Goal: Task Accomplishment & Management: Manage account settings

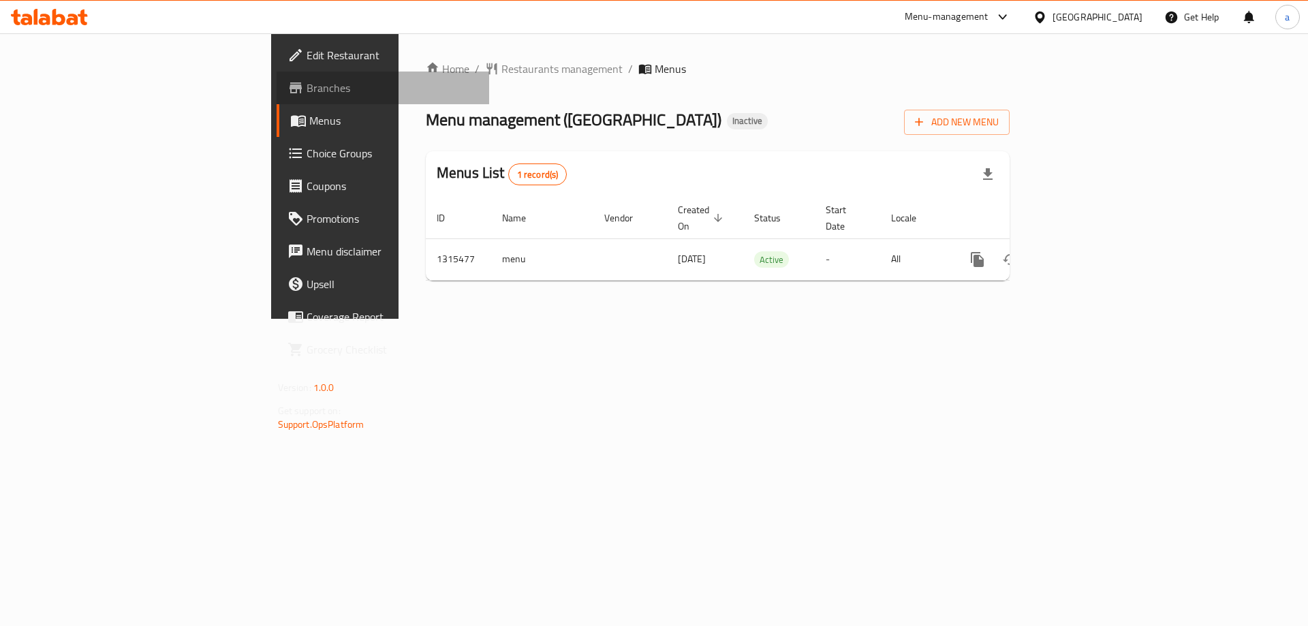
click at [307, 88] on span "Branches" at bounding box center [393, 88] width 172 height 16
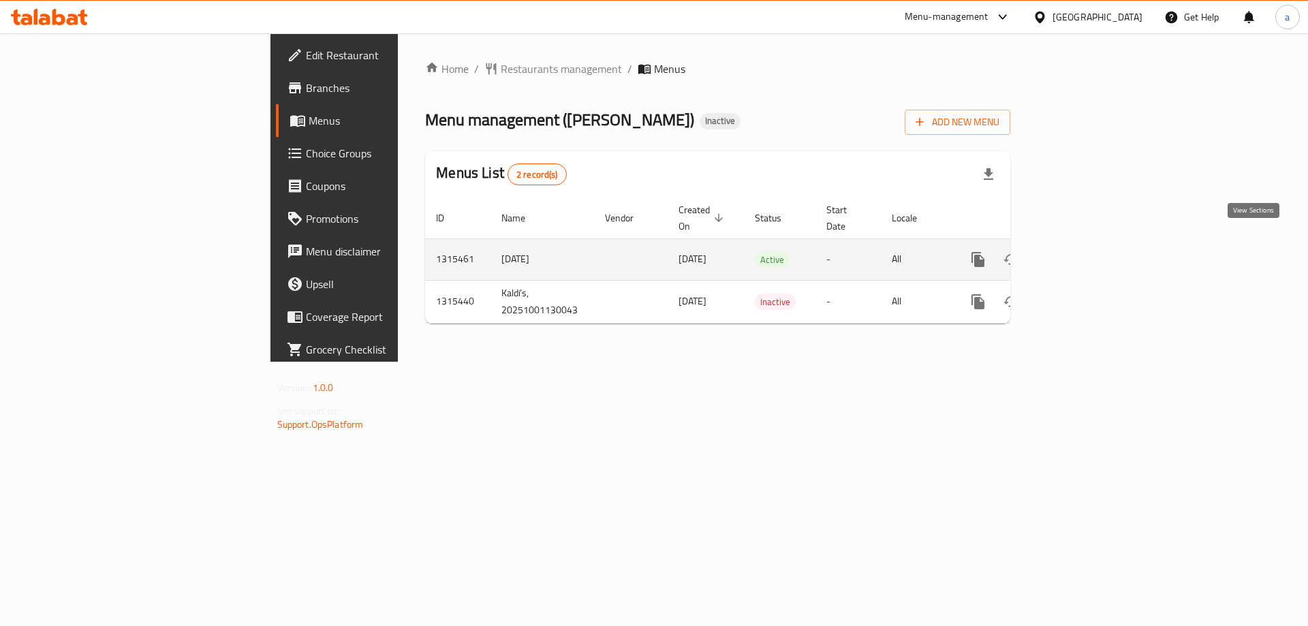
click at [1085, 251] on icon "enhanced table" at bounding box center [1077, 259] width 16 height 16
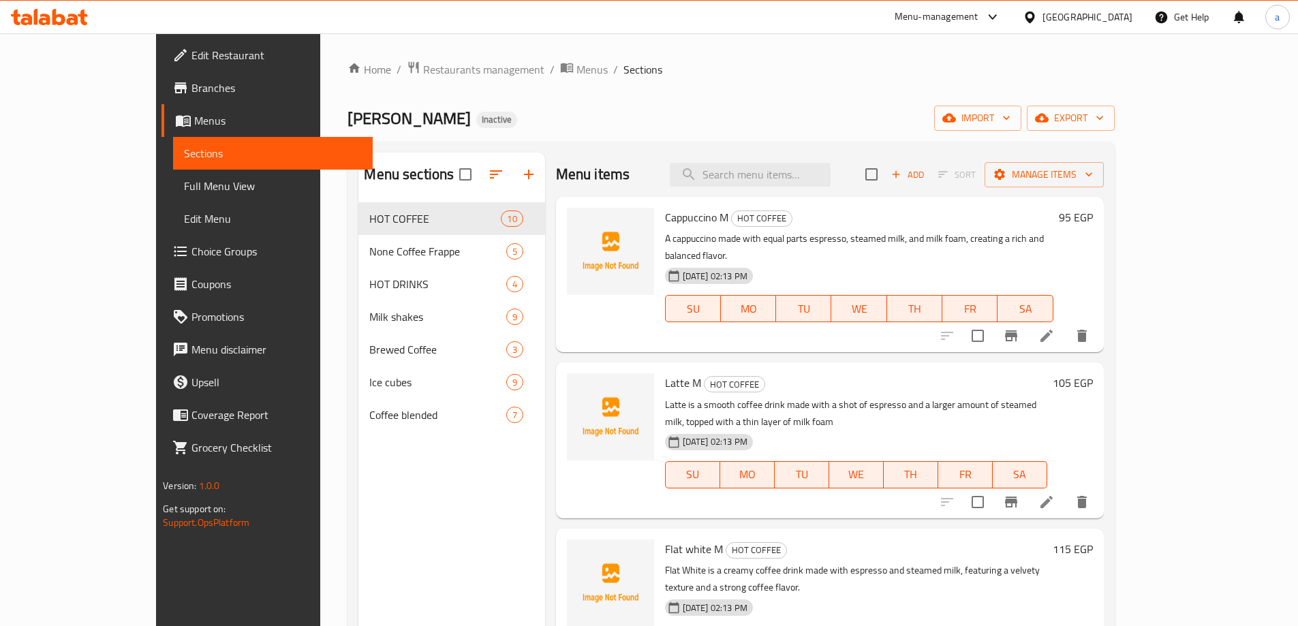
click at [1055, 328] on icon at bounding box center [1047, 336] width 16 height 16
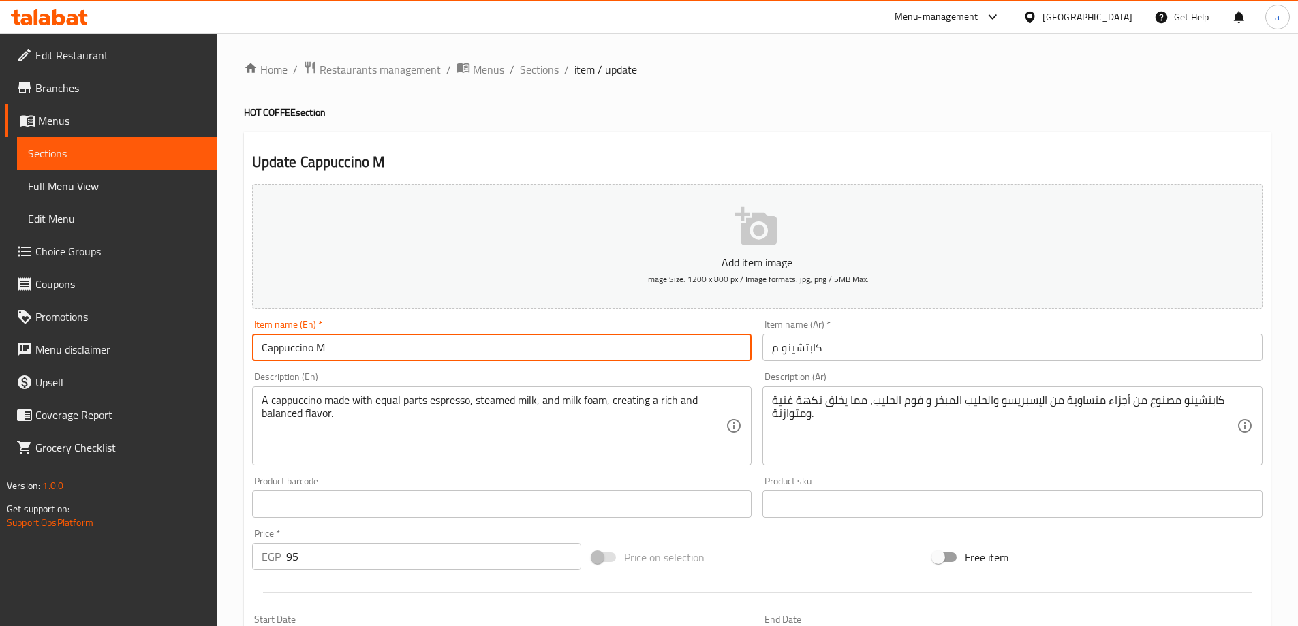
click at [500, 339] on input "Cappuccino M" at bounding box center [502, 347] width 500 height 27
type input "Cappuccino Medium"
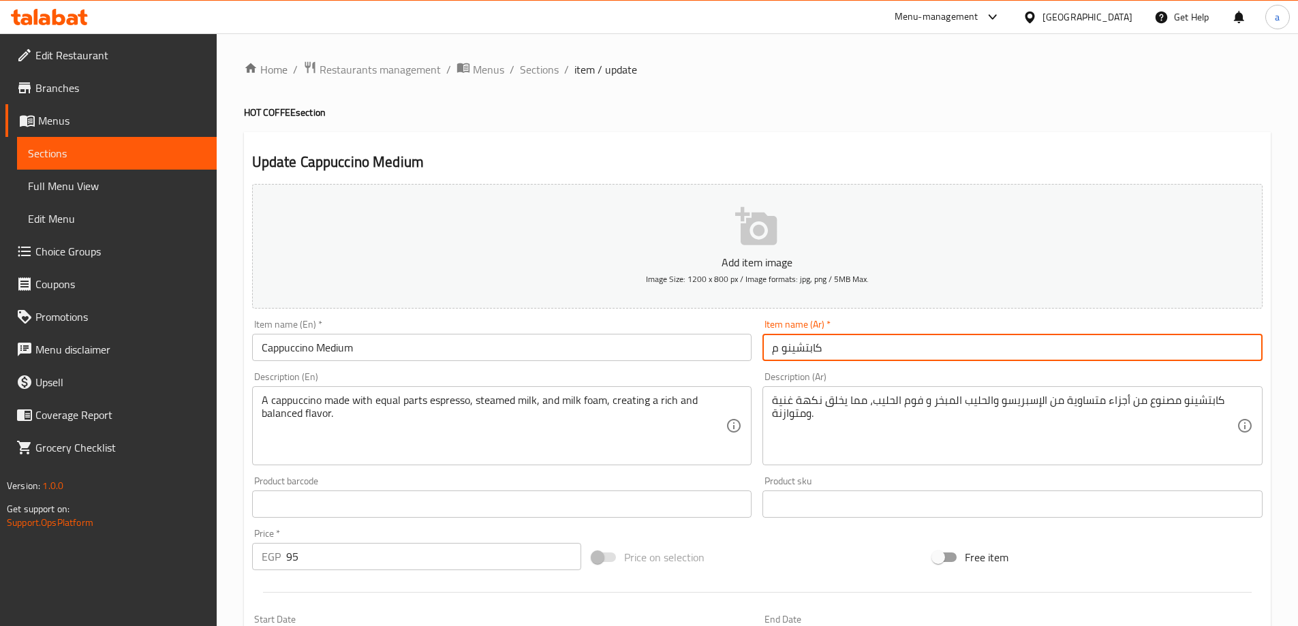
click at [773, 350] on input "كابتشينو م" at bounding box center [1013, 347] width 500 height 27
click at [776, 351] on input "كابتشينو م" at bounding box center [1013, 347] width 500 height 27
drag, startPoint x: 777, startPoint y: 348, endPoint x: 763, endPoint y: 348, distance: 13.6
click at [763, 348] on input "كابتشينو م" at bounding box center [1013, 347] width 500 height 27
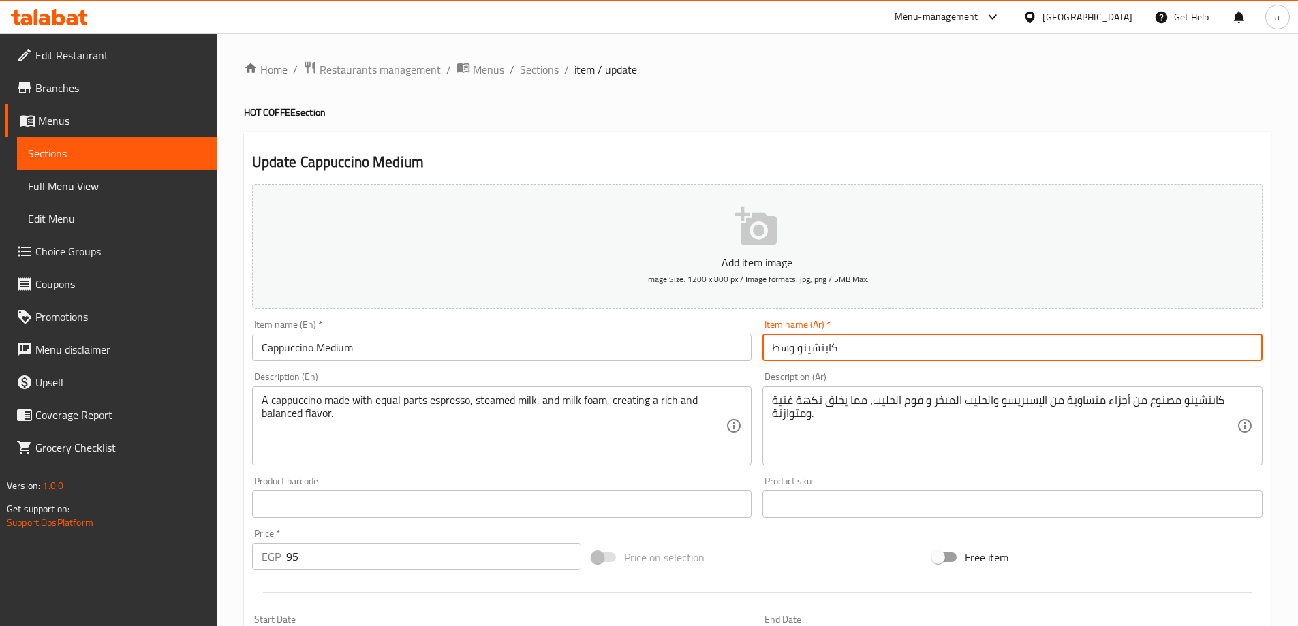
type input "كابتشينو وسط"
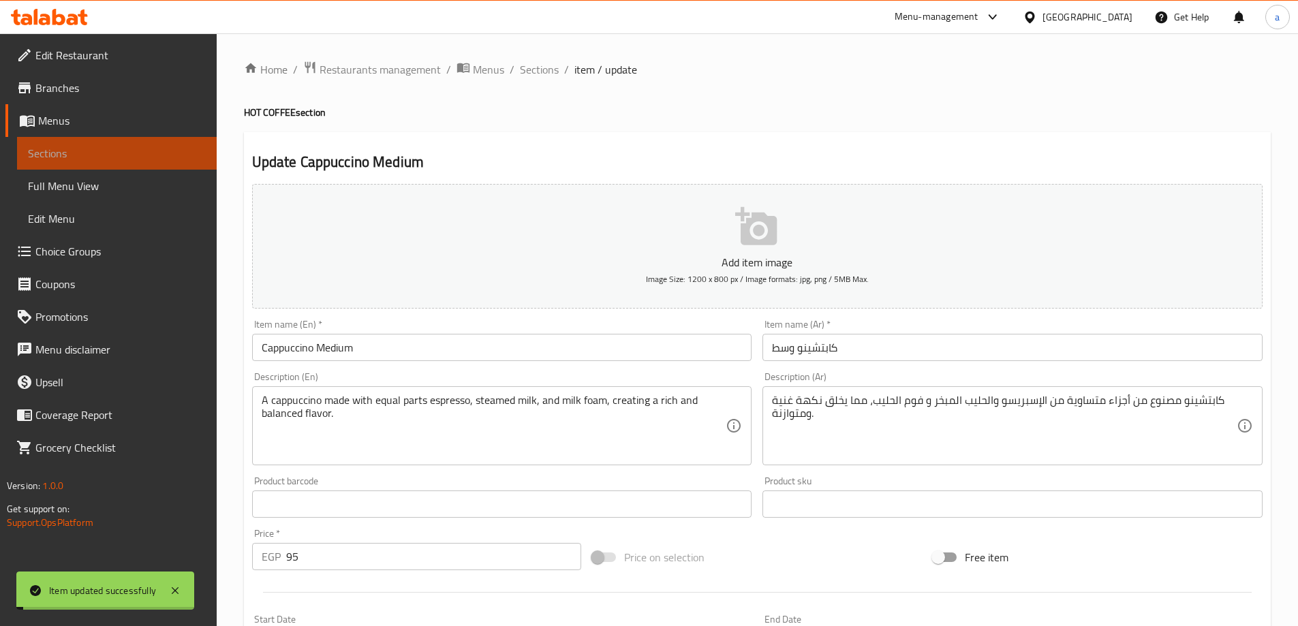
click at [125, 161] on span "Sections" at bounding box center [117, 153] width 178 height 16
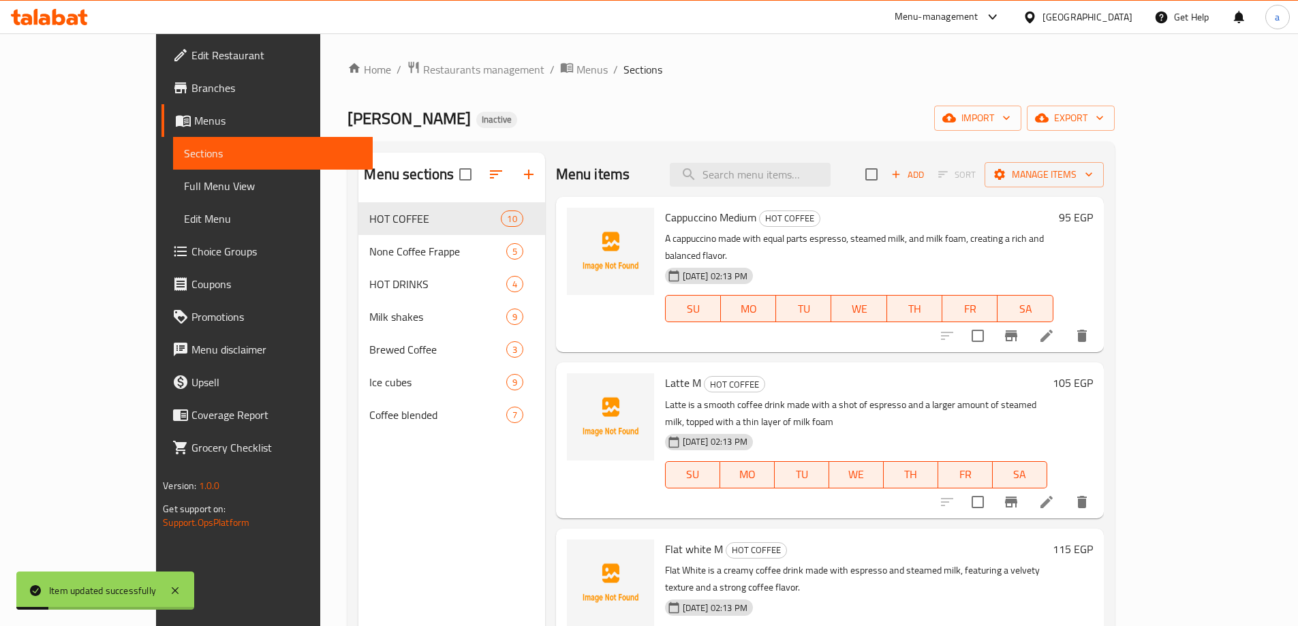
click at [1055, 494] on icon at bounding box center [1047, 502] width 16 height 16
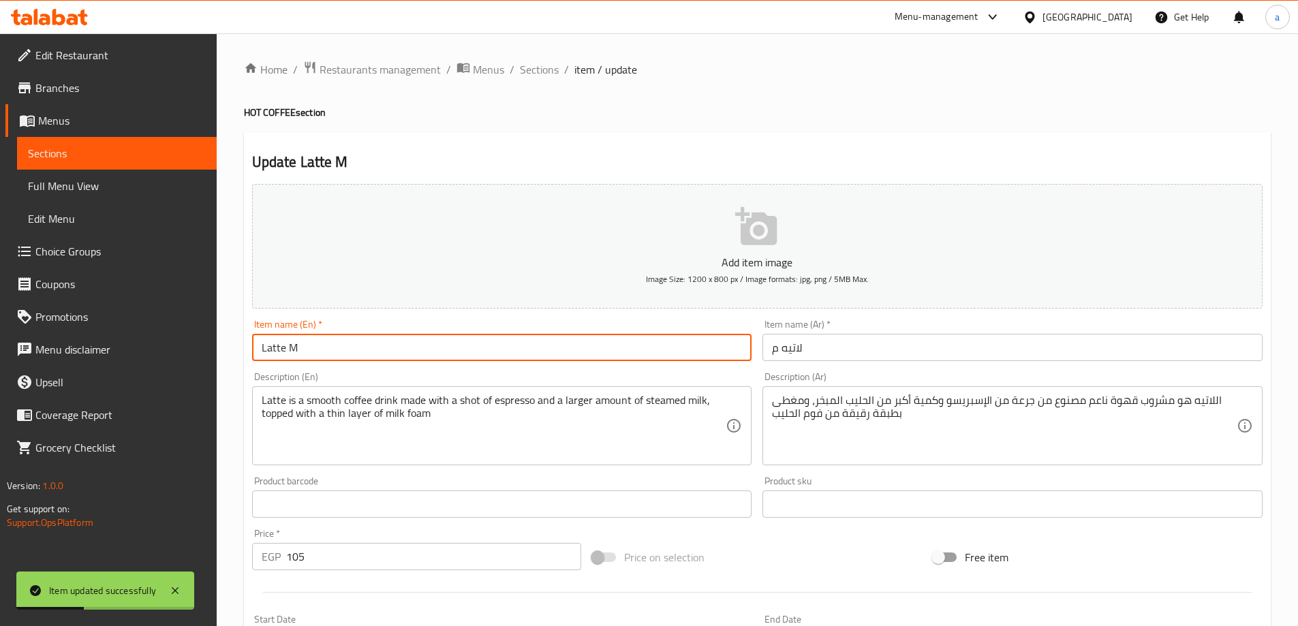
click at [378, 351] on input "Latte M" at bounding box center [502, 347] width 500 height 27
type input "Latte Medium"
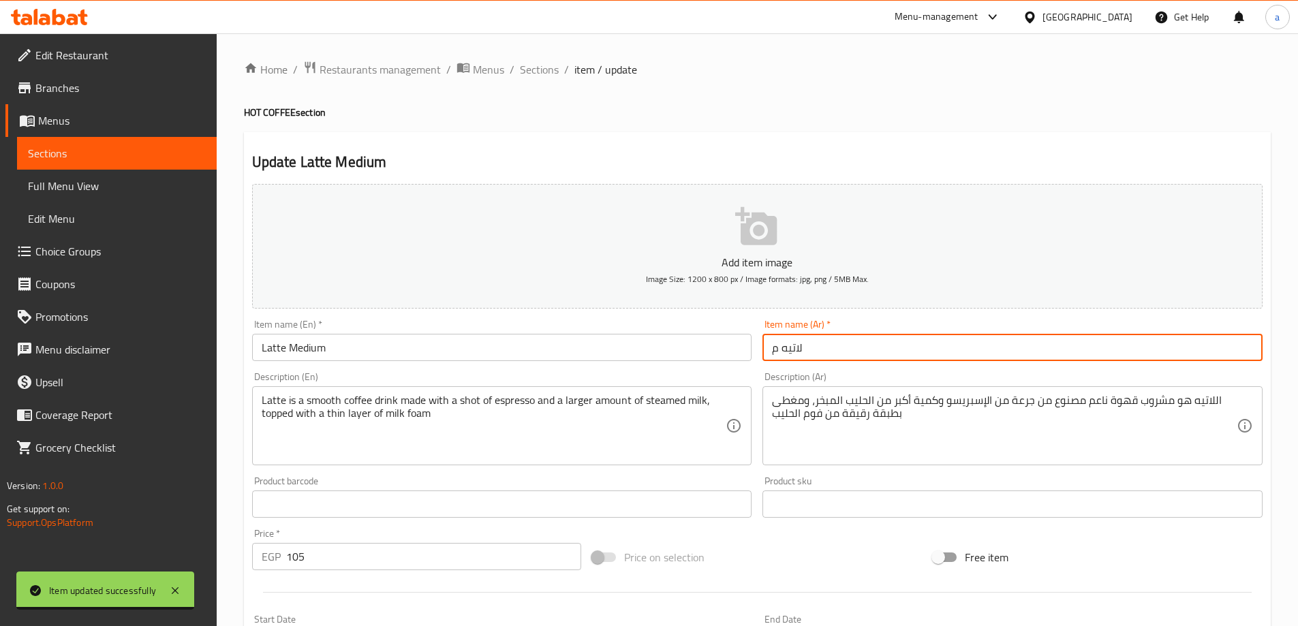
click at [776, 354] on input "لاتيه م" at bounding box center [1013, 347] width 500 height 27
click at [780, 352] on input "لاتيه م" at bounding box center [1013, 347] width 500 height 27
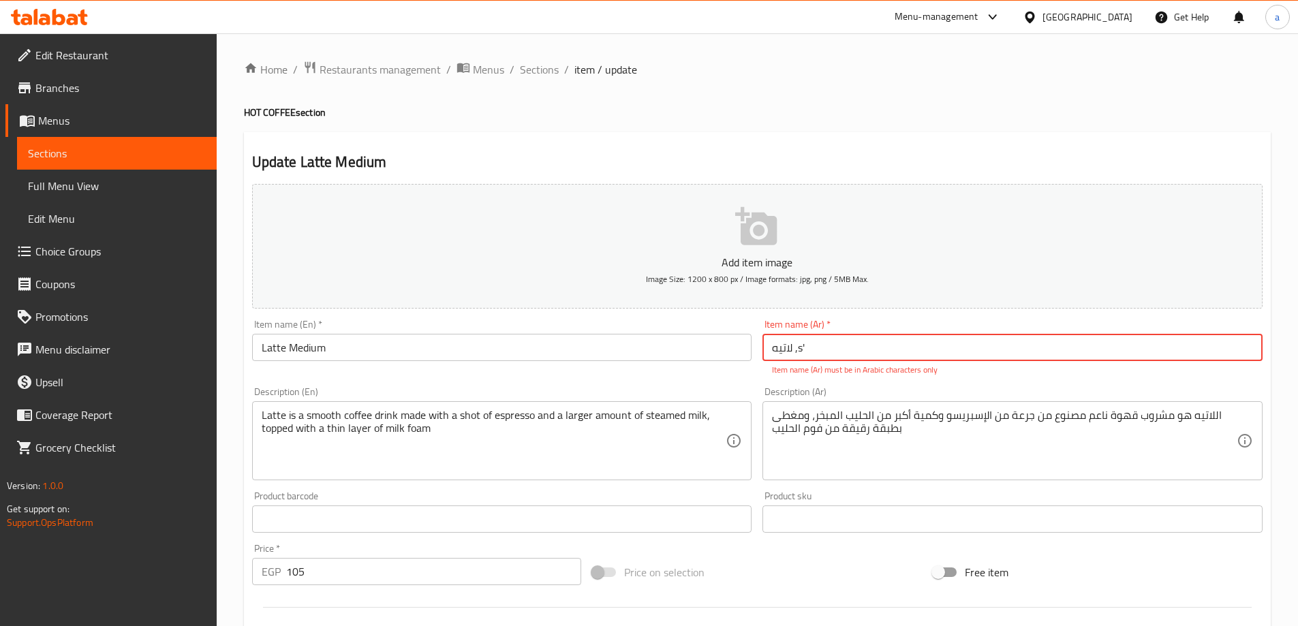
click at [824, 354] on input "لاتيه ,s'" at bounding box center [1013, 347] width 500 height 27
drag, startPoint x: 793, startPoint y: 350, endPoint x: 807, endPoint y: 354, distance: 14.0
click at [807, 354] on input "لاتيه ,s'" at bounding box center [1013, 347] width 500 height 27
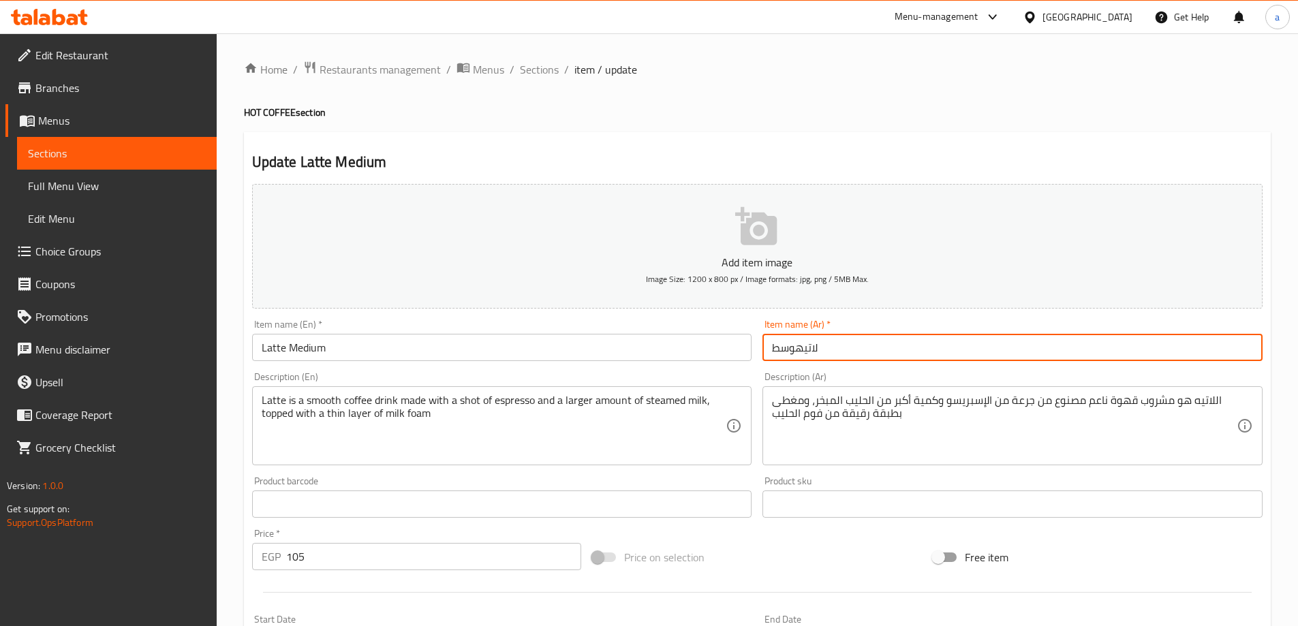
click at [794, 350] on input "لاتيهوسط" at bounding box center [1013, 347] width 500 height 27
type input "لاتيه وسط"
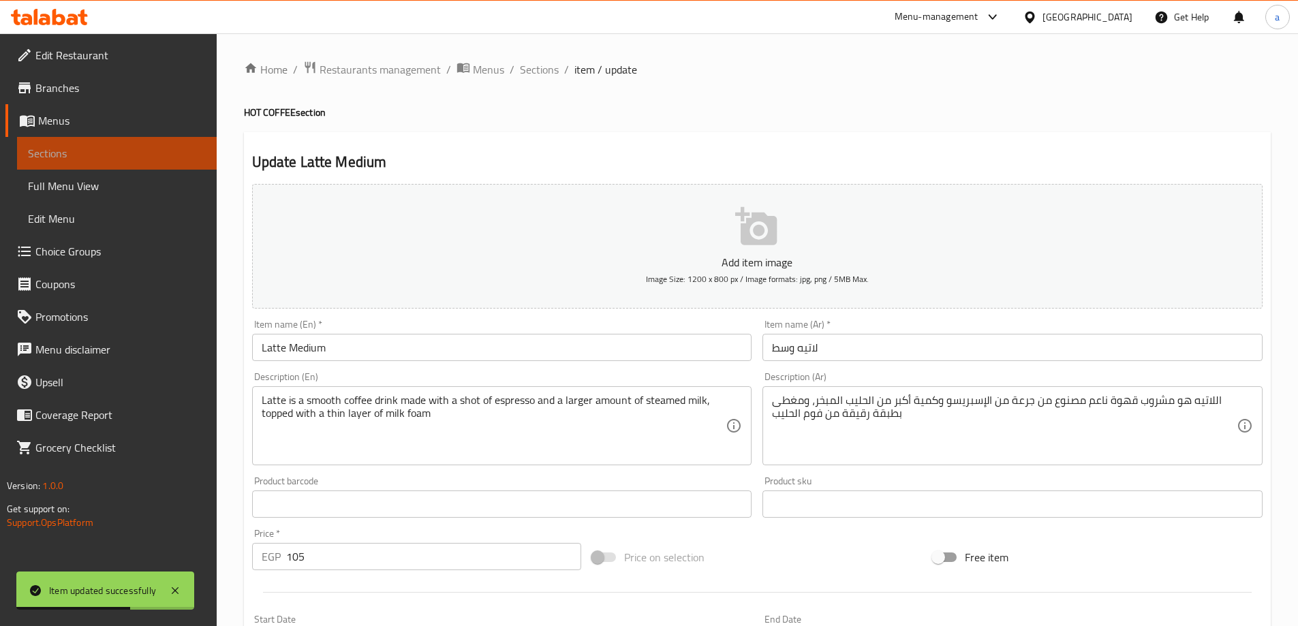
click at [107, 163] on link "Sections" at bounding box center [117, 153] width 200 height 33
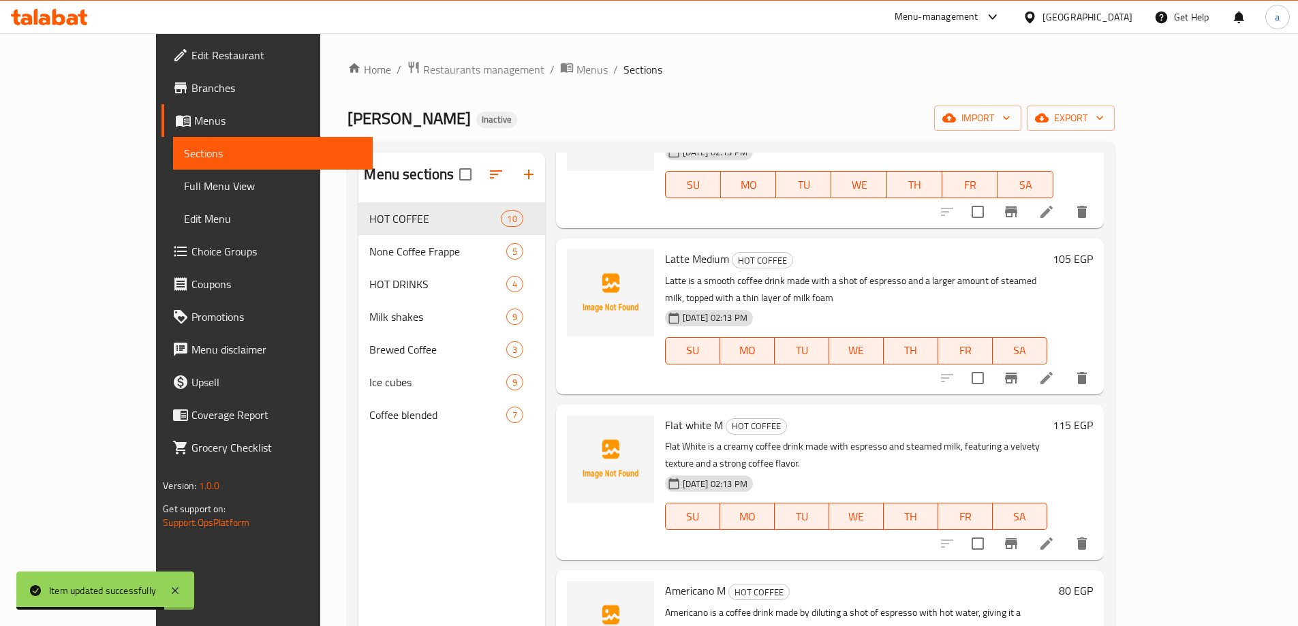
scroll to position [136, 0]
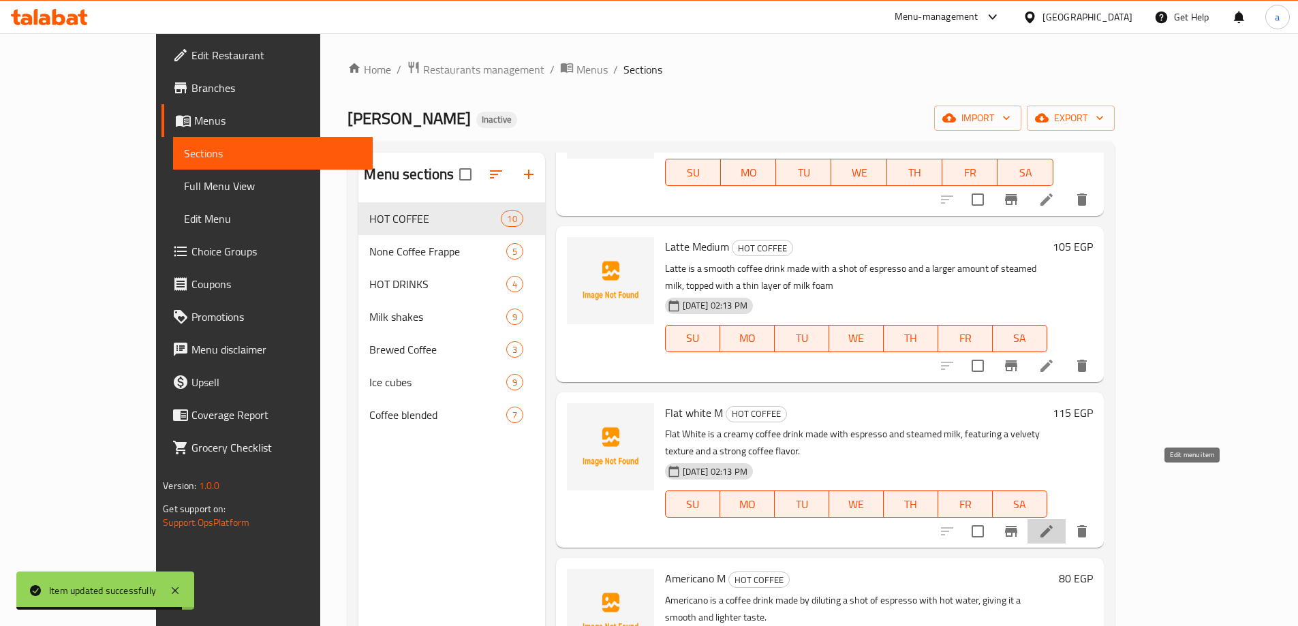
click at [1055, 523] on icon at bounding box center [1047, 531] width 16 height 16
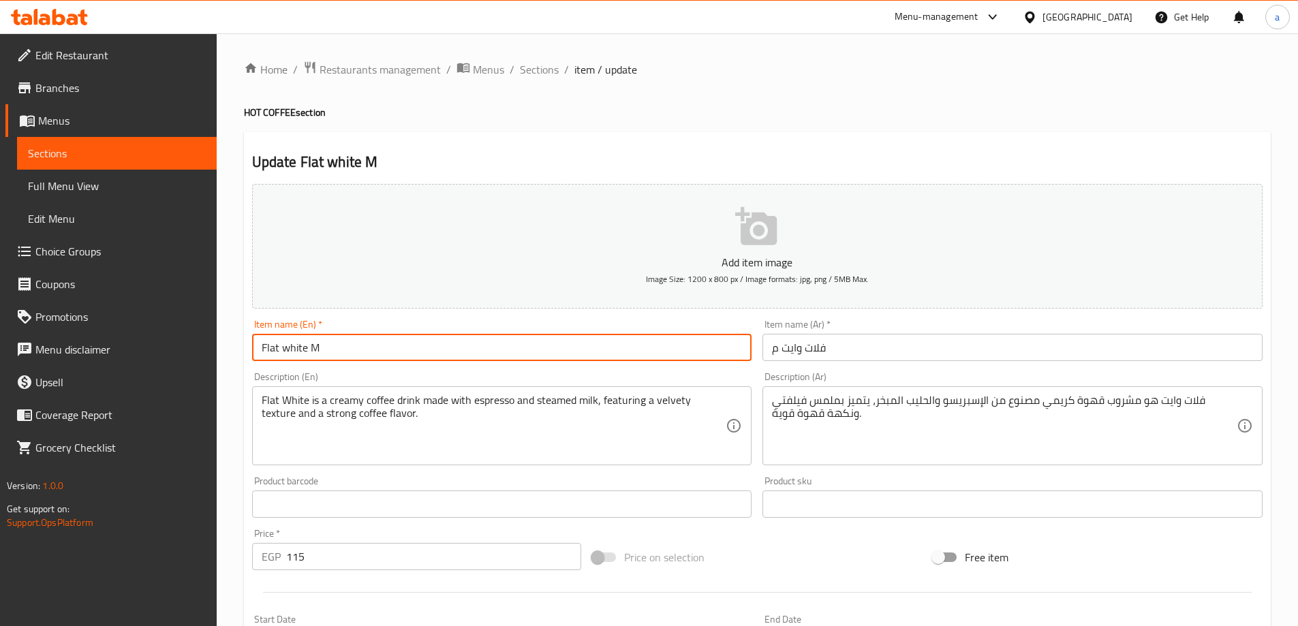
click at [450, 346] on input "Flat white M" at bounding box center [502, 347] width 500 height 27
type input "Flat white Medium"
click at [774, 354] on input "فلات وايت م" at bounding box center [1013, 347] width 500 height 27
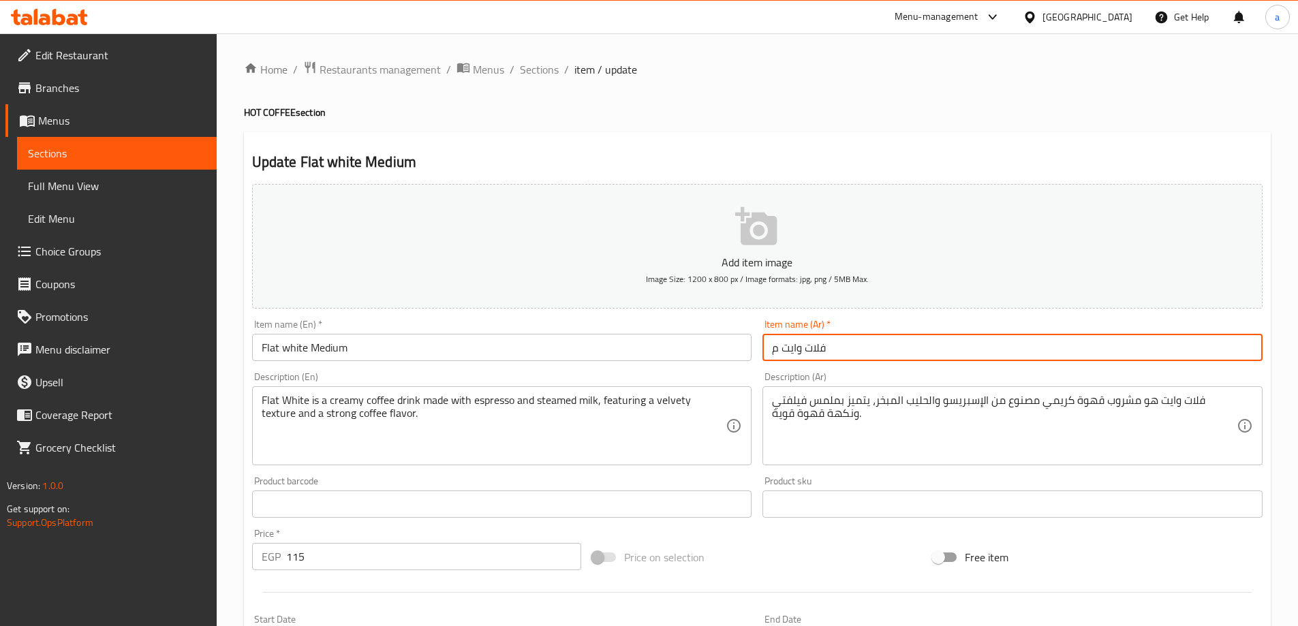
click at [777, 352] on input "فلات وايت م" at bounding box center [1013, 347] width 500 height 27
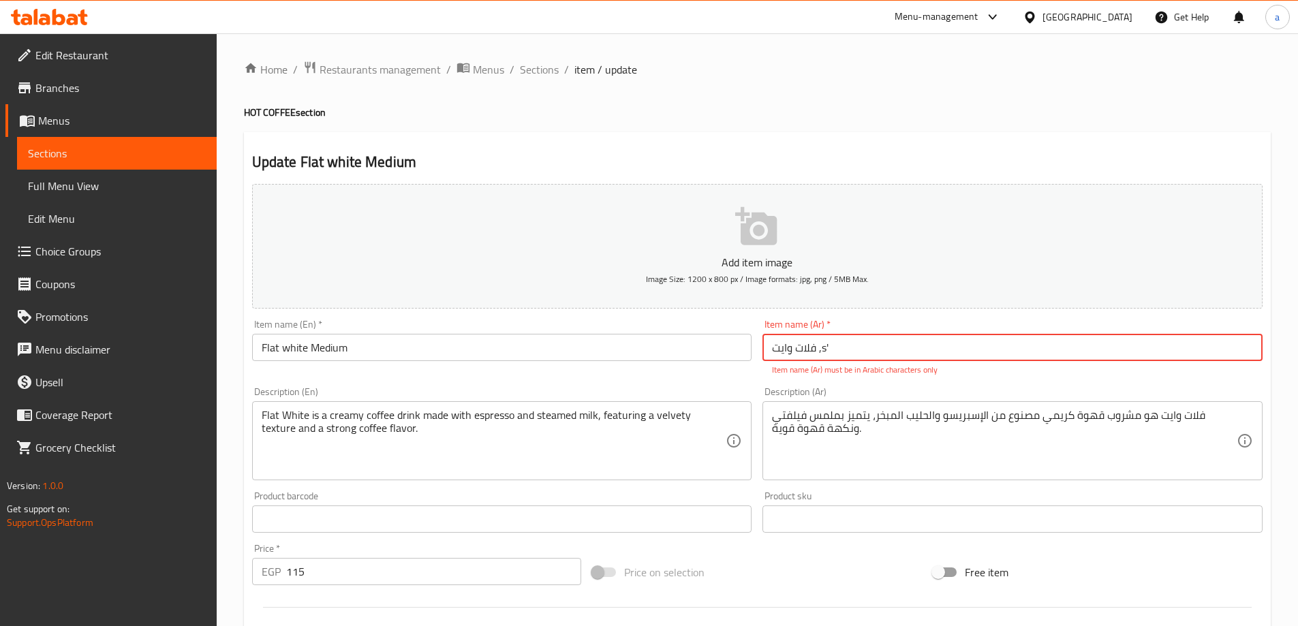
click at [833, 351] on input "فلات وايت ,s'" at bounding box center [1013, 347] width 500 height 27
drag, startPoint x: 816, startPoint y: 350, endPoint x: 830, endPoint y: 351, distance: 13.6
click at [830, 351] on input "فلات وايت ,s'" at bounding box center [1013, 347] width 500 height 27
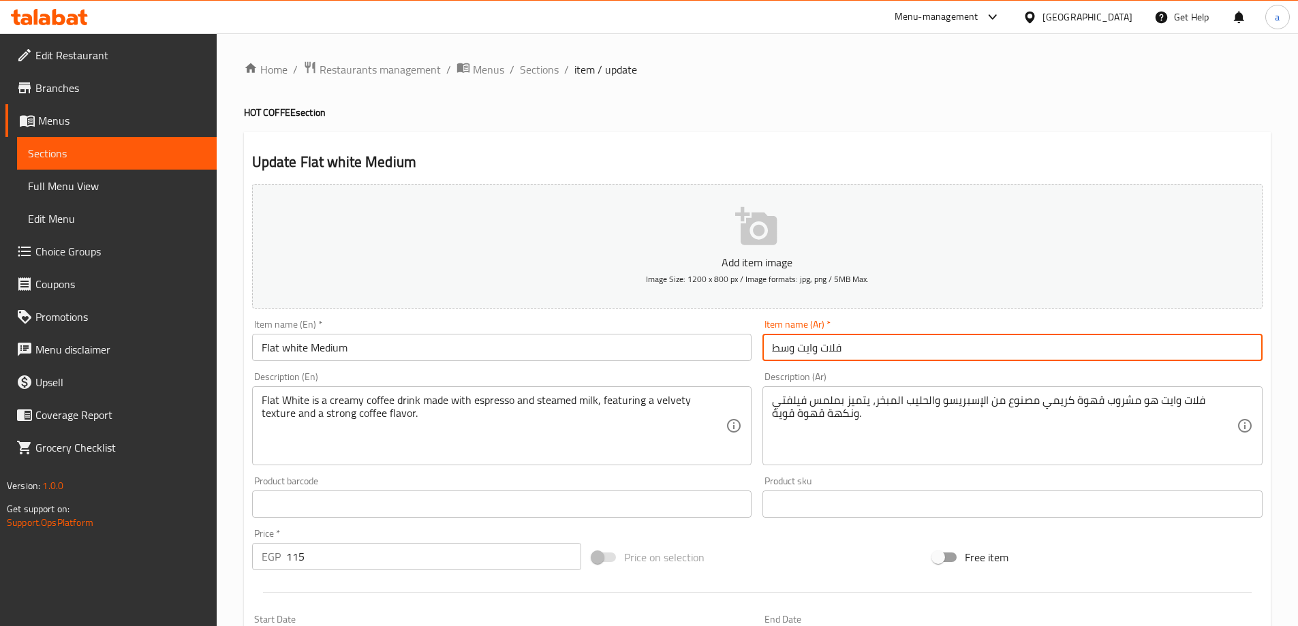
type input "فلات وايت وسط"
click at [76, 164] on link "Sections" at bounding box center [117, 153] width 200 height 33
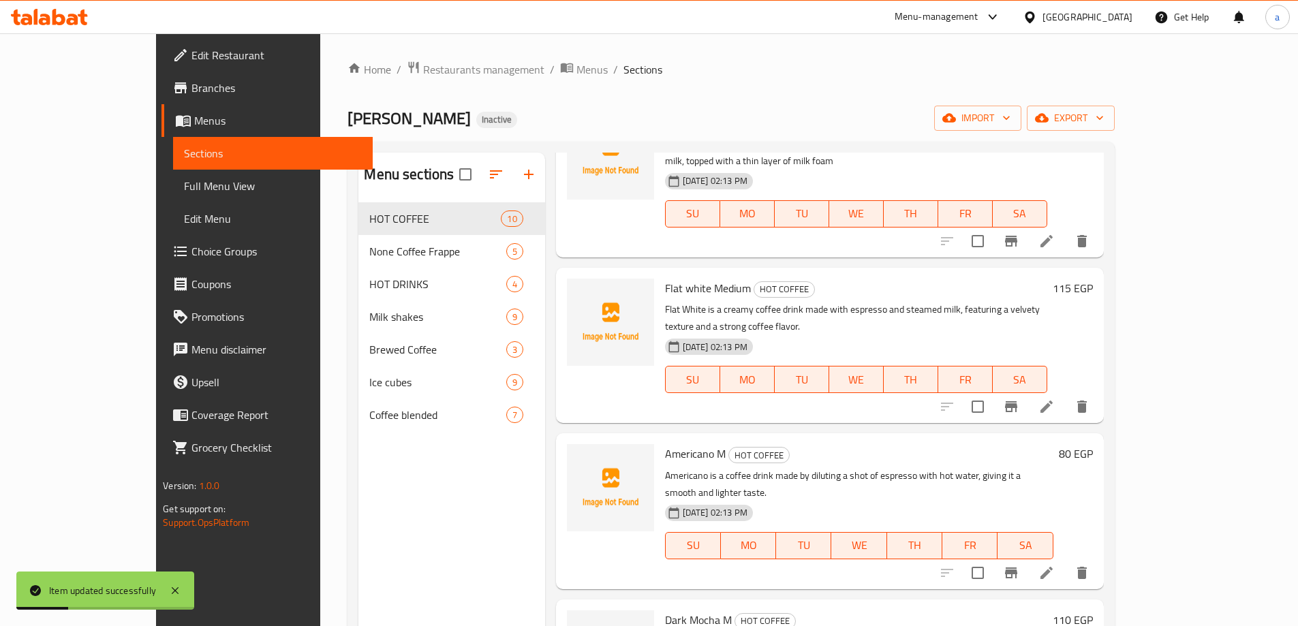
scroll to position [341, 0]
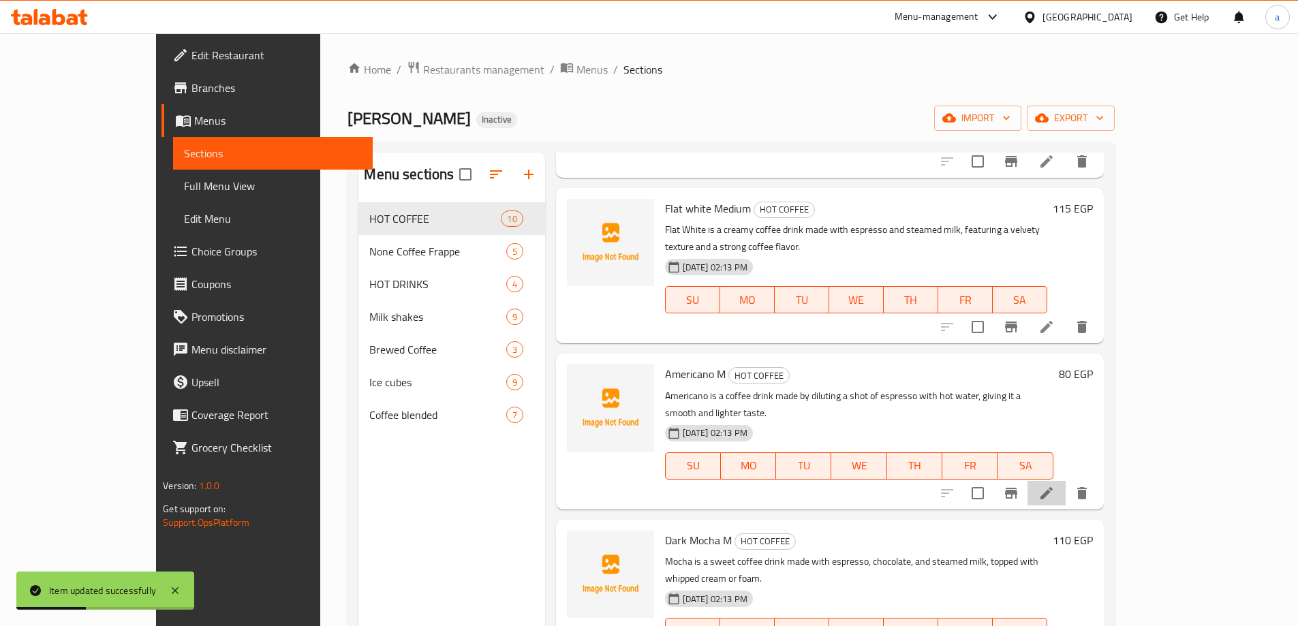
click at [1066, 481] on li at bounding box center [1047, 493] width 38 height 25
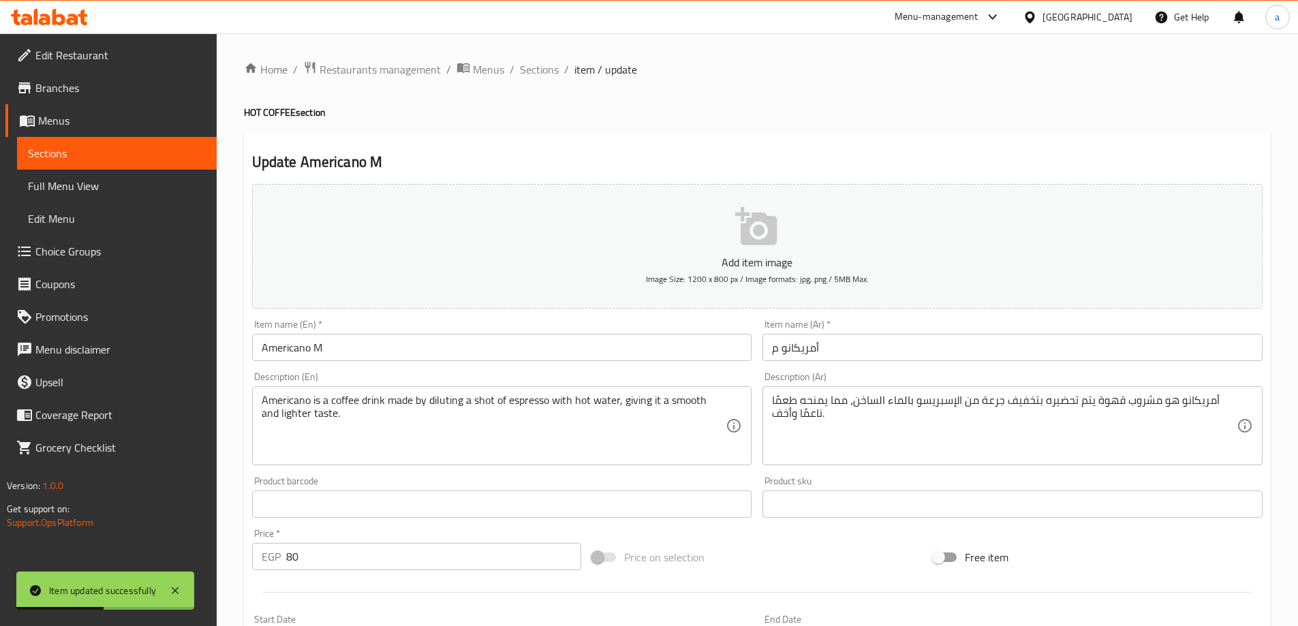
click at [422, 358] on input "Americano M" at bounding box center [502, 347] width 500 height 27
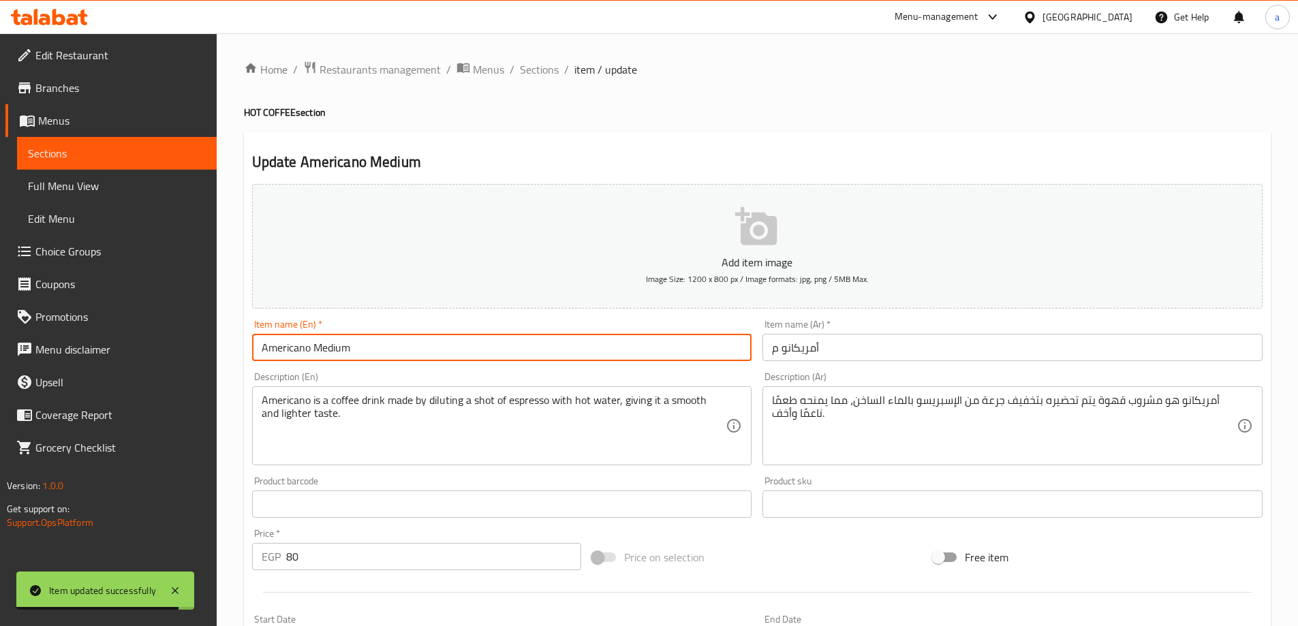
type input "Americano Medium"
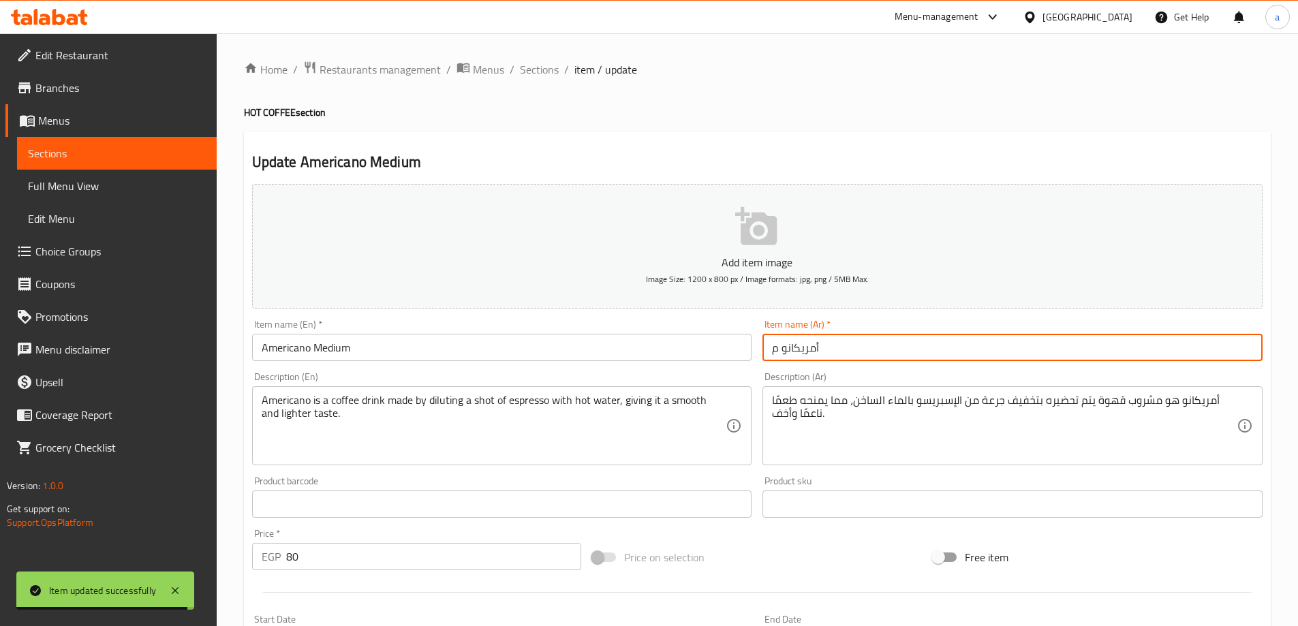
drag, startPoint x: 779, startPoint y: 352, endPoint x: 769, endPoint y: 352, distance: 9.5
click at [769, 352] on input "أمريكانو م" at bounding box center [1013, 347] width 500 height 27
type input "أمريكانو وسط"
click at [123, 163] on link "Sections" at bounding box center [117, 153] width 200 height 33
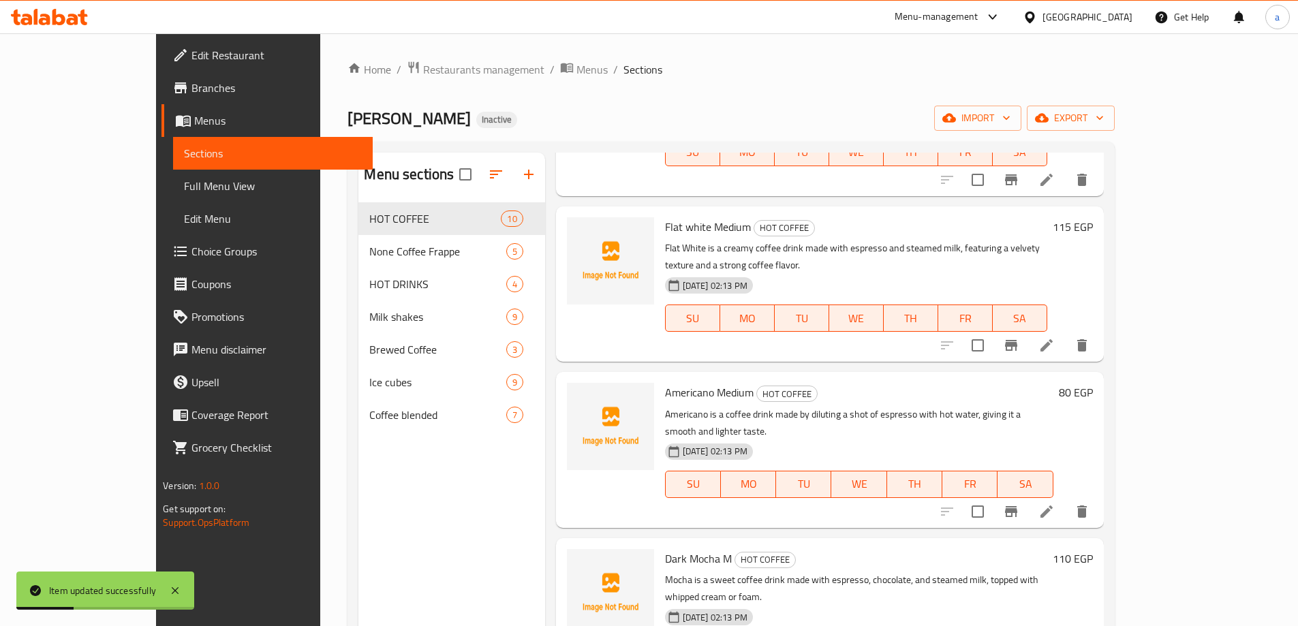
scroll to position [477, 0]
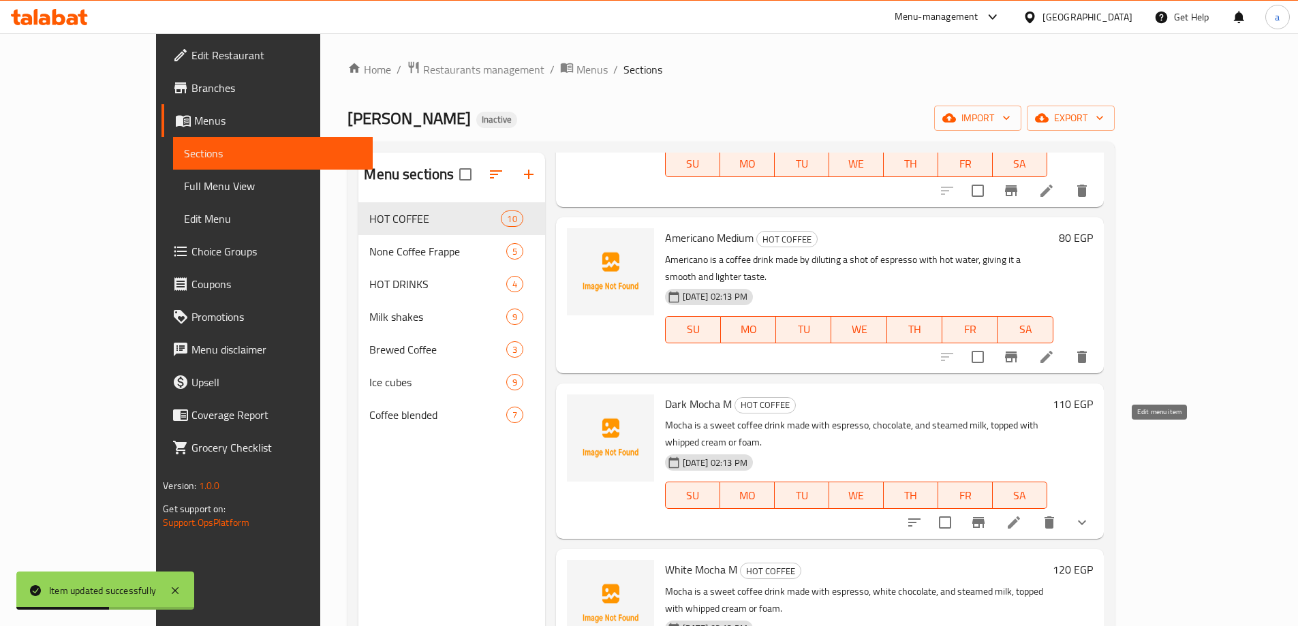
click at [1022, 515] on icon at bounding box center [1014, 523] width 16 height 16
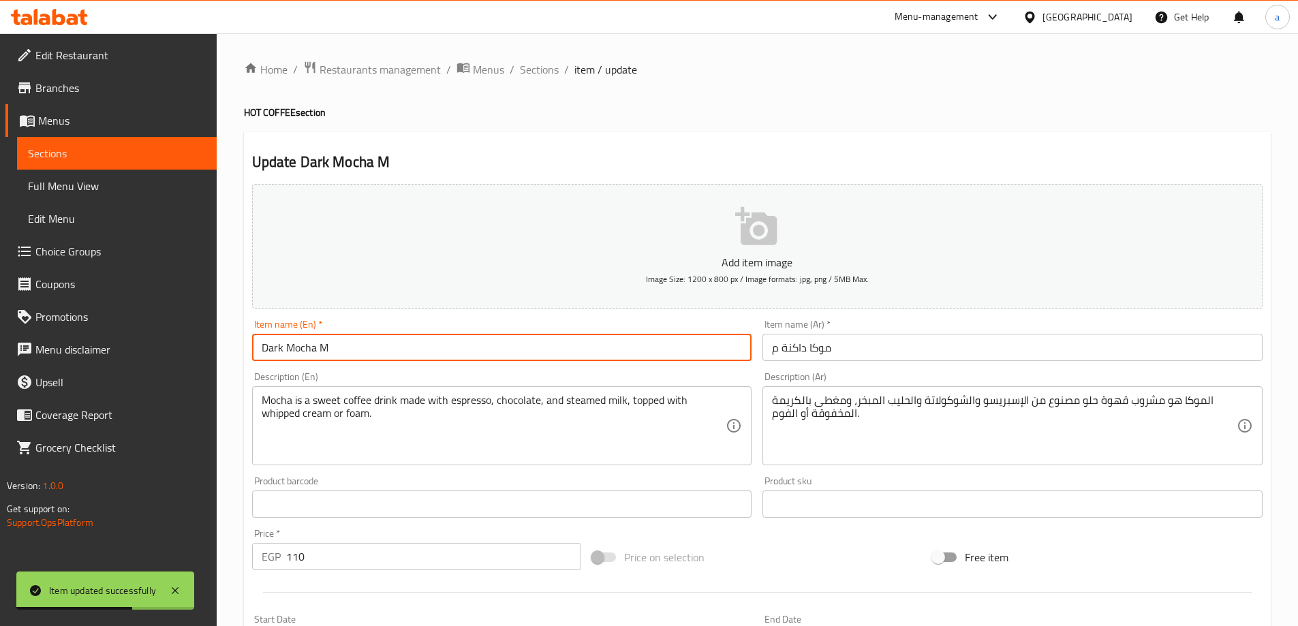
click at [414, 340] on input "Dark Mocha M" at bounding box center [502, 347] width 500 height 27
type input "Dark Mocha Medium"
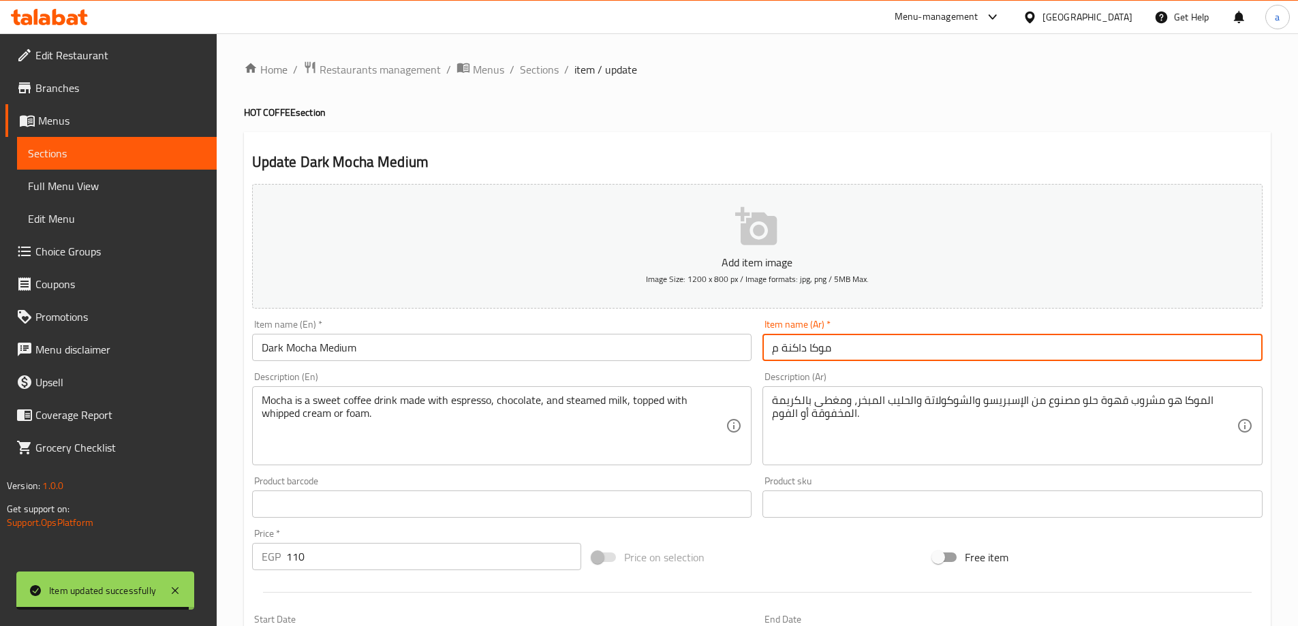
click at [772, 349] on input "موكا داكنة م" at bounding box center [1013, 347] width 500 height 27
drag, startPoint x: 778, startPoint y: 352, endPoint x: 769, endPoint y: 352, distance: 8.2
click at [769, 352] on input "موكا داكنة م" at bounding box center [1013, 347] width 500 height 27
type input "موكا داكنة وسط"
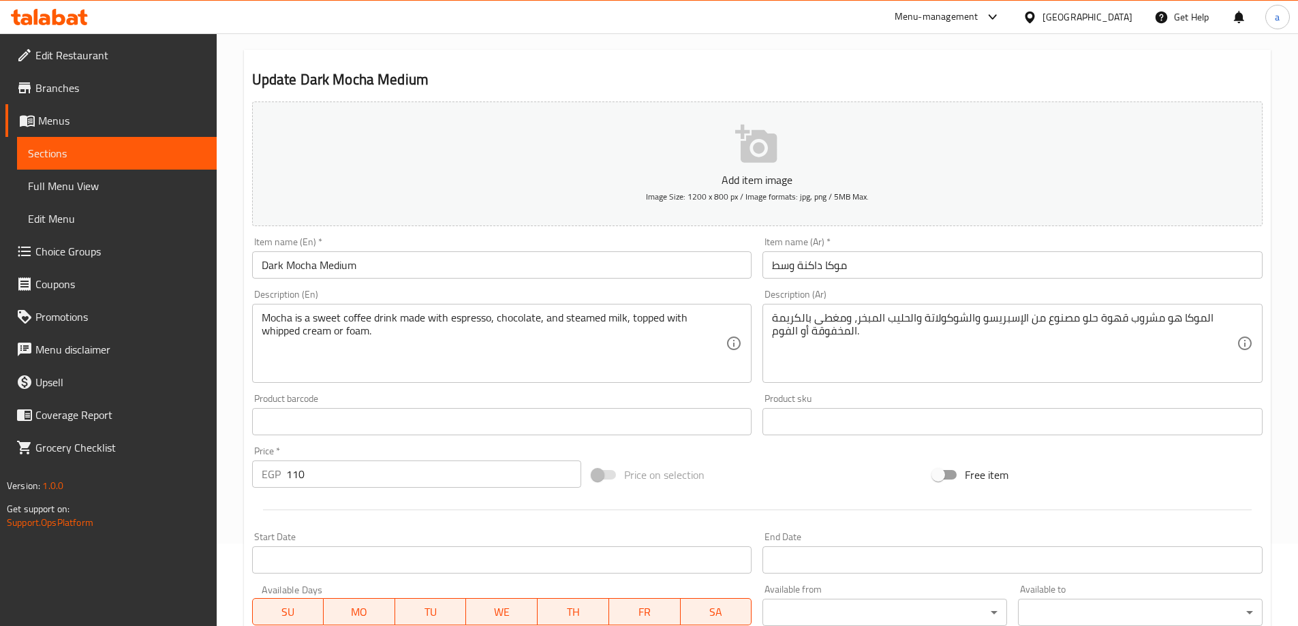
scroll to position [341, 0]
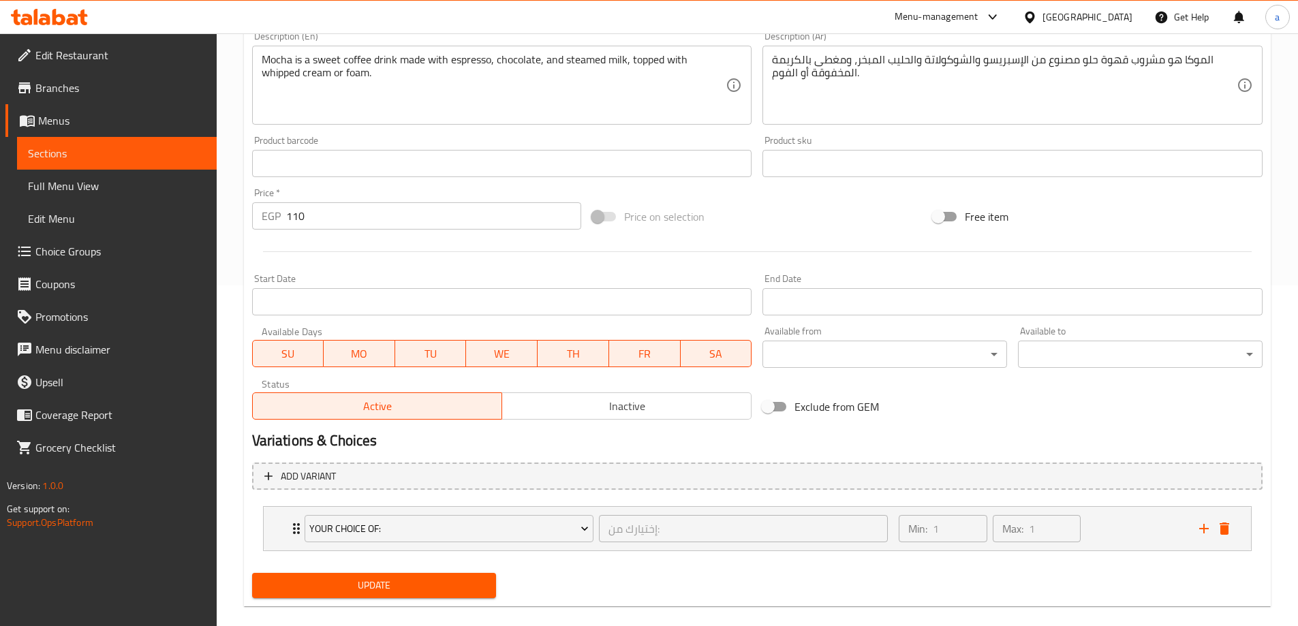
click at [338, 595] on button "Update" at bounding box center [374, 585] width 245 height 25
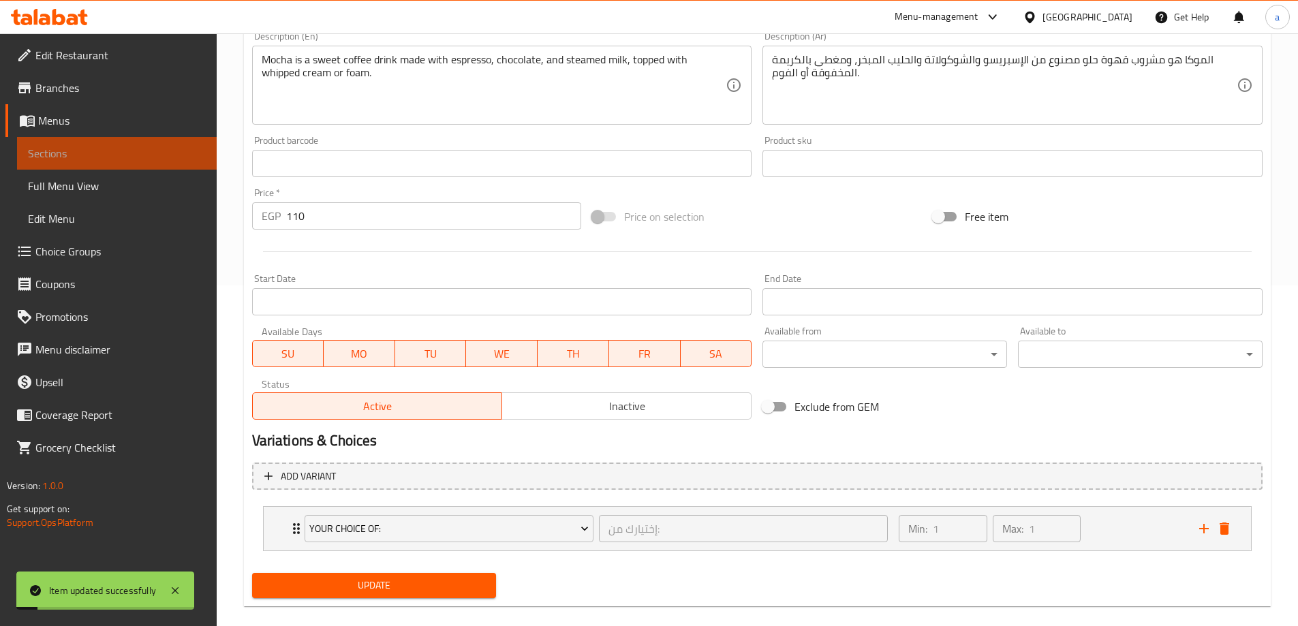
click at [130, 147] on span "Sections" at bounding box center [117, 153] width 178 height 16
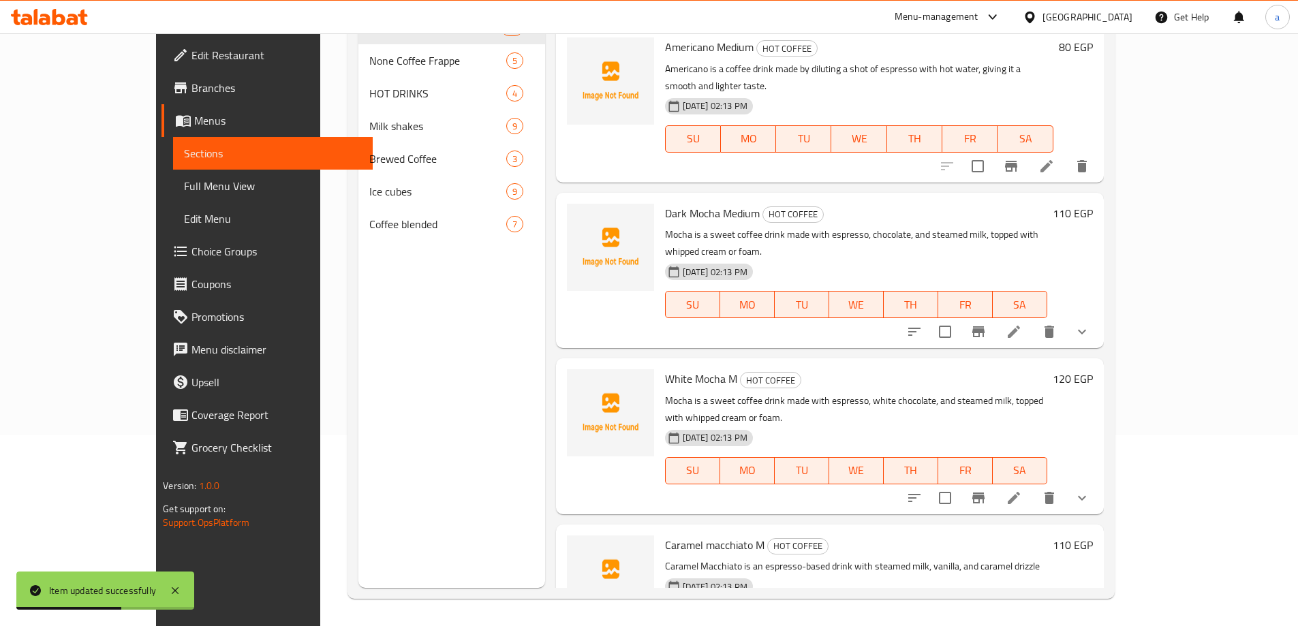
scroll to position [545, 0]
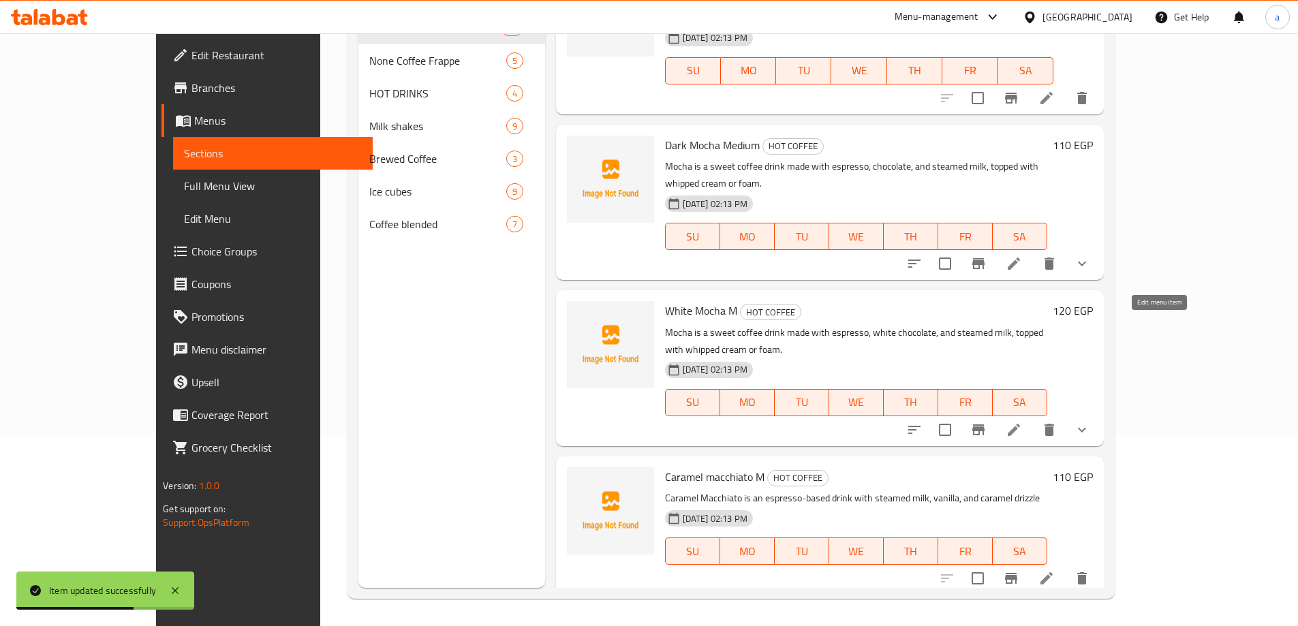
click at [1022, 422] on icon at bounding box center [1014, 430] width 16 height 16
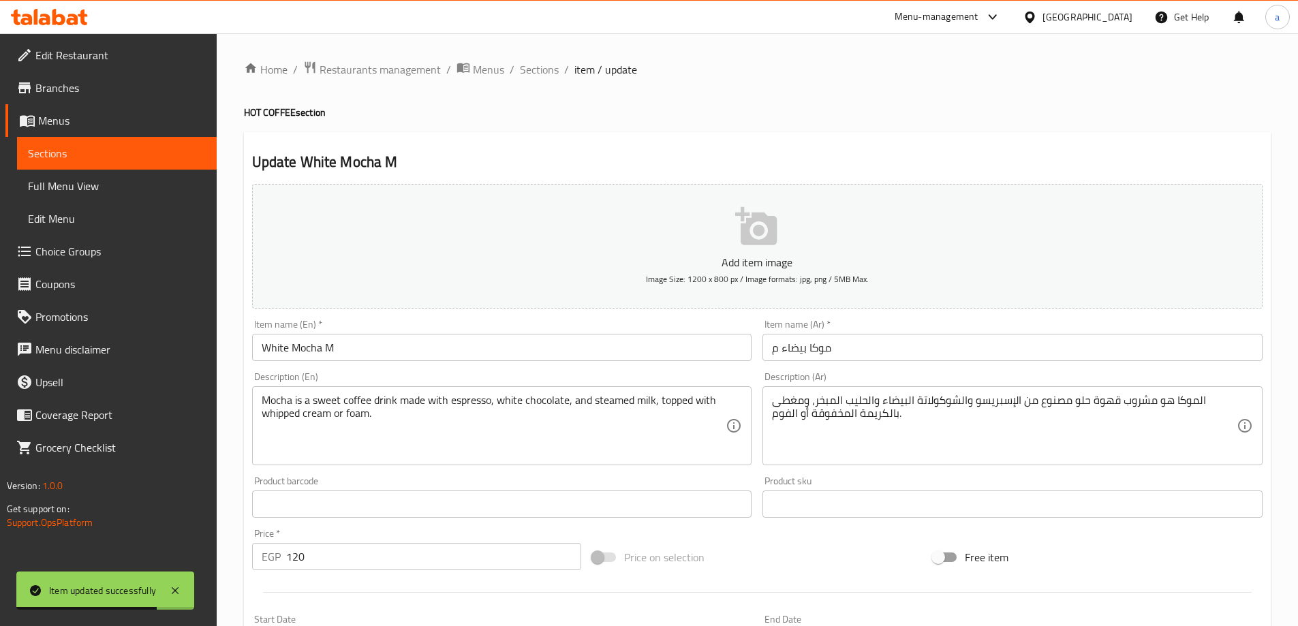
click at [465, 327] on div "Item name (En)   * White Mocha M Item name (En) *" at bounding box center [502, 341] width 500 height 42
click at [446, 349] on input "White Mocha M" at bounding box center [502, 347] width 500 height 27
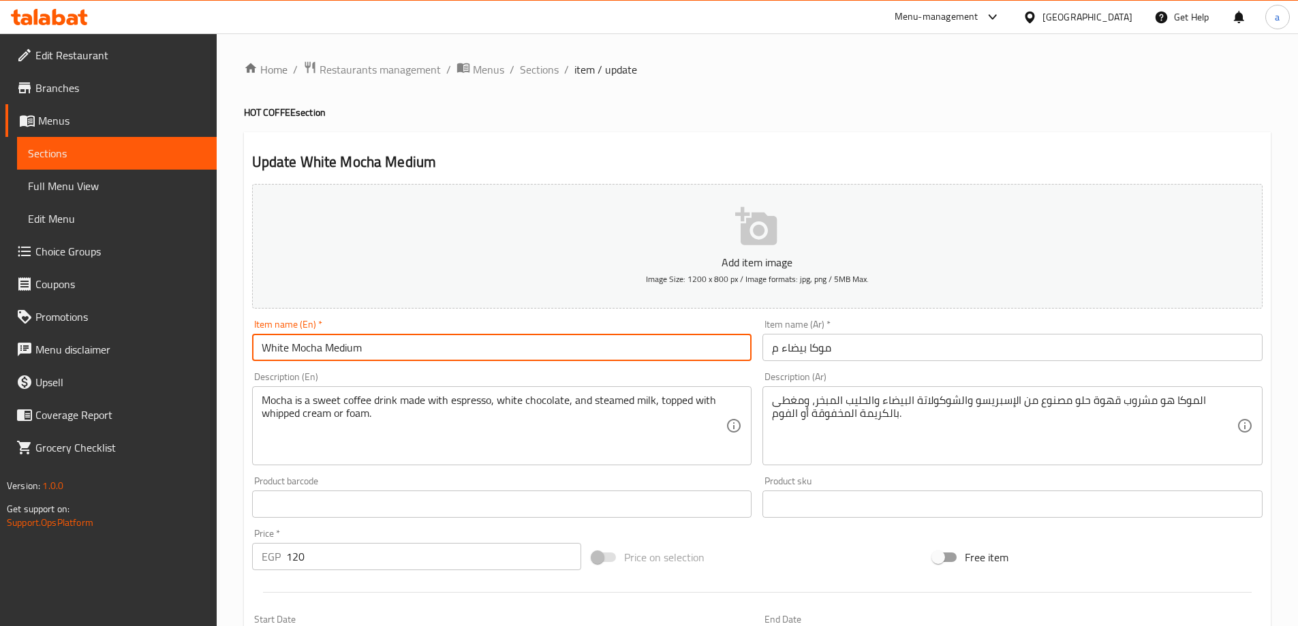
type input "White Mocha Medium"
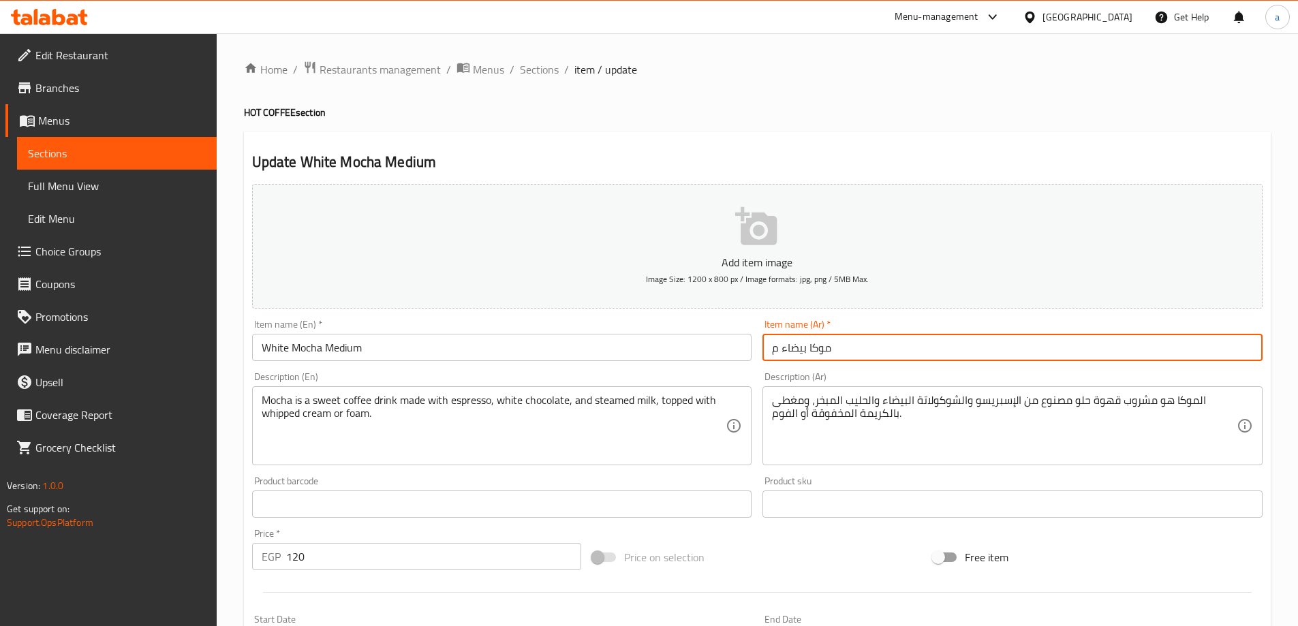
click at [769, 349] on input "موكا بيضاء م" at bounding box center [1013, 347] width 500 height 27
type input "موكا بيضاء وسط"
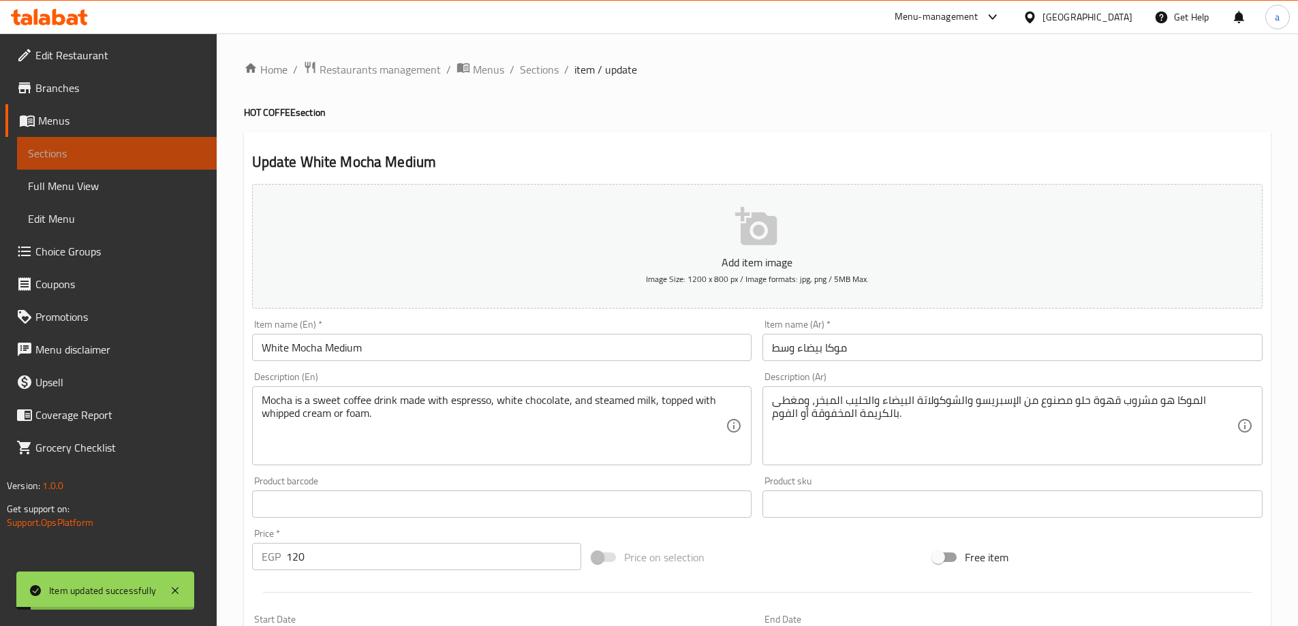
click at [154, 165] on link "Sections" at bounding box center [117, 153] width 200 height 33
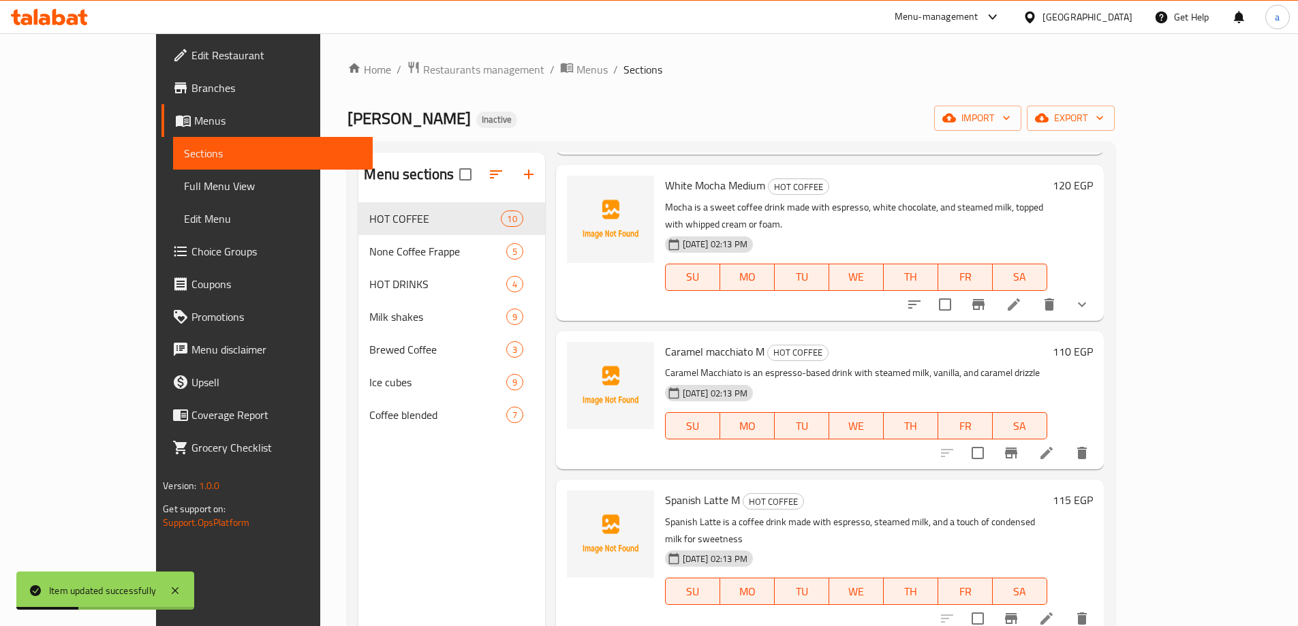
scroll to position [886, 0]
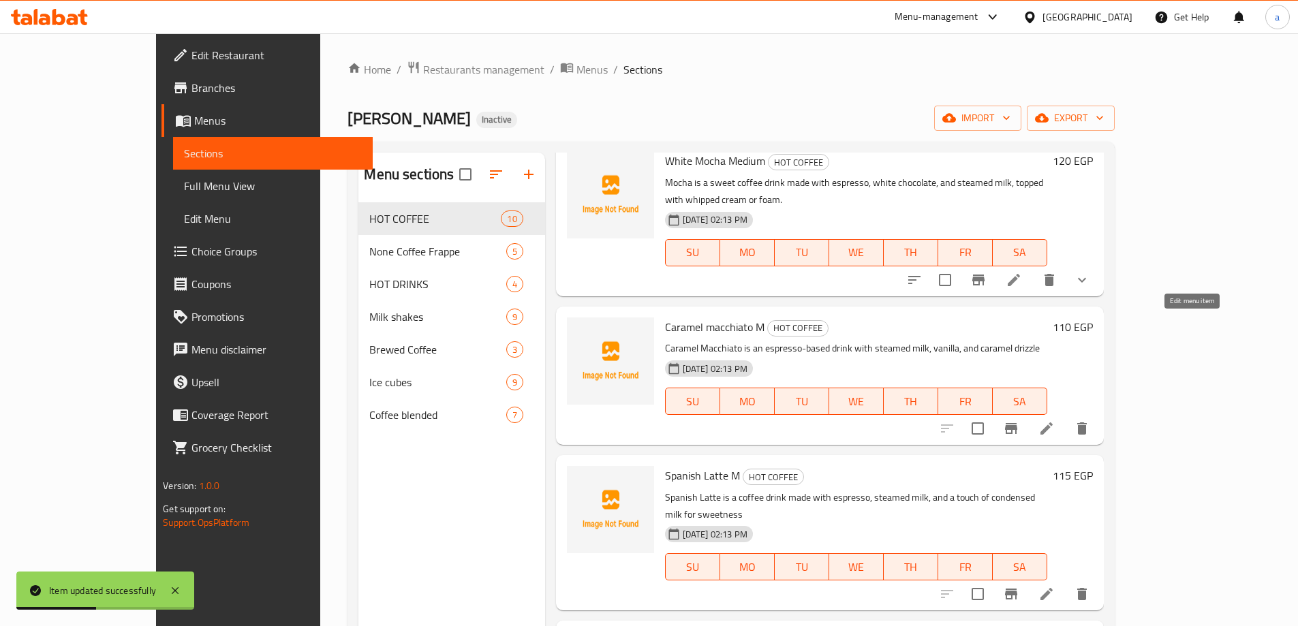
click at [1053, 423] on icon at bounding box center [1047, 429] width 12 height 12
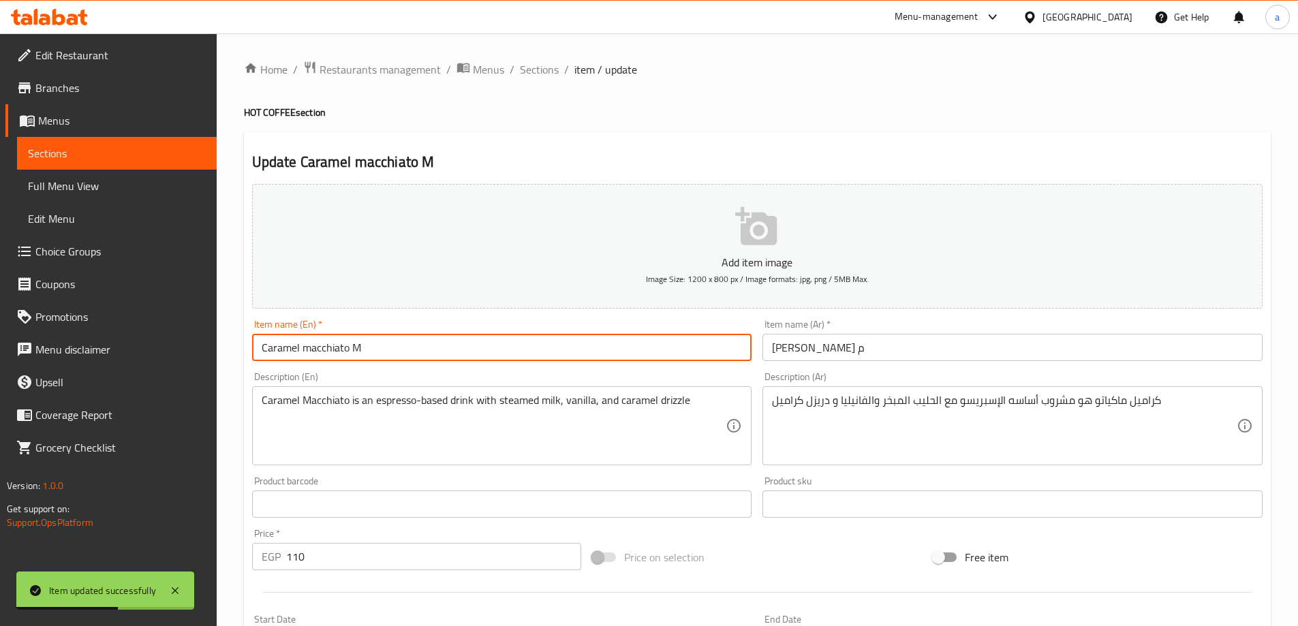
click at [425, 346] on input "Caramel macchiato M" at bounding box center [502, 347] width 500 height 27
type input "Caramel macchiato Medium"
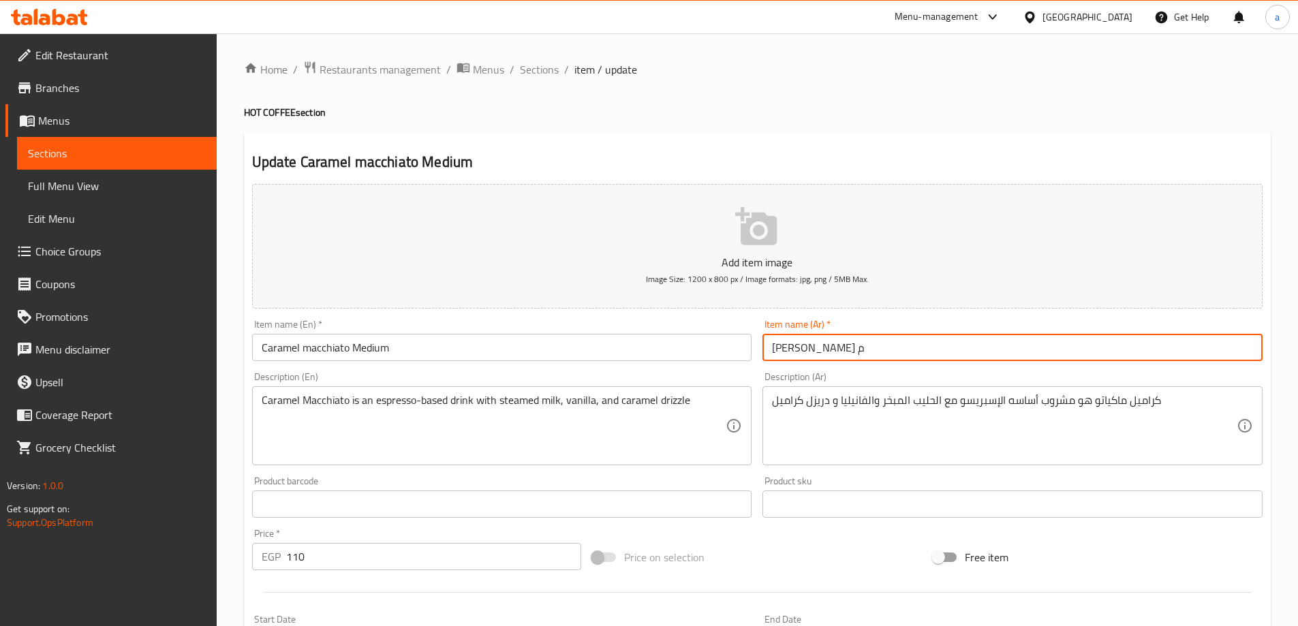
click at [770, 352] on input "[PERSON_NAME] م" at bounding box center [1013, 347] width 500 height 27
type input "[PERSON_NAME] وسط"
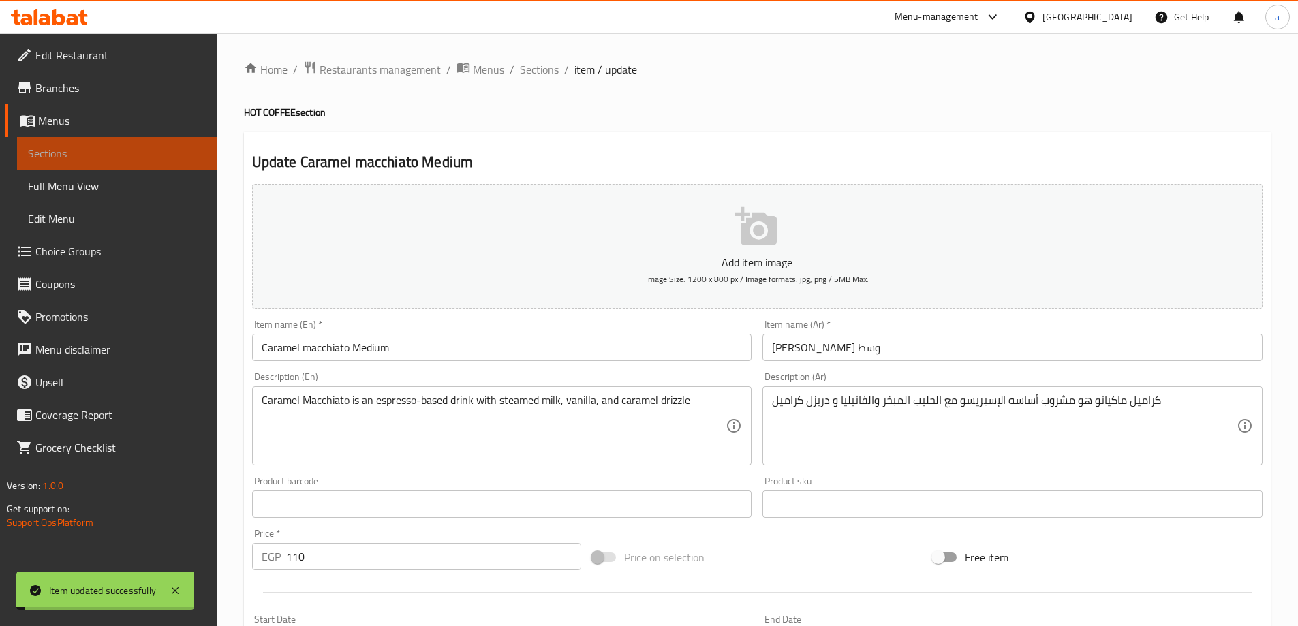
click at [131, 156] on span "Sections" at bounding box center [117, 153] width 178 height 16
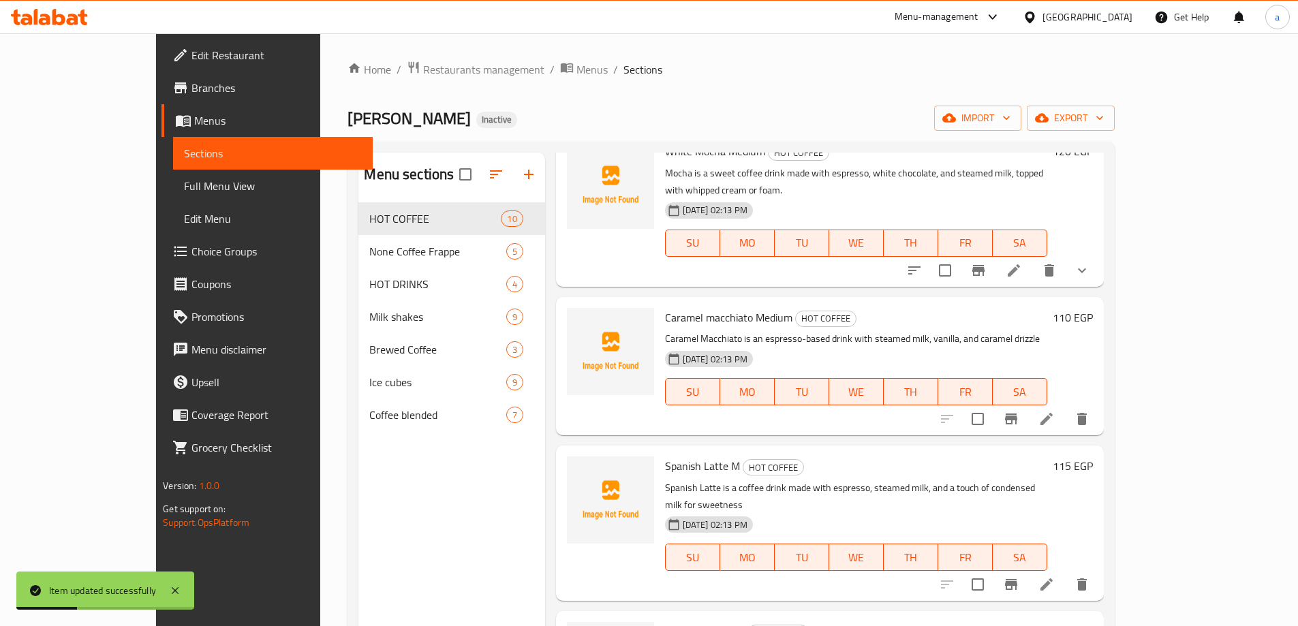
scroll to position [897, 0]
click at [1055, 575] on icon at bounding box center [1047, 583] width 16 height 16
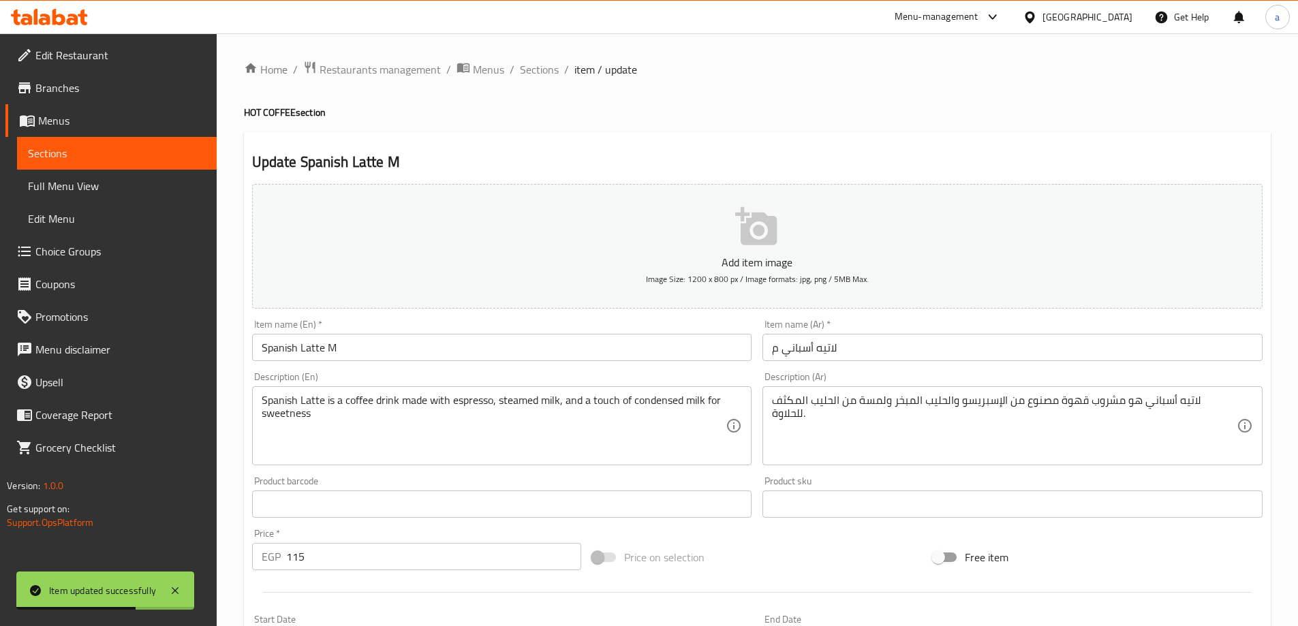
click at [472, 369] on div "Description (En) Spanish Latte is a coffee drink made with espresso, steamed mi…" at bounding box center [502, 419] width 511 height 104
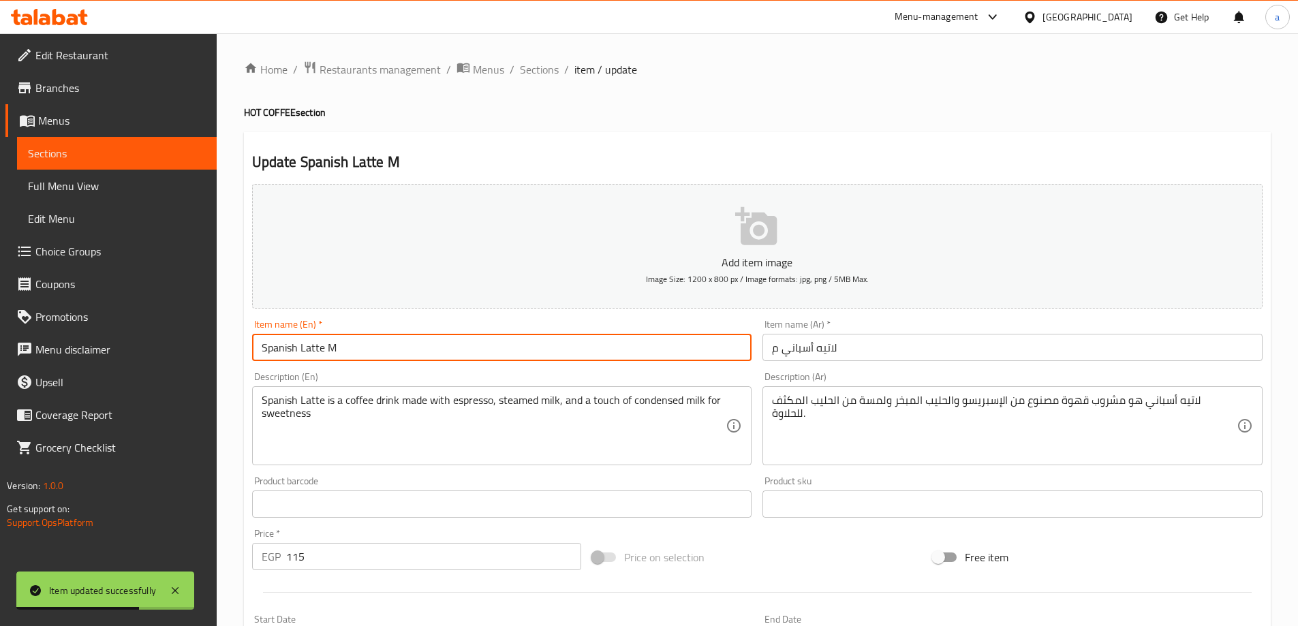
click at [451, 358] on input "Spanish Latte M" at bounding box center [502, 347] width 500 height 27
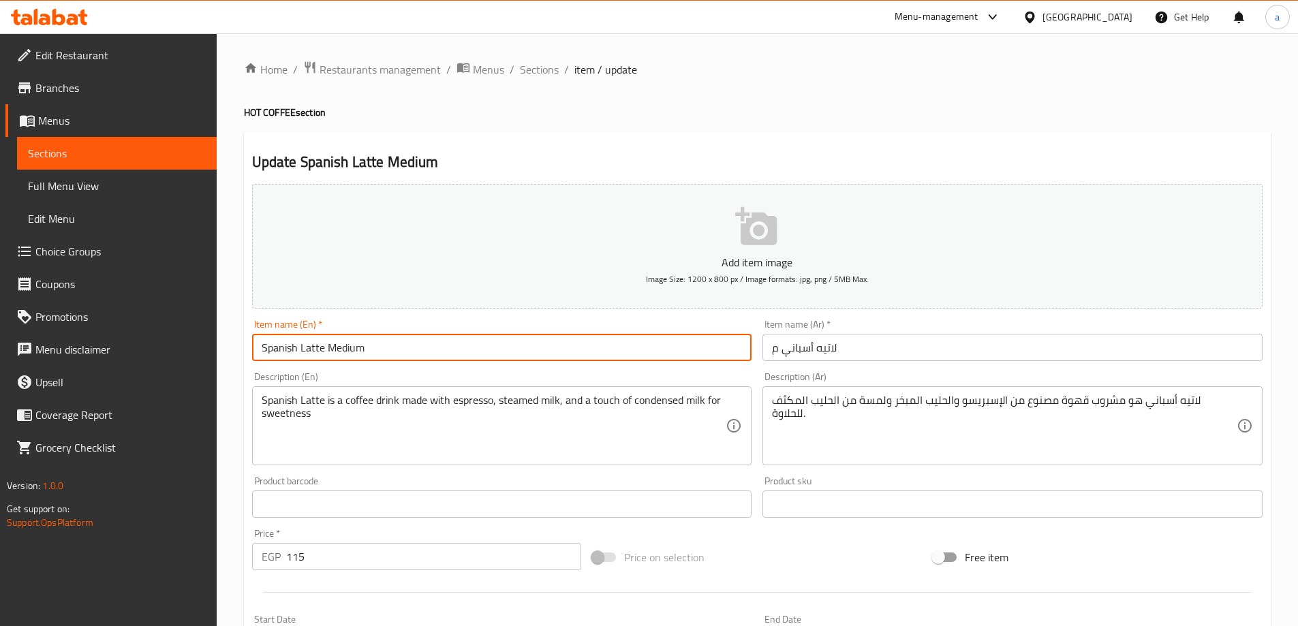
type input "Spanish Latte Medium"
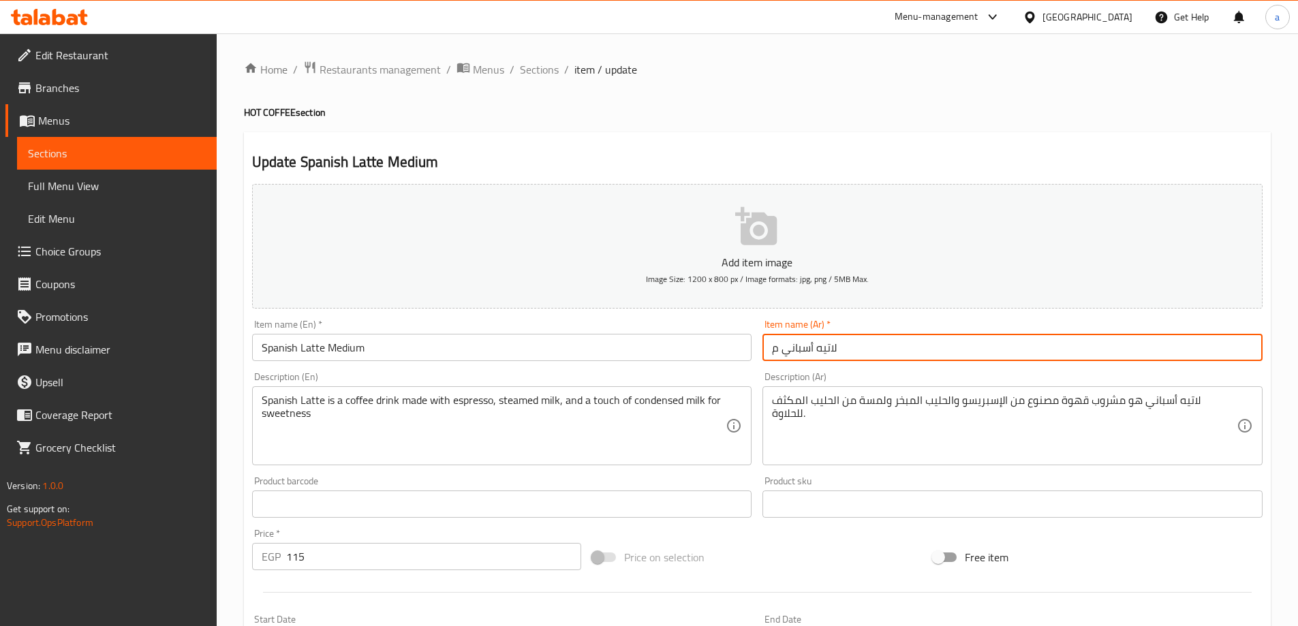
drag, startPoint x: 778, startPoint y: 345, endPoint x: 770, endPoint y: 347, distance: 8.4
click at [770, 347] on input "لاتيه أسباني م" at bounding box center [1013, 347] width 500 height 27
type input "لاتيه أسباني وسط"
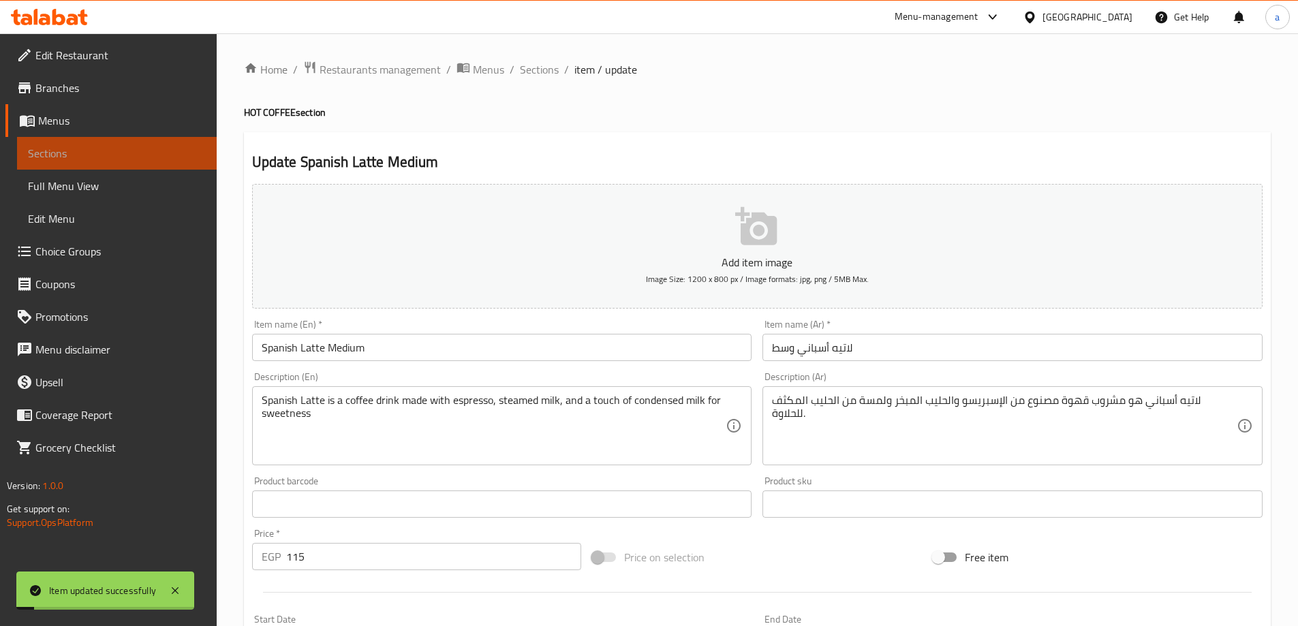
click at [128, 155] on span "Sections" at bounding box center [117, 153] width 178 height 16
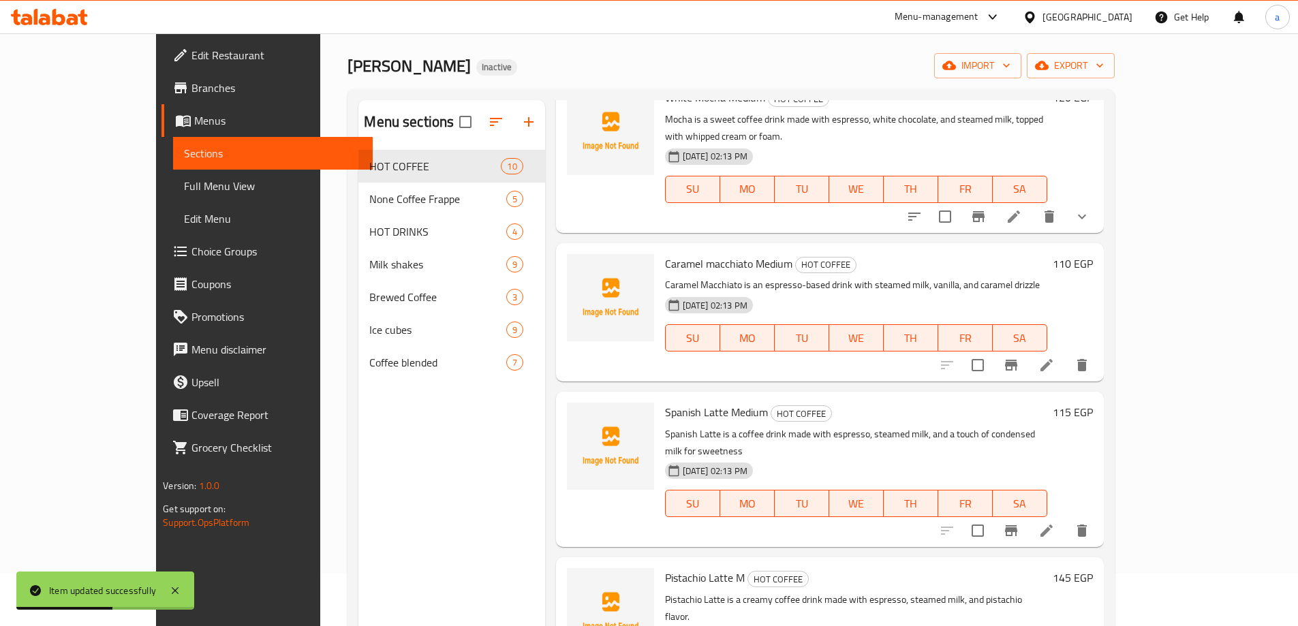
scroll to position [68, 0]
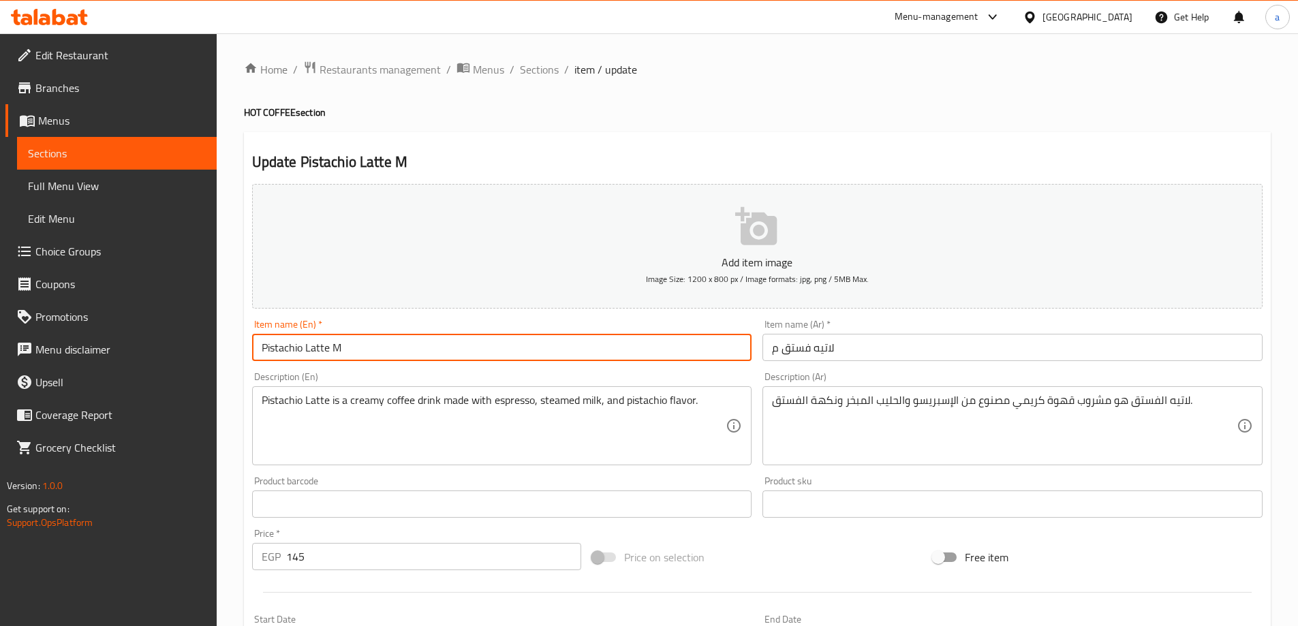
click at [559, 352] on input "Pistachio Latte M" at bounding box center [502, 347] width 500 height 27
type input "Pistachio Latte Medium"
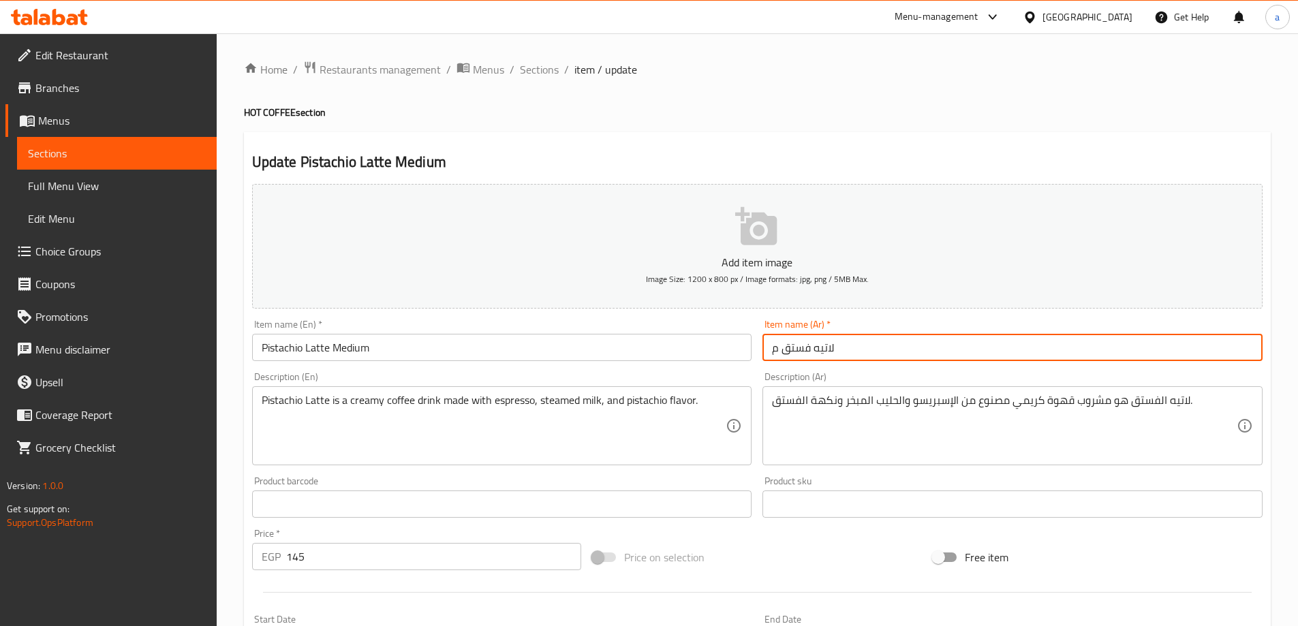
click at [776, 350] on input "لاتيه فستق م" at bounding box center [1013, 347] width 500 height 27
type input "لاتيه فستق وسط"
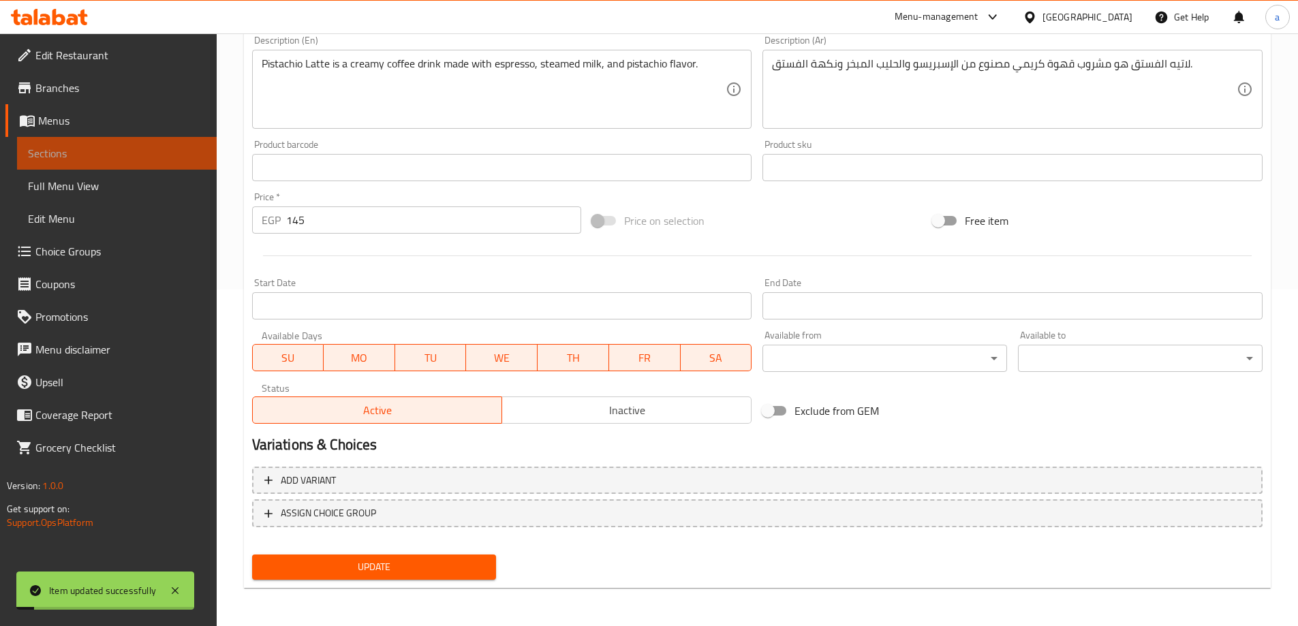
click at [122, 153] on span "Sections" at bounding box center [117, 153] width 178 height 16
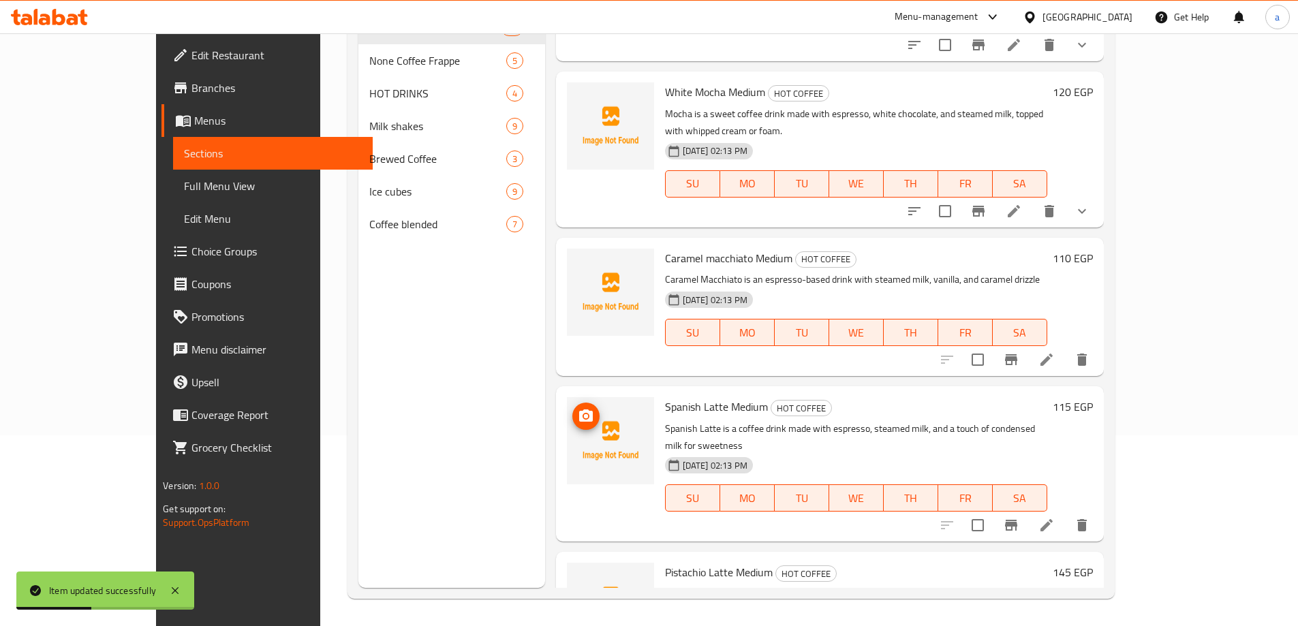
scroll to position [897, 0]
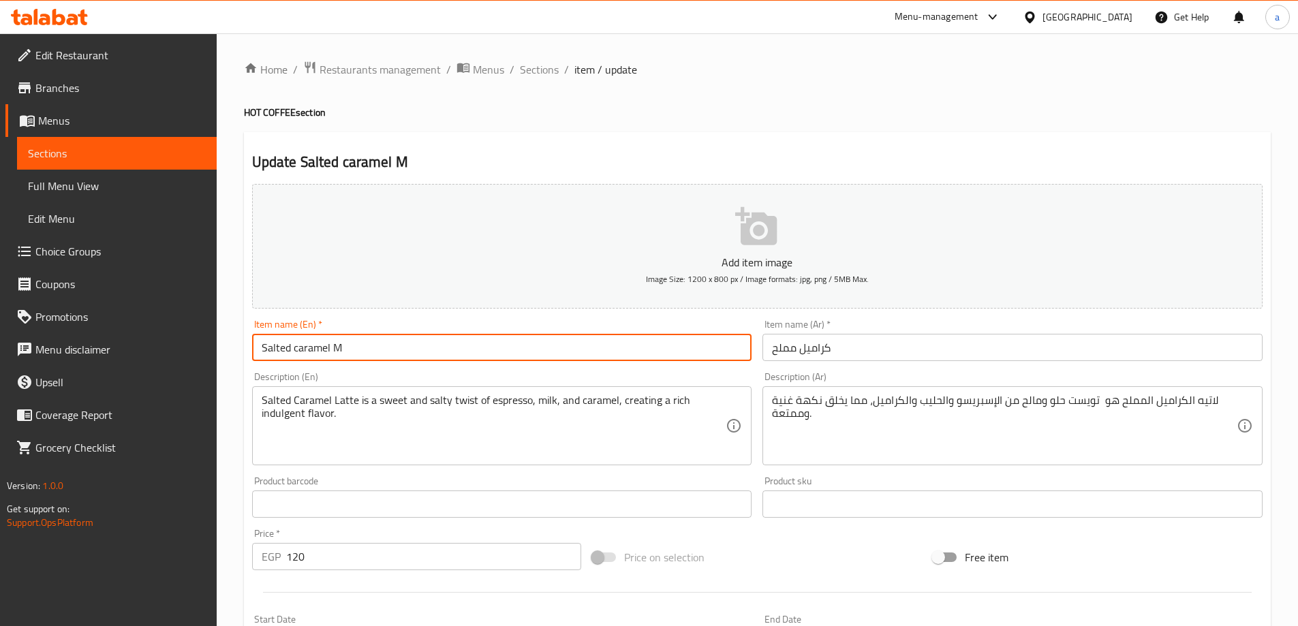
click at [487, 352] on input "Salted caramel M" at bounding box center [502, 347] width 500 height 27
type input "Salted caramel Medium"
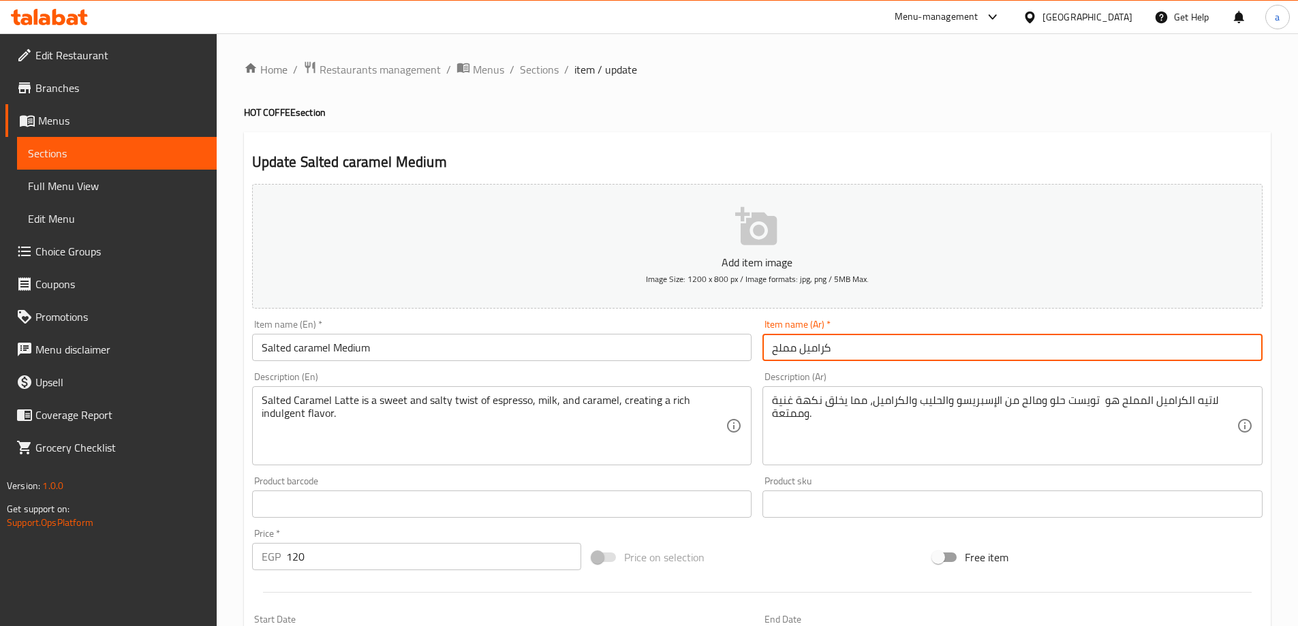
click at [850, 350] on input "كراميل مملح" at bounding box center [1013, 347] width 500 height 27
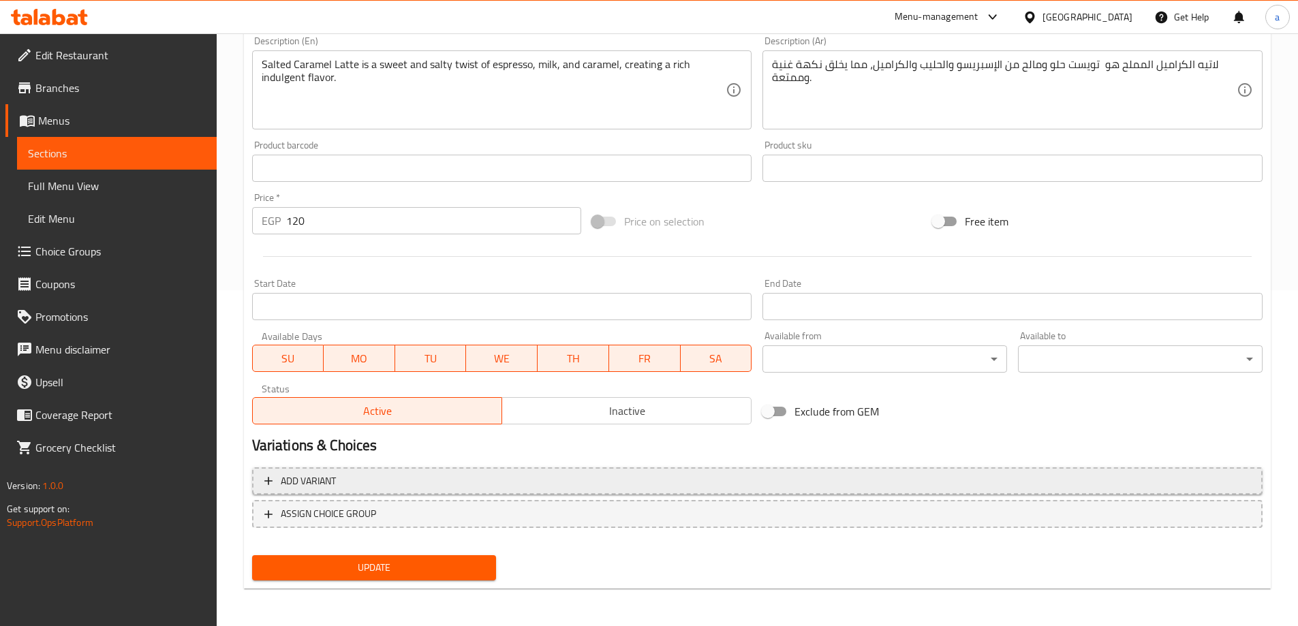
scroll to position [337, 0]
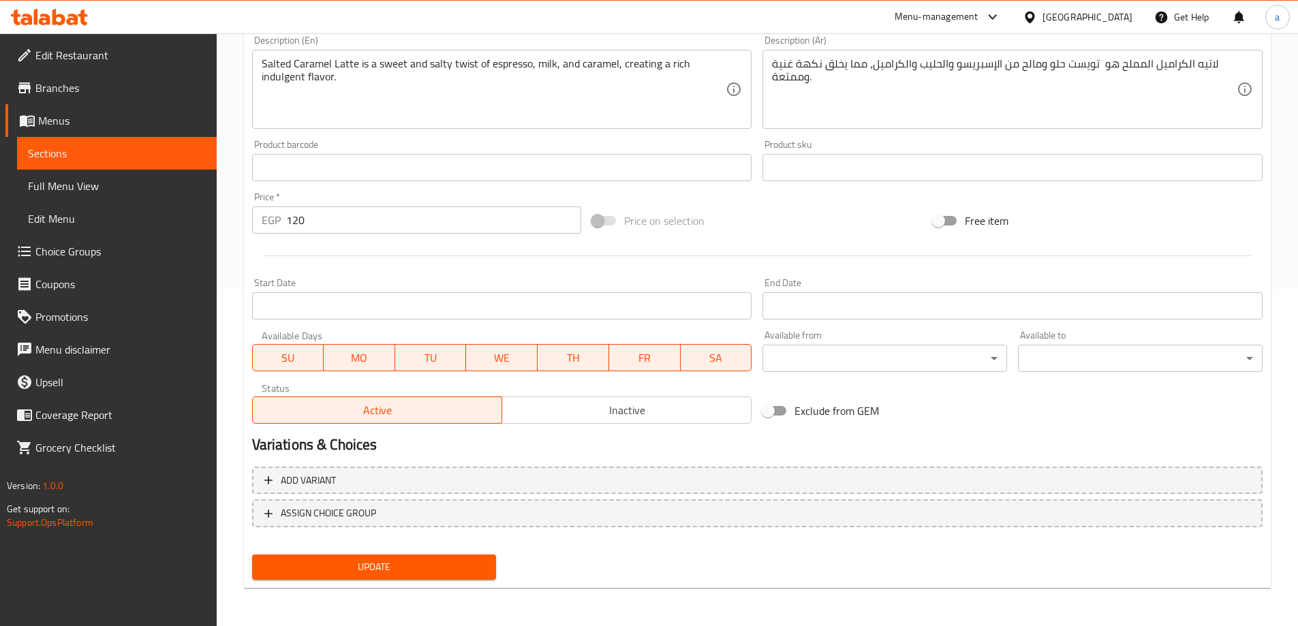
type input "كراميل مملح وسط"
click at [413, 555] on button "Update" at bounding box center [374, 567] width 245 height 25
click at [142, 151] on span "Sections" at bounding box center [117, 153] width 178 height 16
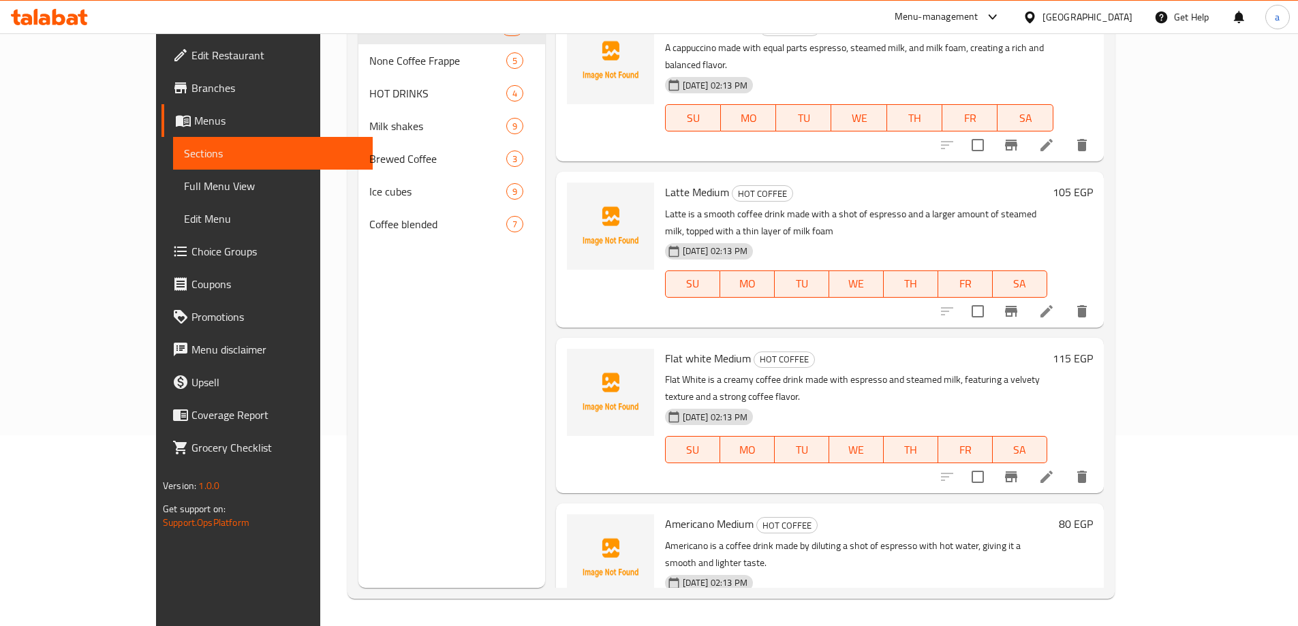
scroll to position [191, 0]
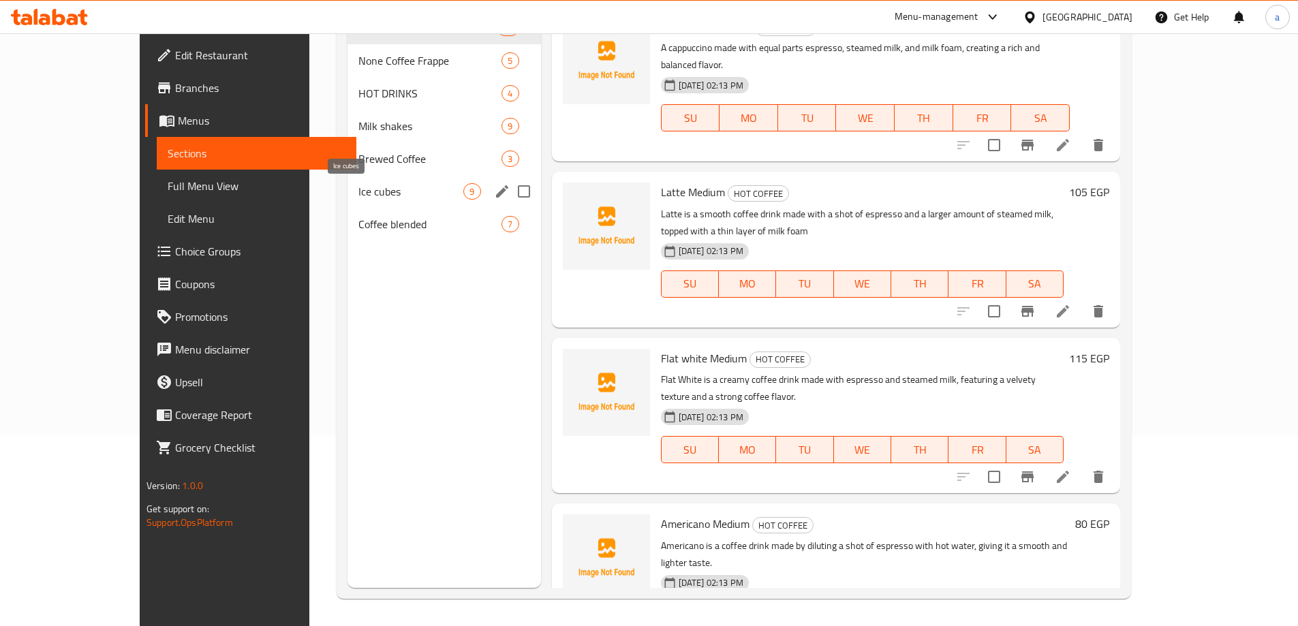
click at [358, 221] on span "Coffee blended" at bounding box center [429, 224] width 143 height 16
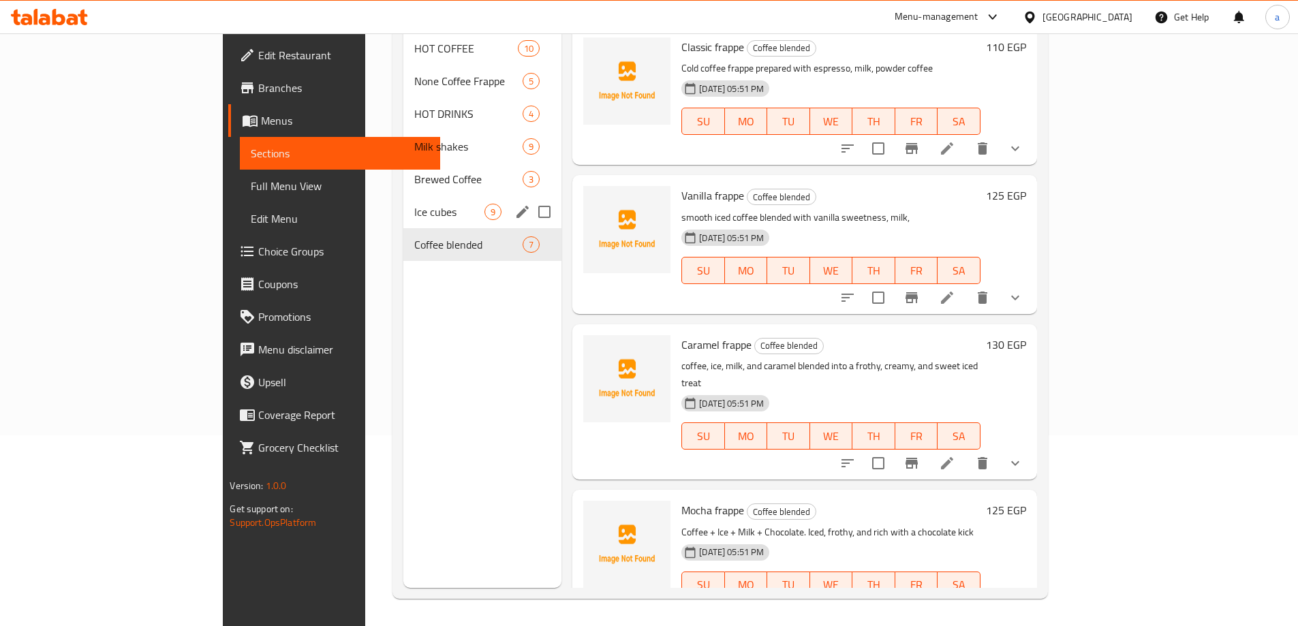
click at [414, 204] on span "Ice cubes" at bounding box center [449, 212] width 70 height 16
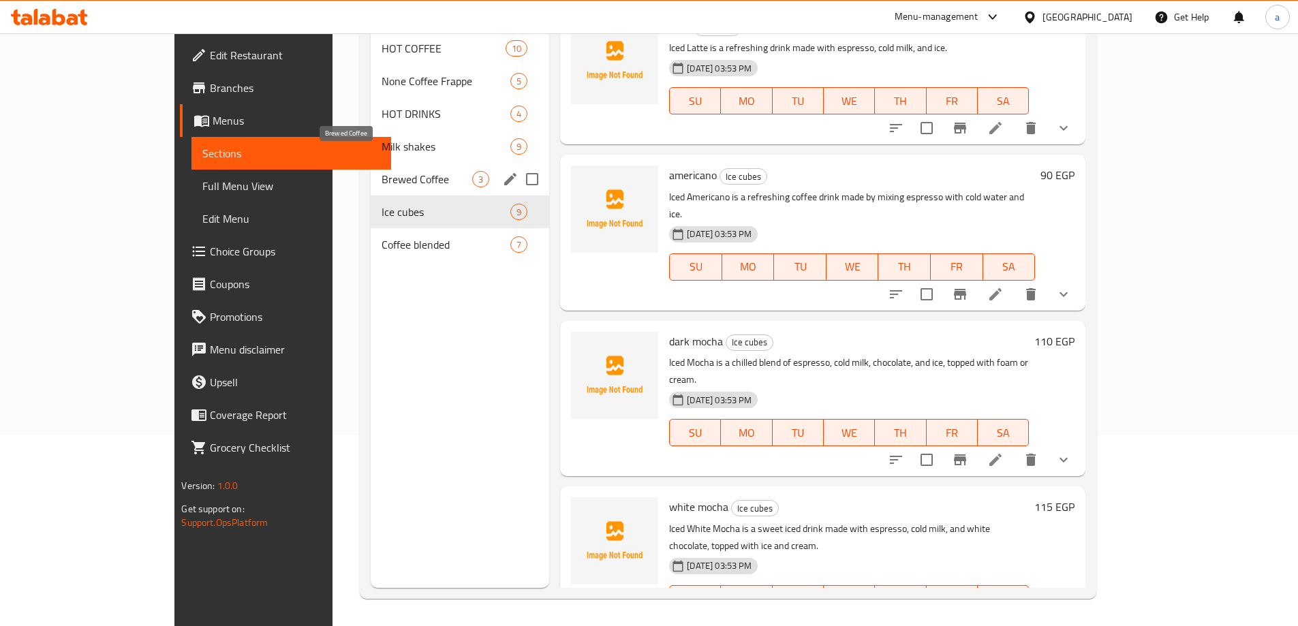
click at [382, 171] on span "Brewed Coffee" at bounding box center [427, 179] width 91 height 16
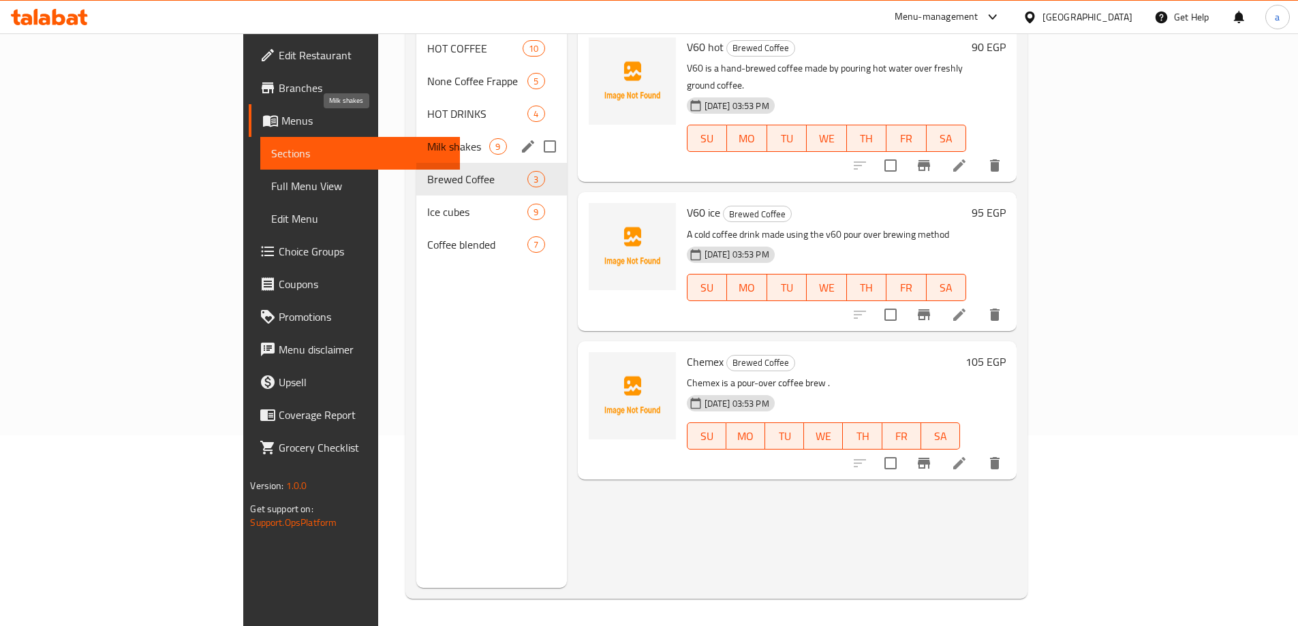
click at [427, 138] on span "Milk shakes" at bounding box center [458, 146] width 62 height 16
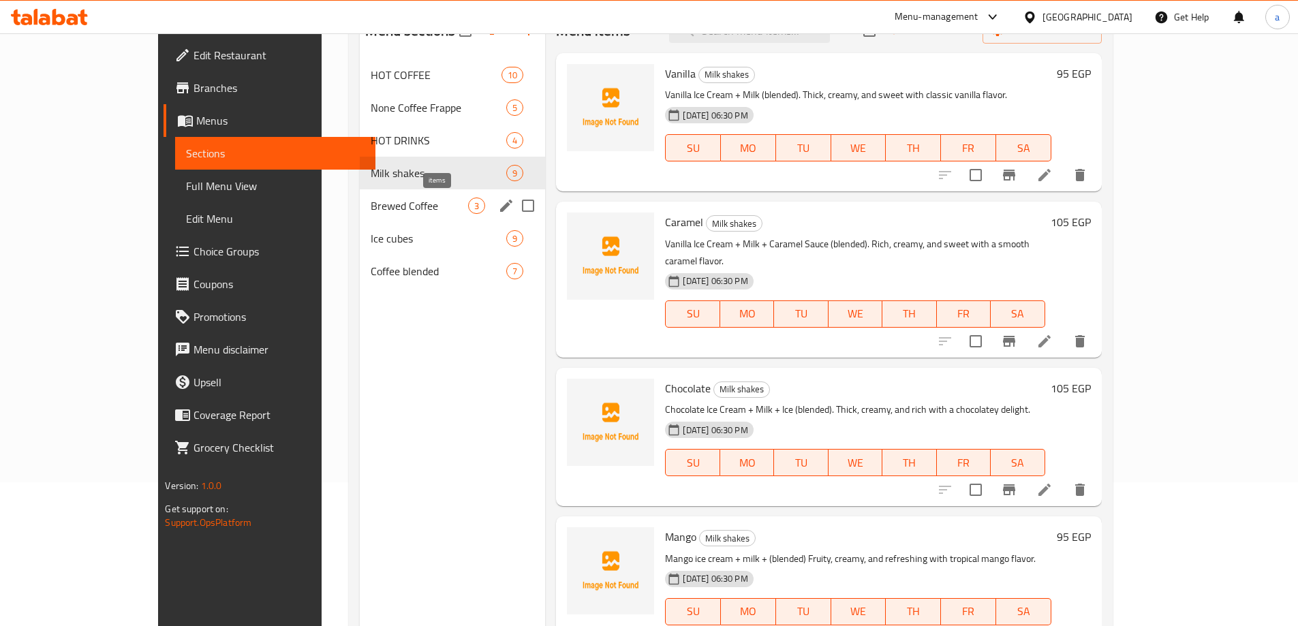
scroll to position [55, 0]
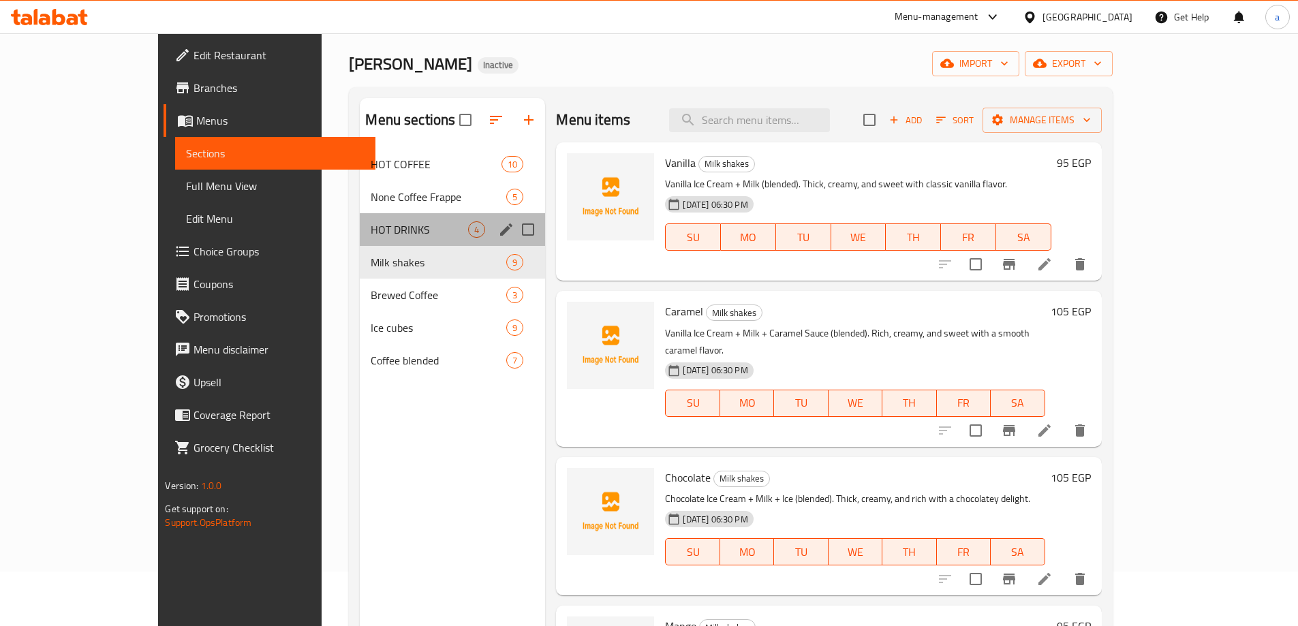
click at [360, 217] on div "HOT DRINKS 4" at bounding box center [452, 229] width 185 height 33
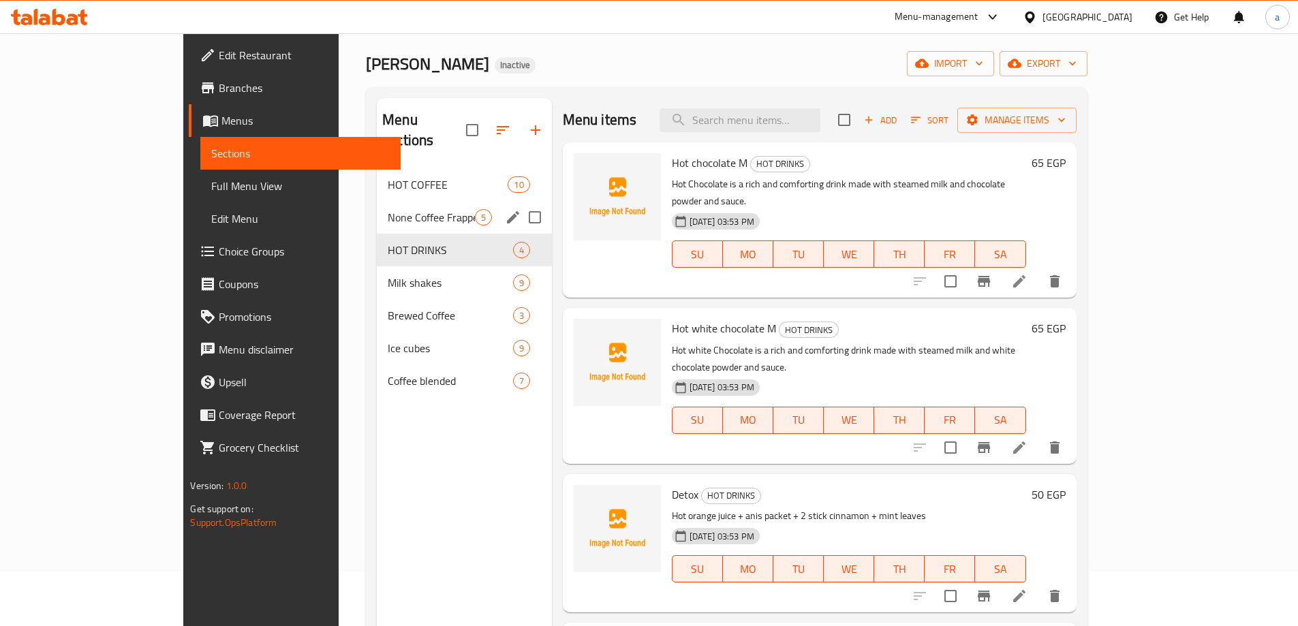
click at [388, 209] on span "None Coffee Frappe" at bounding box center [431, 217] width 87 height 16
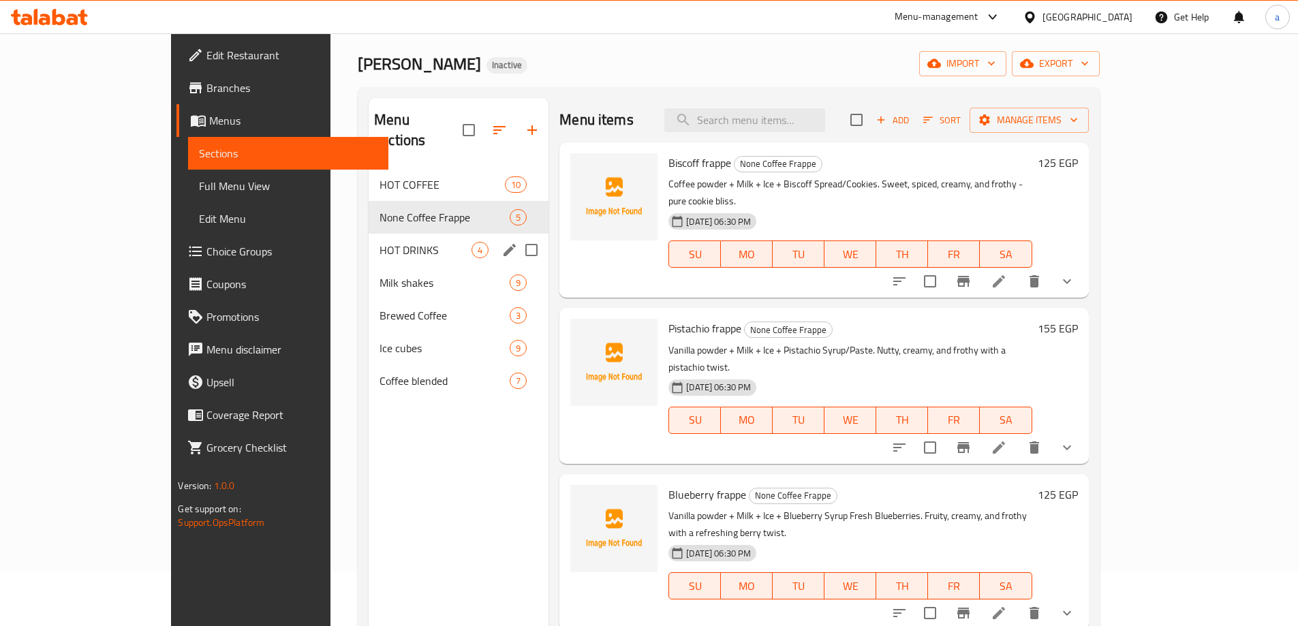
click at [369, 234] on div "HOT DRINKS 4" at bounding box center [459, 250] width 180 height 33
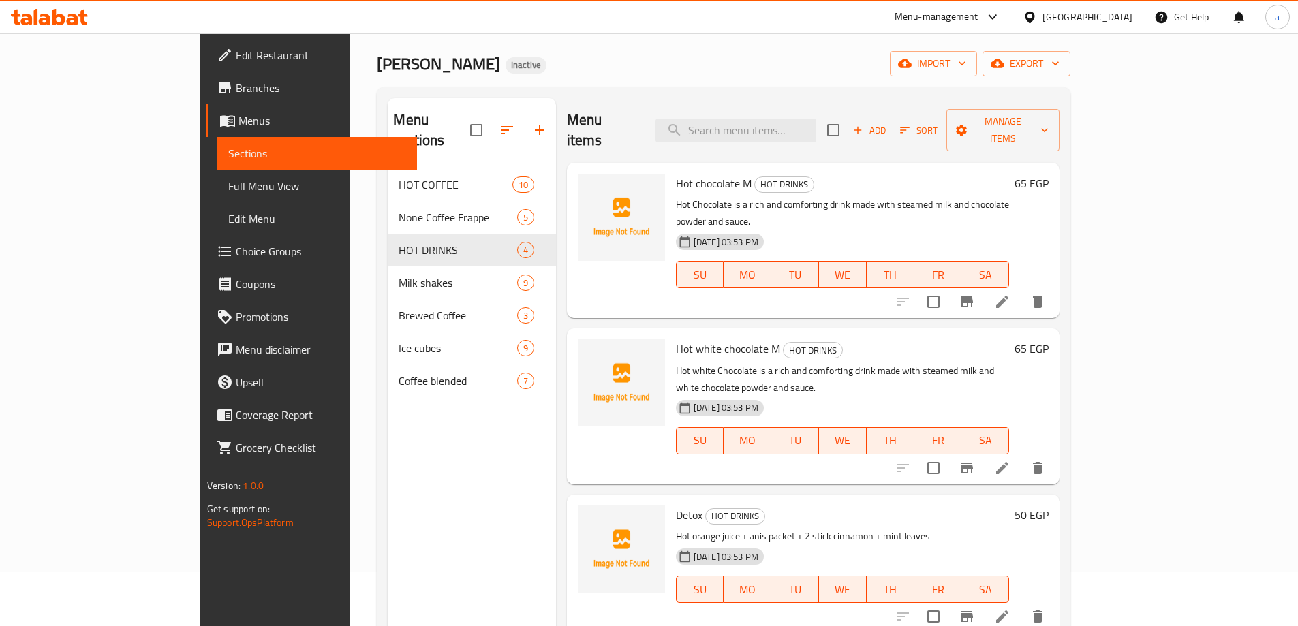
click at [1022, 290] on li at bounding box center [1002, 302] width 38 height 25
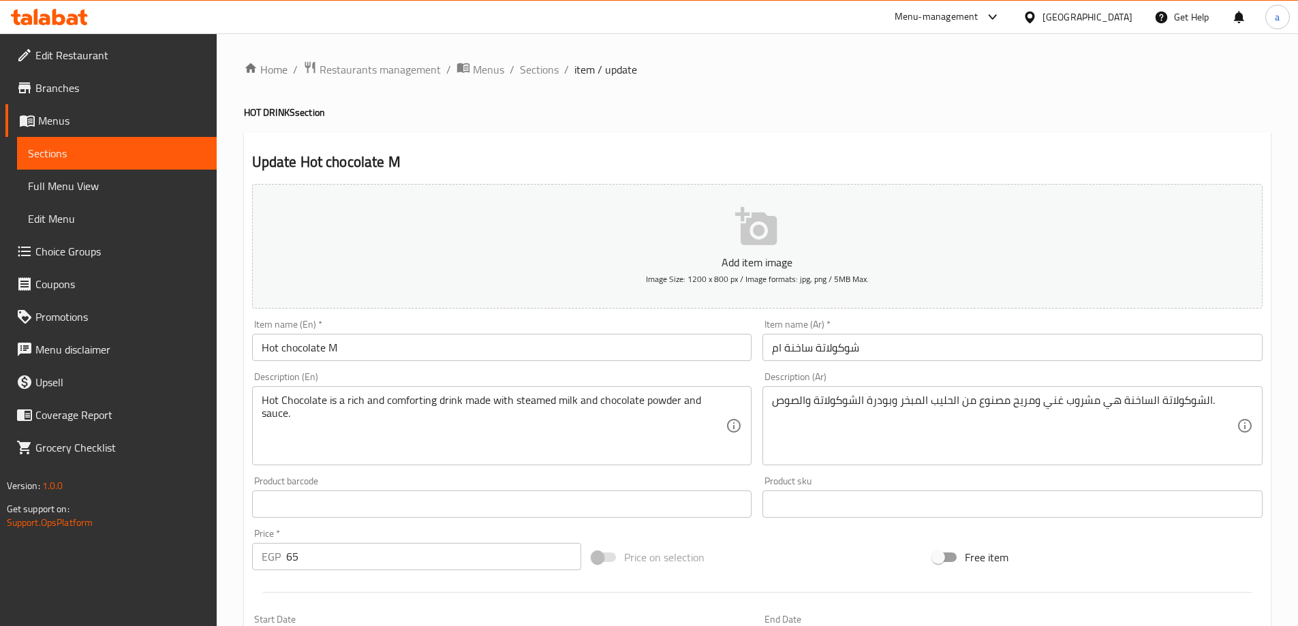
click at [442, 346] on input "Hot chocolate M" at bounding box center [502, 347] width 500 height 27
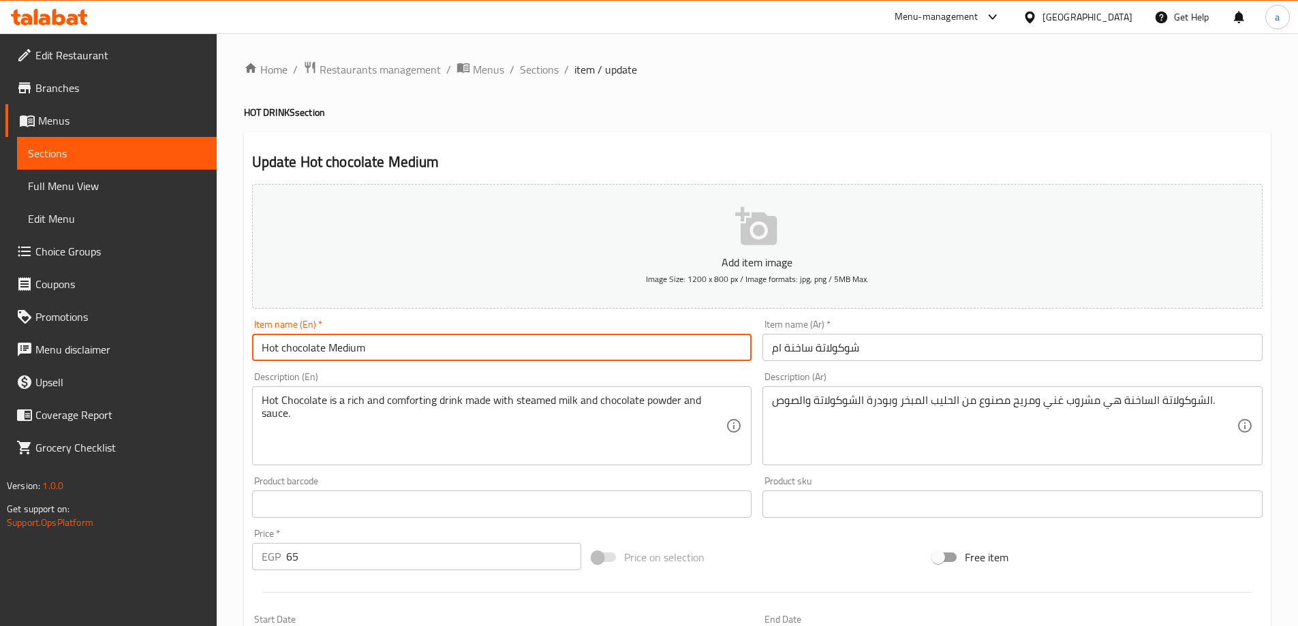
type input "Hot chocolate Medium"
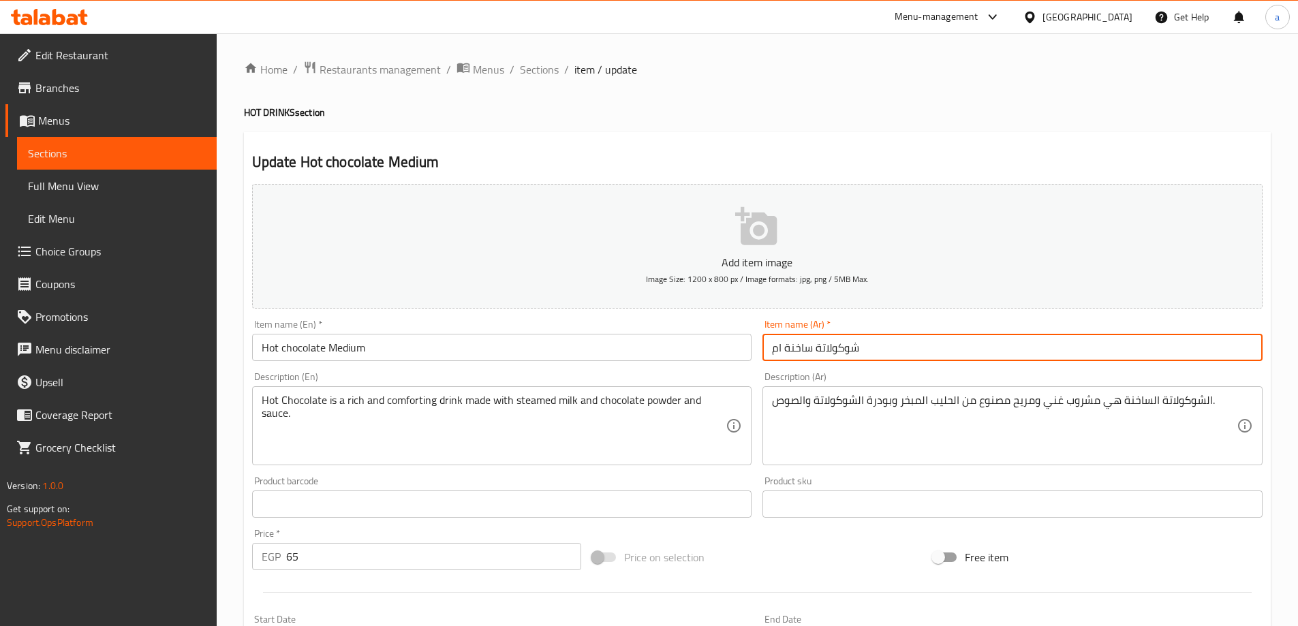
drag, startPoint x: 773, startPoint y: 348, endPoint x: 766, endPoint y: 350, distance: 6.9
click at [766, 350] on input "شوكولاتة ساخنة ام" at bounding box center [1013, 347] width 500 height 27
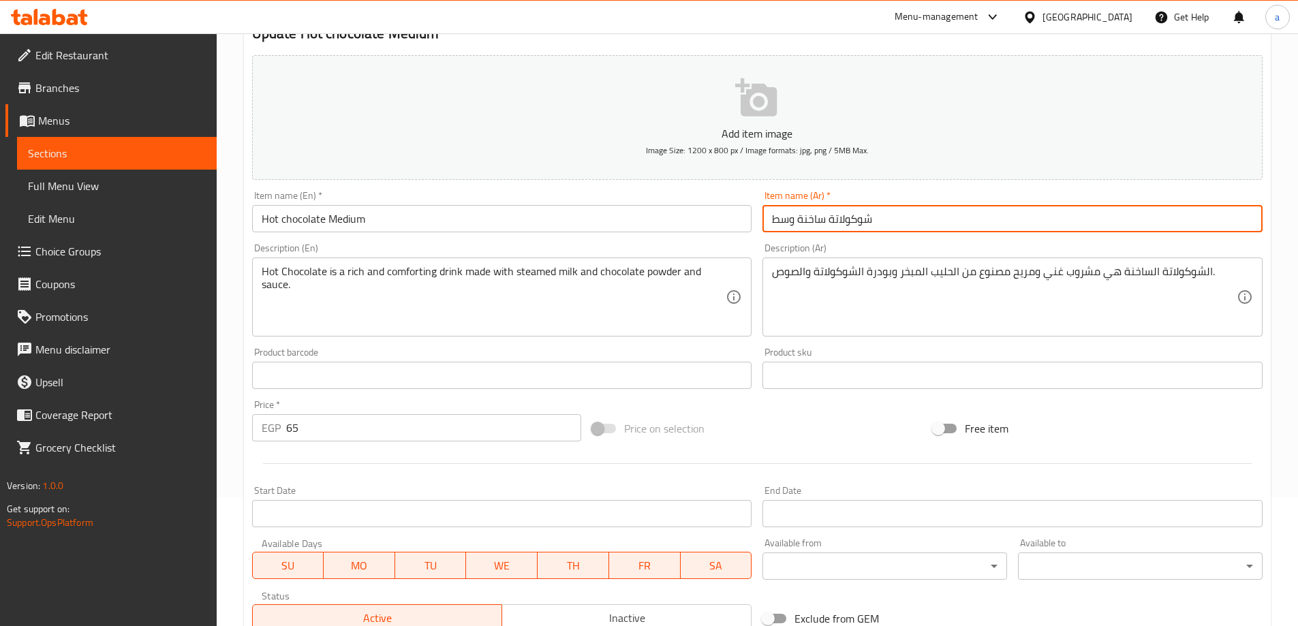
scroll to position [337, 0]
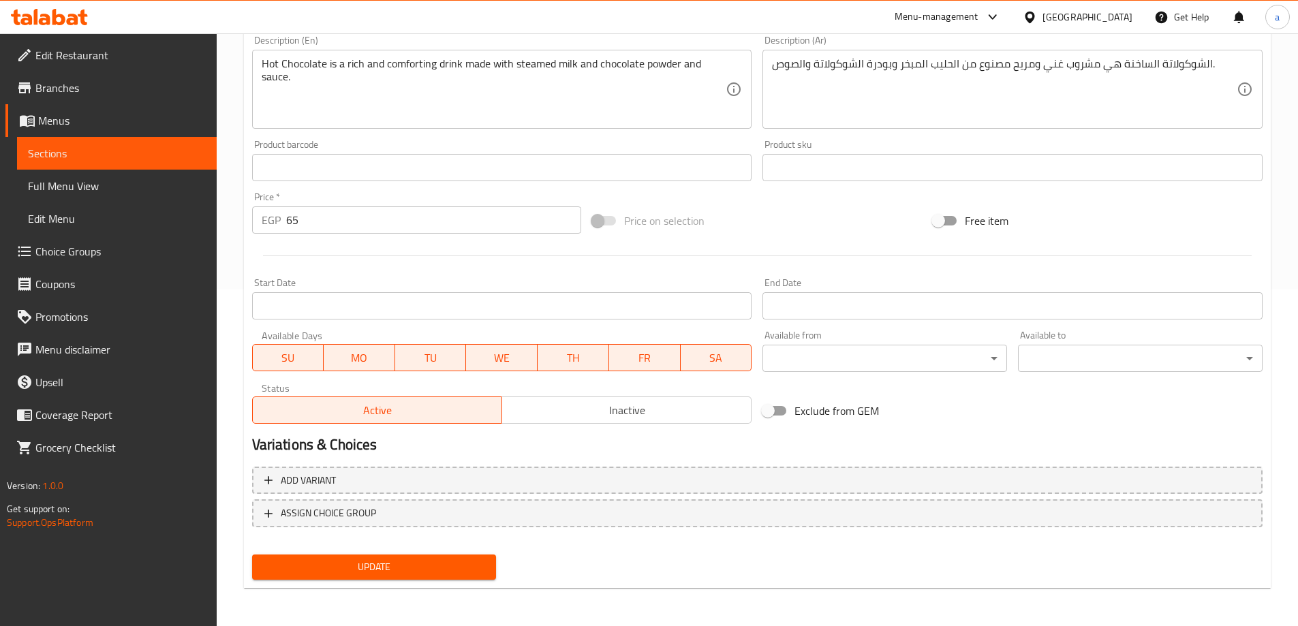
type input "شوكولاتة ساخنة وسط"
click at [434, 565] on span "Update" at bounding box center [374, 567] width 223 height 17
click at [178, 153] on span "Sections" at bounding box center [117, 153] width 178 height 16
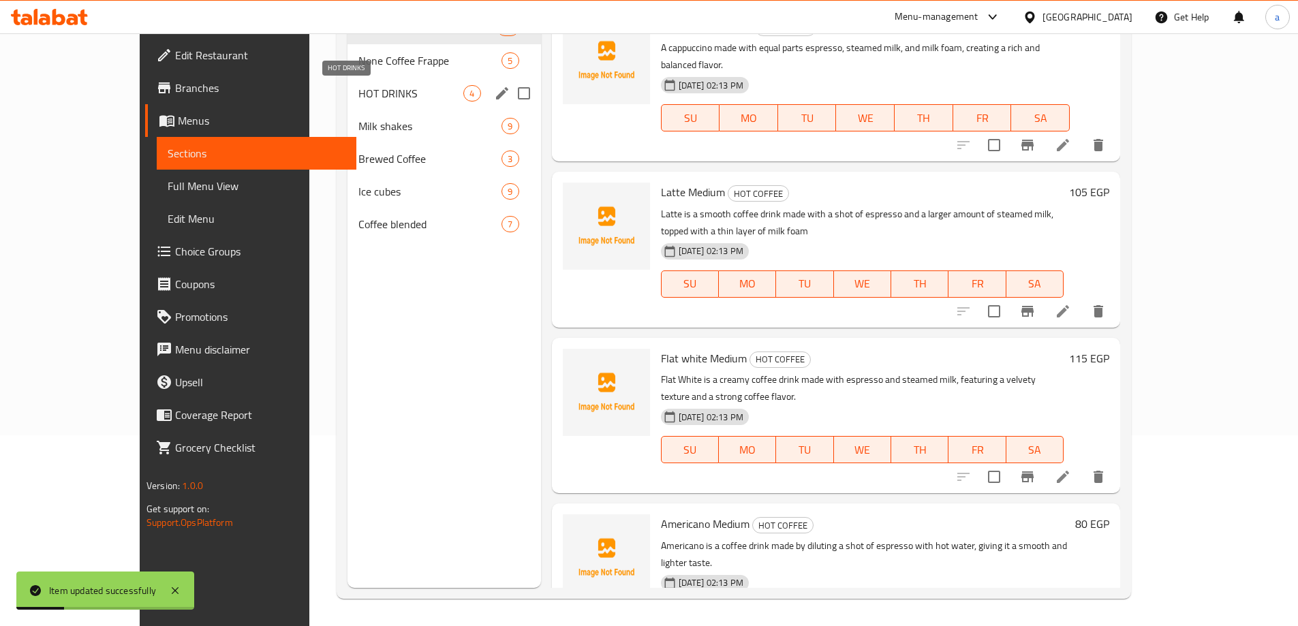
scroll to position [123, 0]
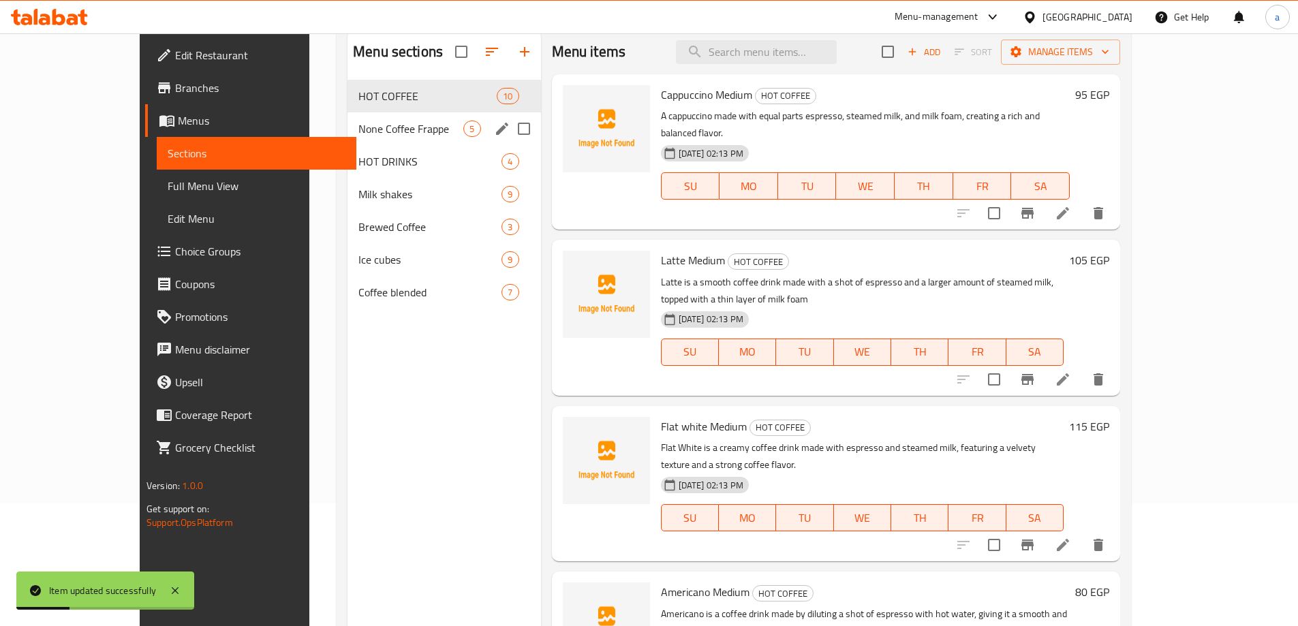
click at [348, 137] on div "None Coffee Frappe 5" at bounding box center [444, 128] width 193 height 33
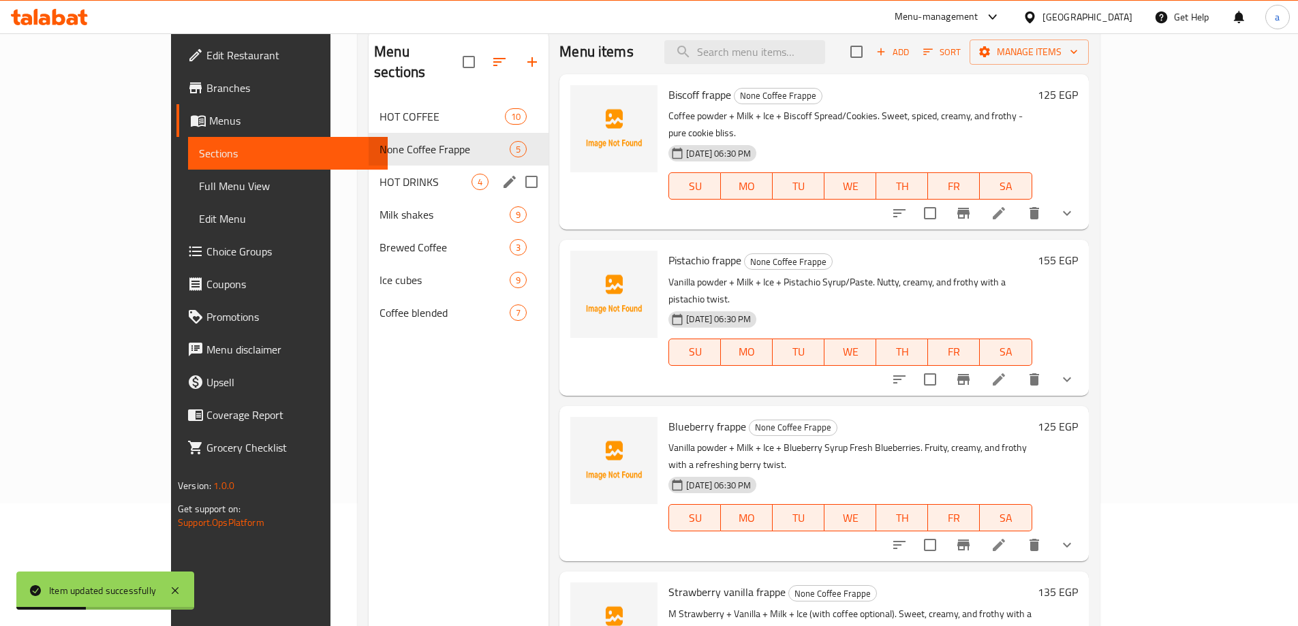
click at [369, 166] on div "HOT DRINKS 4" at bounding box center [459, 182] width 180 height 33
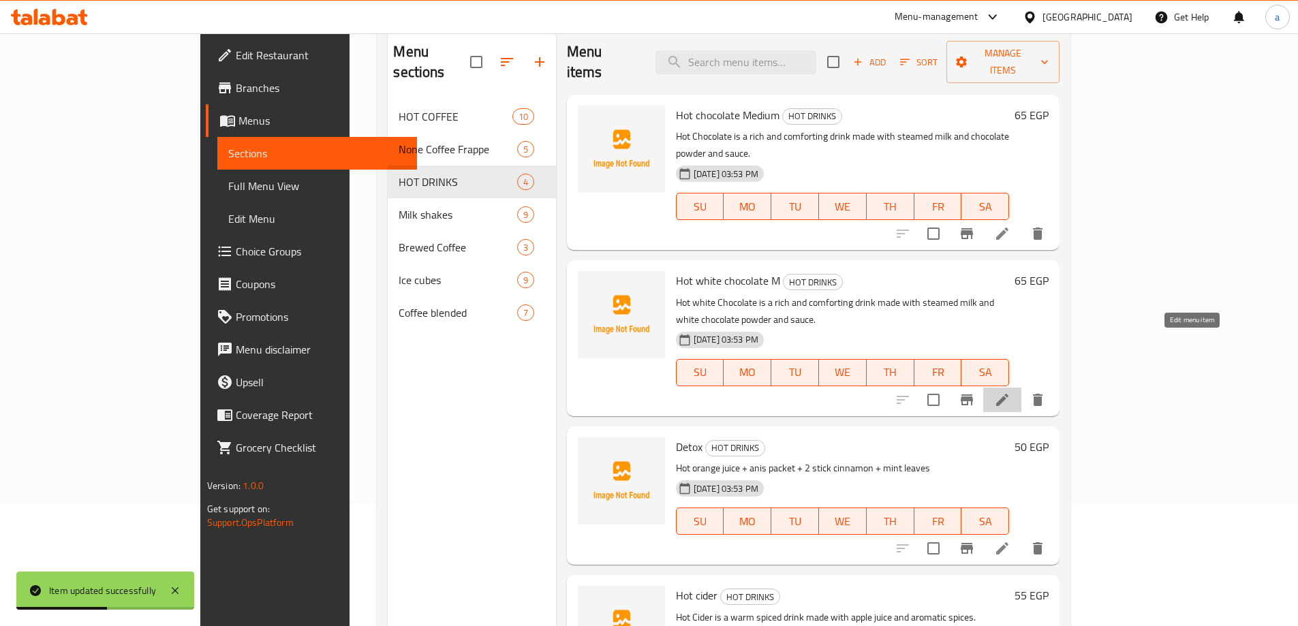
click at [1011, 392] on icon at bounding box center [1002, 400] width 16 height 16
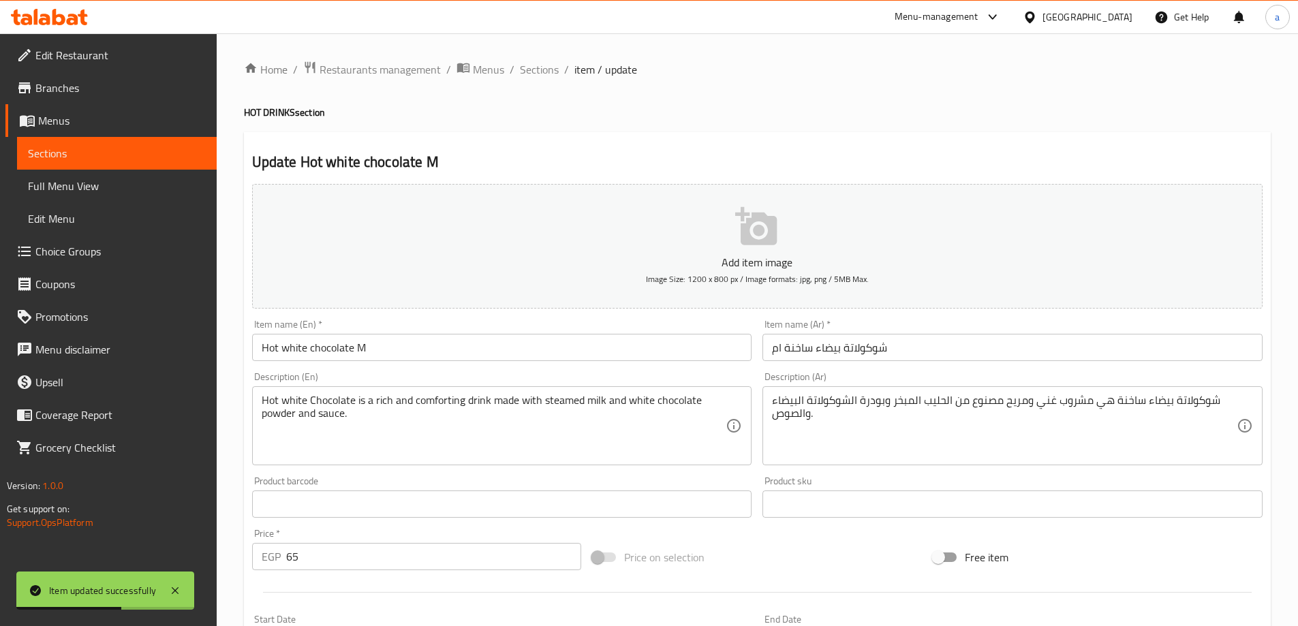
click at [431, 333] on div "Item name (En)   * Hot white chocolate M Item name (En) *" at bounding box center [502, 341] width 500 height 42
click at [427, 346] on input "Hot white chocolate M" at bounding box center [502, 347] width 500 height 27
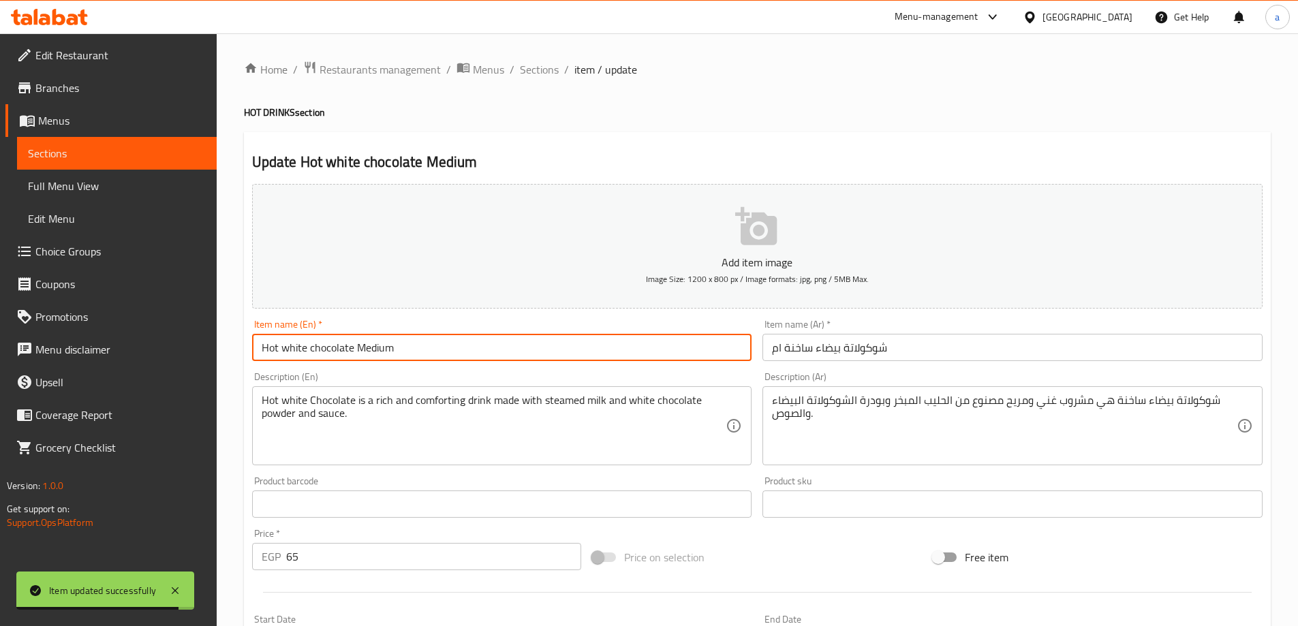
type input "Hot white chocolate Medium"
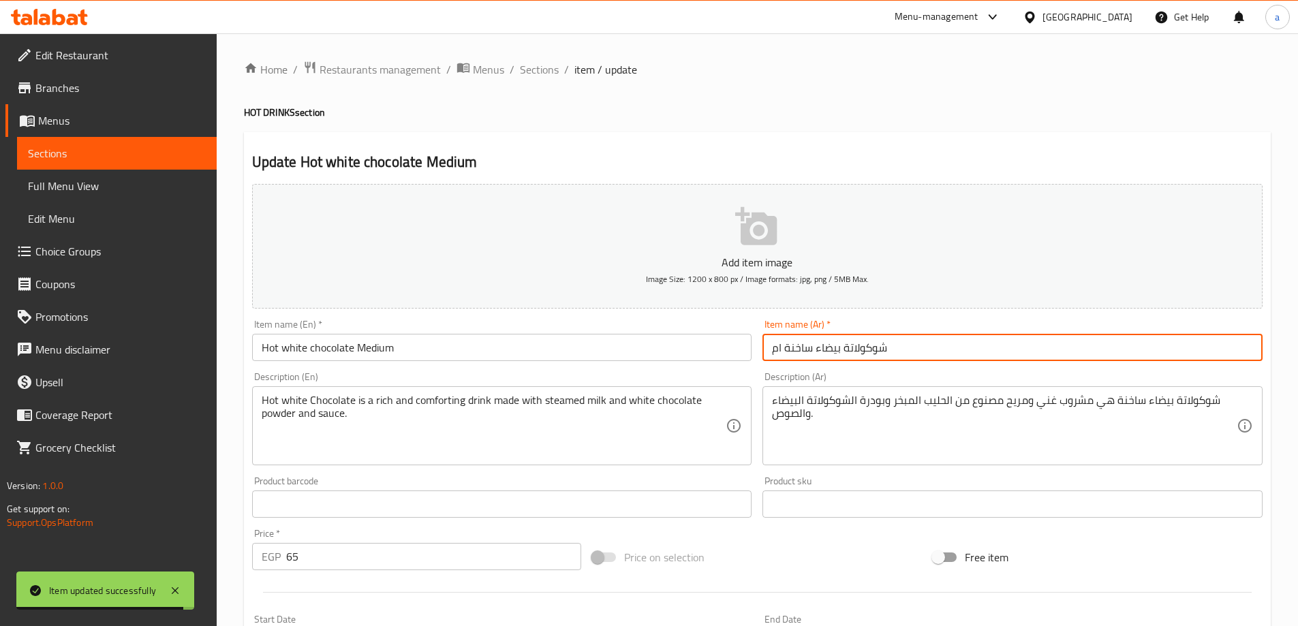
drag, startPoint x: 783, startPoint y: 350, endPoint x: 767, endPoint y: 350, distance: 15.7
click at [767, 350] on input "شوكولاتة بيضاء ساخنة ام" at bounding box center [1013, 347] width 500 height 27
click at [797, 343] on input "شوكولاتة بيضاء ساخنةوسط" at bounding box center [1013, 347] width 500 height 27
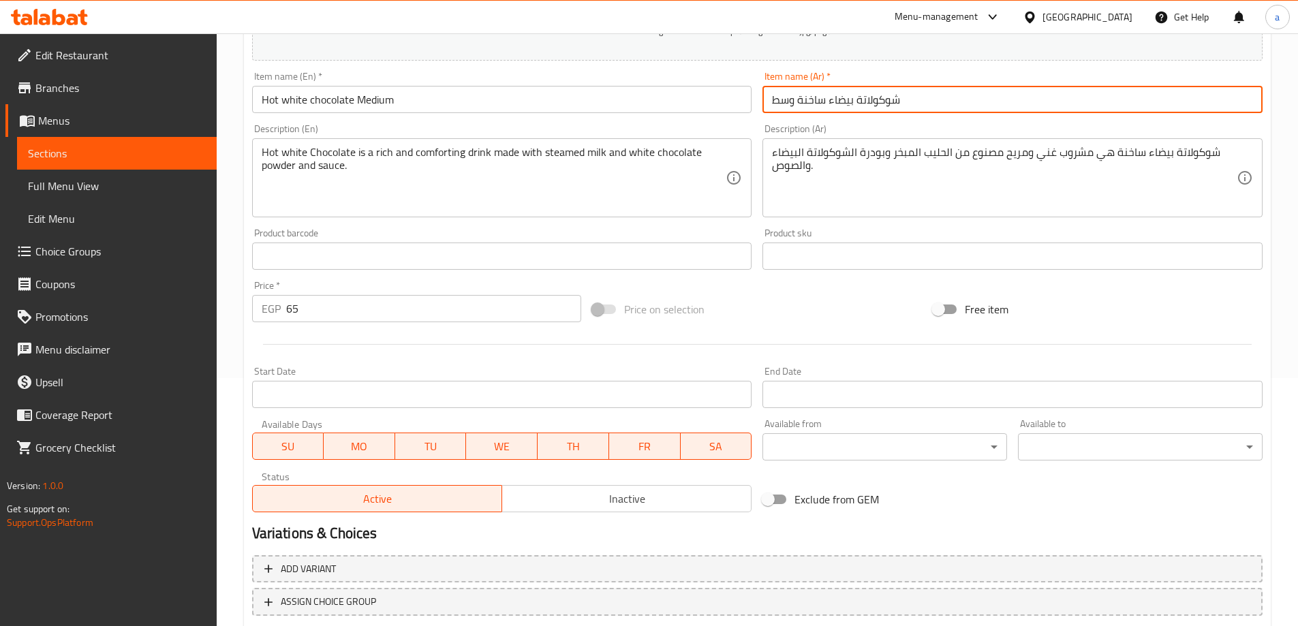
scroll to position [337, 0]
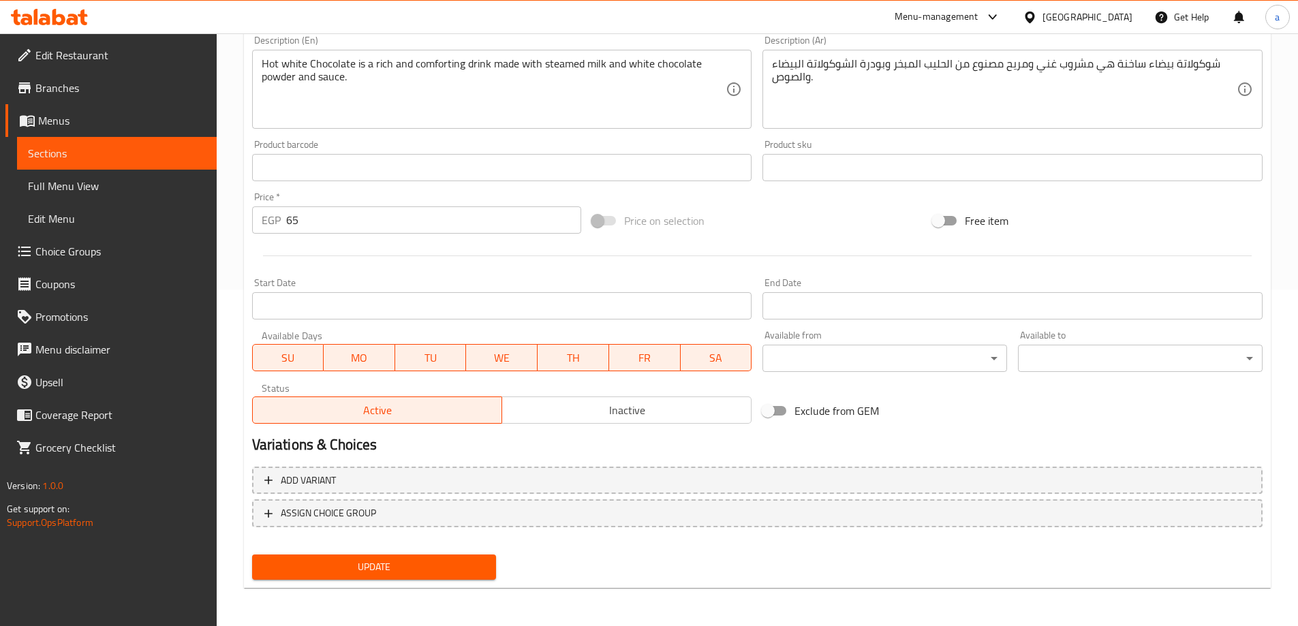
type input "شوكولاتة بيضاء ساخنة وسط"
click at [420, 562] on span "Update" at bounding box center [374, 567] width 223 height 17
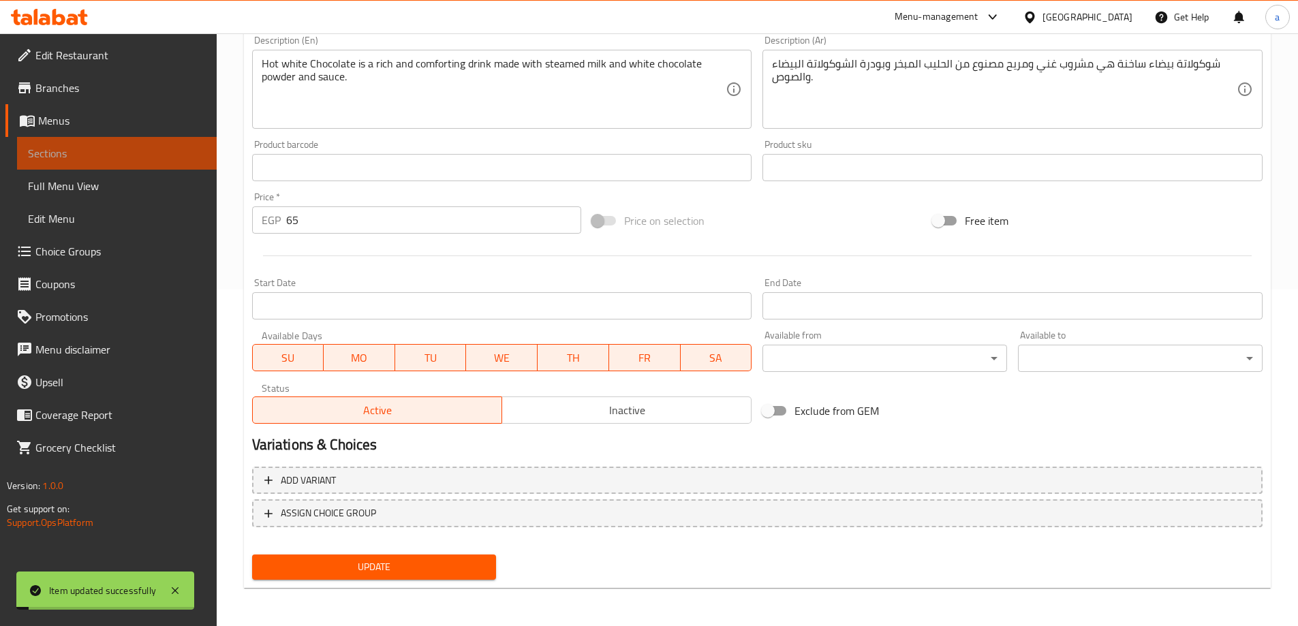
click at [186, 164] on link "Sections" at bounding box center [117, 153] width 200 height 33
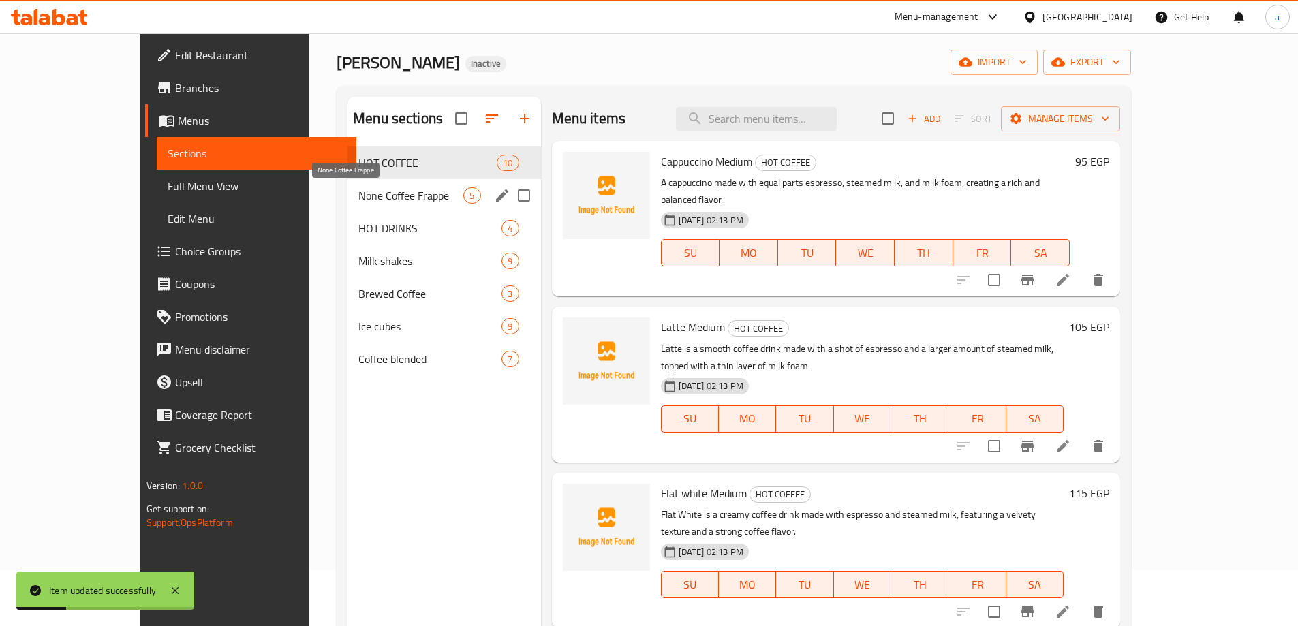
scroll to position [55, 0]
click at [348, 246] on div "Milk shakes 9" at bounding box center [444, 262] width 193 height 33
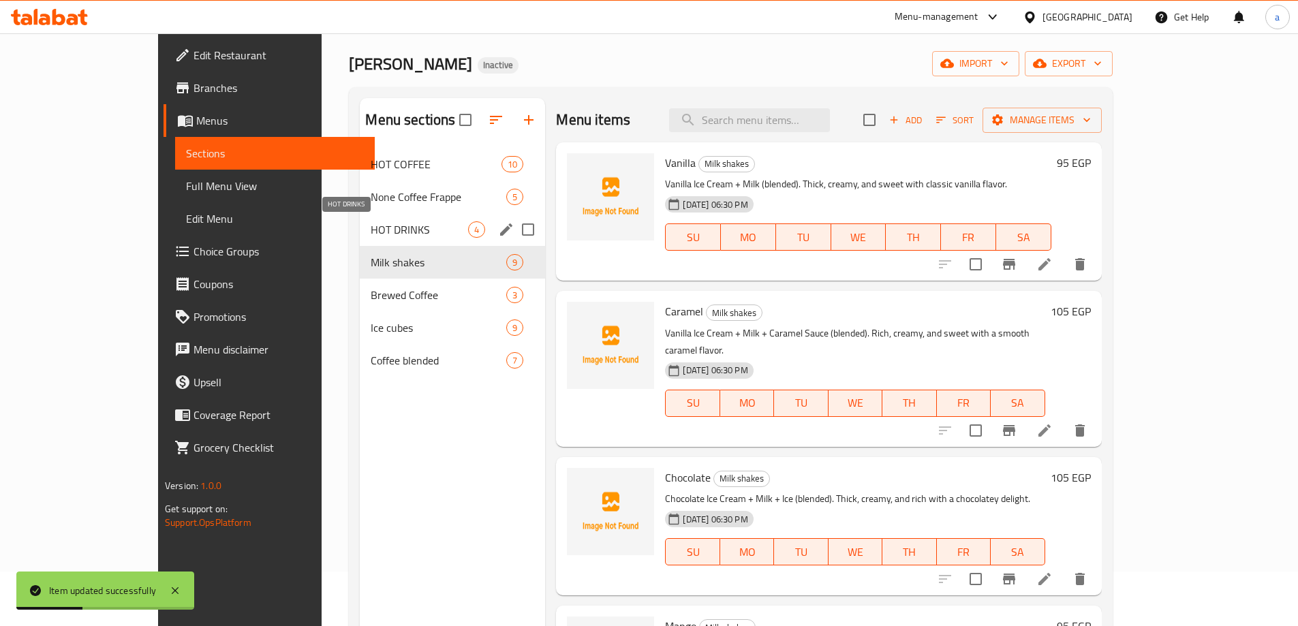
click at [371, 234] on span "HOT DRINKS" at bounding box center [419, 229] width 97 height 16
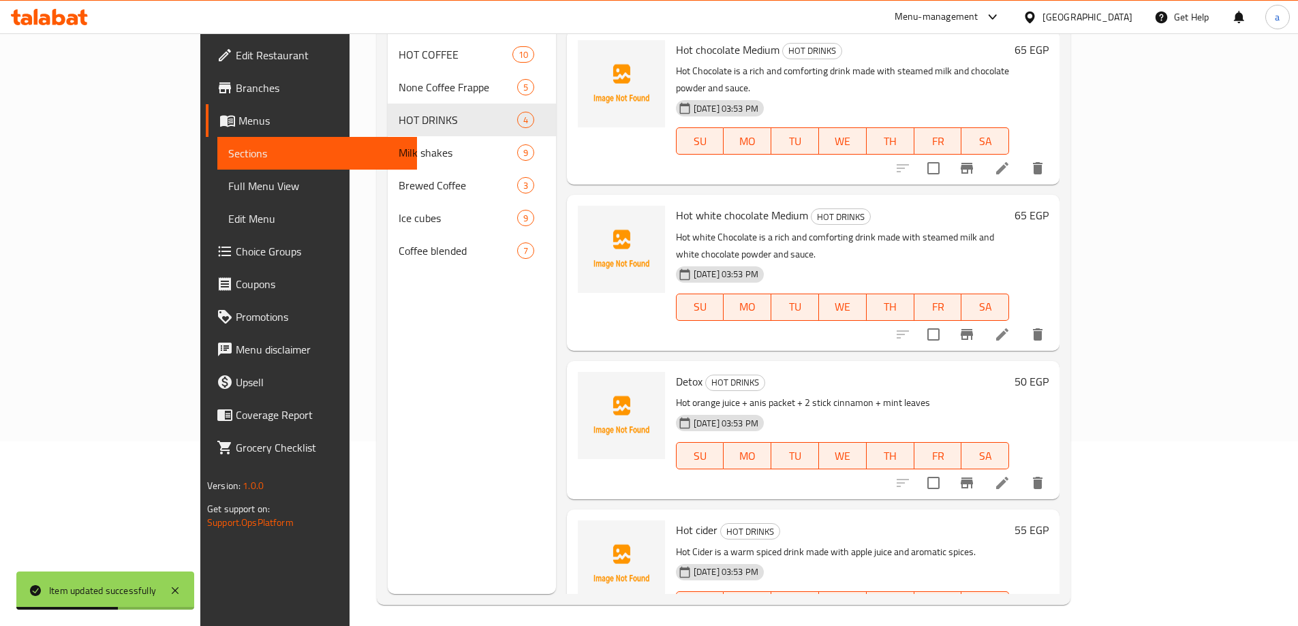
scroll to position [191, 0]
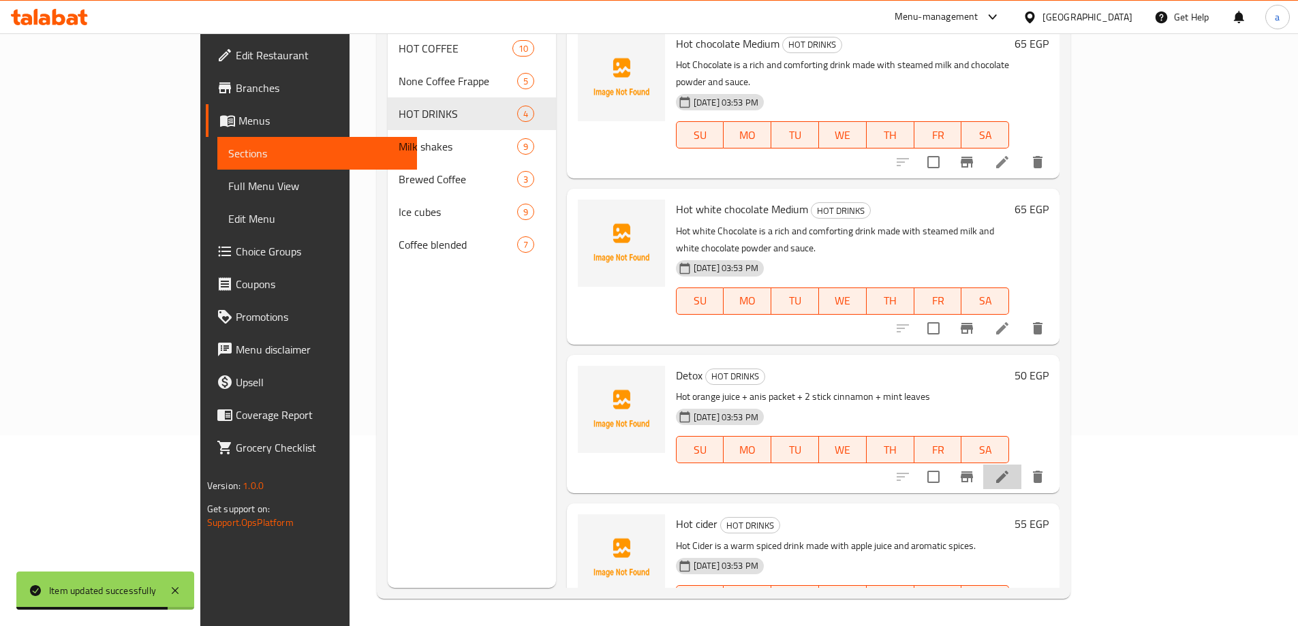
click at [1022, 465] on li at bounding box center [1002, 477] width 38 height 25
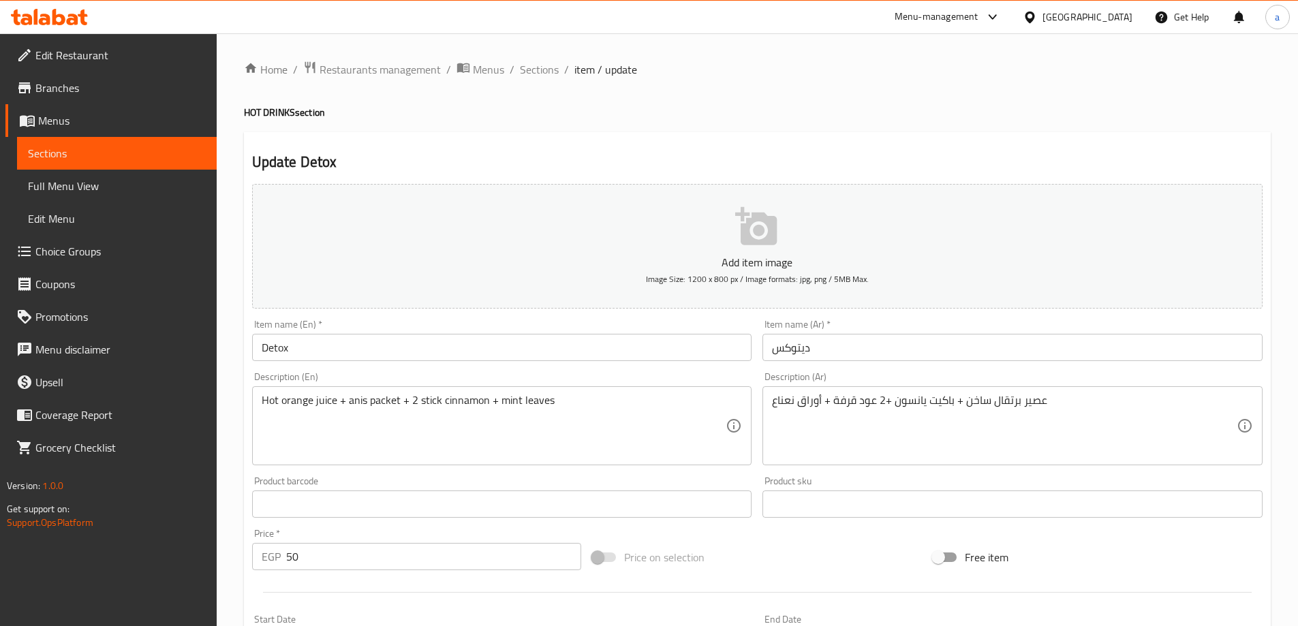
click at [125, 151] on span "Sections" at bounding box center [117, 153] width 178 height 16
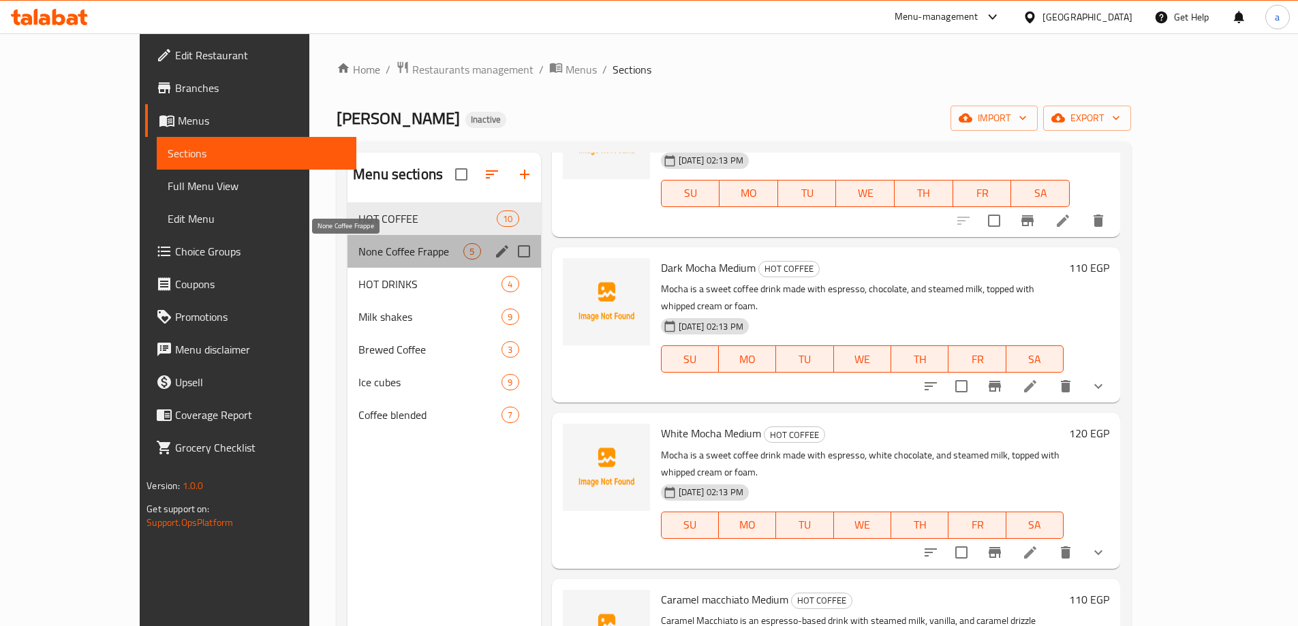
click at [358, 248] on span "None Coffee Frappe" at bounding box center [410, 251] width 105 height 16
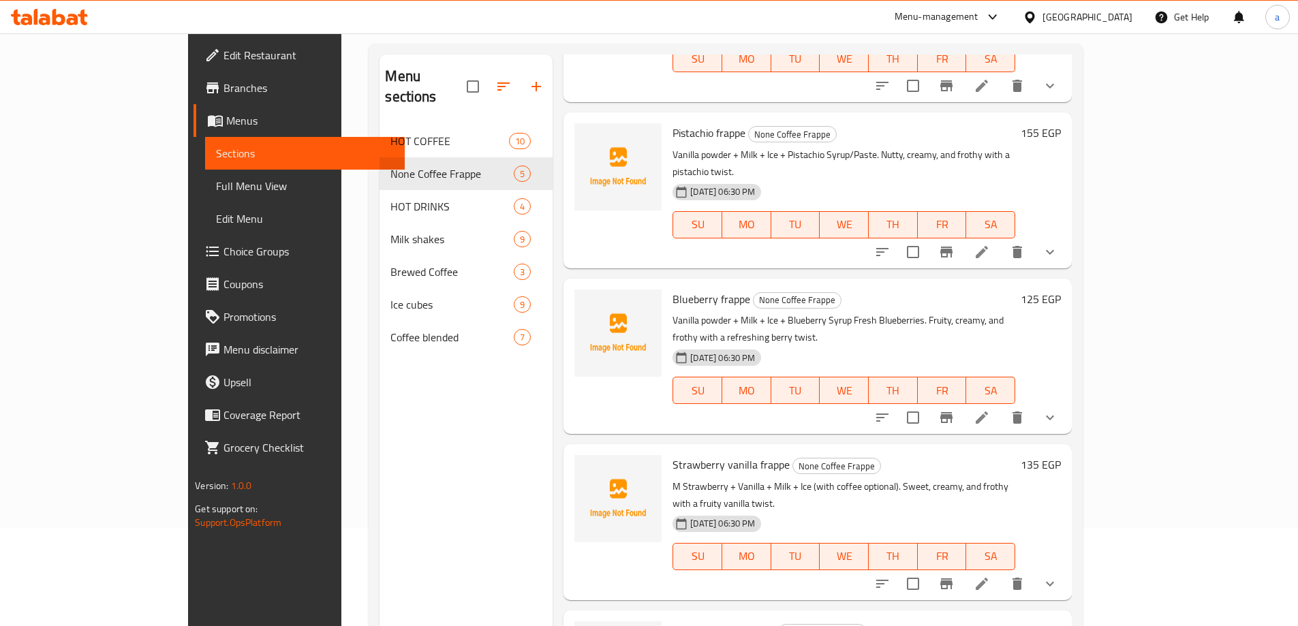
scroll to position [191, 0]
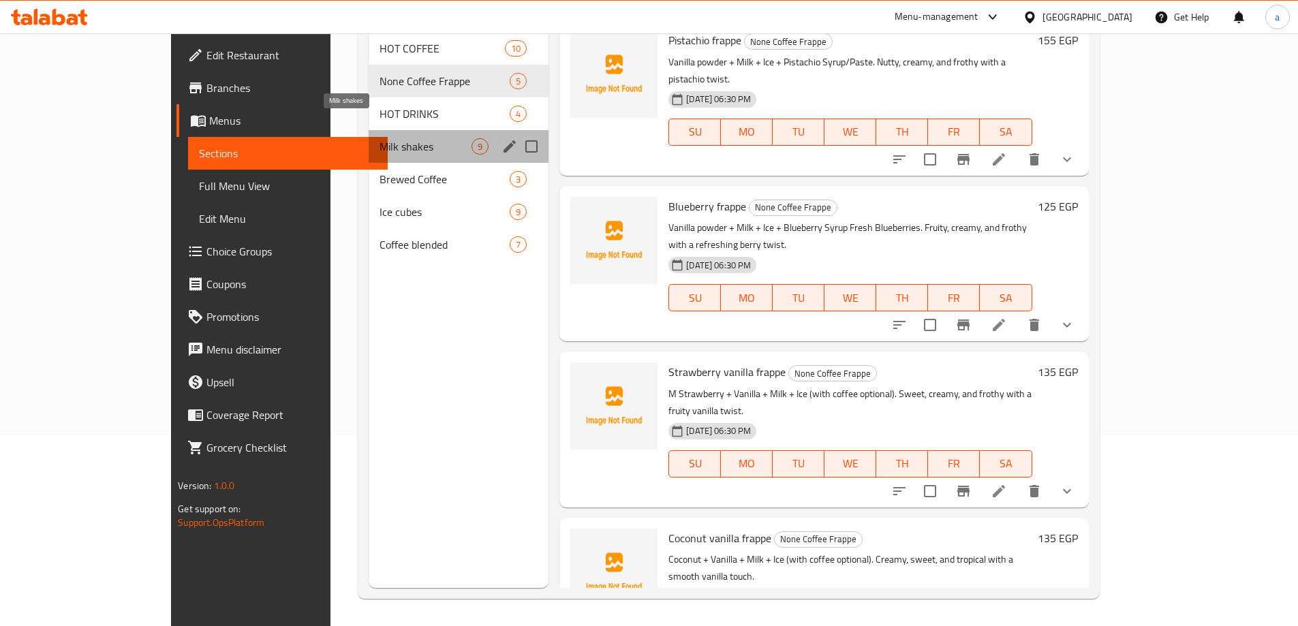
click at [380, 138] on span "Milk shakes" at bounding box center [426, 146] width 92 height 16
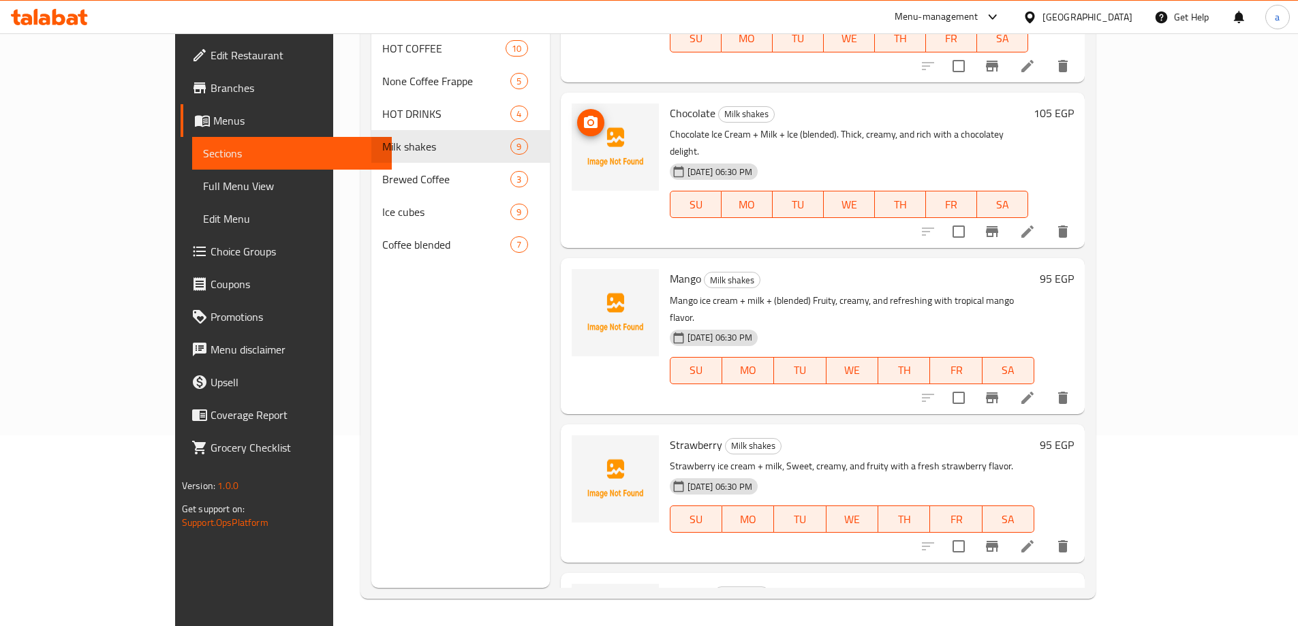
scroll to position [202, 0]
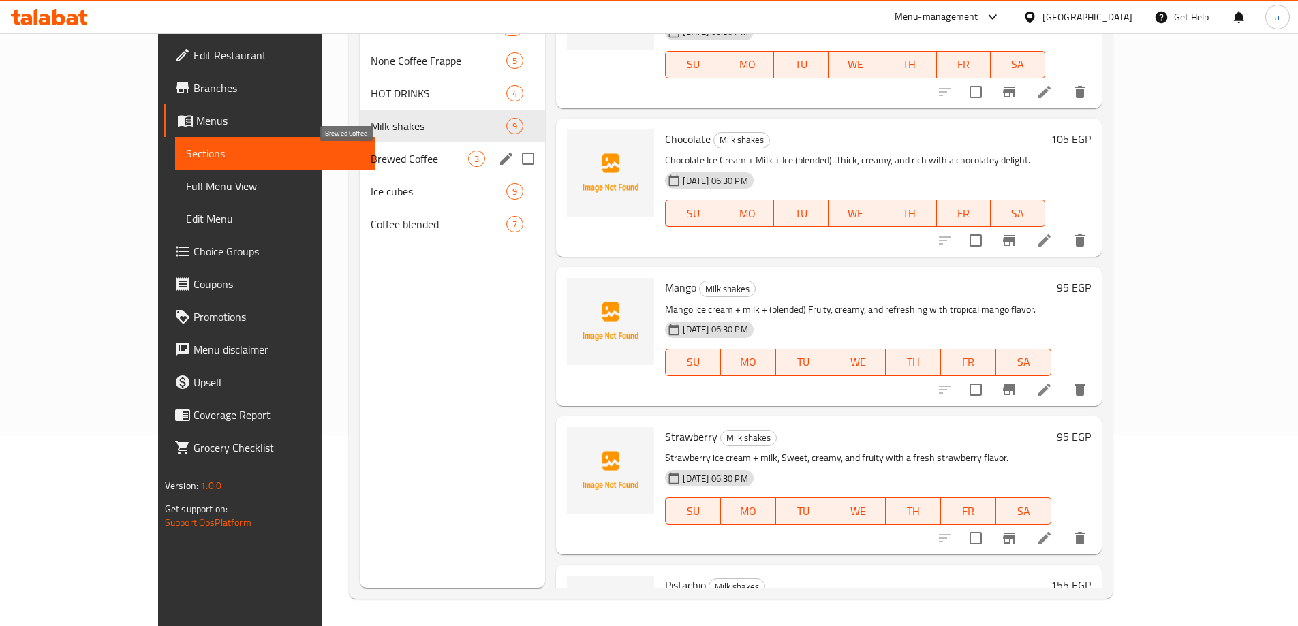
click at [373, 155] on span "Brewed Coffee" at bounding box center [419, 159] width 97 height 16
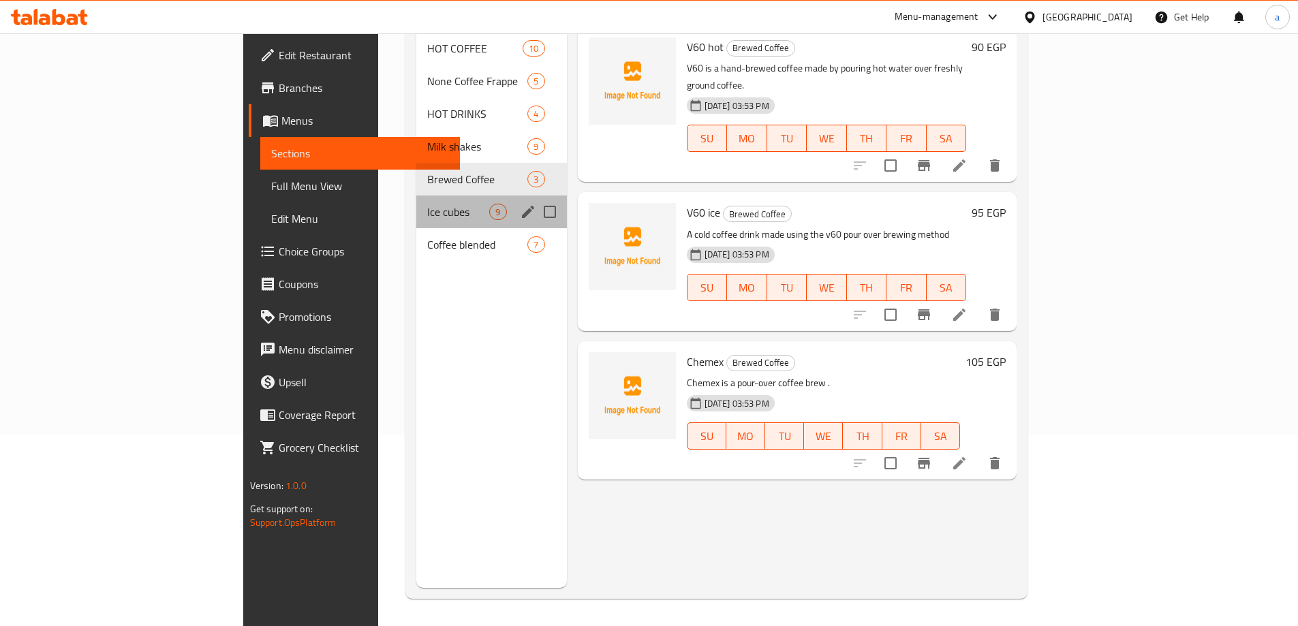
click at [416, 196] on div "Ice cubes 9" at bounding box center [491, 212] width 150 height 33
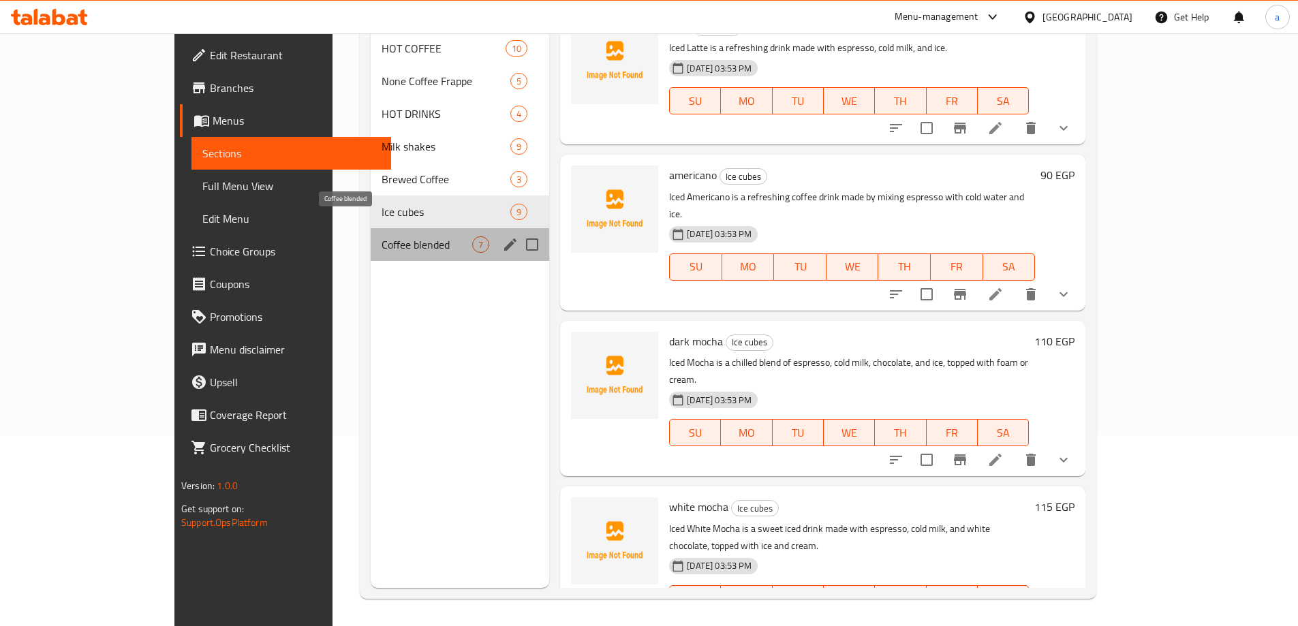
click at [382, 236] on span "Coffee blended" at bounding box center [427, 244] width 91 height 16
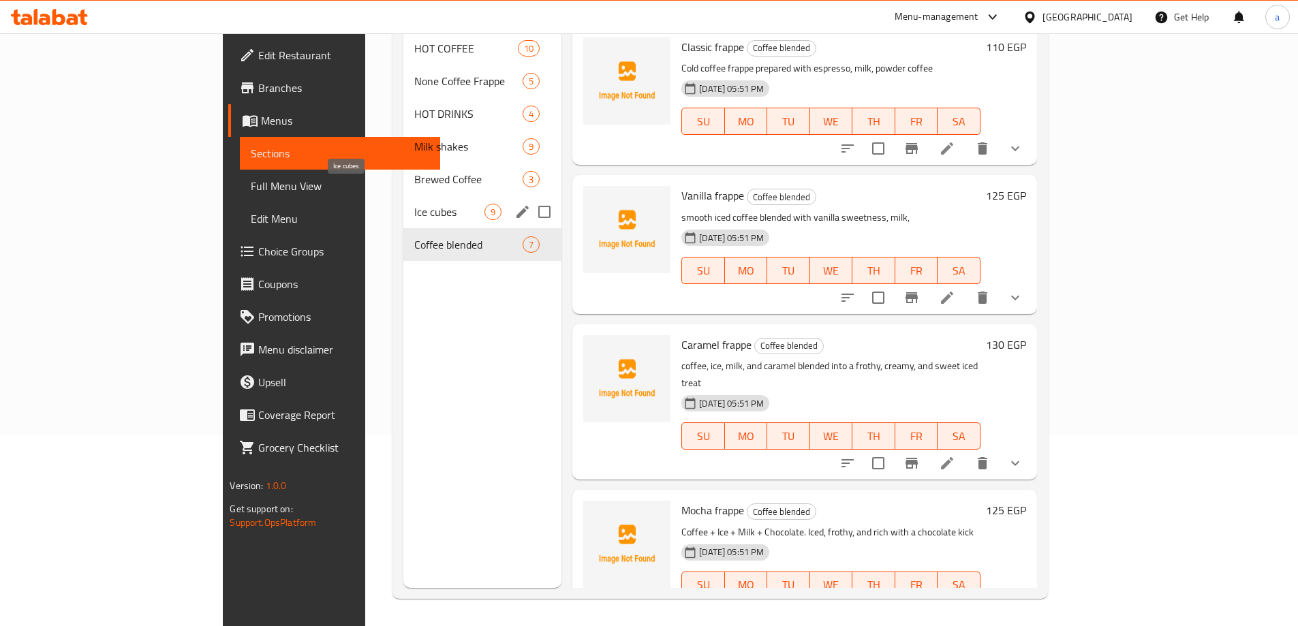
click at [403, 196] on div "Ice cubes 9" at bounding box center [482, 212] width 158 height 33
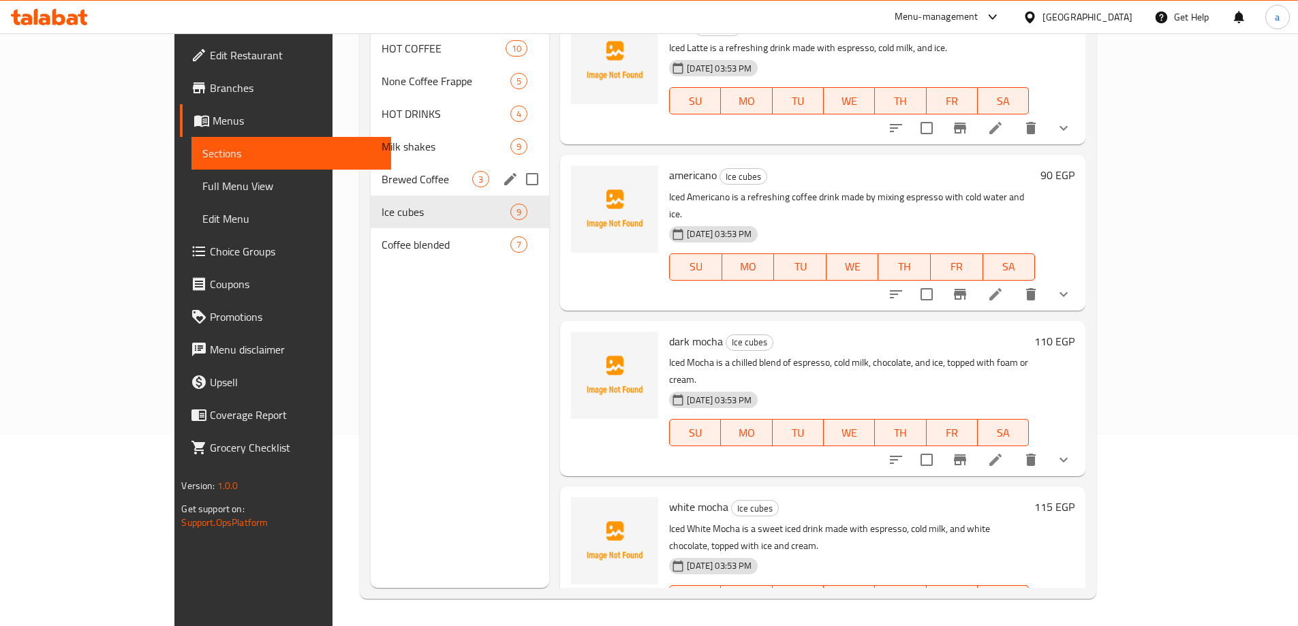
click at [371, 134] on div "Milk shakes 9" at bounding box center [460, 146] width 179 height 33
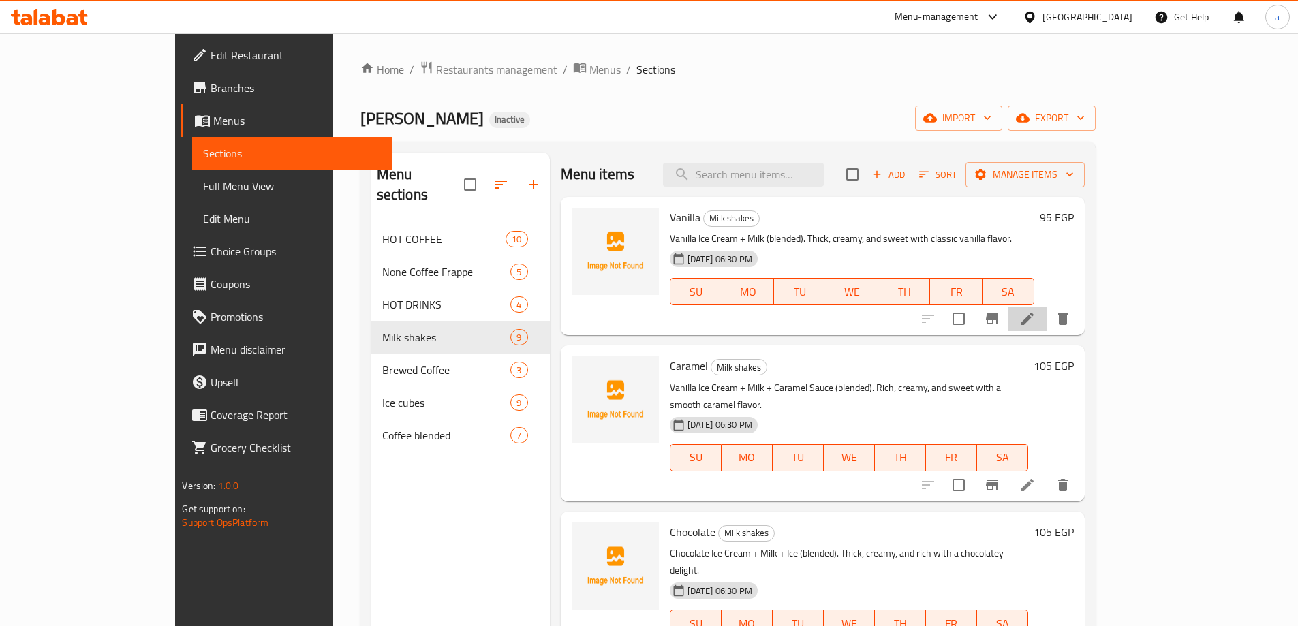
click at [1036, 314] on icon at bounding box center [1027, 319] width 16 height 16
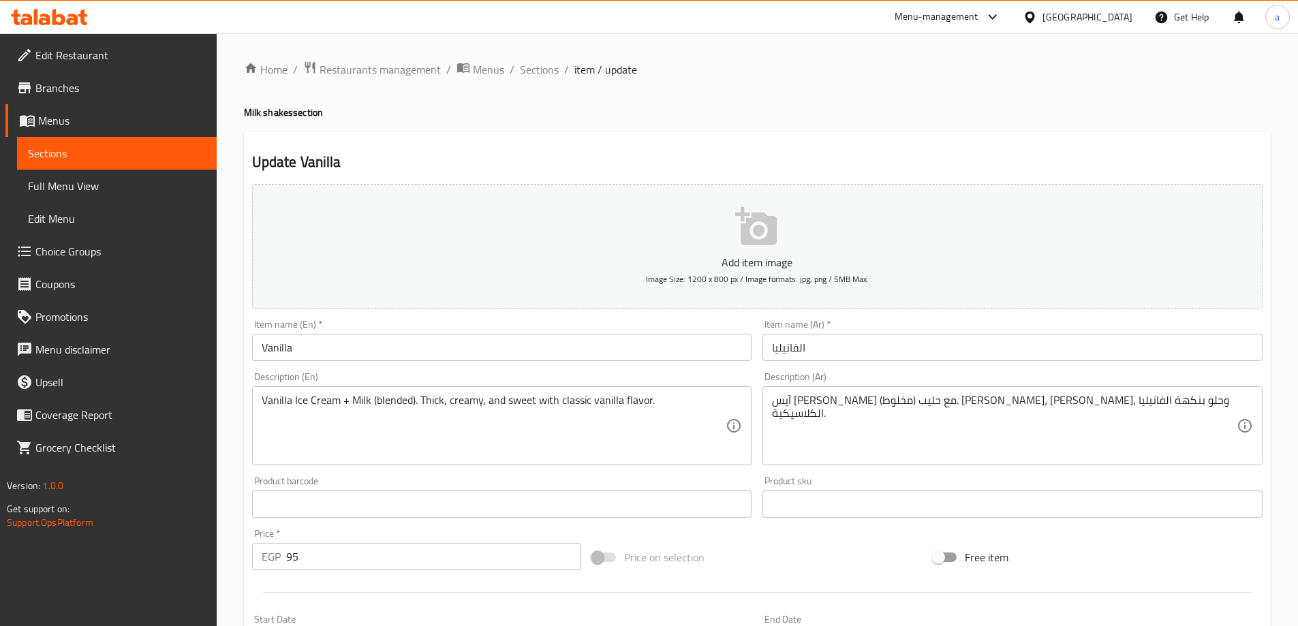
click at [355, 354] on input "Vanilla" at bounding box center [502, 347] width 500 height 27
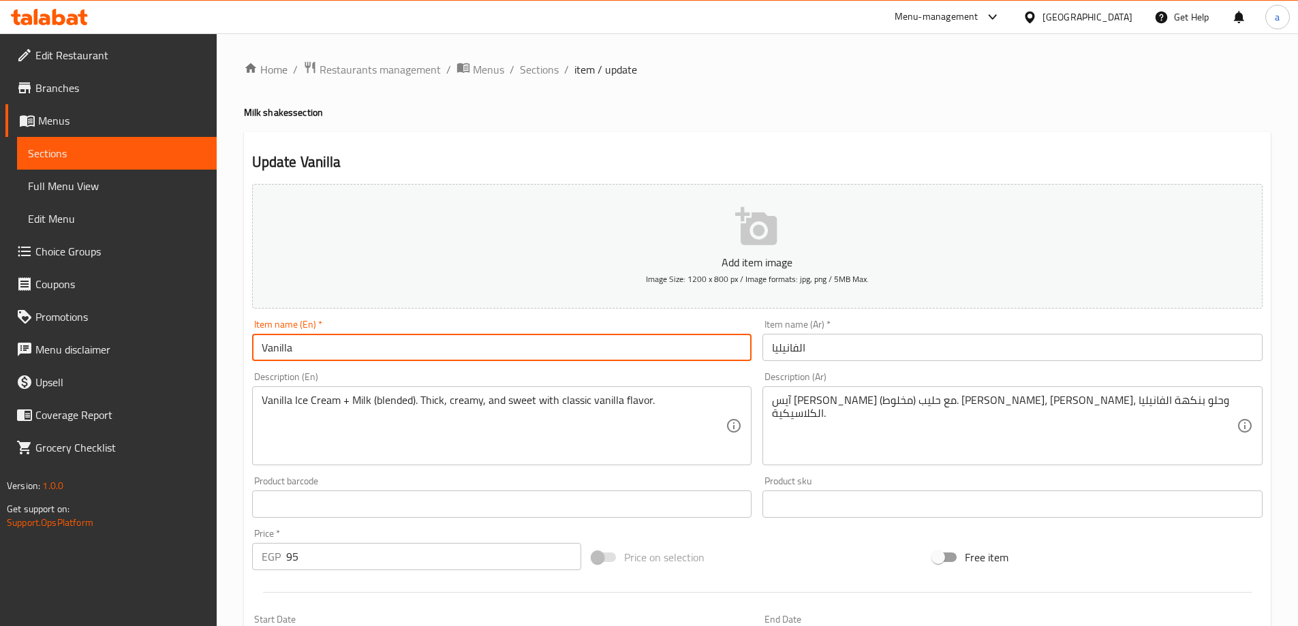
click at [502, 361] on input "Vanilla" at bounding box center [502, 347] width 500 height 27
type input "Vanilla milkshake"
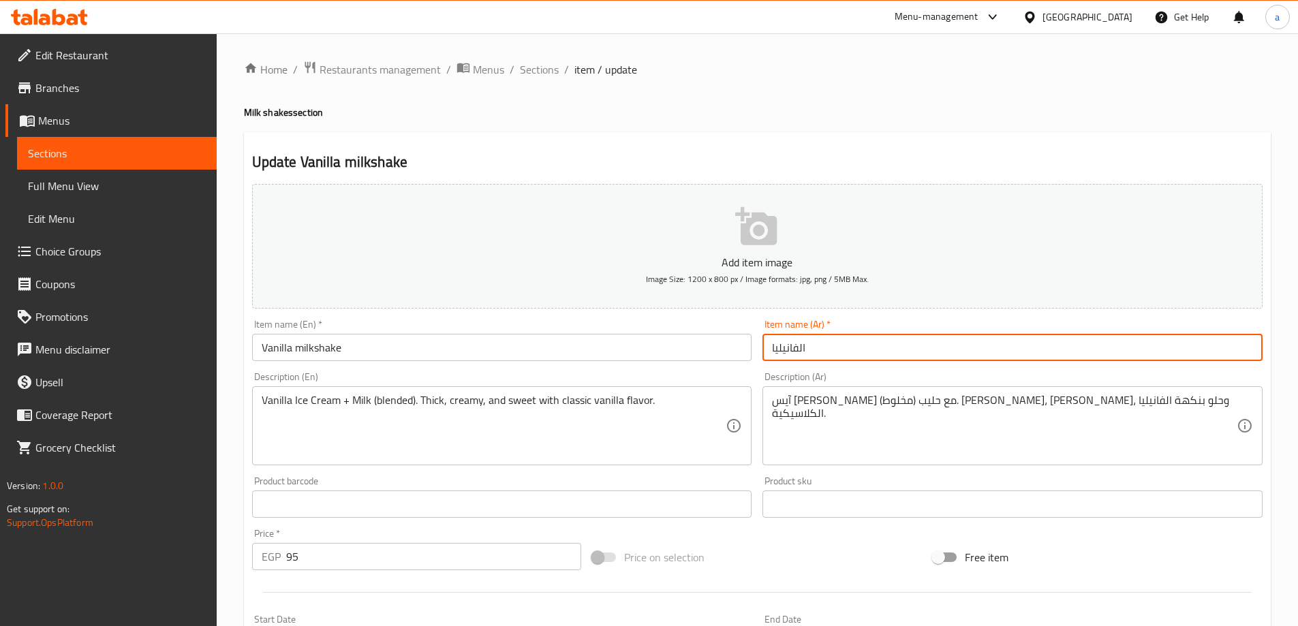
click at [859, 352] on input "الفانيليا" at bounding box center [1013, 347] width 500 height 27
click at [848, 346] on input "الفانيليا ميلك شيك" at bounding box center [1013, 347] width 500 height 27
type input "الفانيليا ميلك شيك"
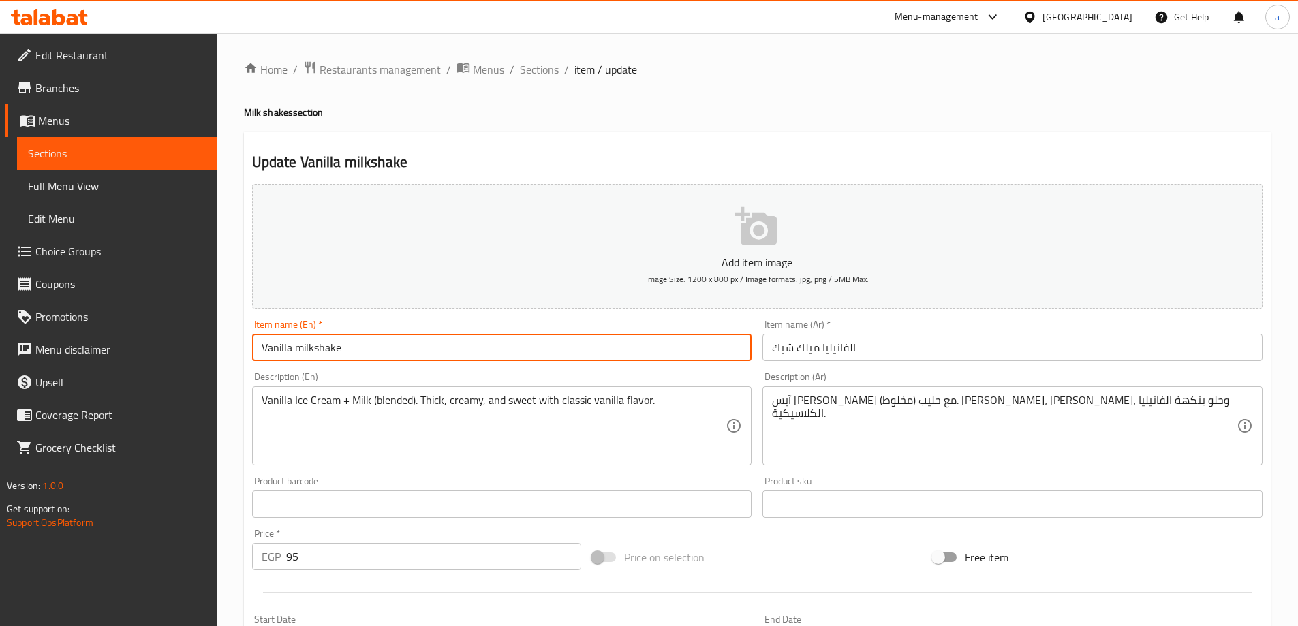
click at [309, 347] on input "Vanilla milkshake" at bounding box center [502, 347] width 500 height 27
type input "Vanilla"
click at [805, 351] on input "الفانيليا ميلك شيك" at bounding box center [1013, 347] width 500 height 27
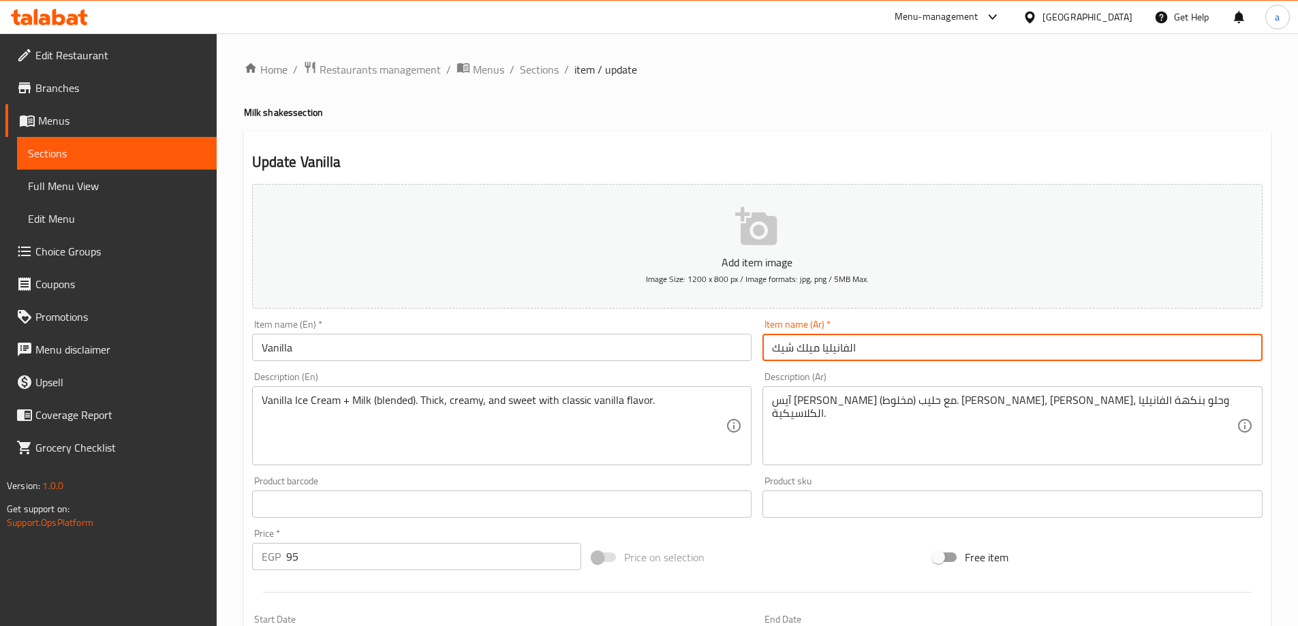
drag, startPoint x: 821, startPoint y: 348, endPoint x: 754, endPoint y: 351, distance: 66.8
click at [754, 351] on div "Add item image Image Size: 1200 x 800 px / Image formats: jpg, png / 5MB Max. I…" at bounding box center [758, 472] width 1022 height 587
type input "الفانيليا"
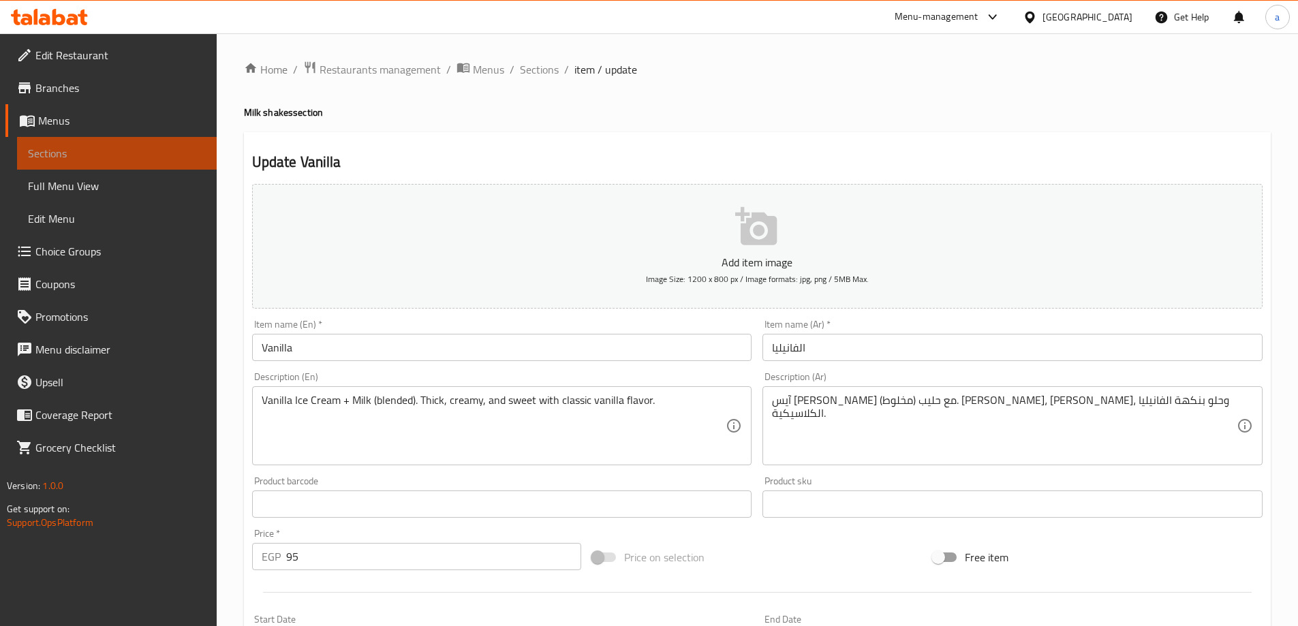
click at [114, 152] on span "Sections" at bounding box center [117, 153] width 178 height 16
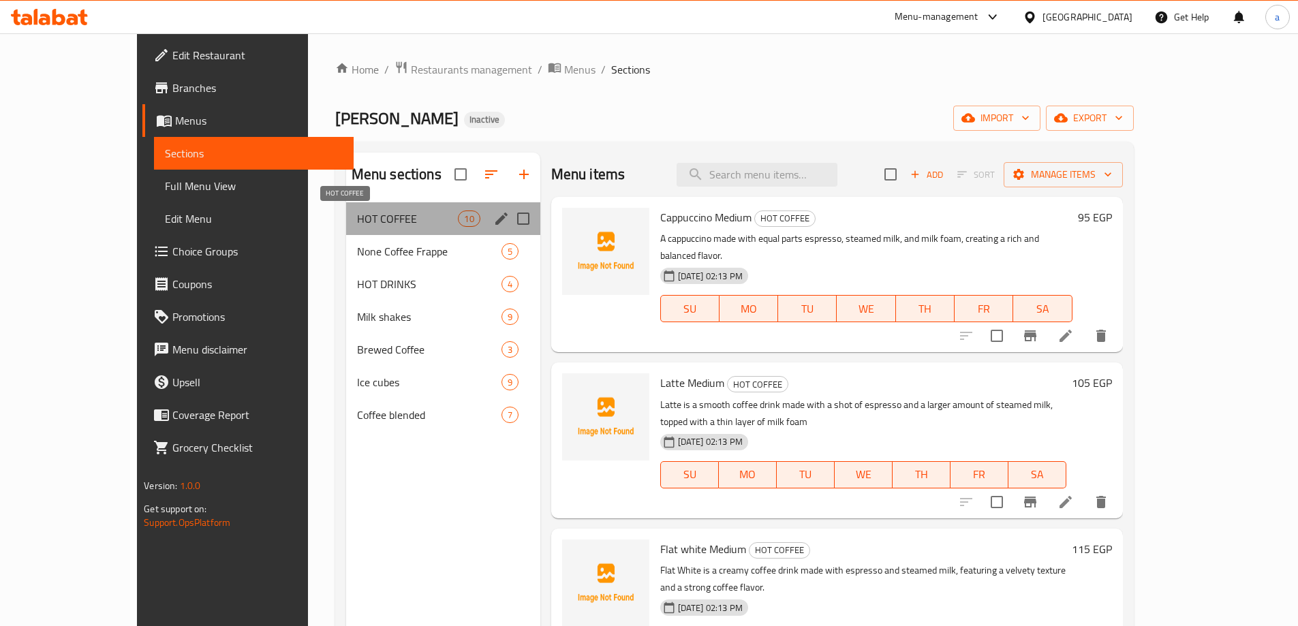
click at [357, 221] on span "HOT COFFEE" at bounding box center [408, 219] width 102 height 16
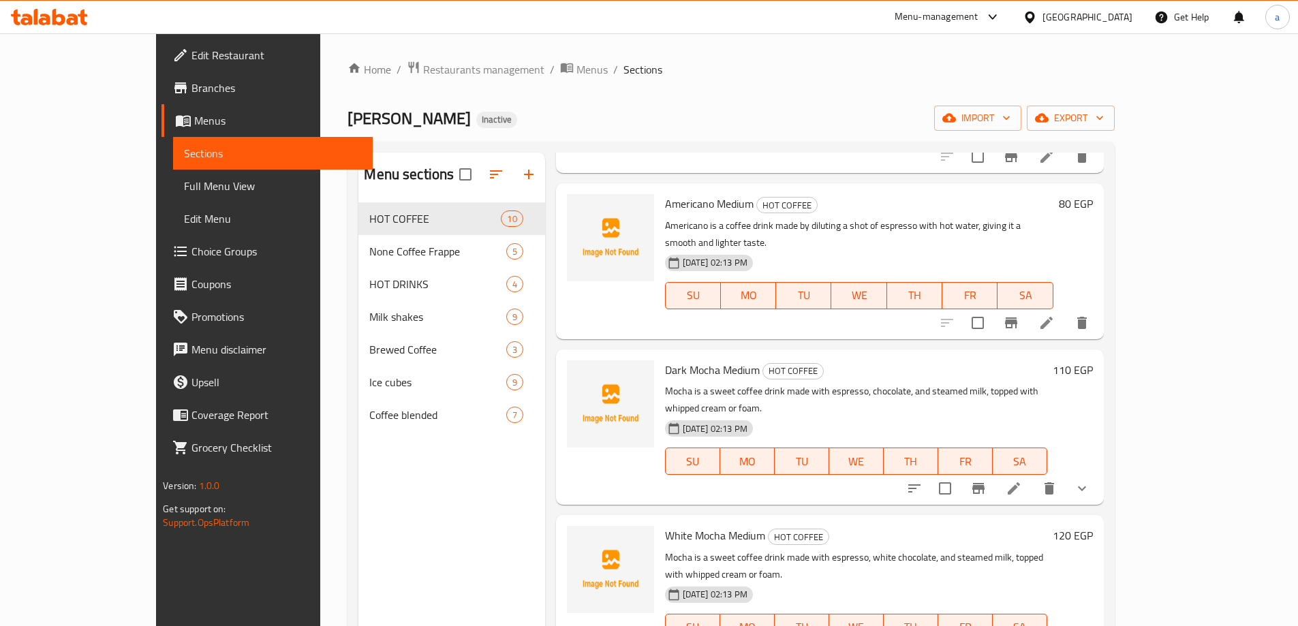
scroll to position [477, 0]
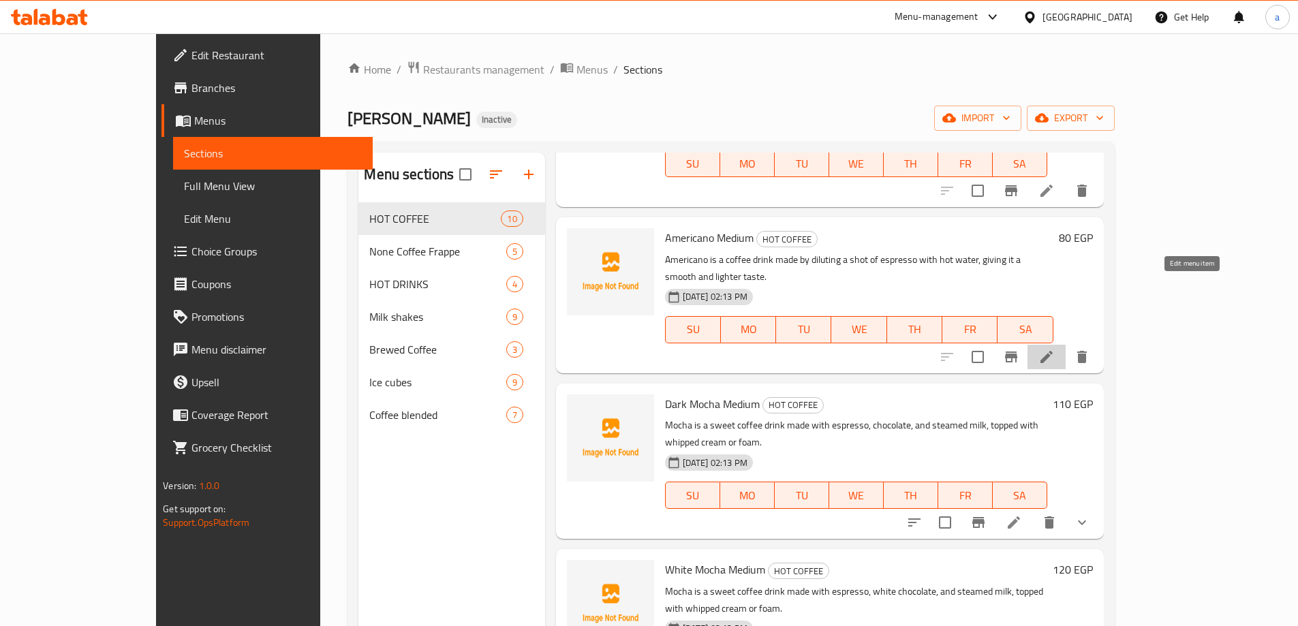
click at [1055, 349] on icon at bounding box center [1047, 357] width 16 height 16
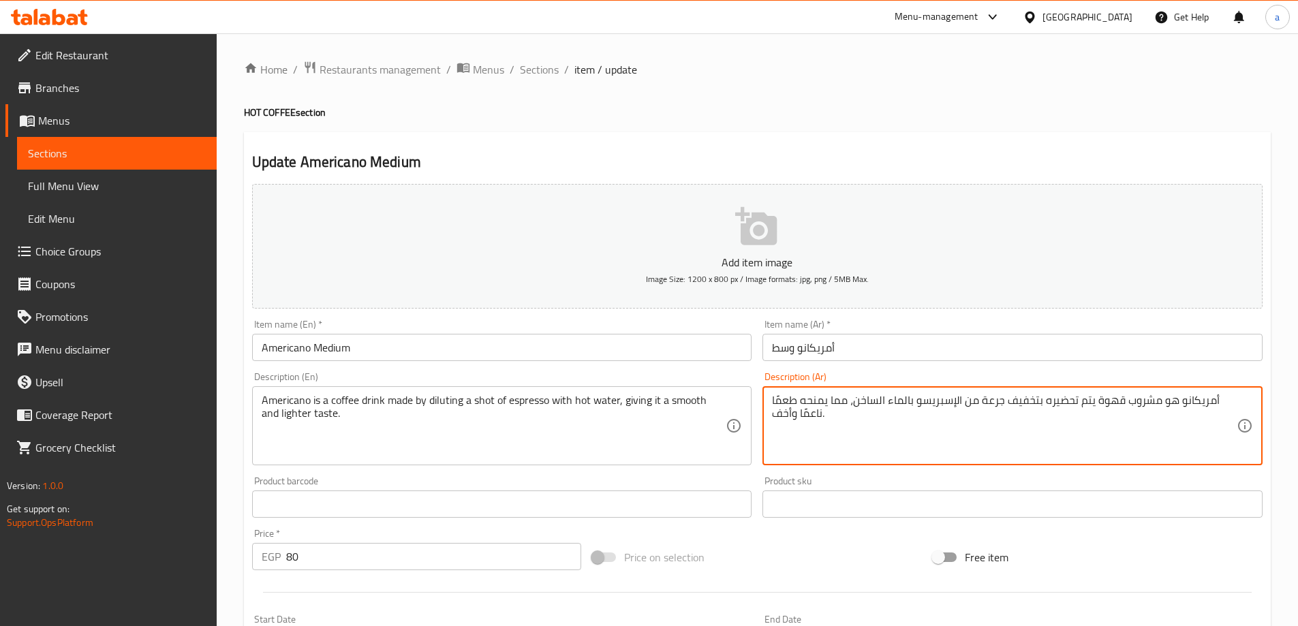
click at [992, 403] on textarea "أمريكانو هو مشروب قهوة يتم تحضيره بتخفيف جرعة من الإسبريسو بالماء الساخن، مما ي…" at bounding box center [1004, 426] width 465 height 65
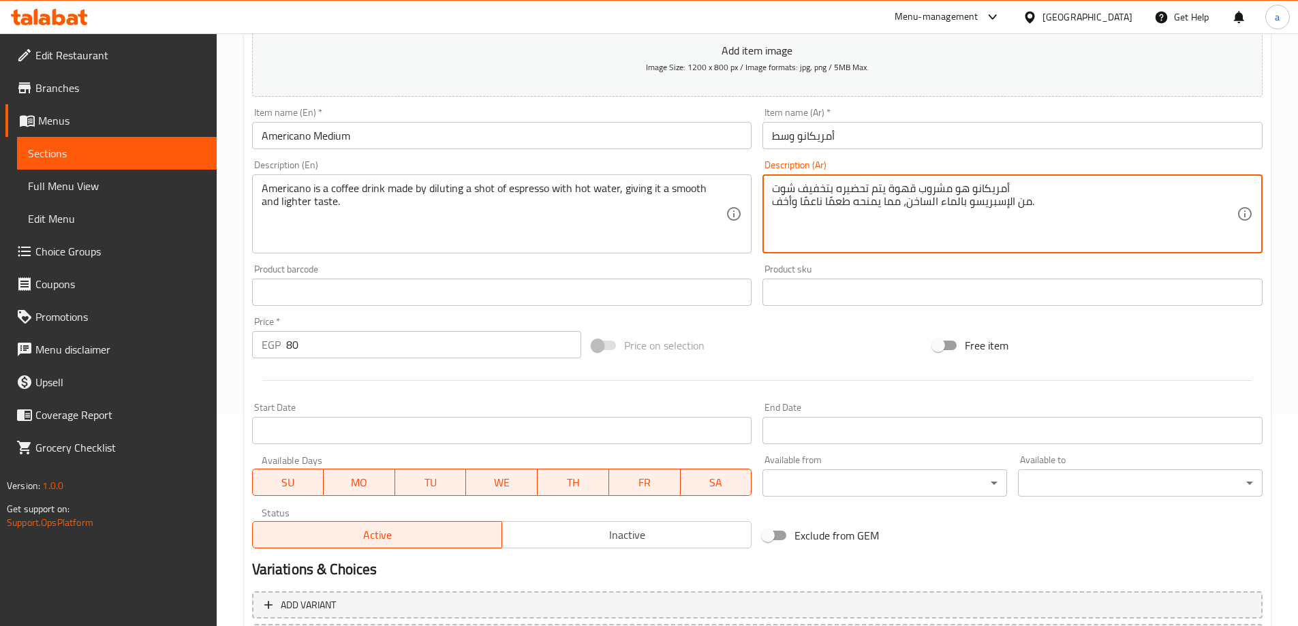
scroll to position [337, 0]
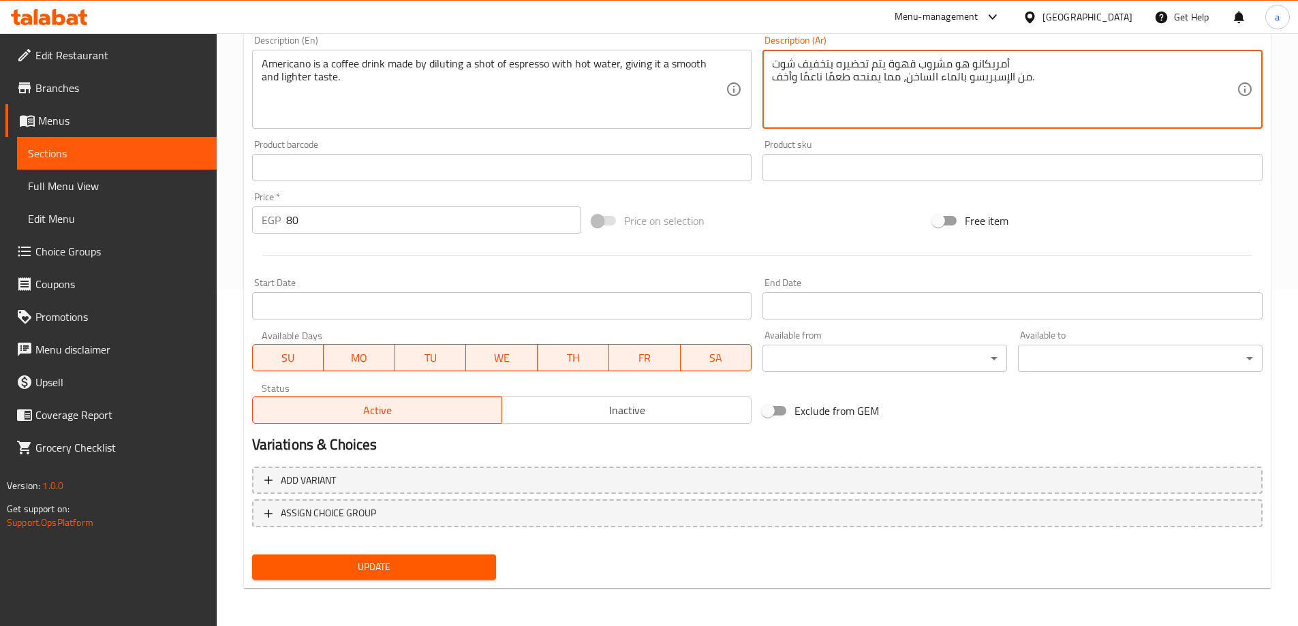
type textarea "أمريكانو هو مشروب قهوة يتم تحضيره بتخفيف شوت من الإسبريسو بالماء الساخن، مما يم…"
click at [373, 560] on span "Update" at bounding box center [374, 567] width 223 height 17
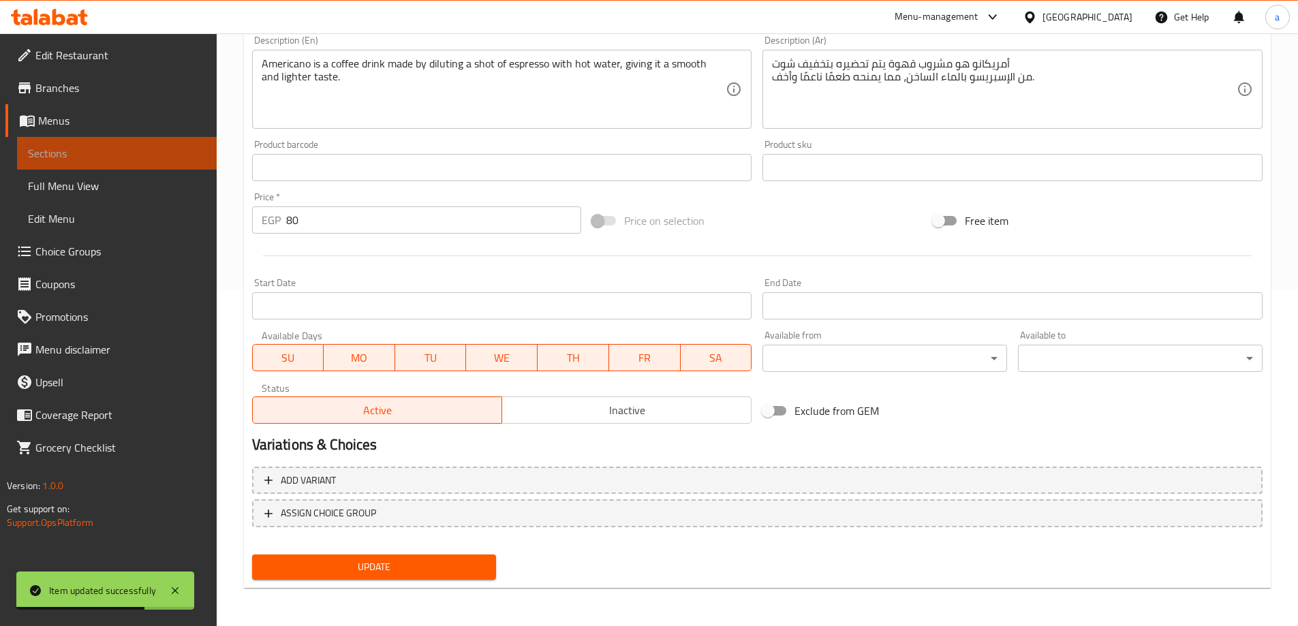
click at [97, 147] on span "Sections" at bounding box center [117, 153] width 178 height 16
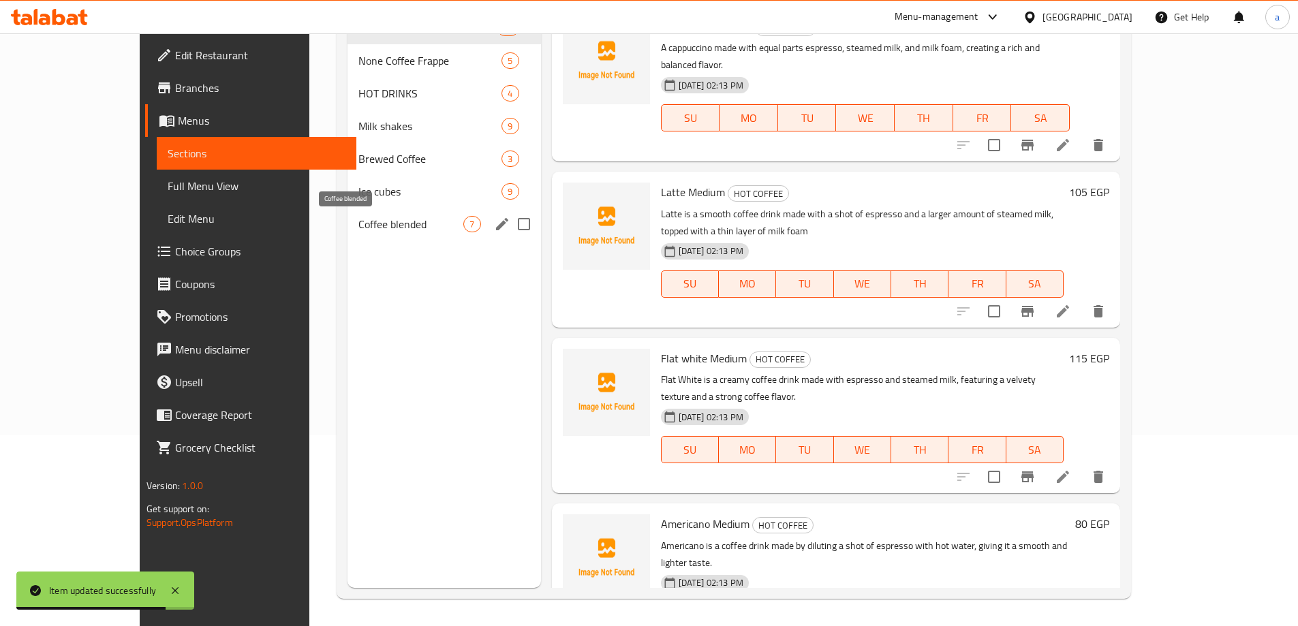
click at [410, 230] on span "Coffee blended" at bounding box center [410, 224] width 105 height 16
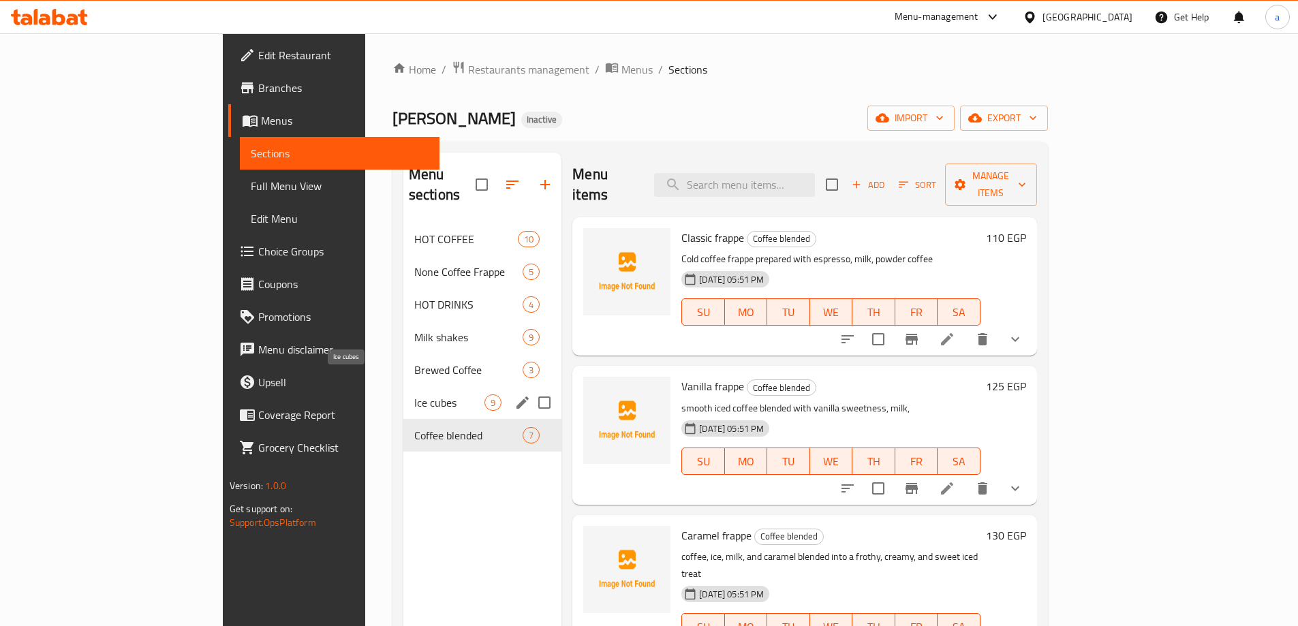
click at [414, 395] on span "Ice cubes" at bounding box center [449, 403] width 70 height 16
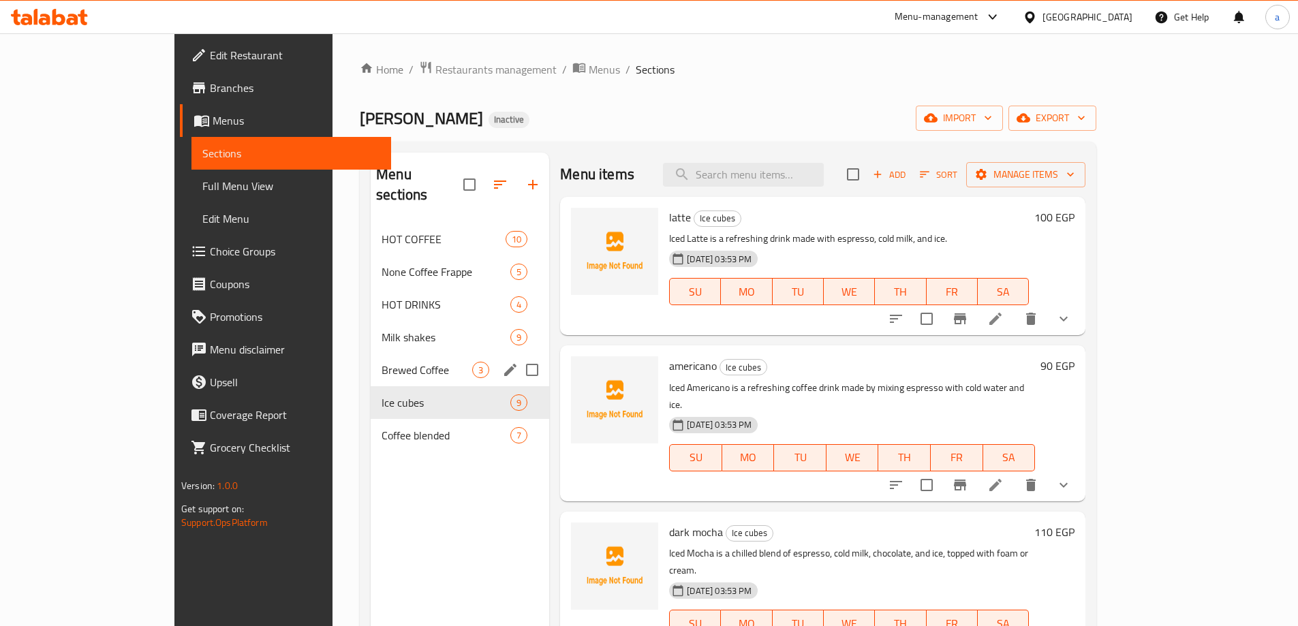
click at [382, 362] on span "Brewed Coffee" at bounding box center [427, 370] width 91 height 16
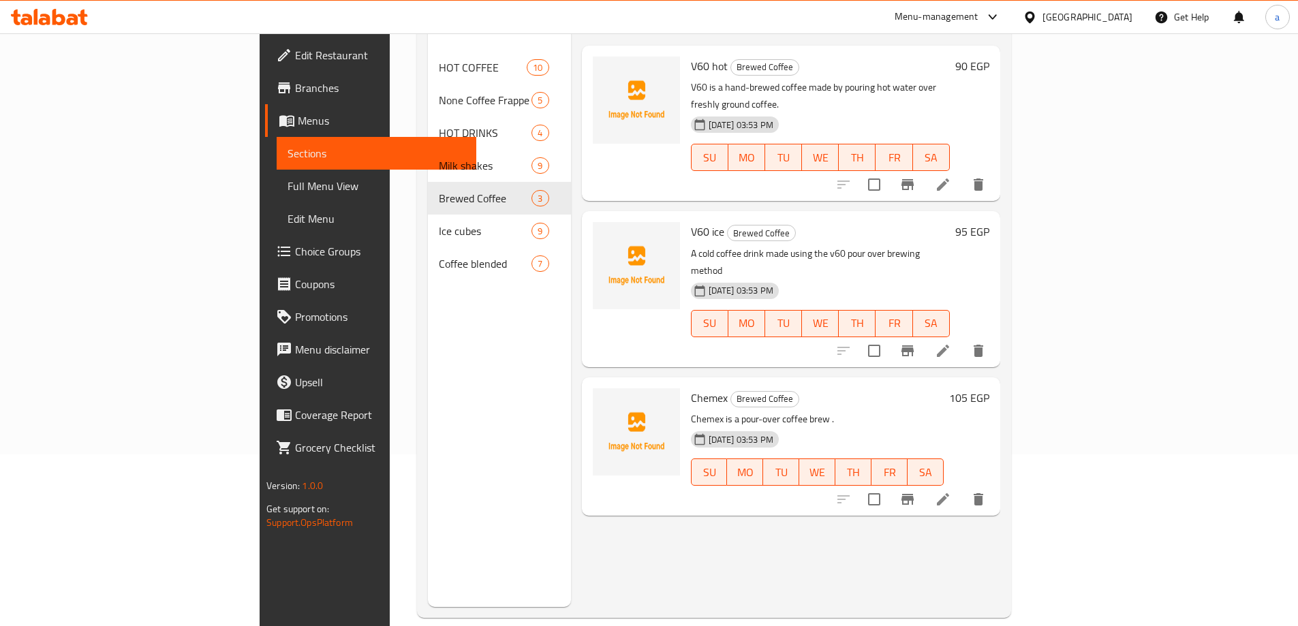
scroll to position [191, 0]
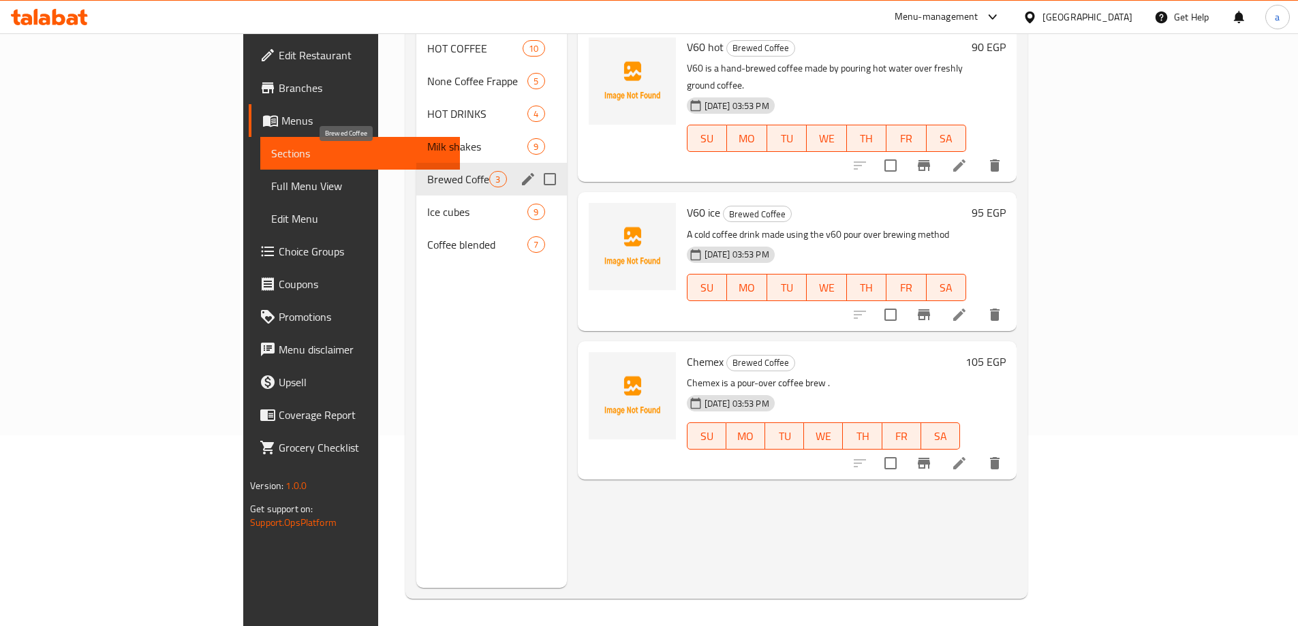
click at [416, 136] on div "Milk shakes 9" at bounding box center [491, 146] width 150 height 33
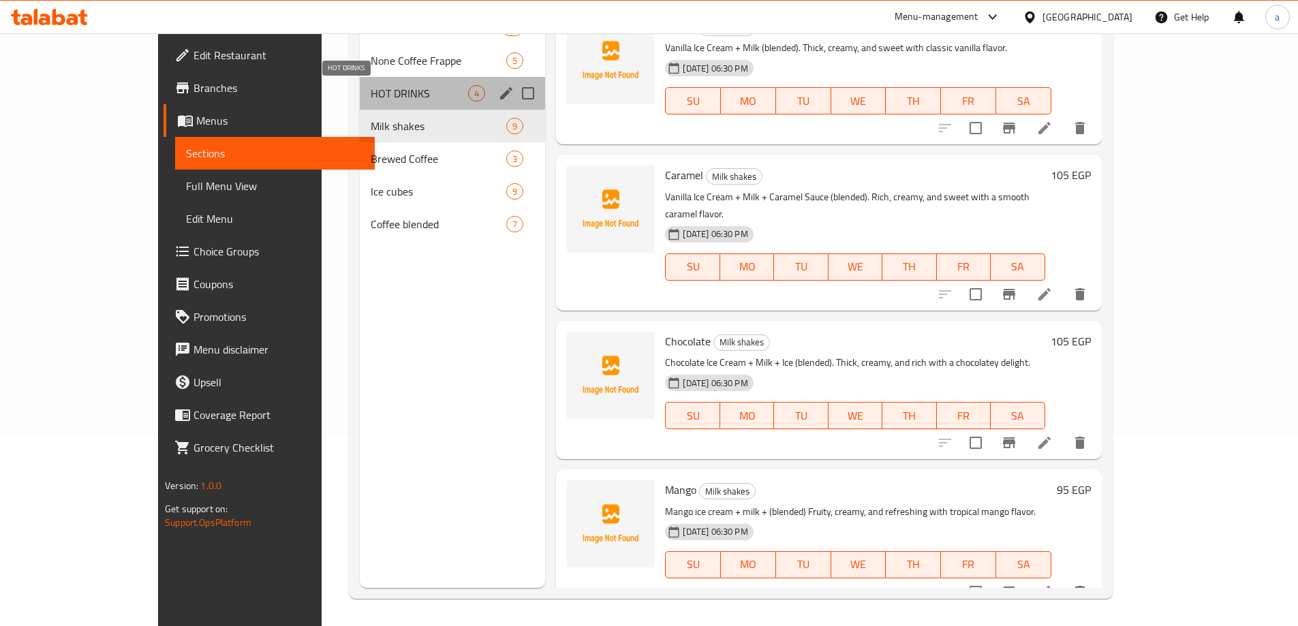
click at [371, 93] on span "HOT DRINKS" at bounding box center [419, 93] width 97 height 16
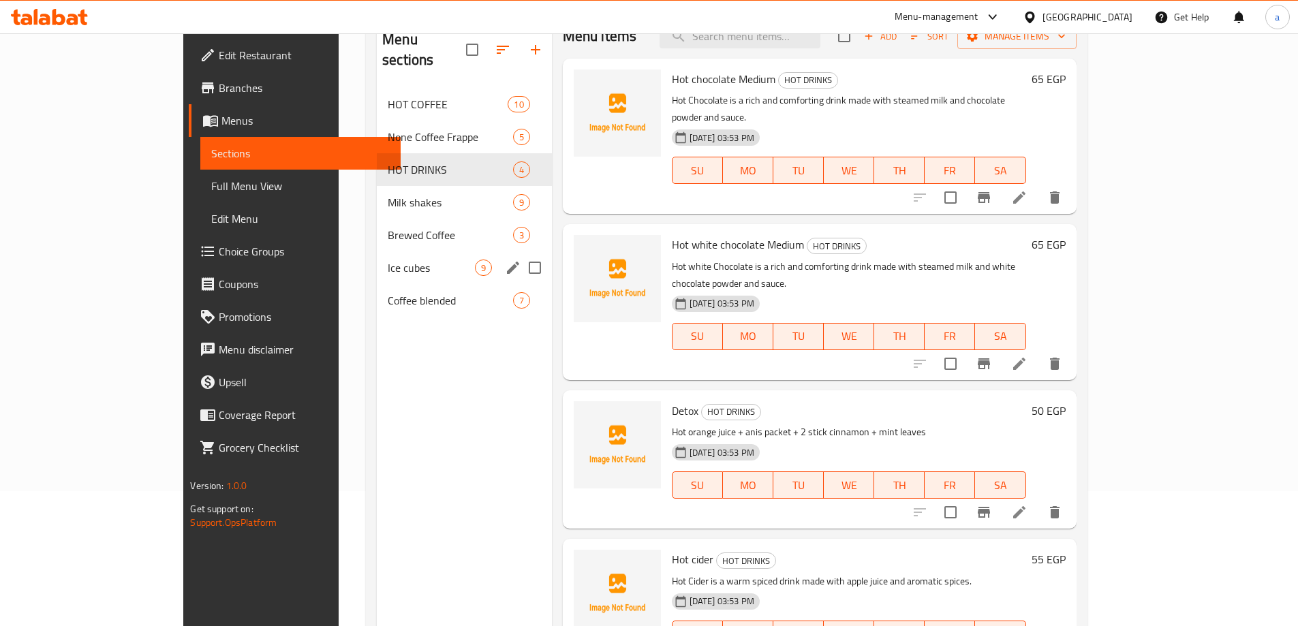
scroll to position [136, 0]
click at [377, 124] on div "None Coffee Frappe 5" at bounding box center [464, 135] width 175 height 33
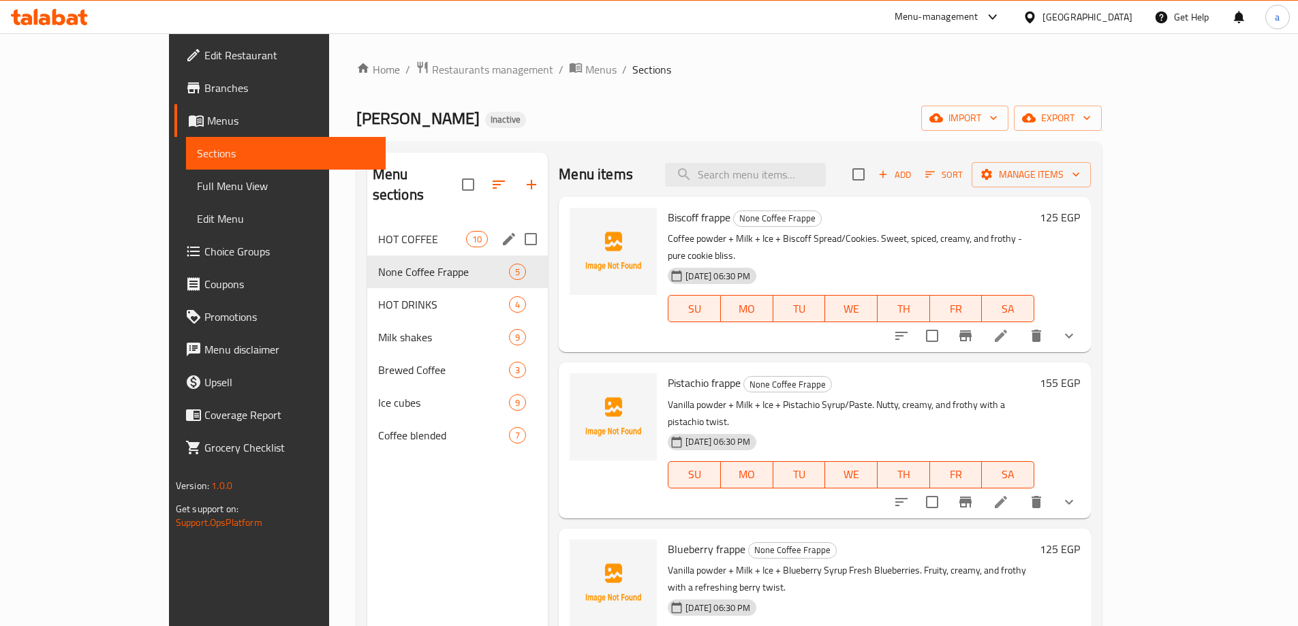
click at [367, 232] on div "HOT COFFEE 10" at bounding box center [457, 239] width 181 height 33
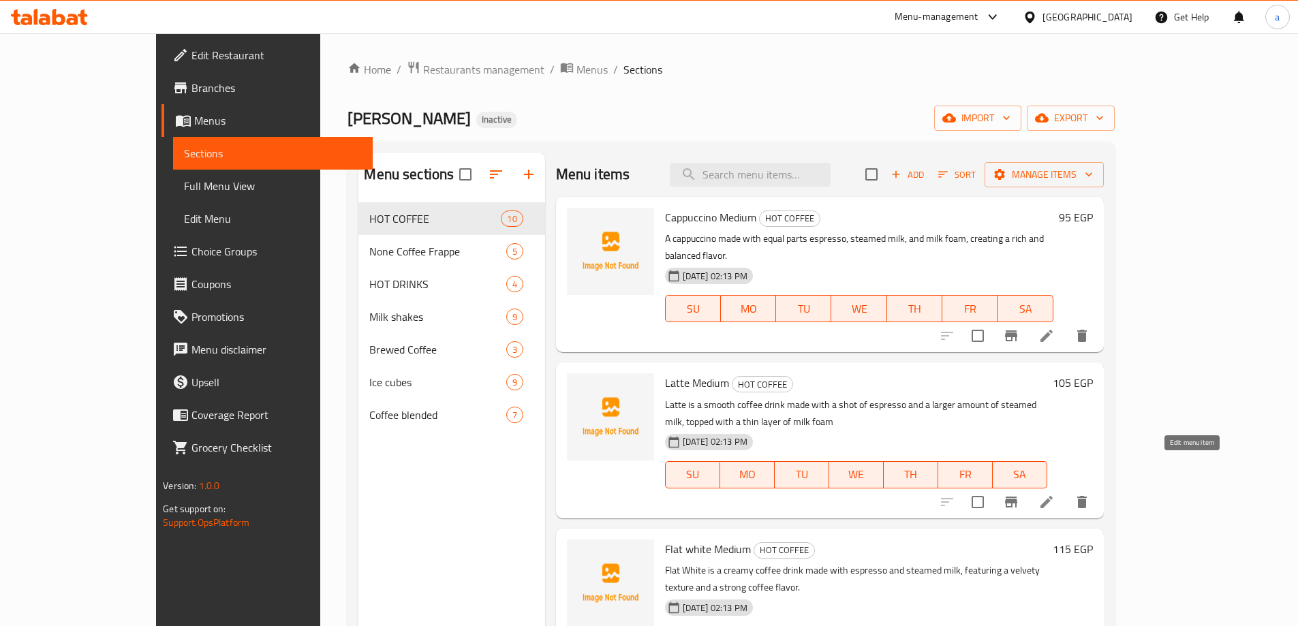
click at [1055, 494] on icon at bounding box center [1047, 502] width 16 height 16
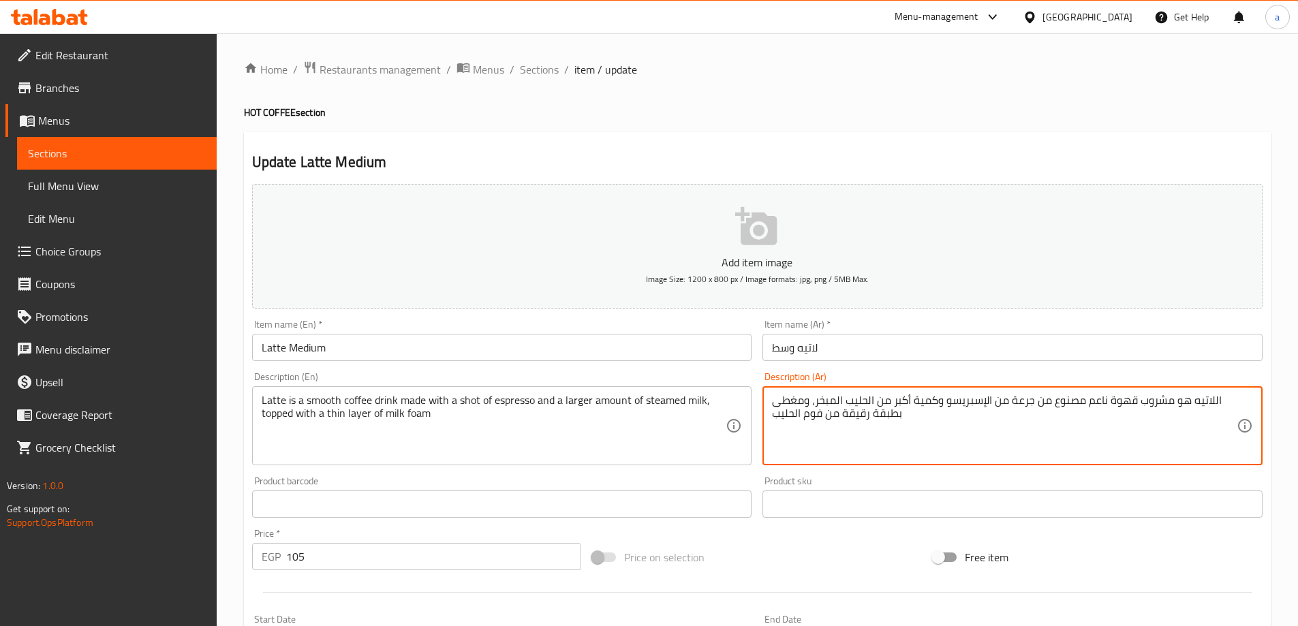
click at [1024, 406] on textarea "اللاتيه هو مشروب قهوة ناعم مصنوع من جرعة من الإسبريسو وكمية أكبر من الحليب المب…" at bounding box center [1004, 426] width 465 height 65
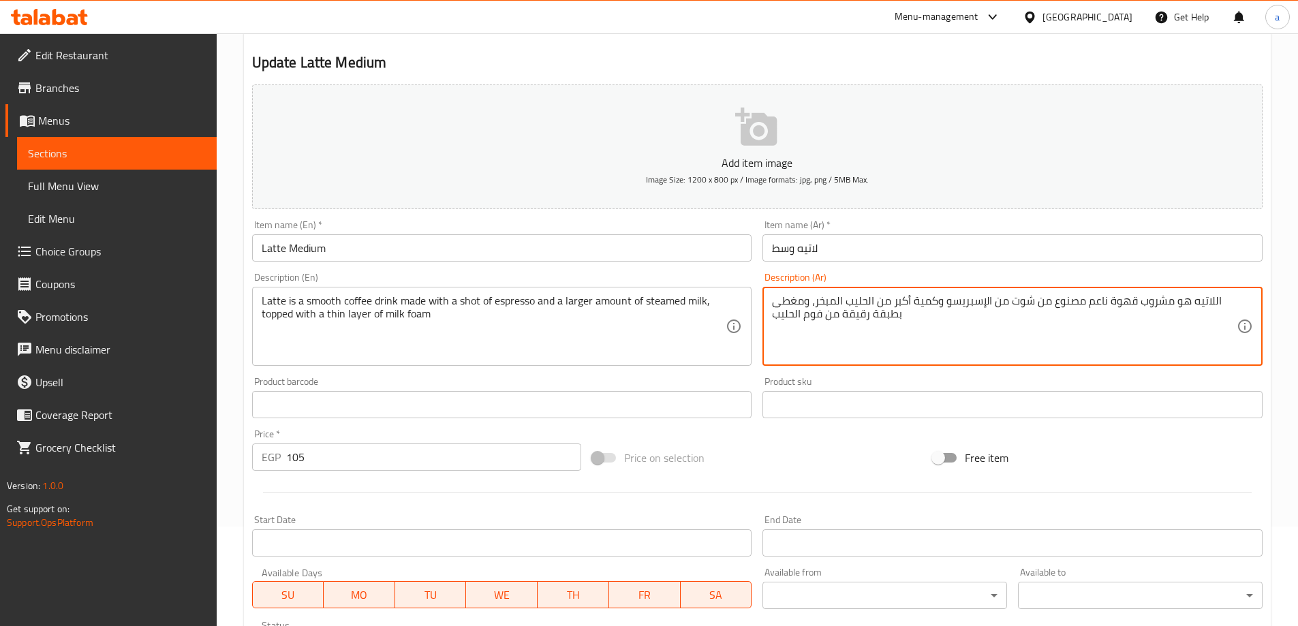
scroll to position [337, 0]
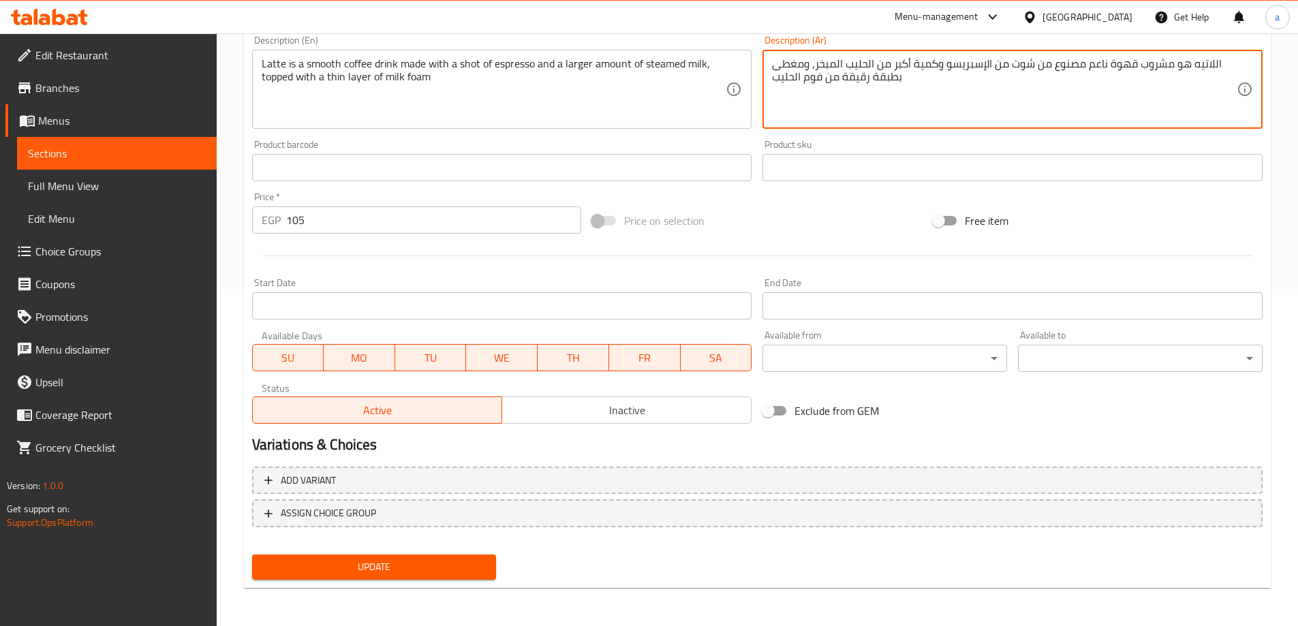
type textarea "اللاتيه هو مشروب قهوة ناعم مصنوع من شوت من الإسبريسو وكمية أكبر من الحليب المبخ…"
click at [388, 560] on span "Update" at bounding box center [374, 567] width 223 height 17
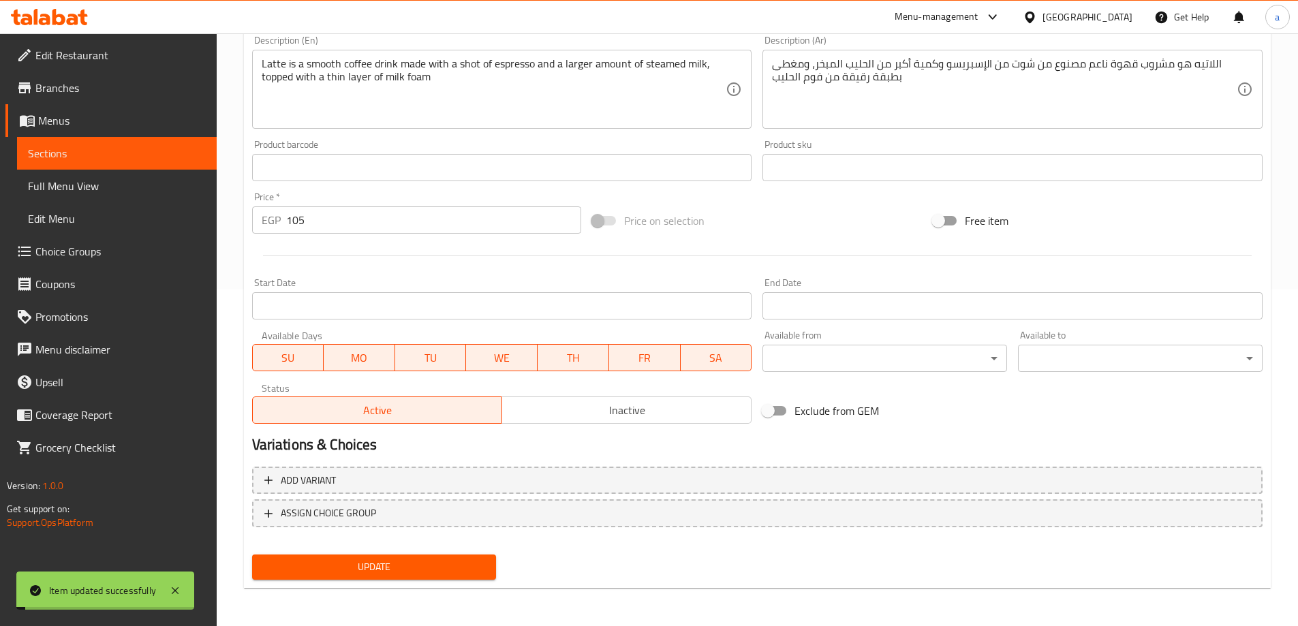
click at [151, 154] on span "Sections" at bounding box center [117, 153] width 178 height 16
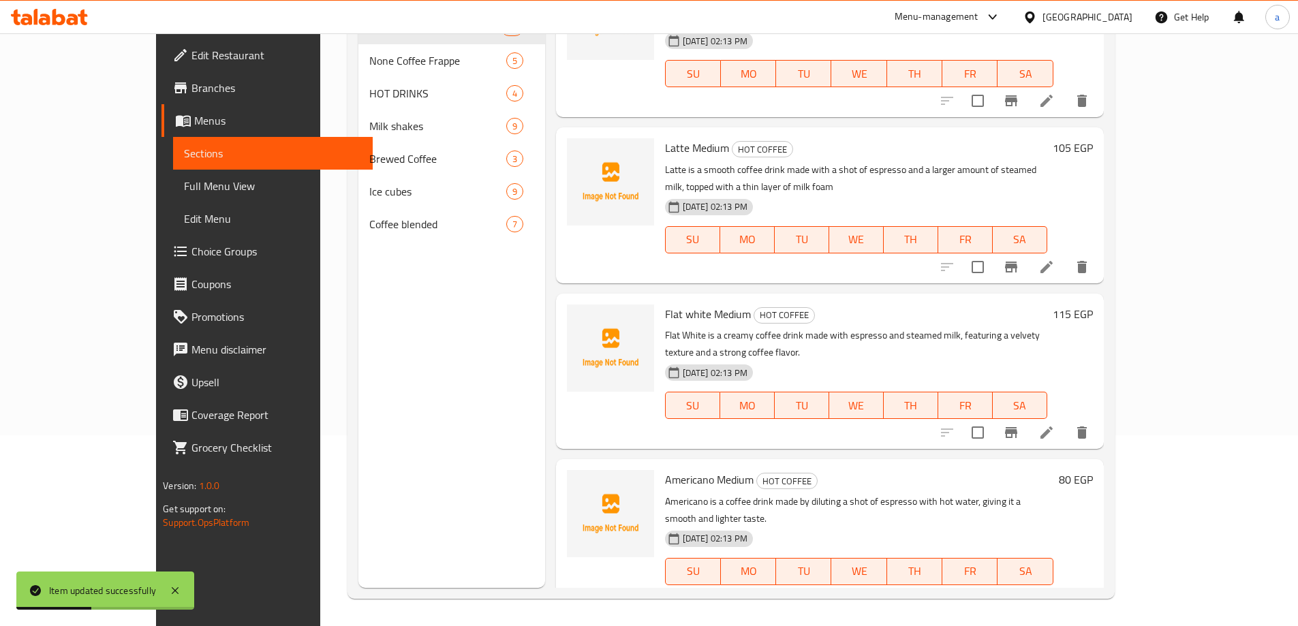
scroll to position [68, 0]
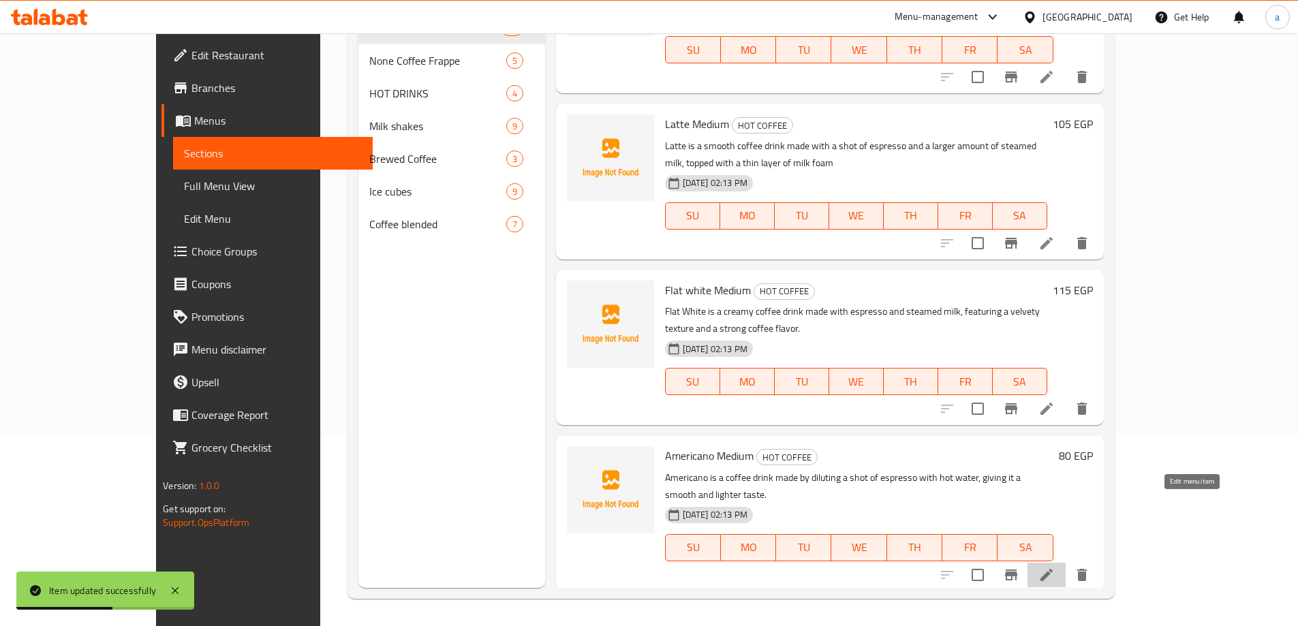
click at [1055, 567] on icon at bounding box center [1047, 575] width 16 height 16
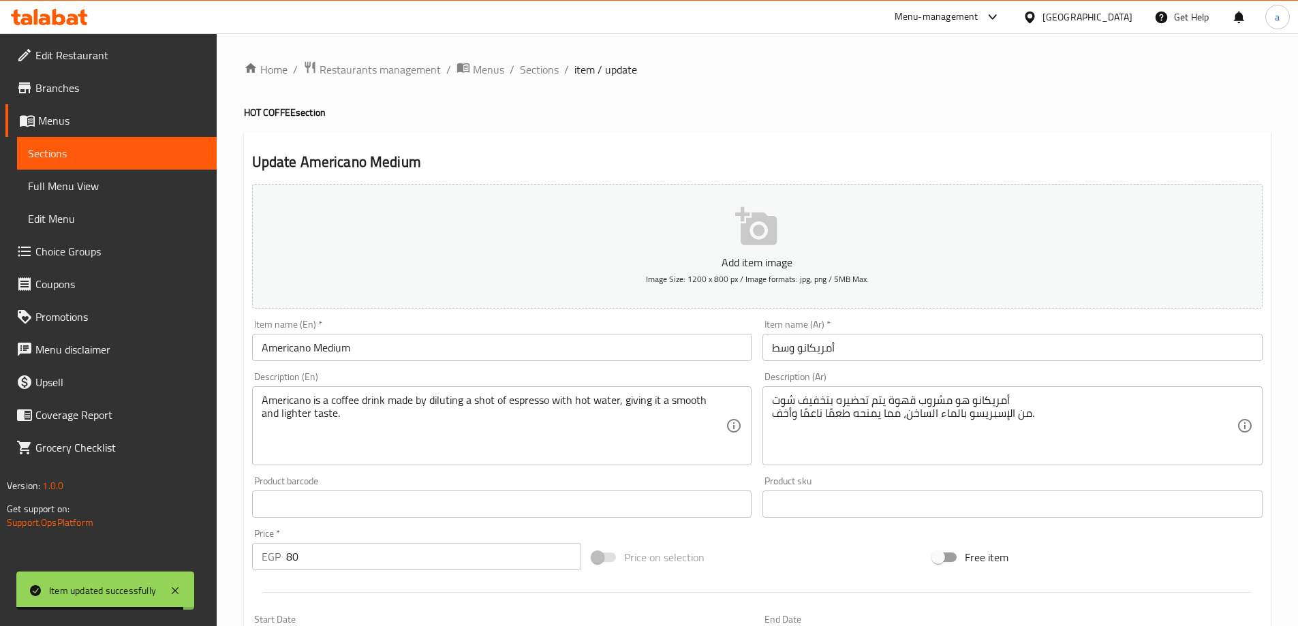
click at [157, 156] on span "Sections" at bounding box center [117, 153] width 178 height 16
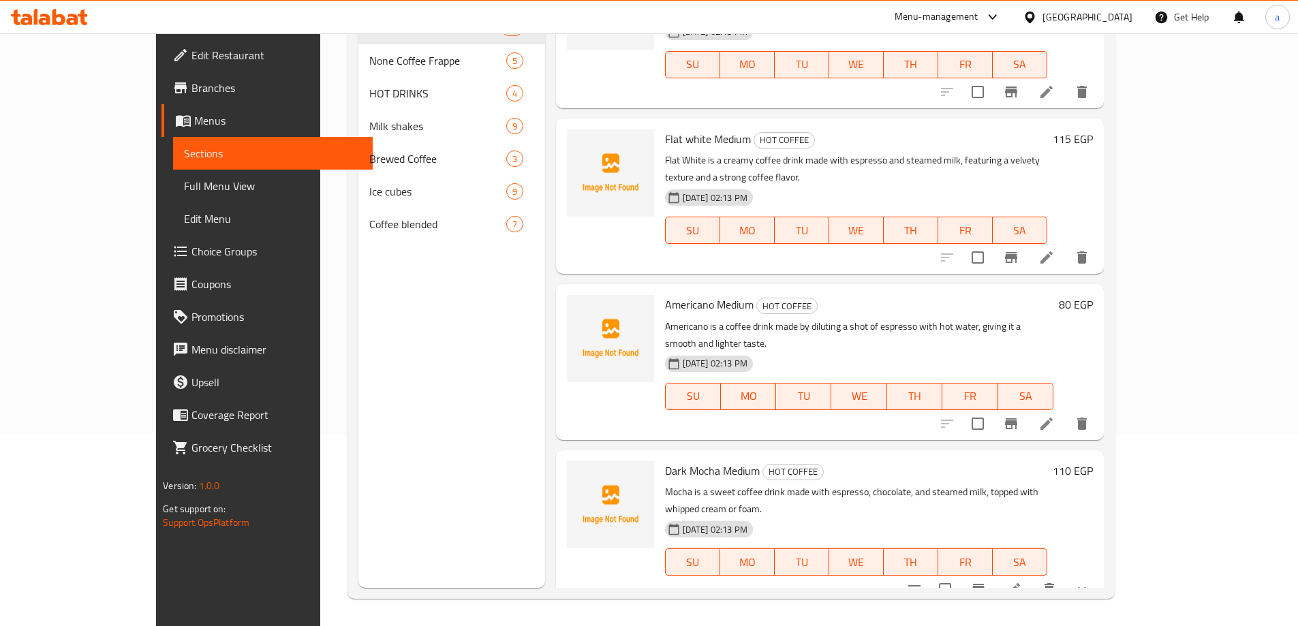
scroll to position [123, 0]
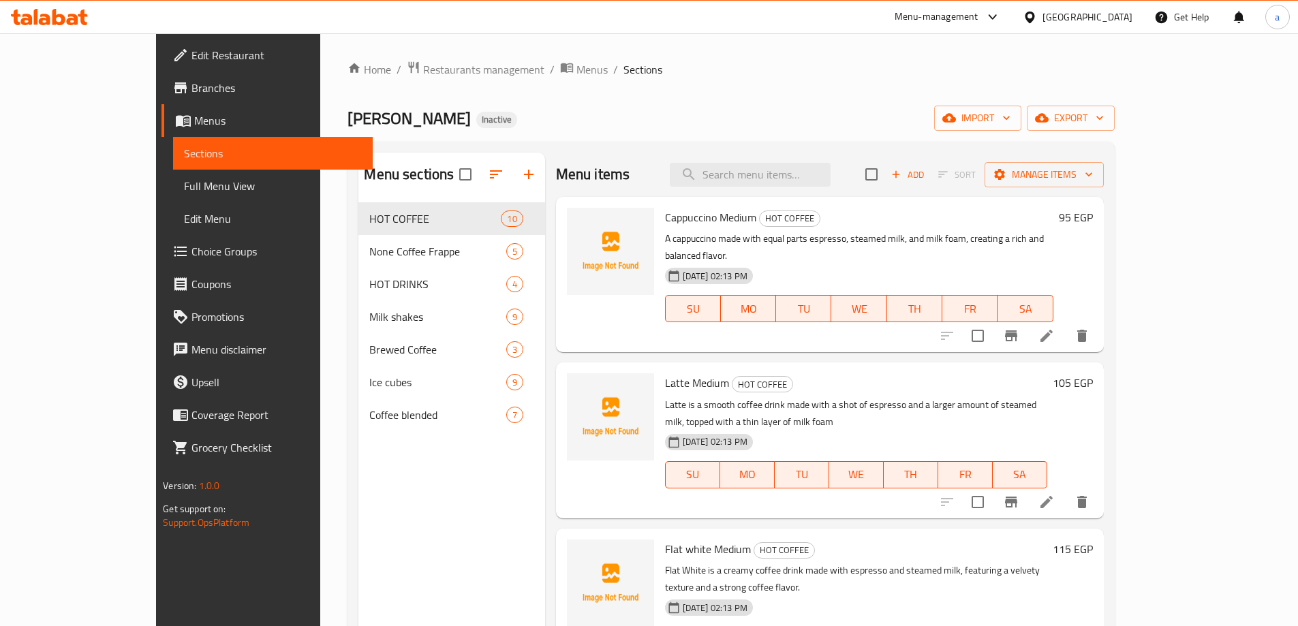
click at [1055, 328] on icon at bounding box center [1047, 336] width 16 height 16
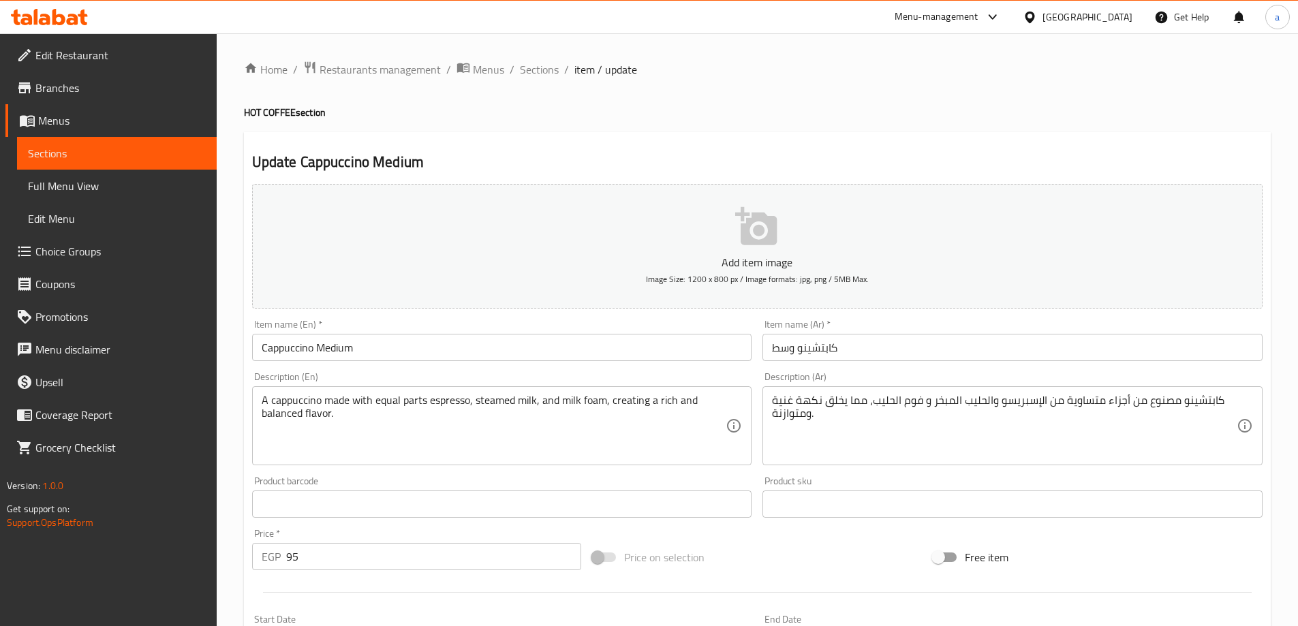
click at [119, 140] on link "Sections" at bounding box center [117, 153] width 200 height 33
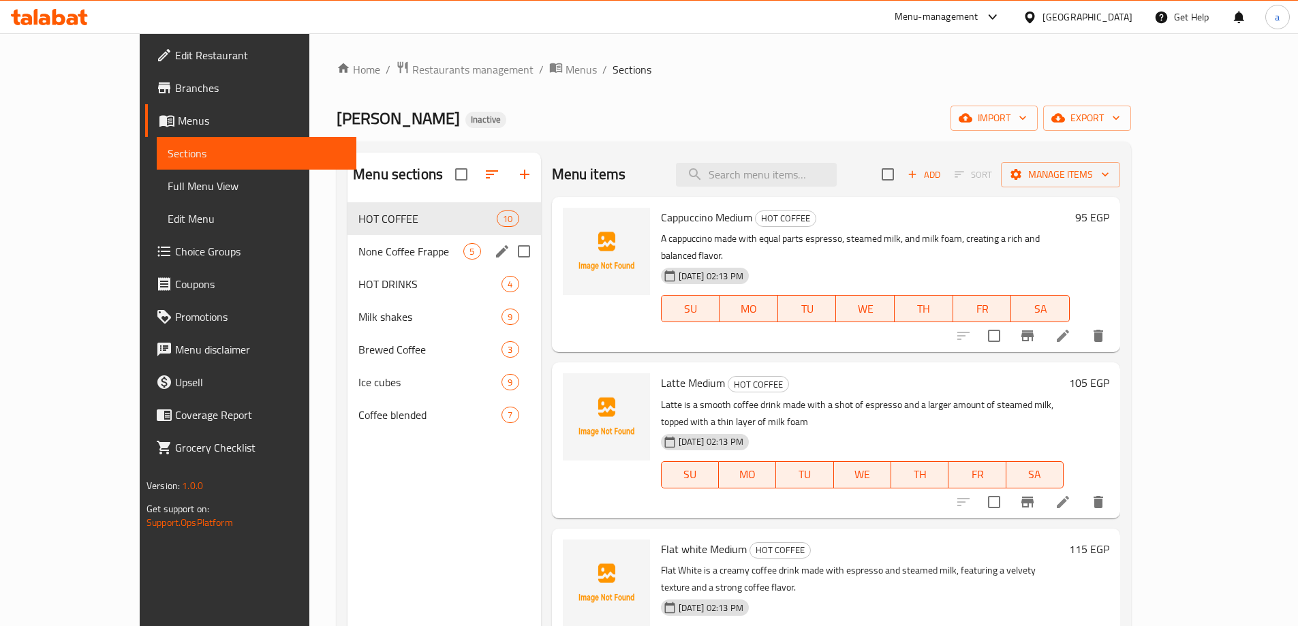
click at [348, 237] on div "None Coffee Frappe 5" at bounding box center [444, 251] width 193 height 33
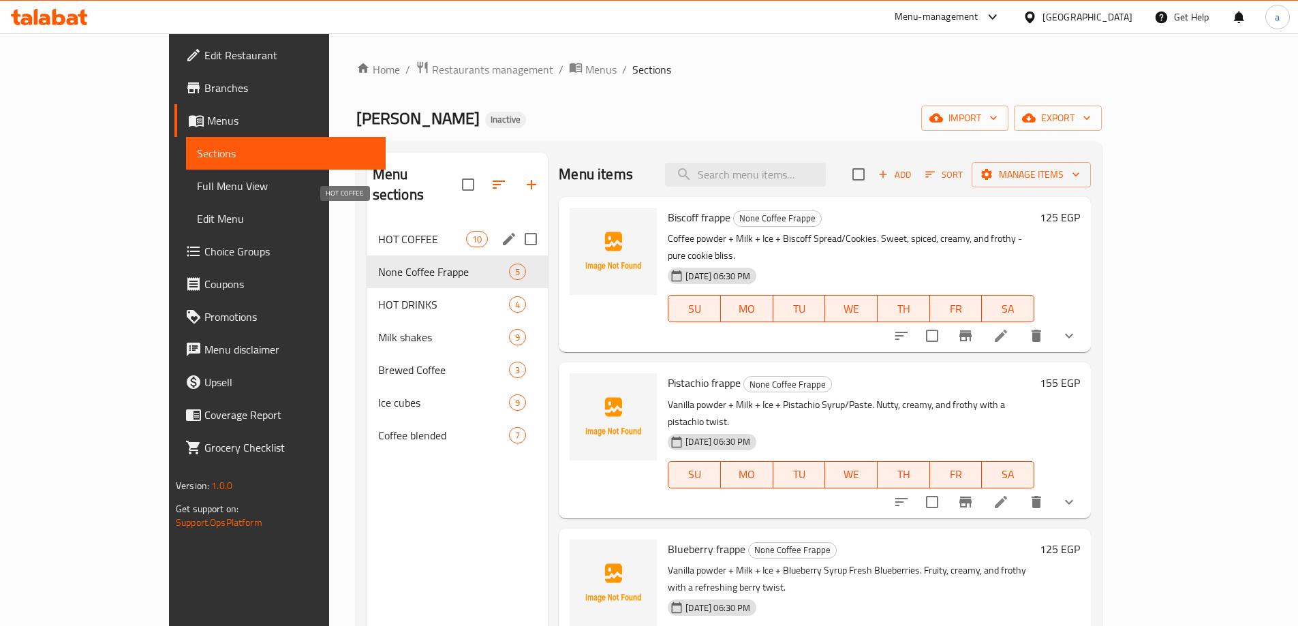
click at [378, 231] on span "HOT COFFEE" at bounding box center [422, 239] width 88 height 16
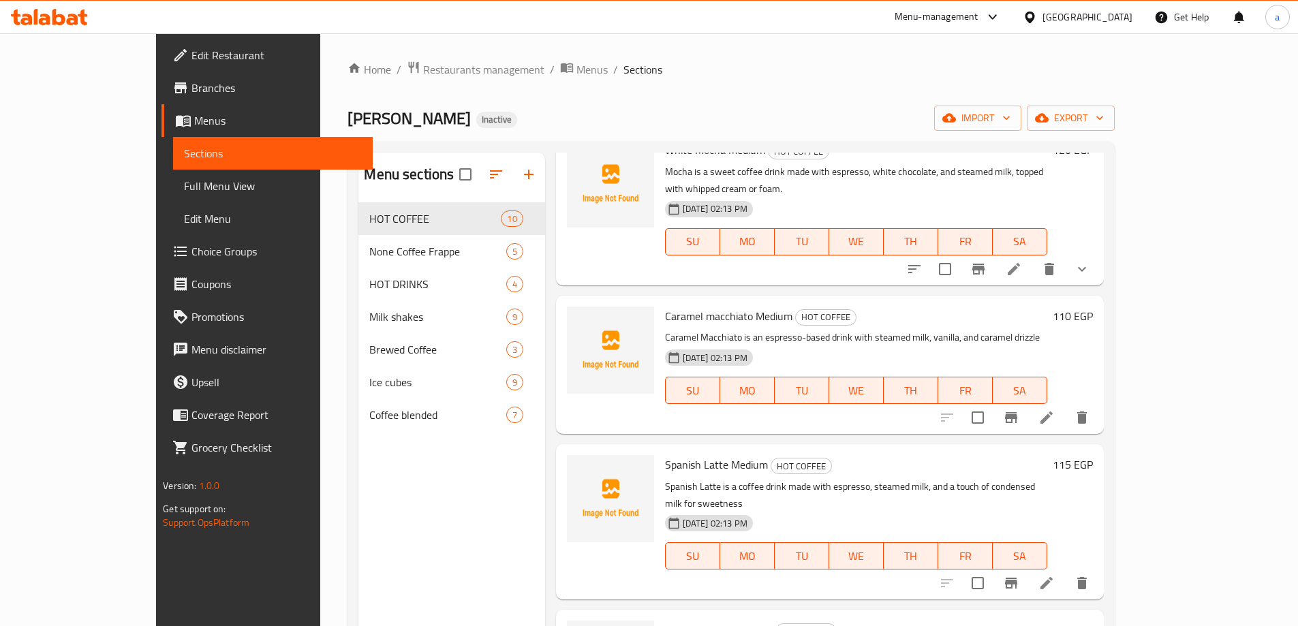
scroll to position [219, 0]
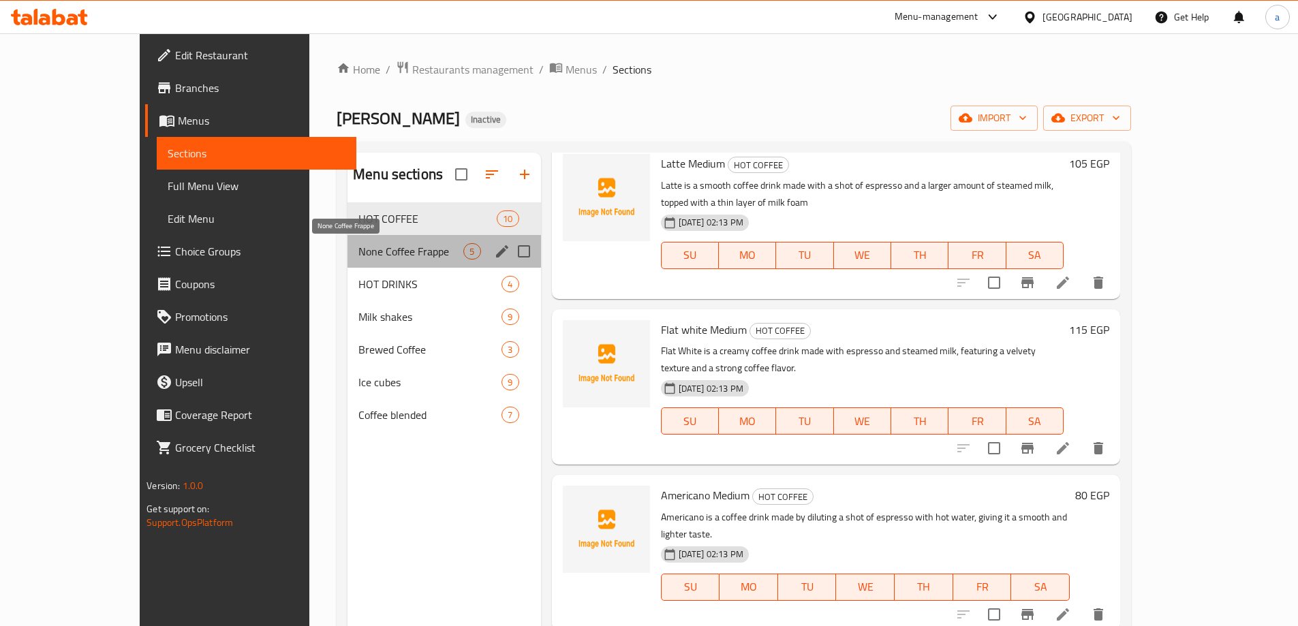
click at [360, 252] on span "None Coffee Frappe" at bounding box center [410, 251] width 105 height 16
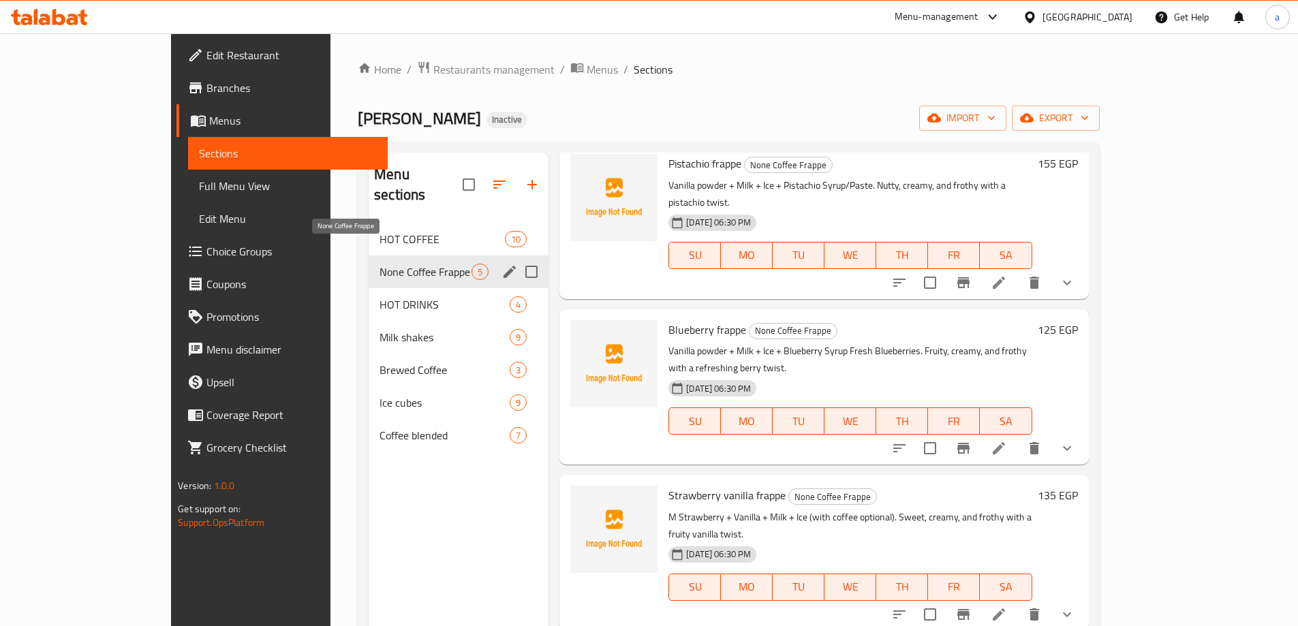
scroll to position [152, 0]
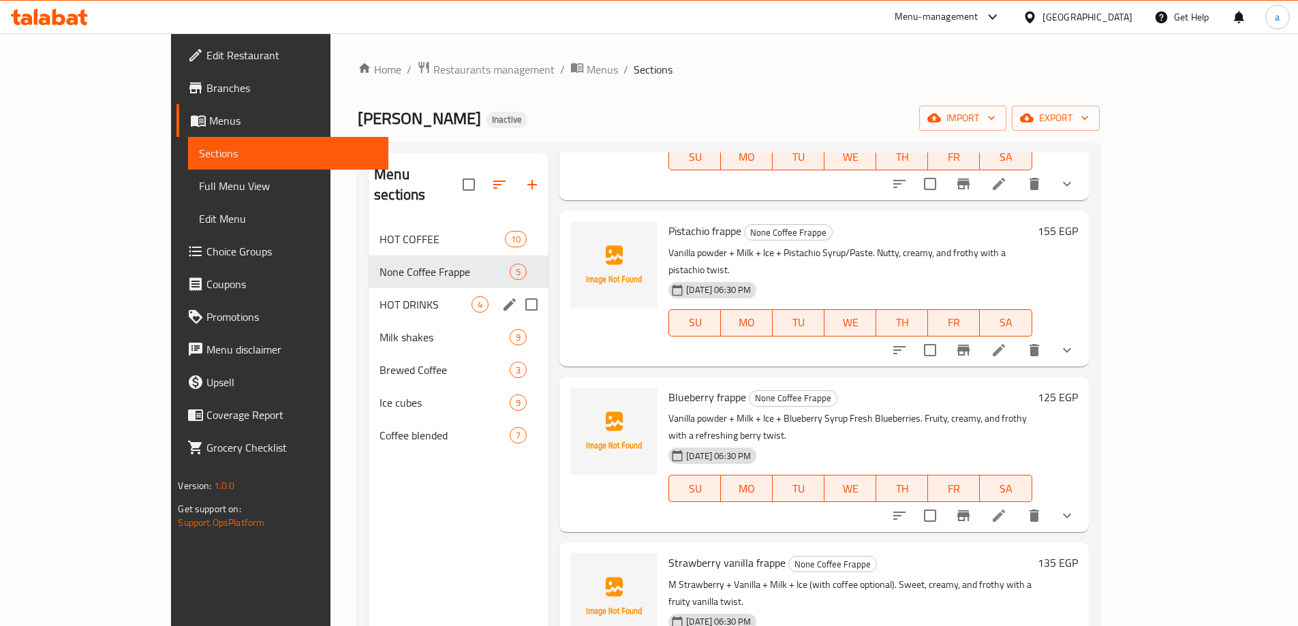
click at [380, 296] on span "HOT DRINKS" at bounding box center [426, 304] width 92 height 16
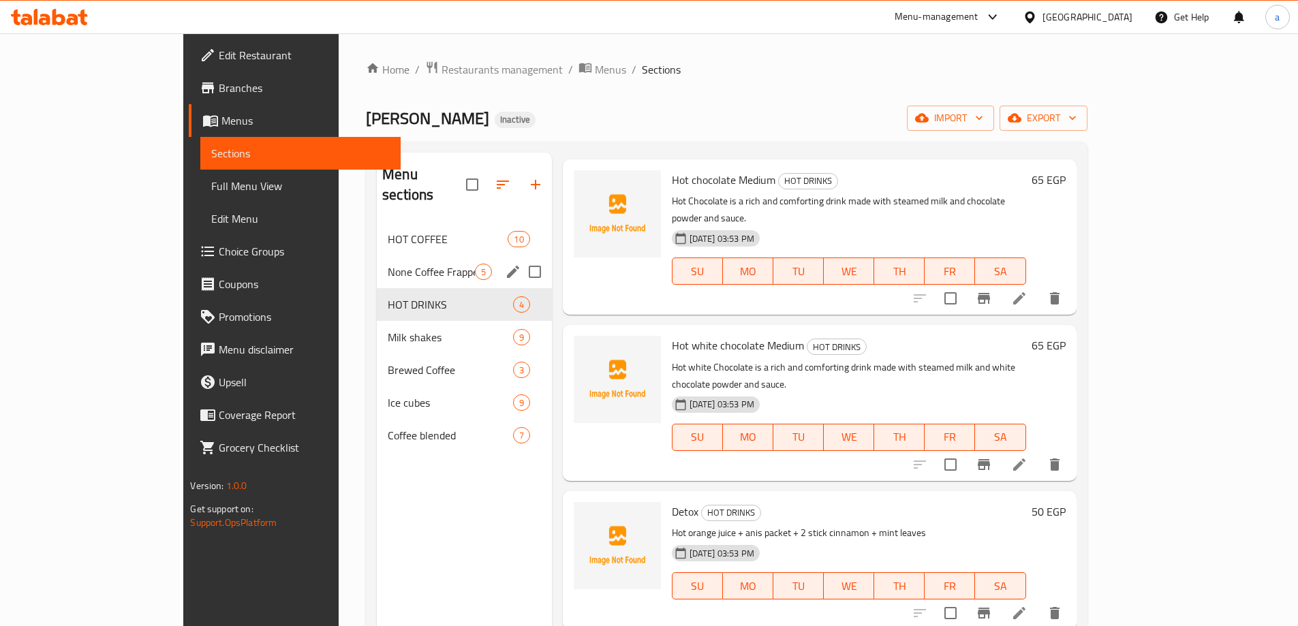
scroll to position [3, 0]
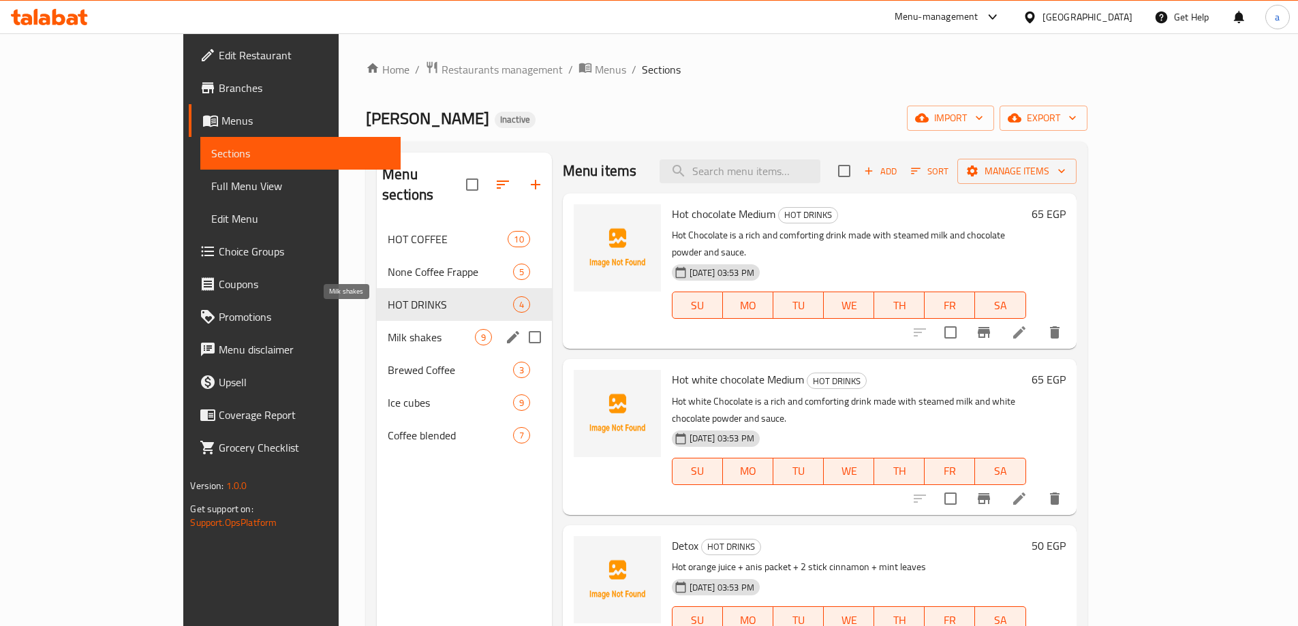
click at [388, 329] on span "Milk shakes" at bounding box center [431, 337] width 87 height 16
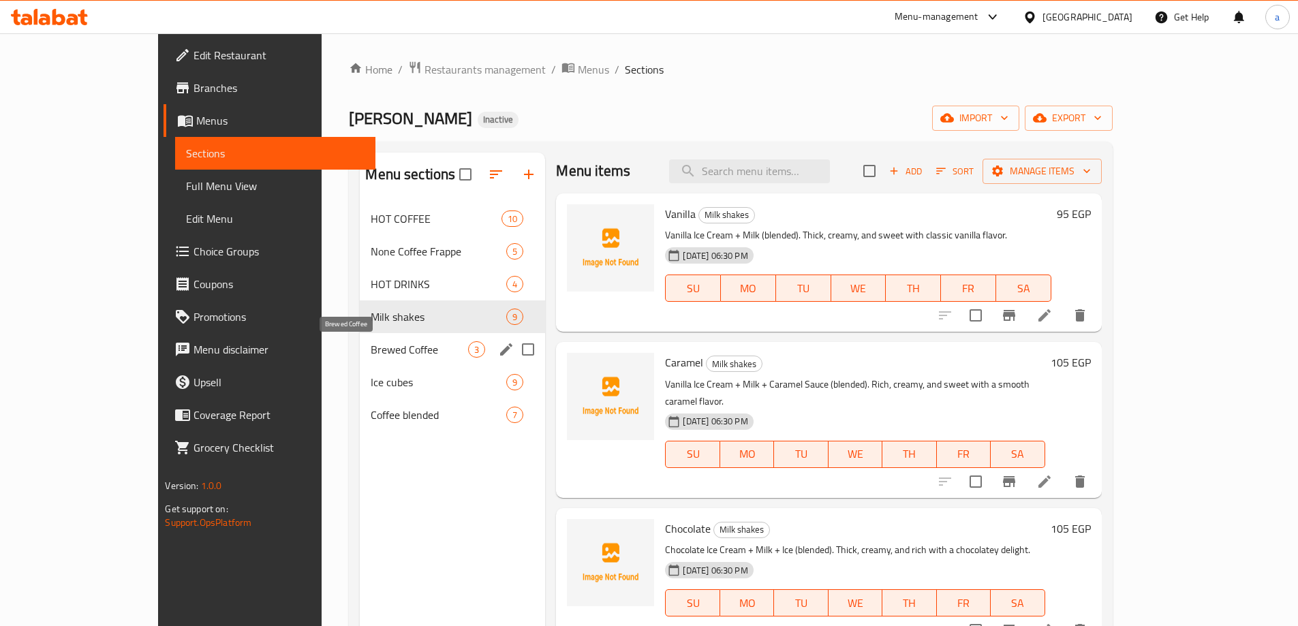
click at [371, 346] on span "Brewed Coffee" at bounding box center [419, 349] width 97 height 16
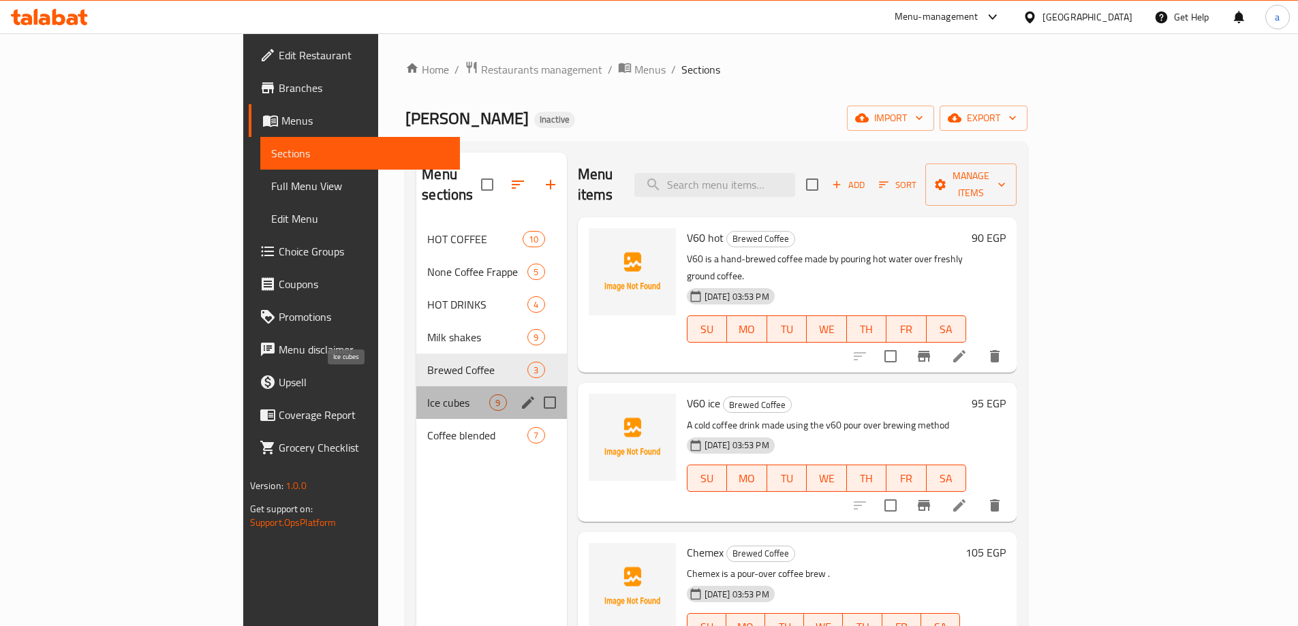
click at [427, 395] on span "Ice cubes" at bounding box center [458, 403] width 62 height 16
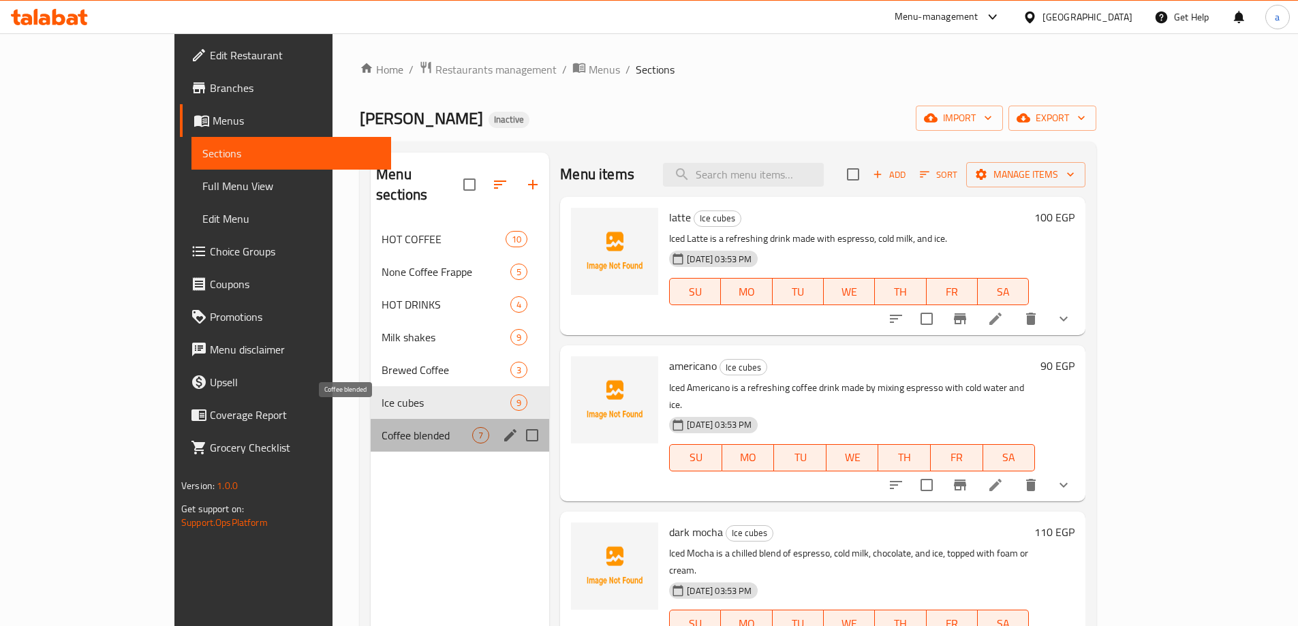
click at [382, 427] on span "Coffee blended" at bounding box center [427, 435] width 91 height 16
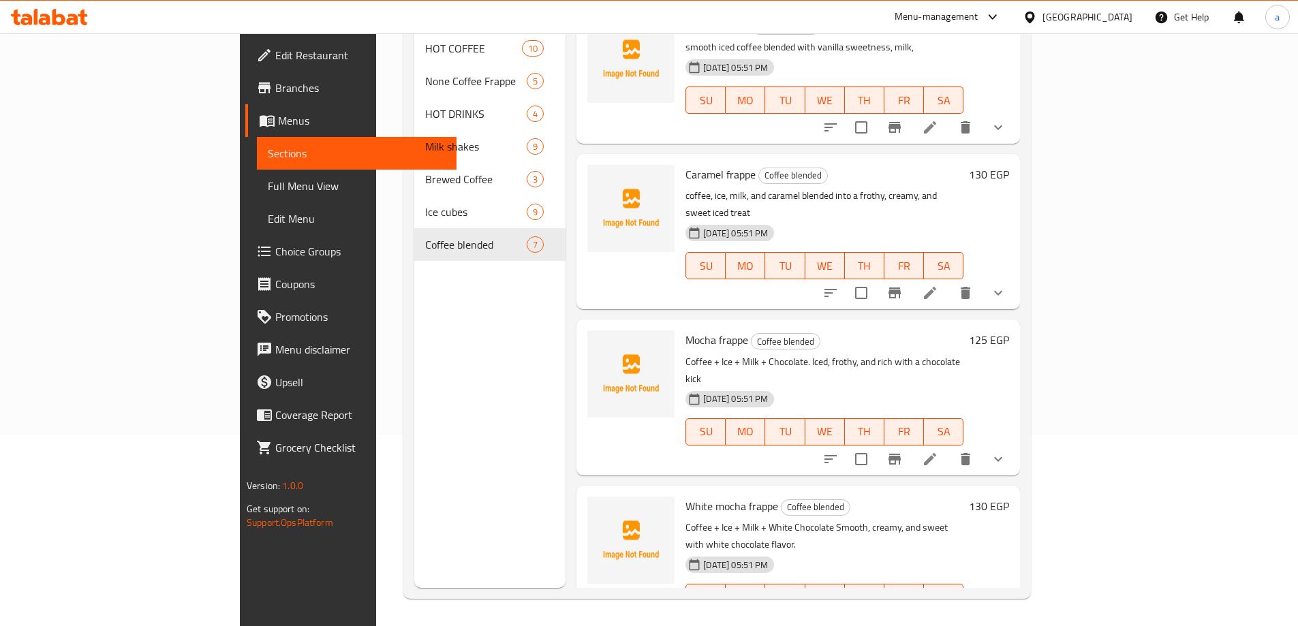
scroll to position [273, 0]
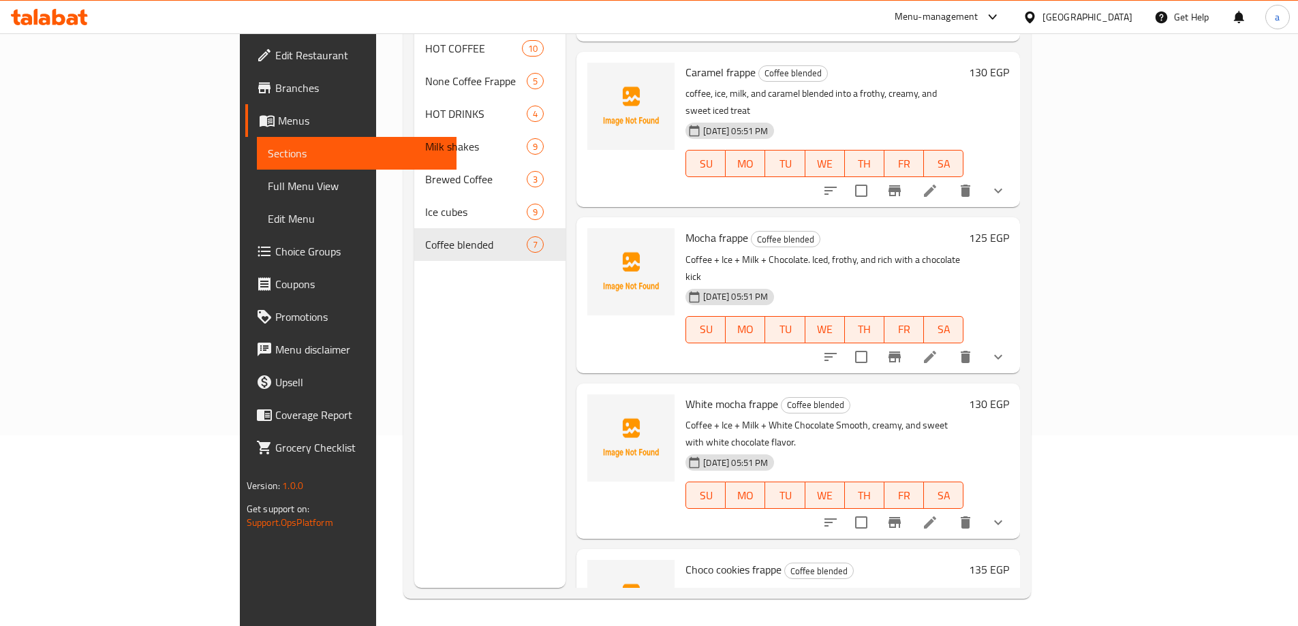
click at [680, 389] on div "White mocha frappe Coffee blended Coffee + Ice + Milk + White Chocolate Smooth,…" at bounding box center [824, 461] width 289 height 144
click at [967, 283] on div "[DATE] 05:51 PM SU MO TU WE TH FR SA" at bounding box center [824, 320] width 289 height 74
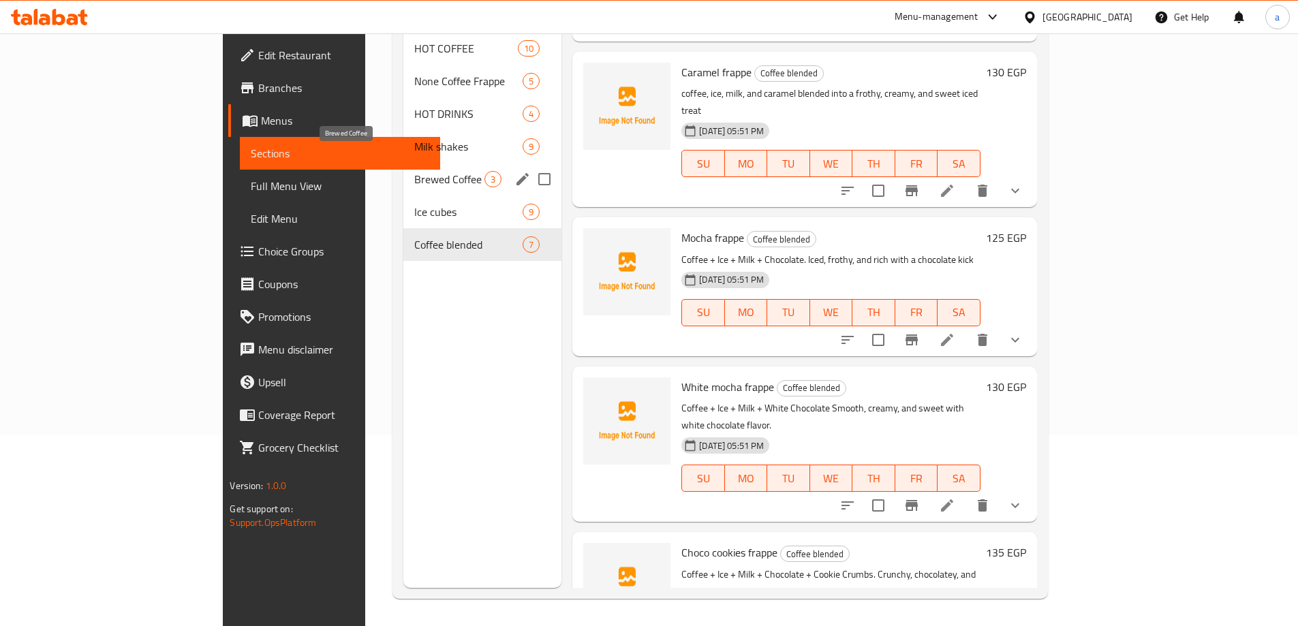
click at [414, 171] on span "Brewed Coffee" at bounding box center [449, 179] width 70 height 16
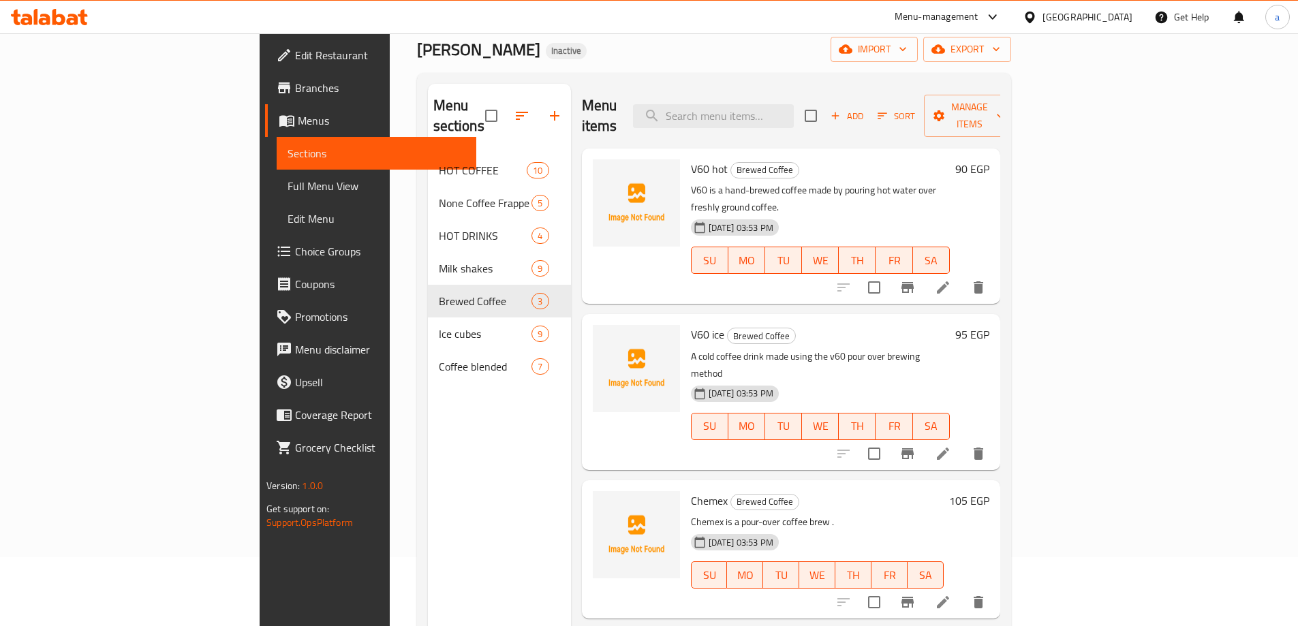
scroll to position [55, 0]
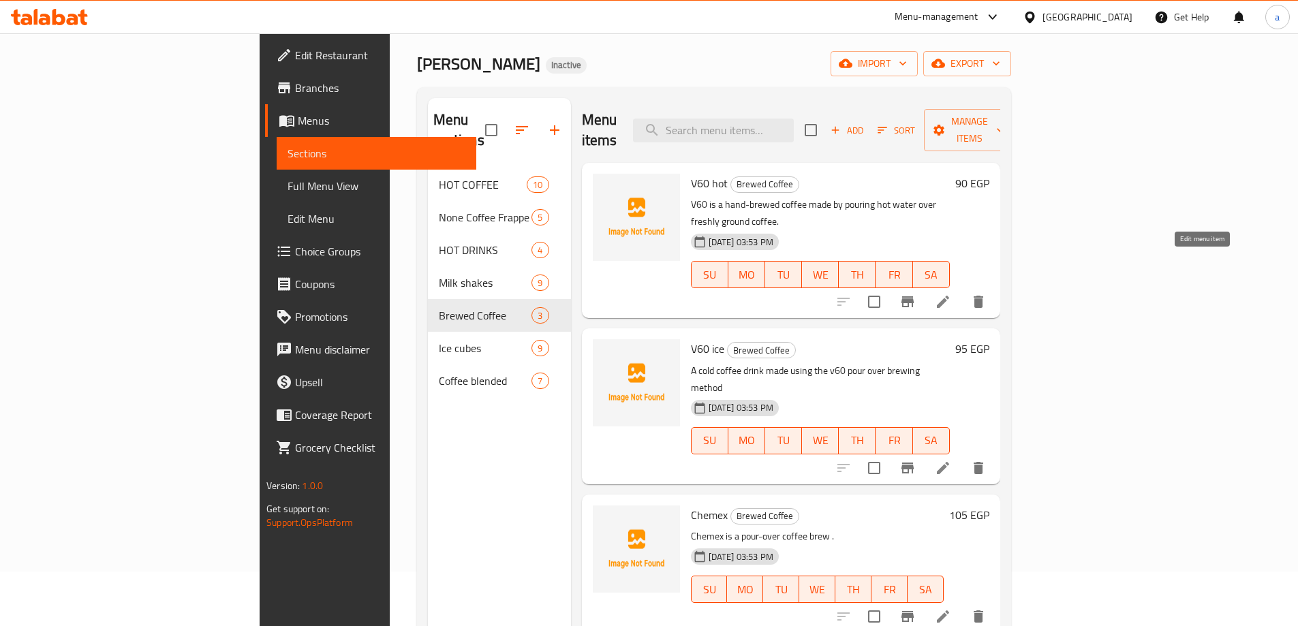
click at [949, 296] on icon at bounding box center [943, 302] width 12 height 12
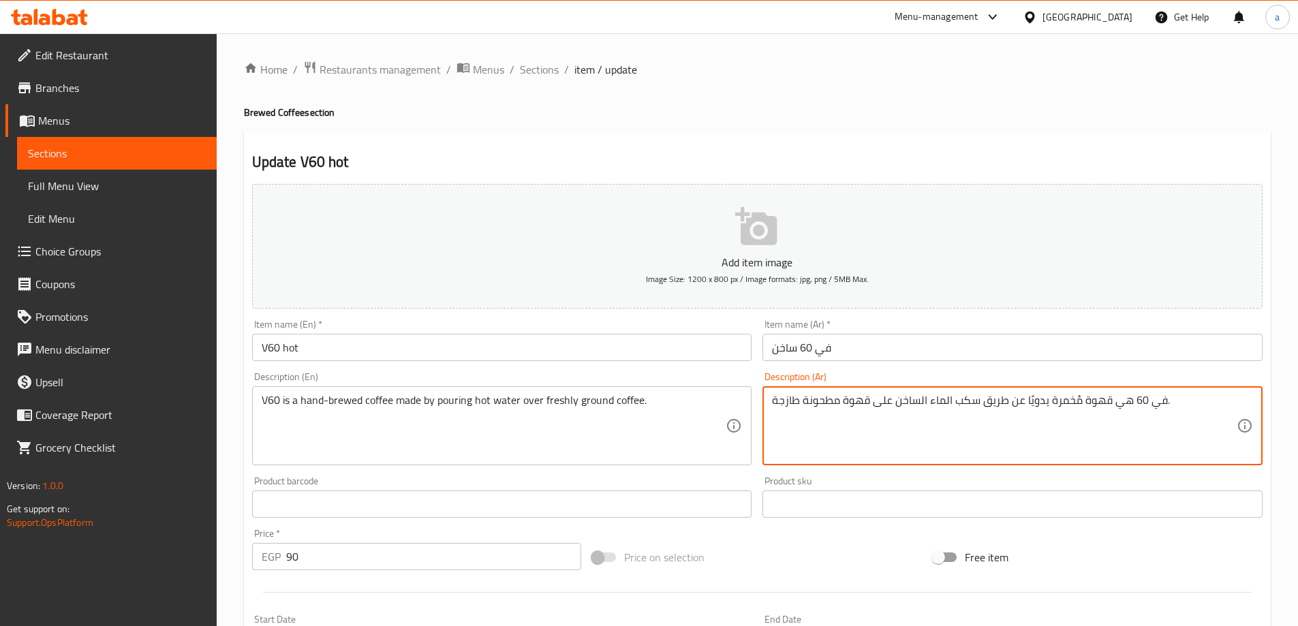
click at [1058, 407] on textarea "في 60 هي قهوة مُخمرة يدويًا عن طريق سكب الماء الساخن على قهوة مطحونة طازجة." at bounding box center [1004, 426] width 465 height 65
paste textarea "خمر"
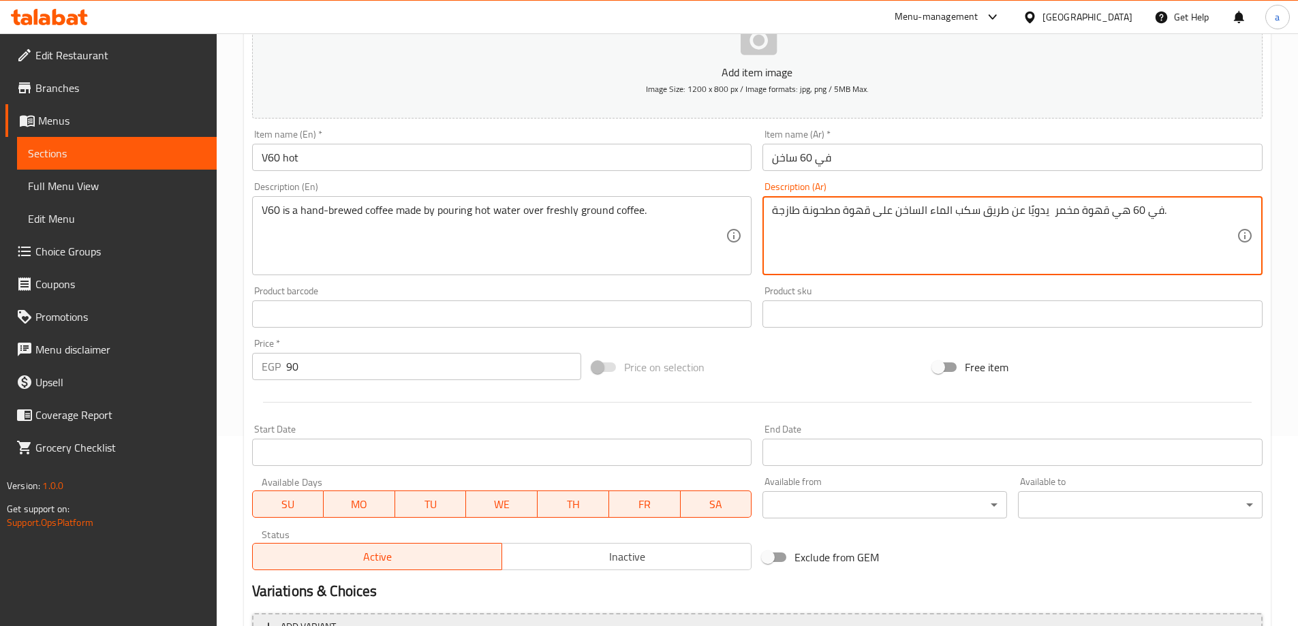
scroll to position [337, 0]
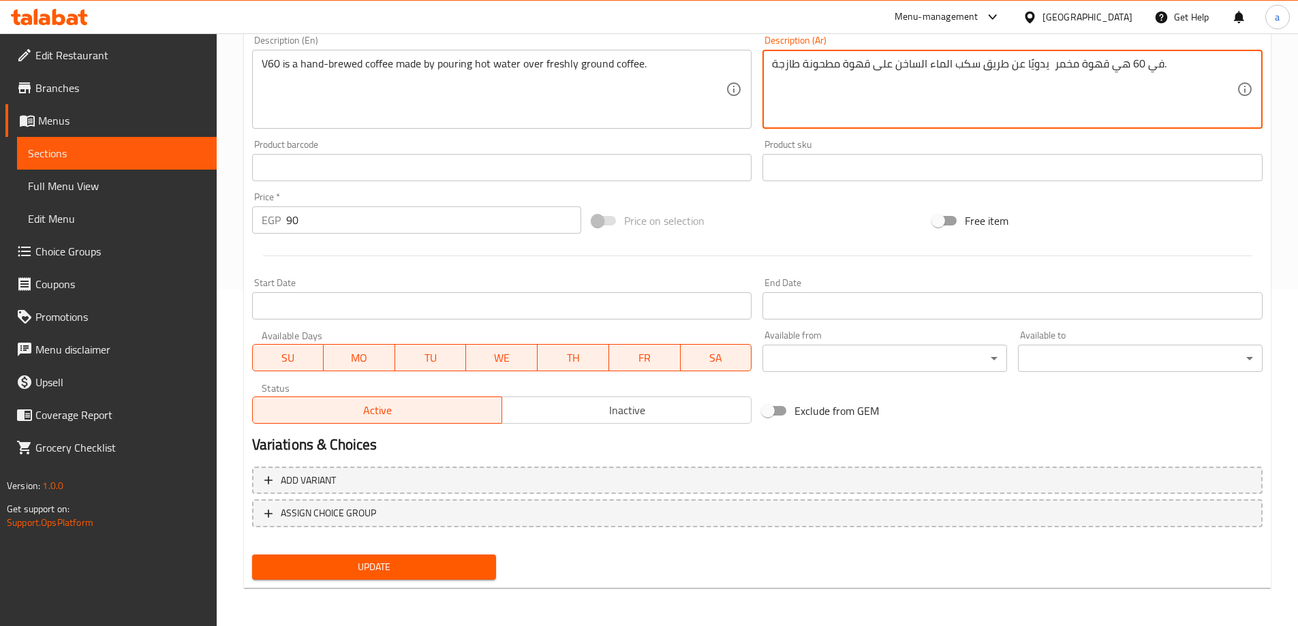
type textarea "في 60 هي قهوة مخمر يدويًا عن طريق سكب الماء الساخن على قهوة مطحونة طازجة."
click at [343, 562] on span "Update" at bounding box center [374, 567] width 223 height 17
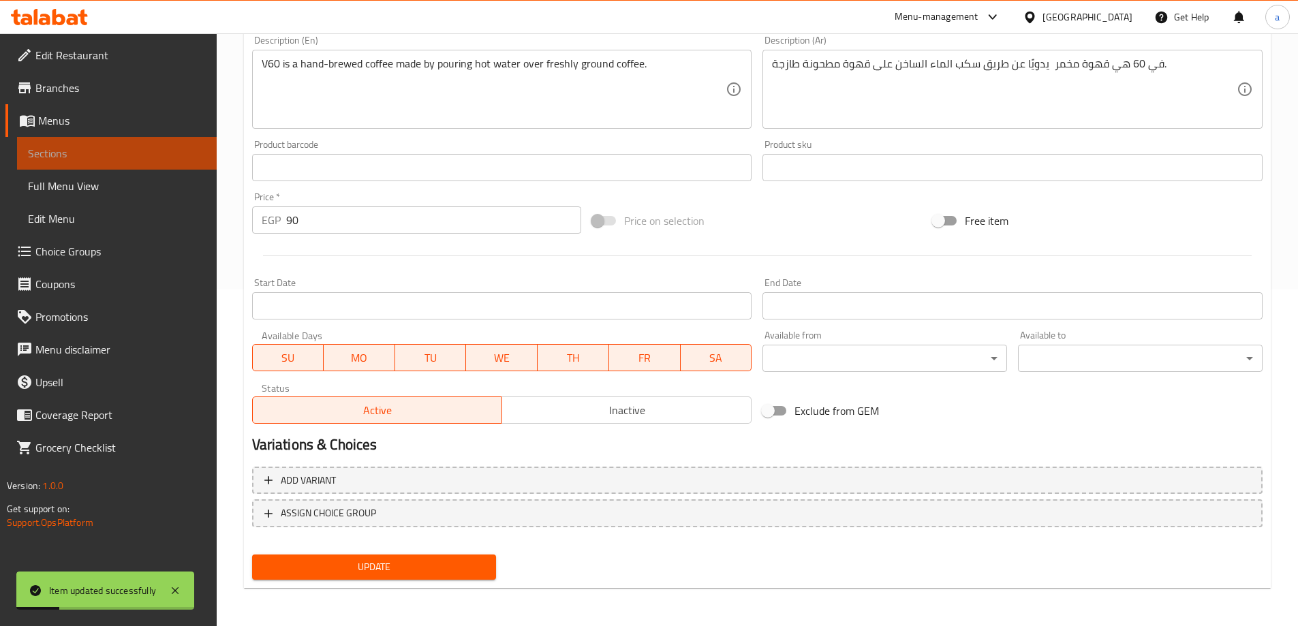
click at [88, 162] on link "Sections" at bounding box center [117, 153] width 200 height 33
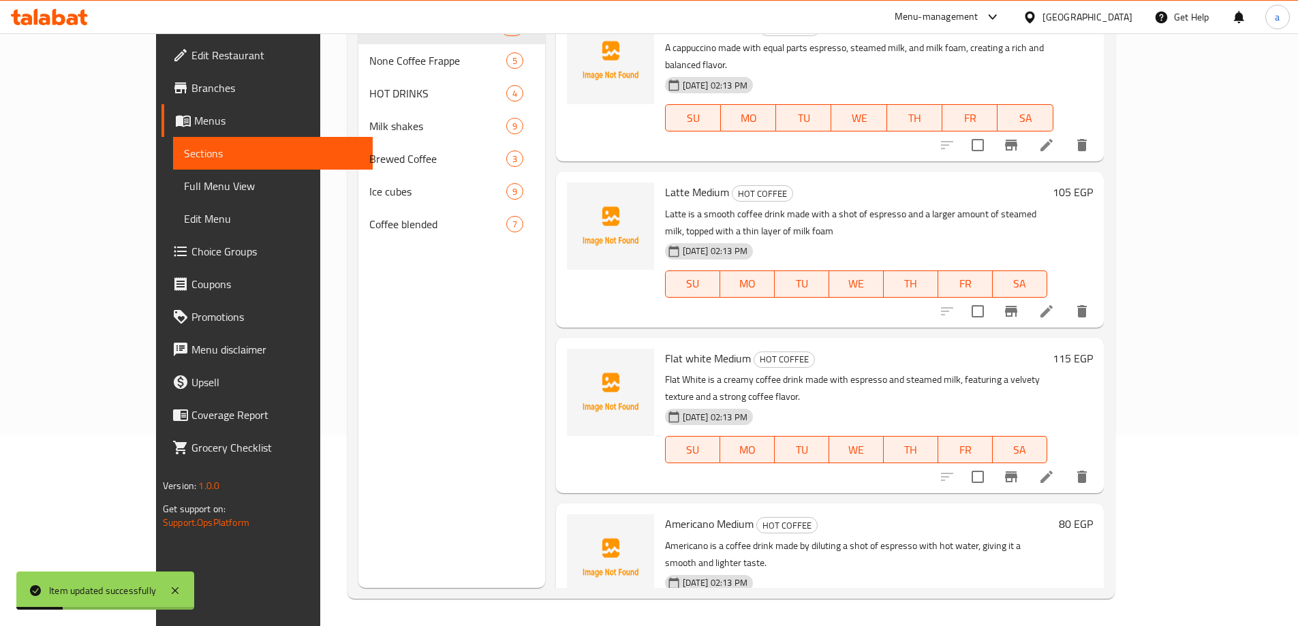
scroll to position [191, 0]
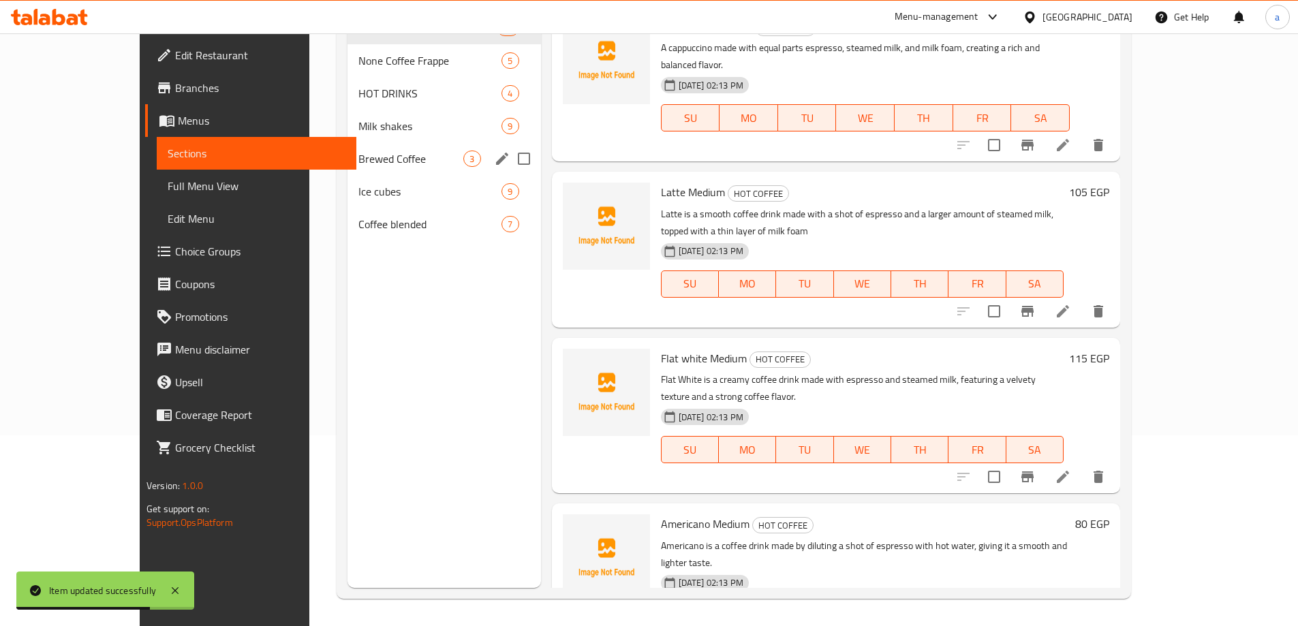
click at [348, 136] on div "Milk shakes 9" at bounding box center [444, 126] width 193 height 33
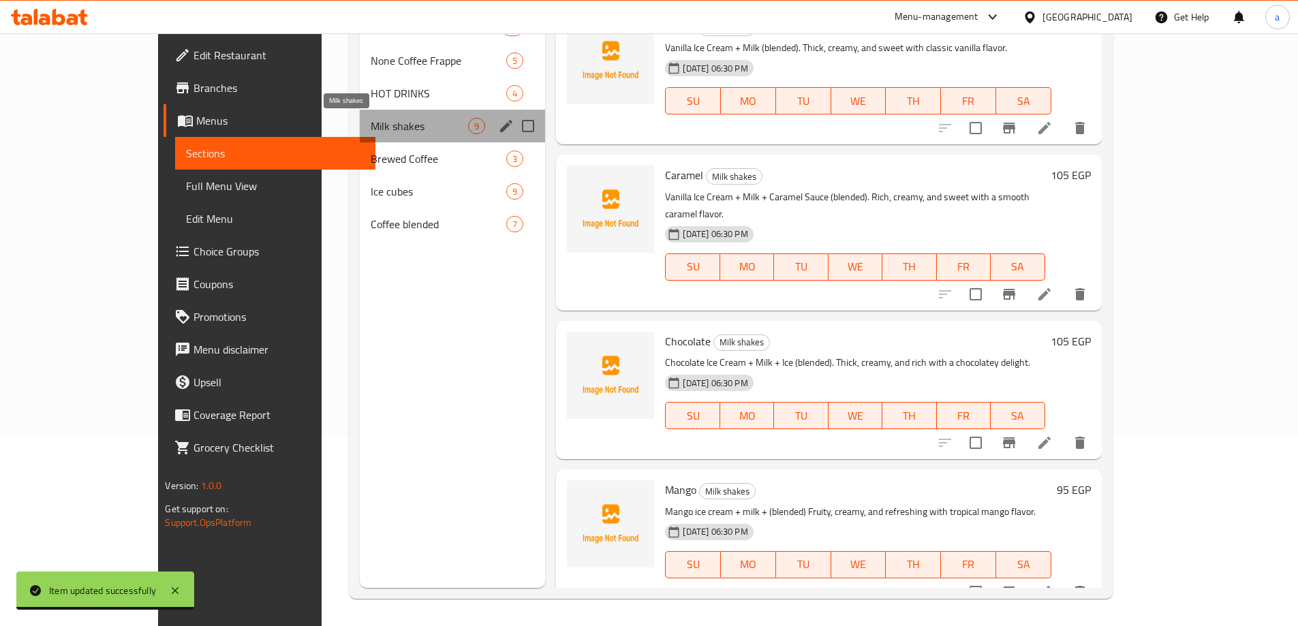
click at [371, 130] on span "Milk shakes" at bounding box center [419, 126] width 97 height 16
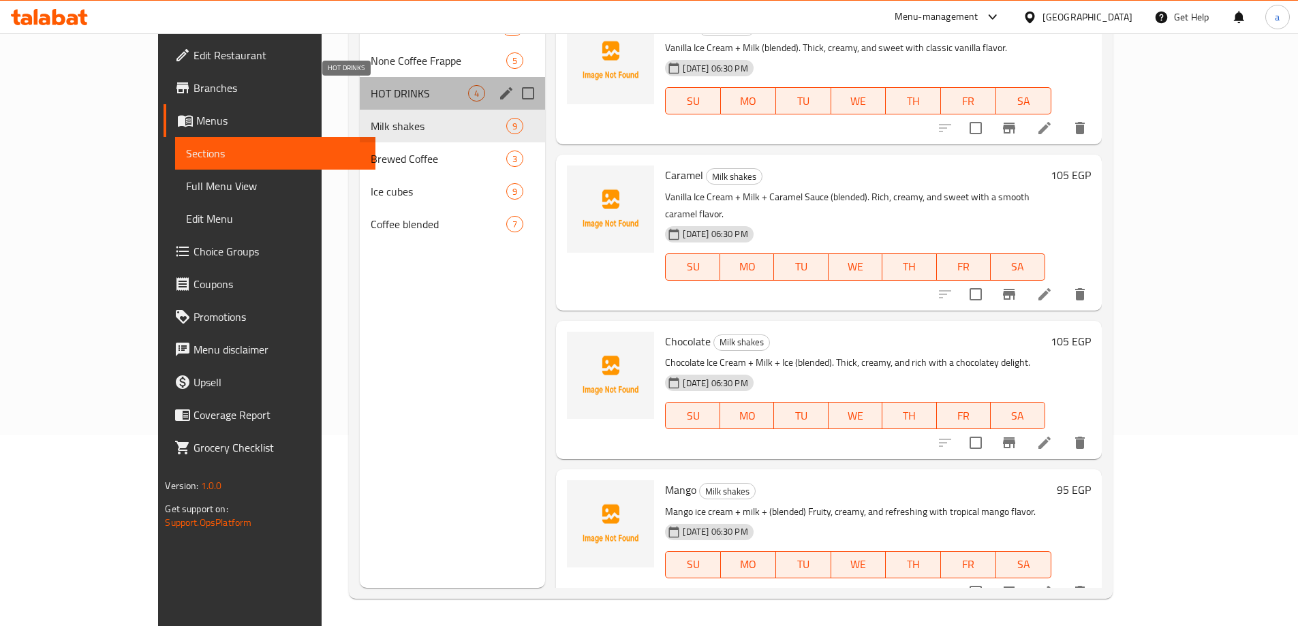
click at [371, 90] on span "HOT DRINKS" at bounding box center [419, 93] width 97 height 16
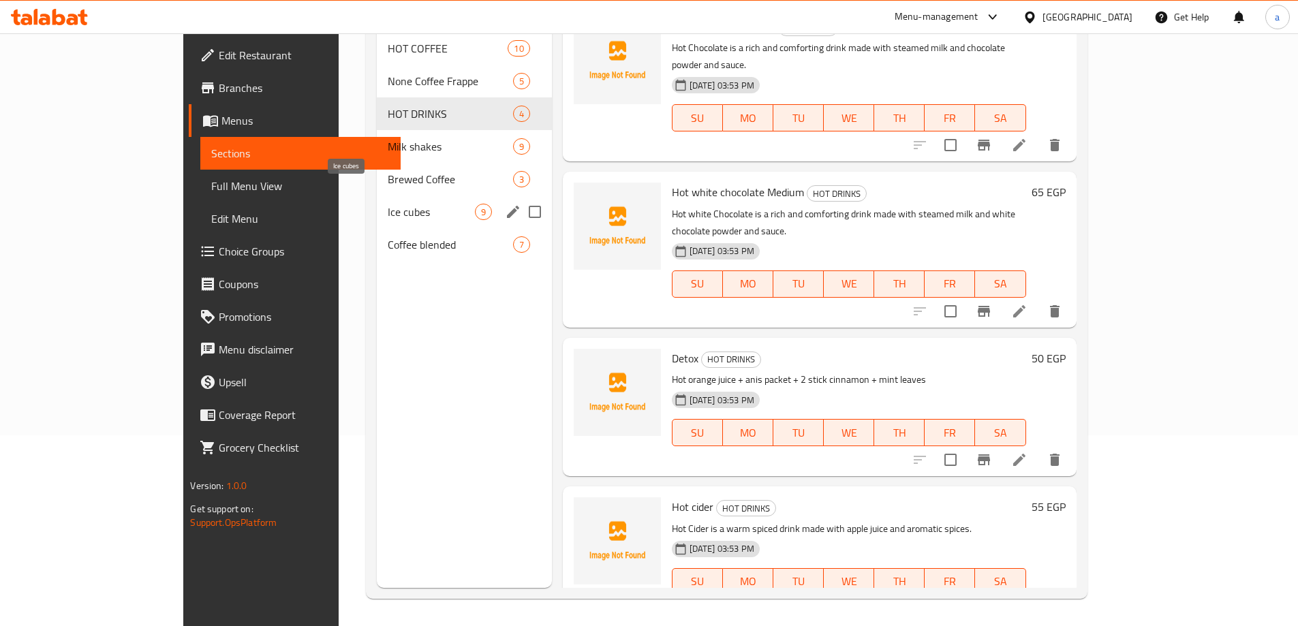
scroll to position [123, 0]
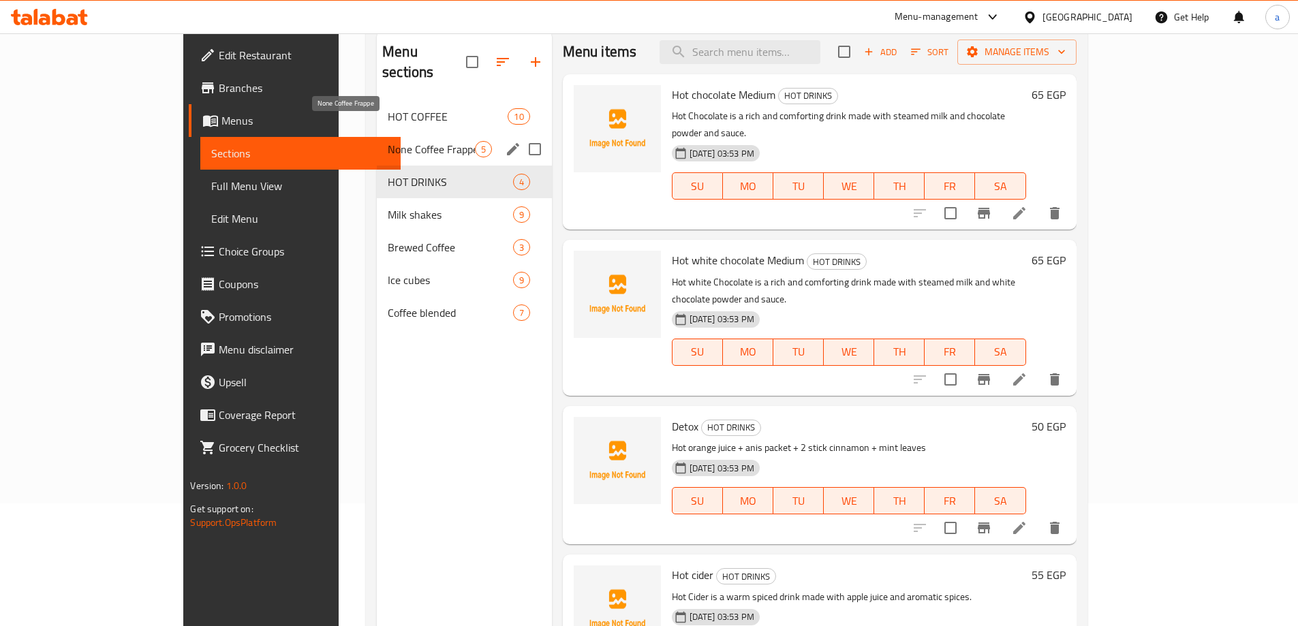
click at [388, 141] on span "None Coffee Frappe" at bounding box center [431, 149] width 87 height 16
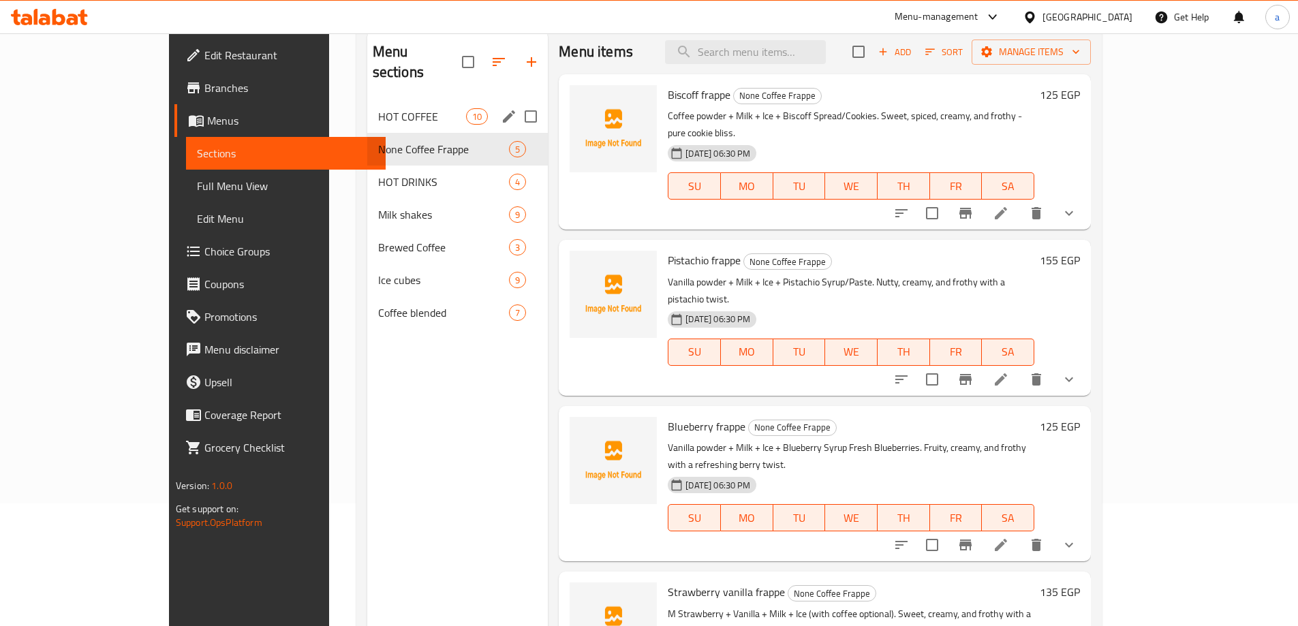
click at [378, 108] on span "HOT COFFEE" at bounding box center [422, 116] width 88 height 16
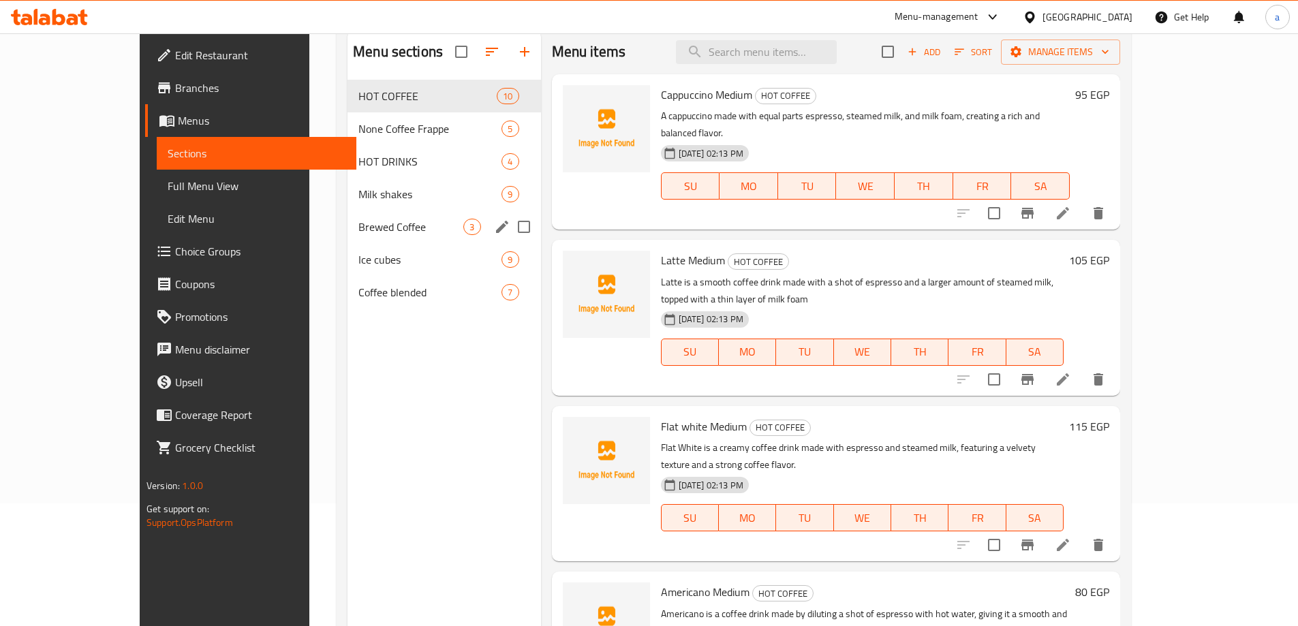
click at [358, 228] on span "Brewed Coffee" at bounding box center [410, 227] width 105 height 16
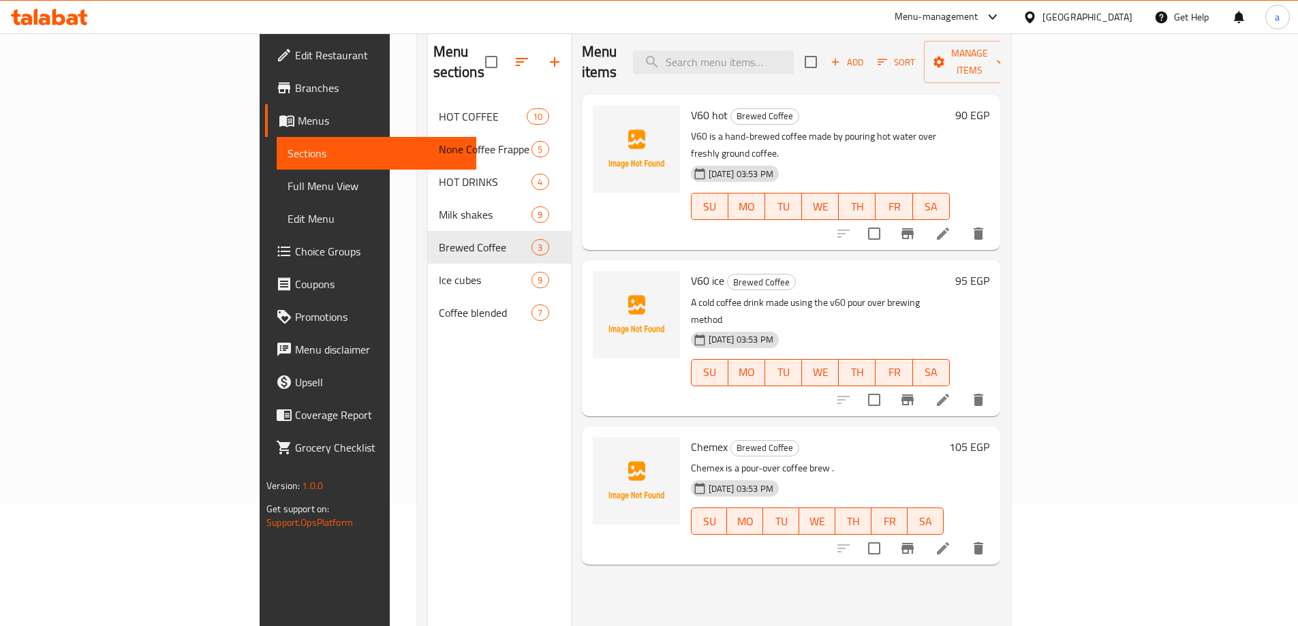
scroll to position [55, 0]
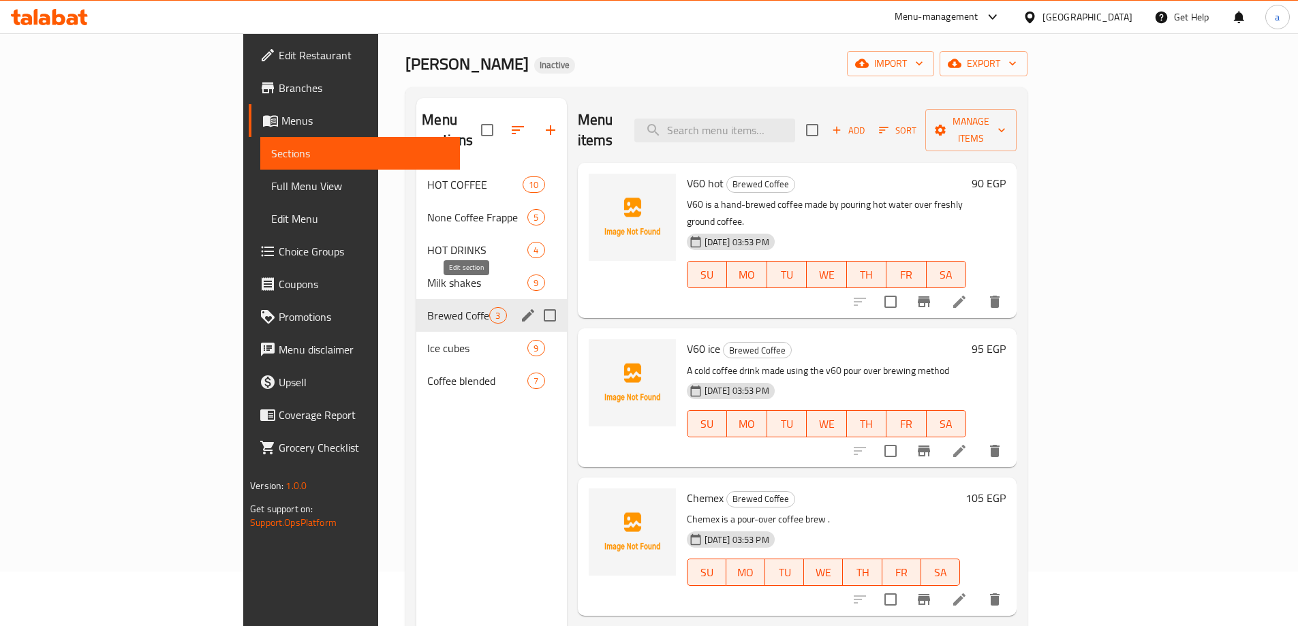
click at [520, 307] on icon "edit" at bounding box center [528, 315] width 16 height 16
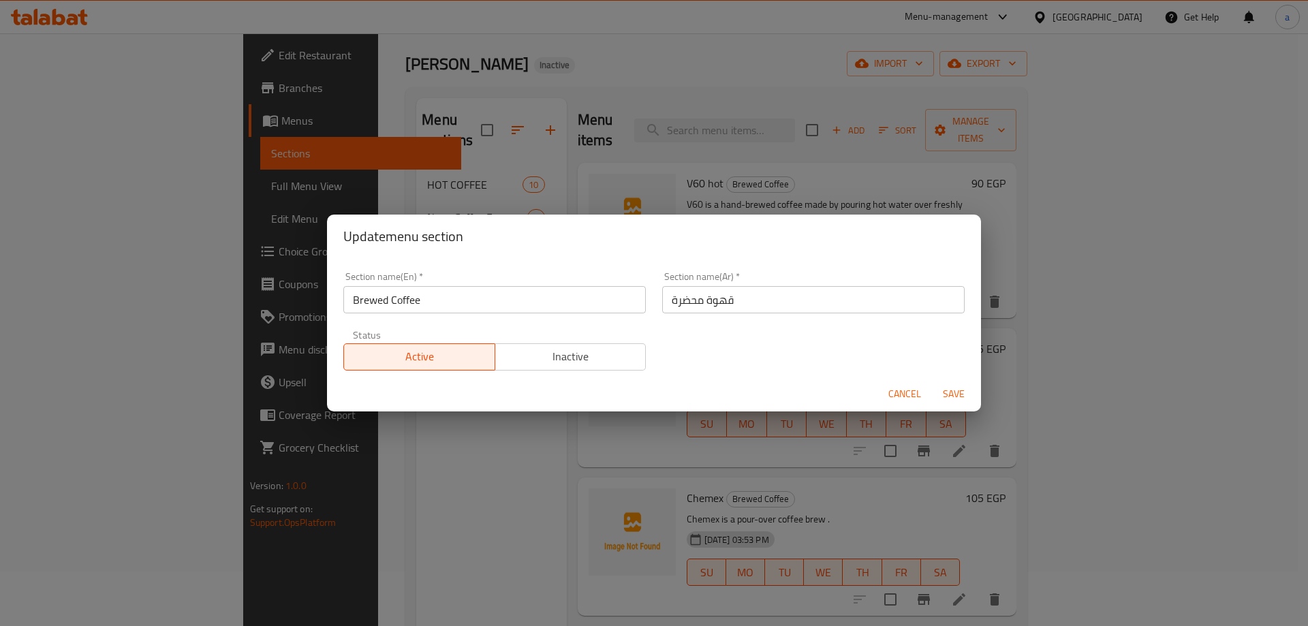
click at [688, 301] on input "قهوة محضرة" at bounding box center [813, 299] width 303 height 27
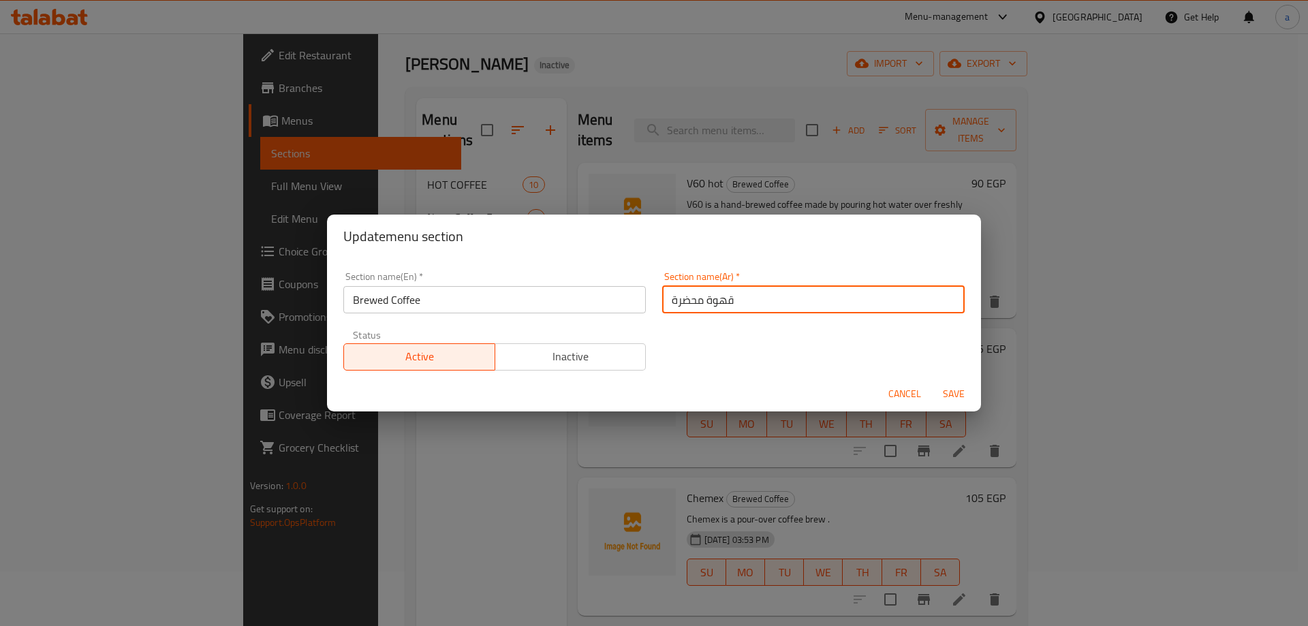
click at [688, 301] on input "قهوة محضرة" at bounding box center [813, 299] width 303 height 27
paste input "Brewed"
click at [723, 309] on input "قهوة Brewed" at bounding box center [813, 299] width 303 height 27
type input "قهوة"
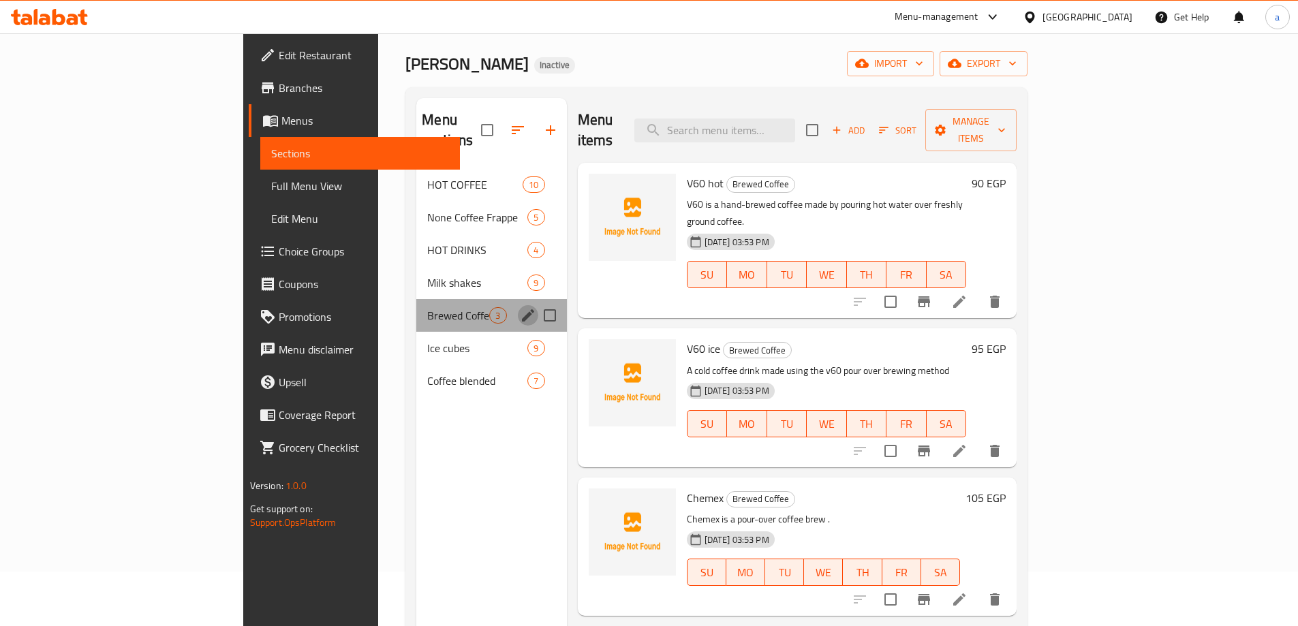
click at [520, 307] on icon "edit" at bounding box center [528, 315] width 16 height 16
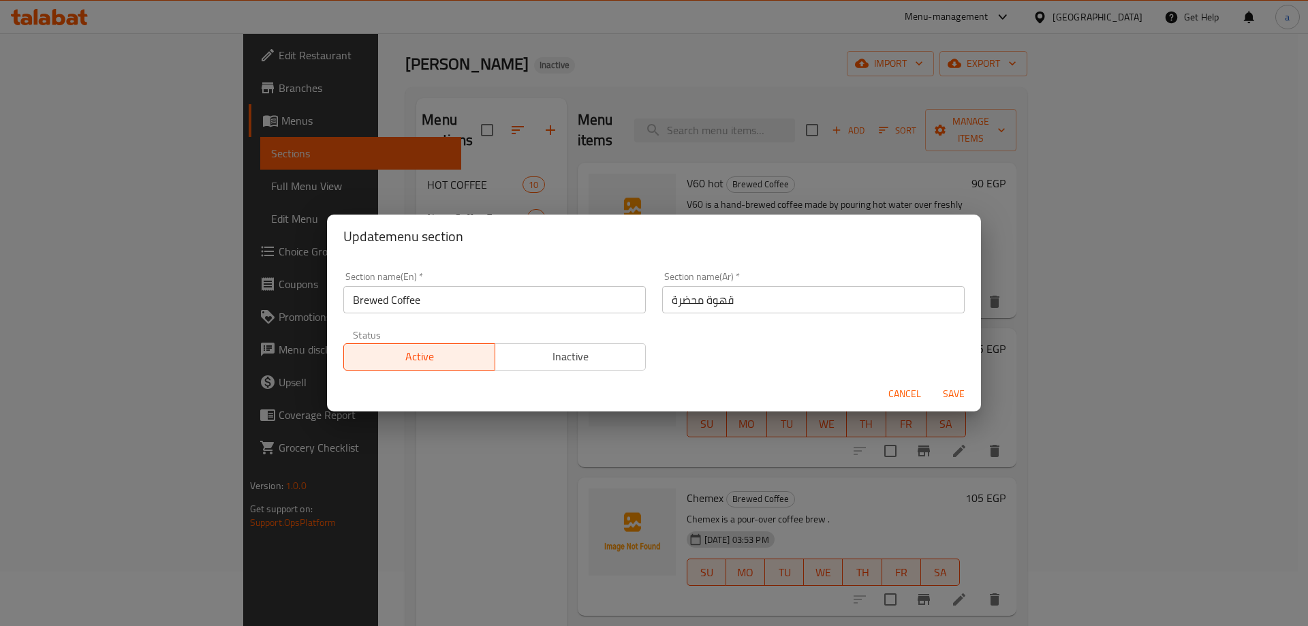
click at [695, 298] on input "قهوة محضرة" at bounding box center [813, 299] width 303 height 27
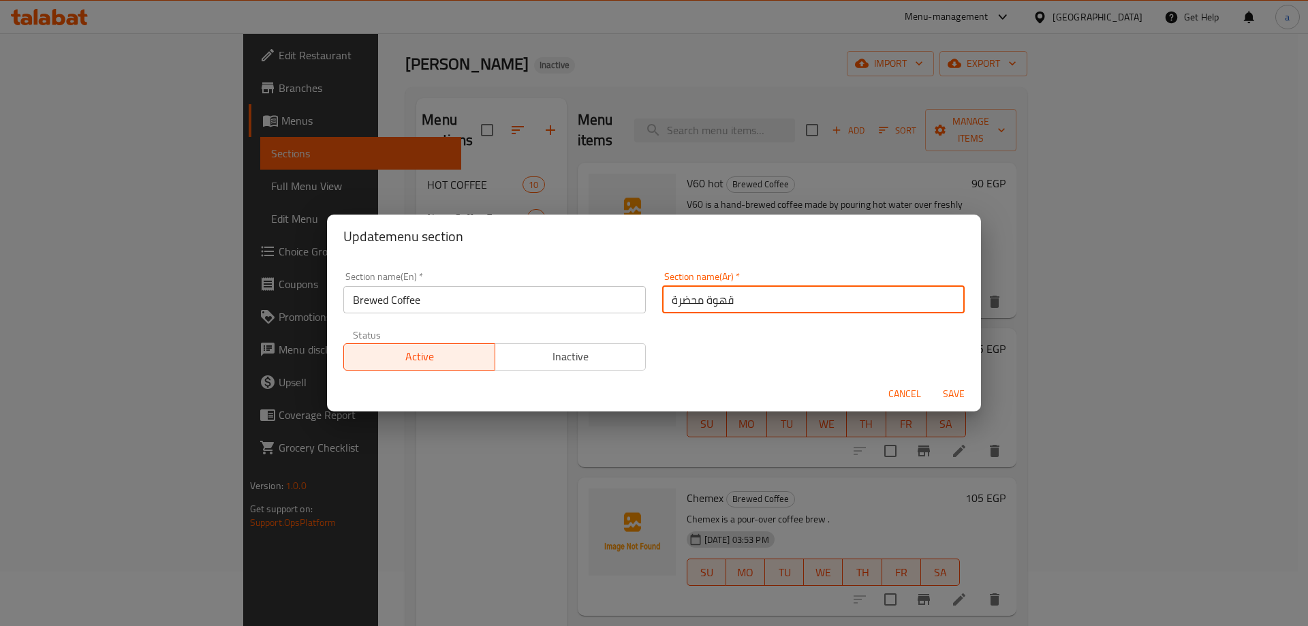
click at [695, 298] on input "قهوة محضرة" at bounding box center [813, 299] width 303 height 27
paste input "مر"
type input "قهوة مخمر"
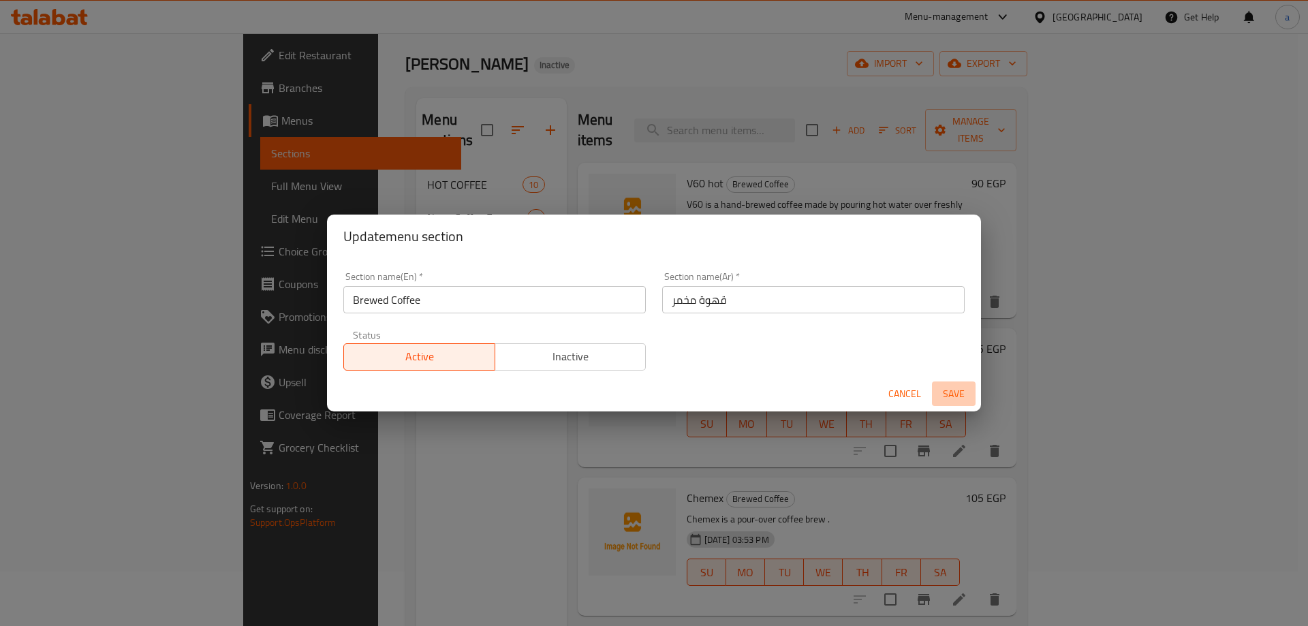
click at [940, 389] on span "Save" at bounding box center [954, 394] width 33 height 17
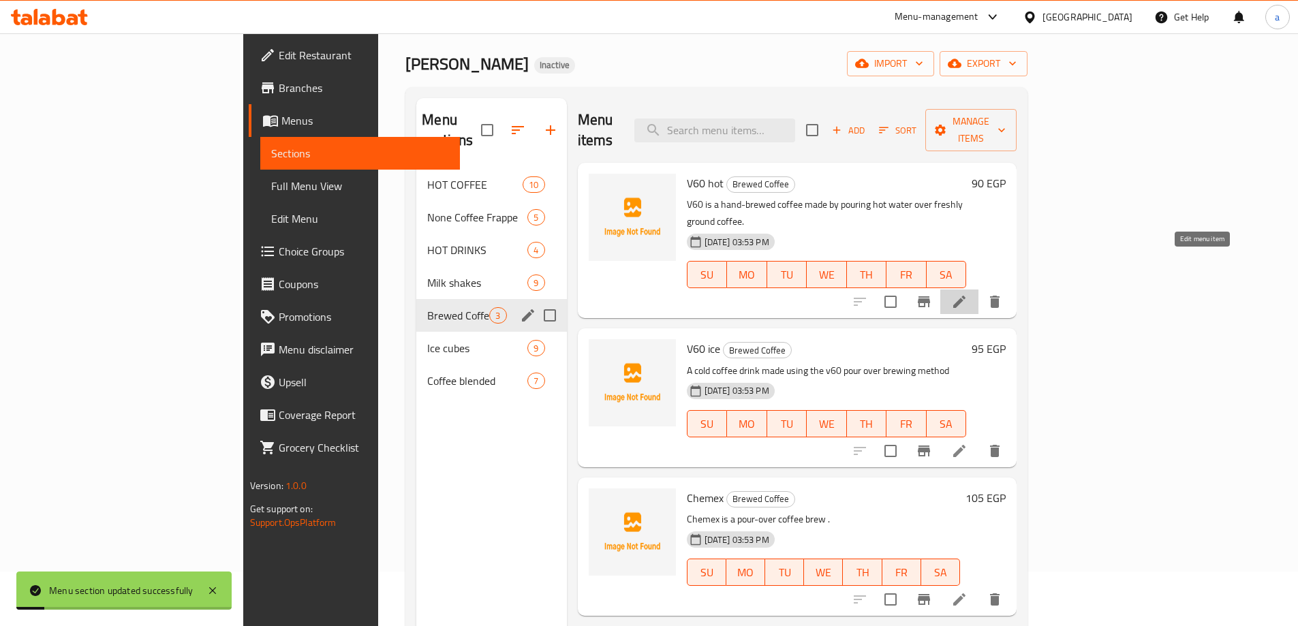
click at [968, 294] on icon at bounding box center [959, 302] width 16 height 16
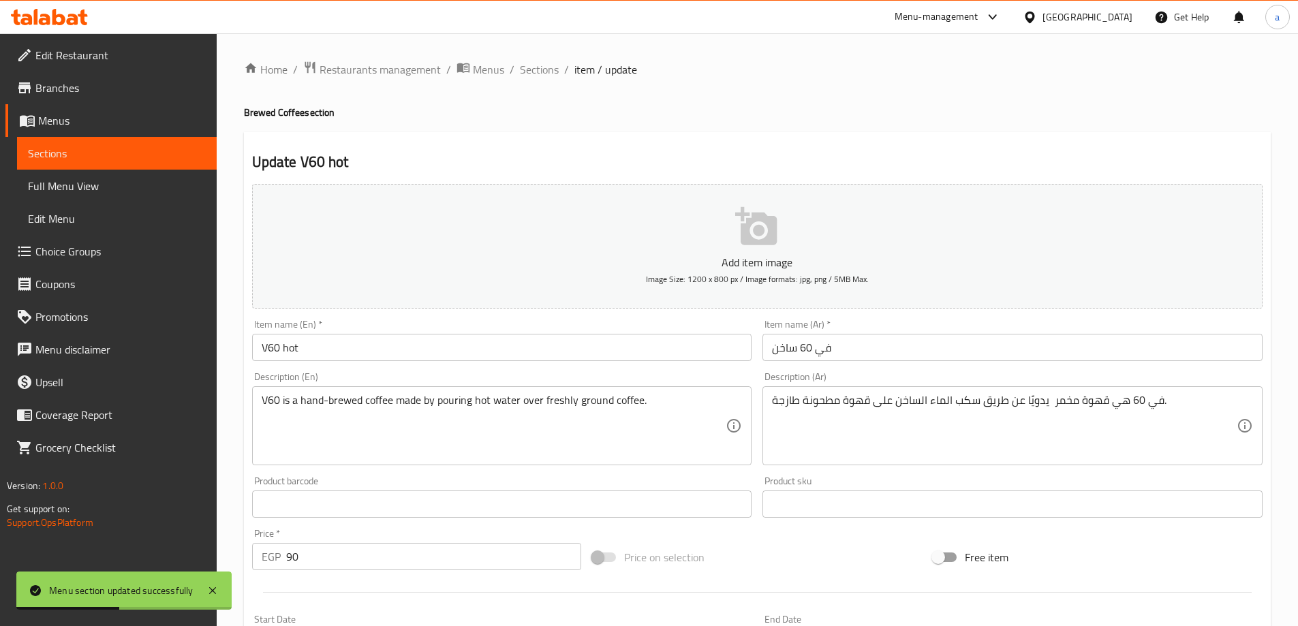
click at [92, 151] on span "Sections" at bounding box center [117, 153] width 178 height 16
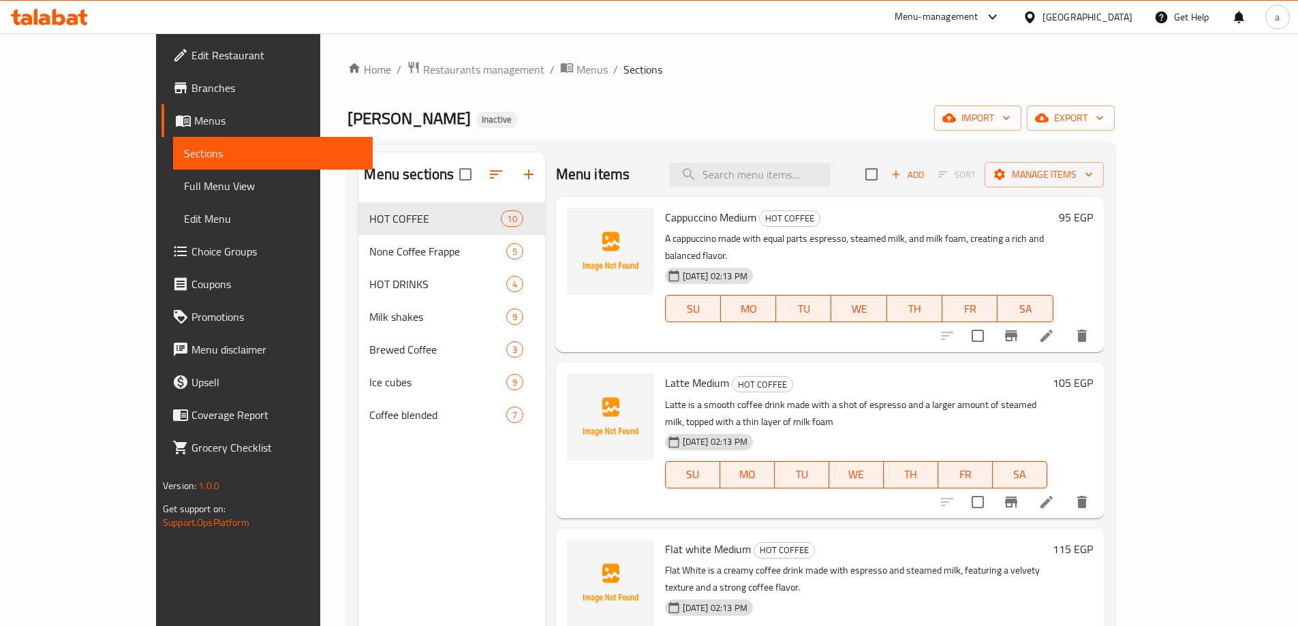
click at [358, 435] on nav "HOT COFFEE 10 None Coffee Frappe 5 HOT DRINKS 4 Milk shakes 9 Brewed Coffee 3 I…" at bounding box center [451, 317] width 186 height 240
click at [358, 431] on div "Coffee blended 7" at bounding box center [451, 415] width 186 height 33
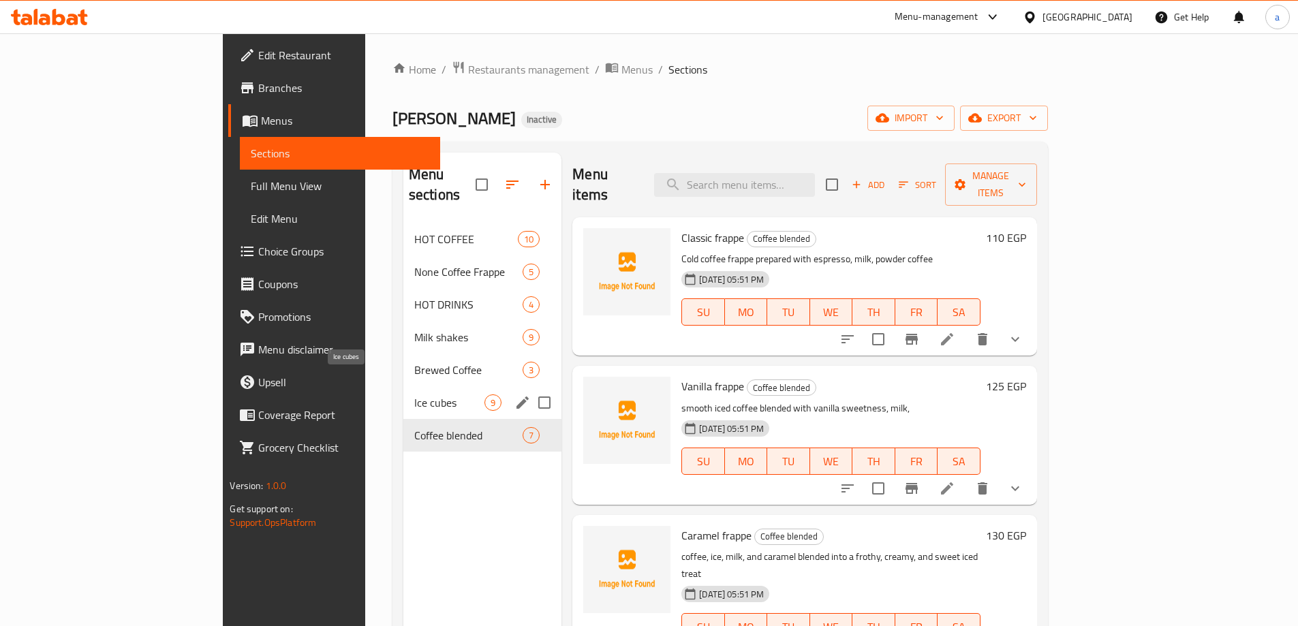
click at [414, 395] on span "Ice cubes" at bounding box center [449, 403] width 70 height 16
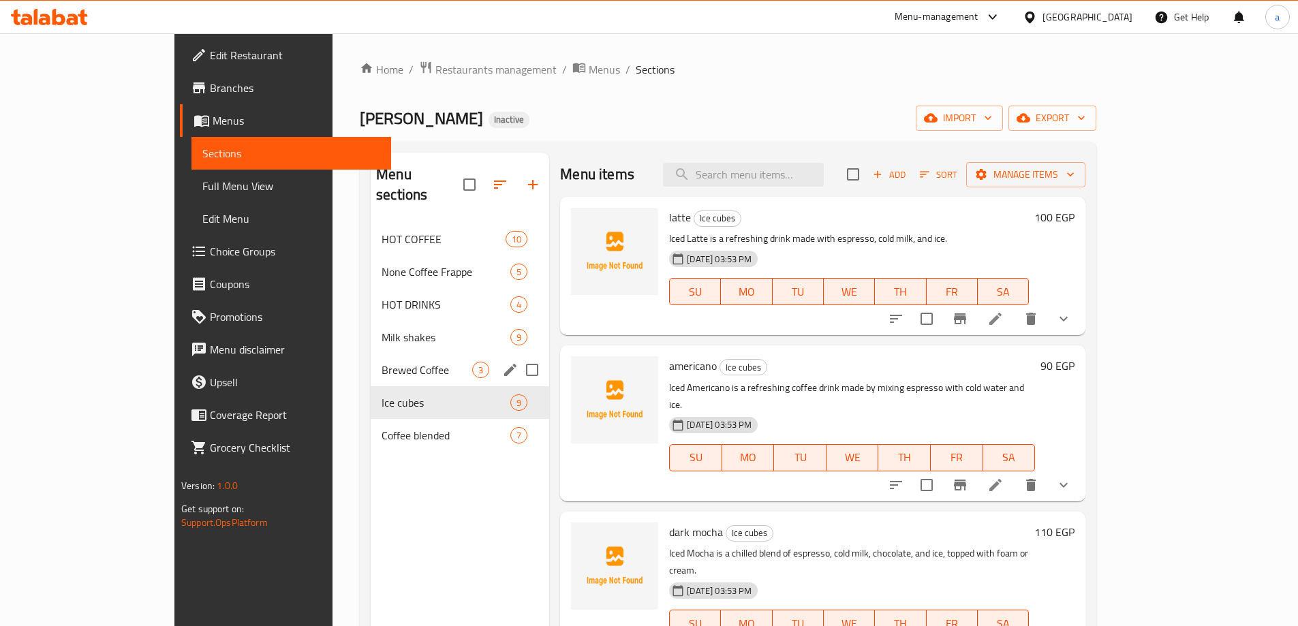
click at [382, 362] on span "Brewed Coffee" at bounding box center [427, 370] width 91 height 16
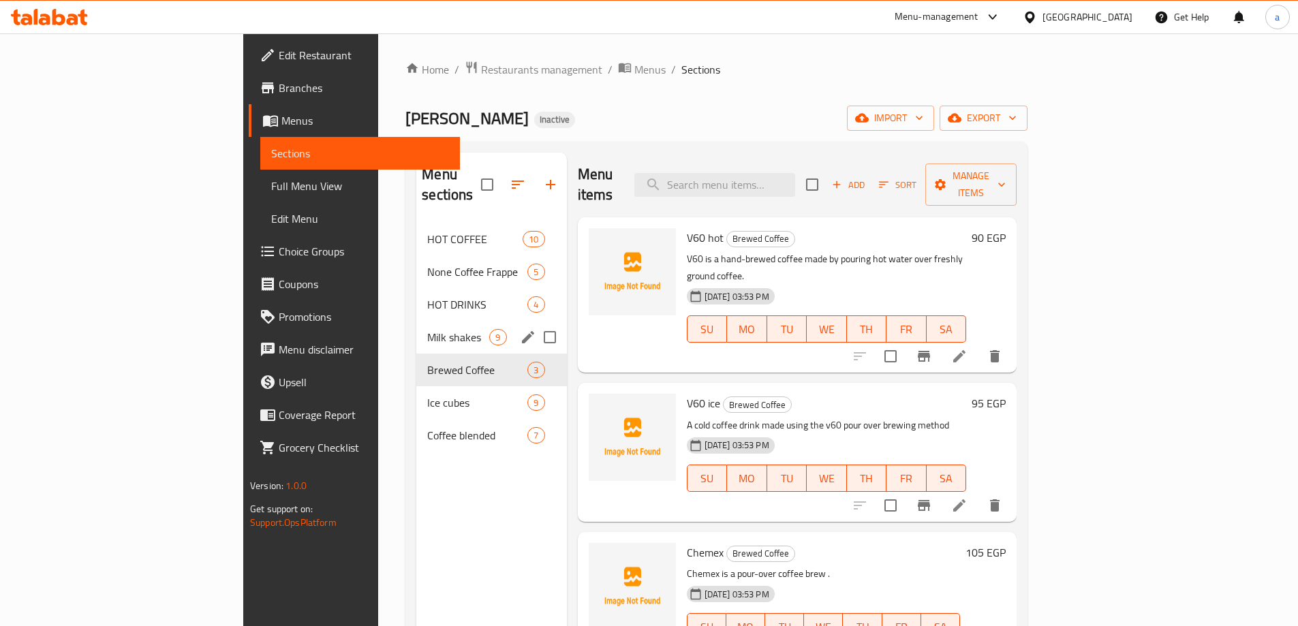
click at [427, 329] on span "Milk shakes" at bounding box center [458, 337] width 62 height 16
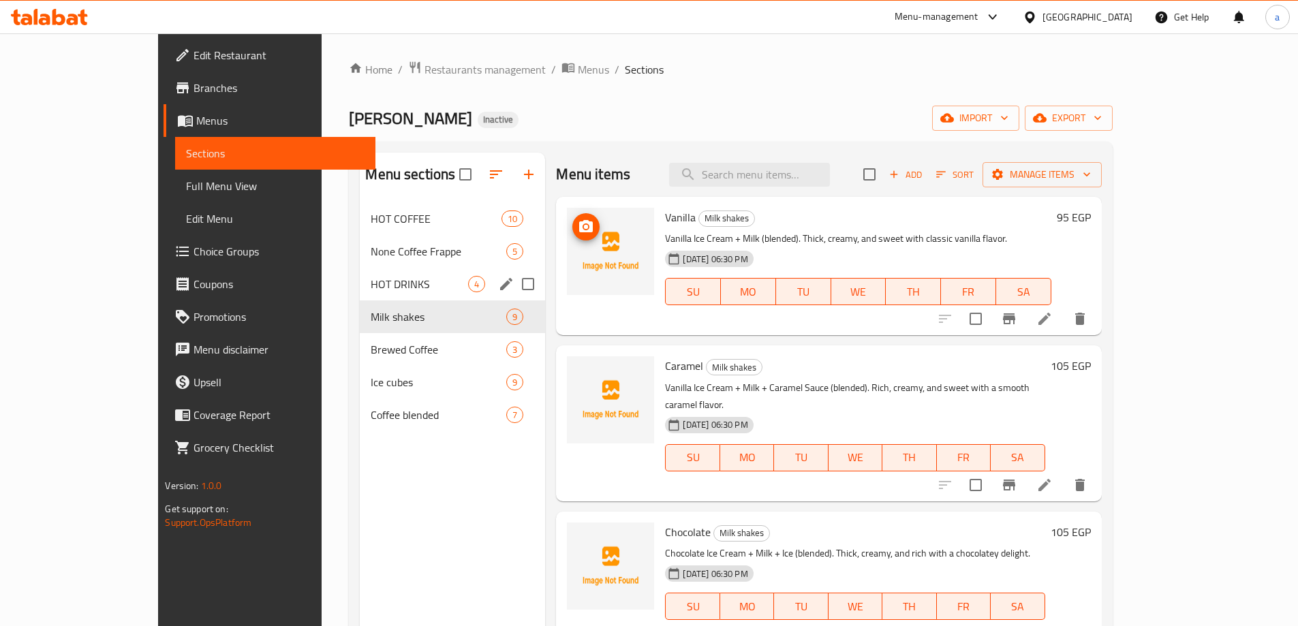
click at [360, 272] on div "HOT DRINKS 4" at bounding box center [452, 284] width 185 height 33
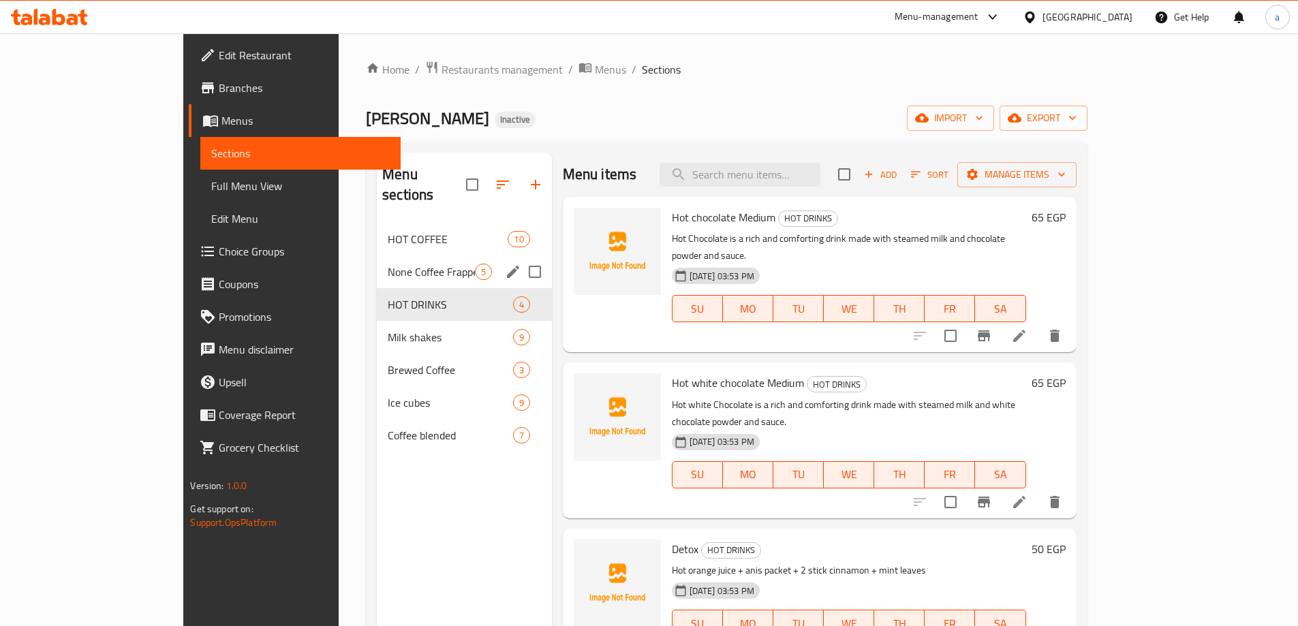
click at [388, 264] on span "None Coffee Frappe" at bounding box center [431, 272] width 87 height 16
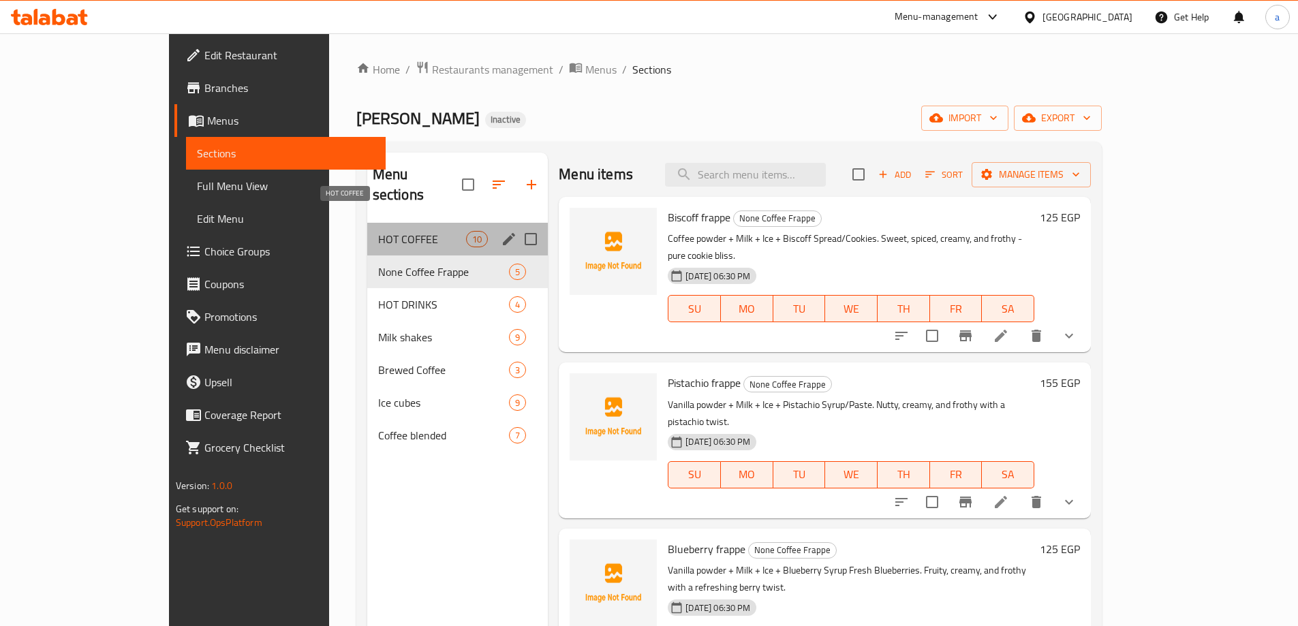
click at [378, 231] on span "HOT COFFEE" at bounding box center [422, 239] width 88 height 16
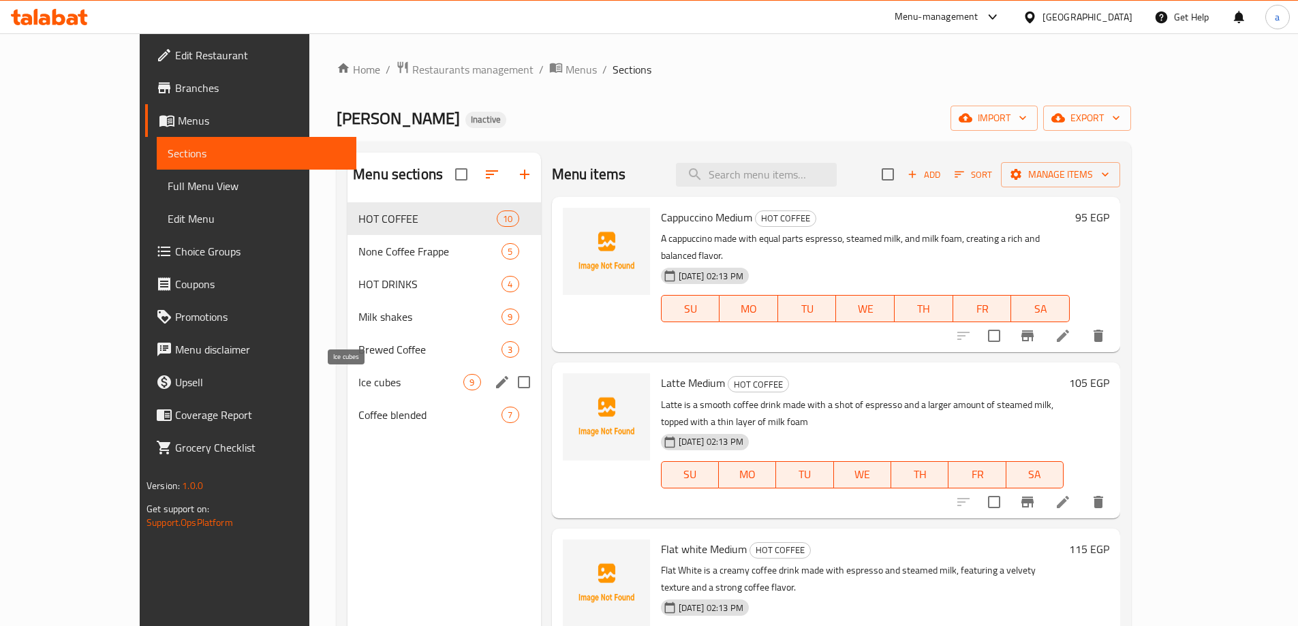
click at [358, 386] on span "Ice cubes" at bounding box center [410, 382] width 105 height 16
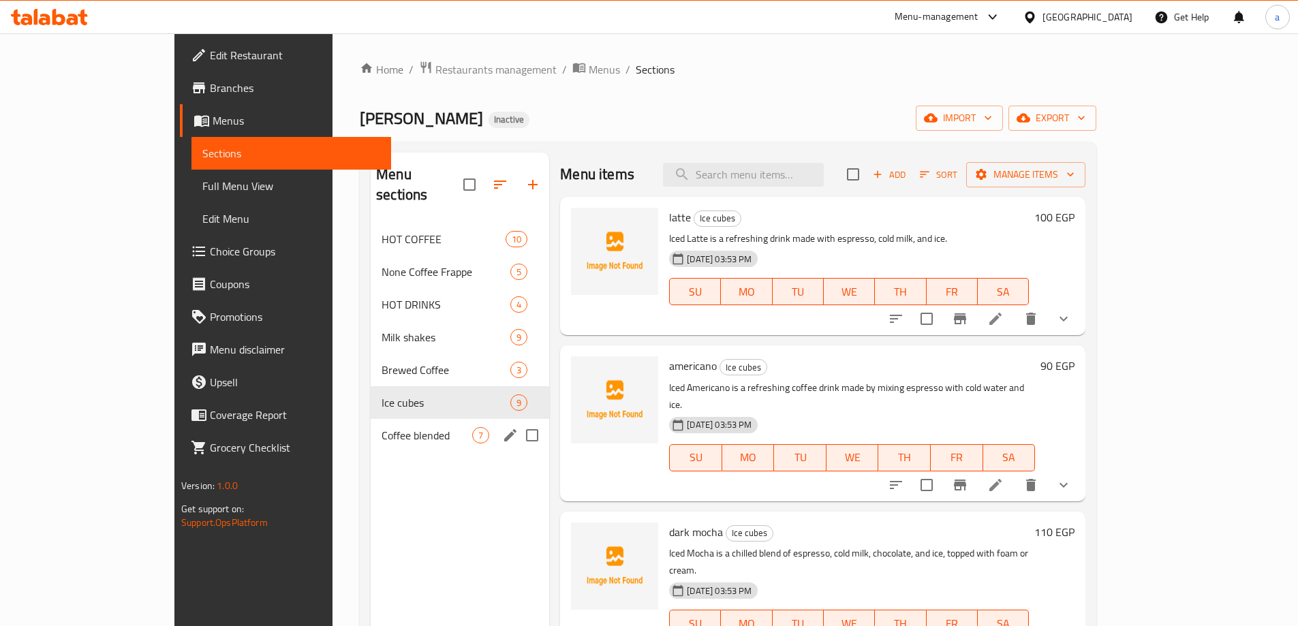
click at [371, 419] on div "Coffee blended 7" at bounding box center [460, 435] width 179 height 33
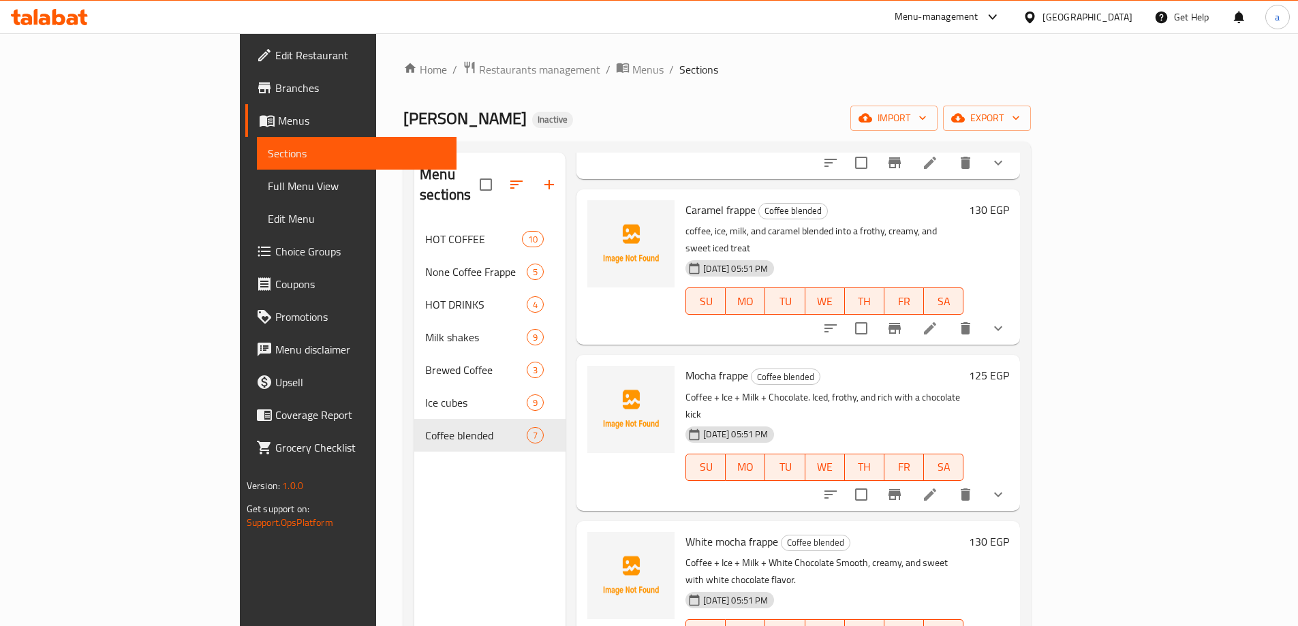
scroll to position [341, 0]
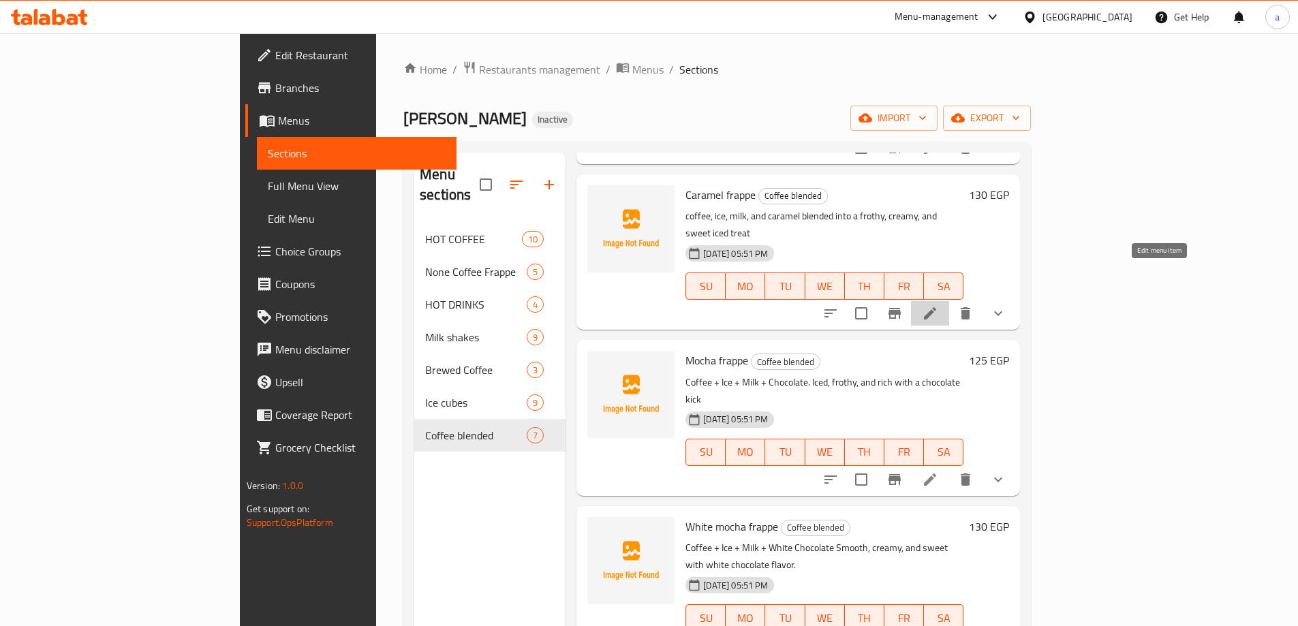
click at [938, 305] on icon at bounding box center [930, 313] width 16 height 16
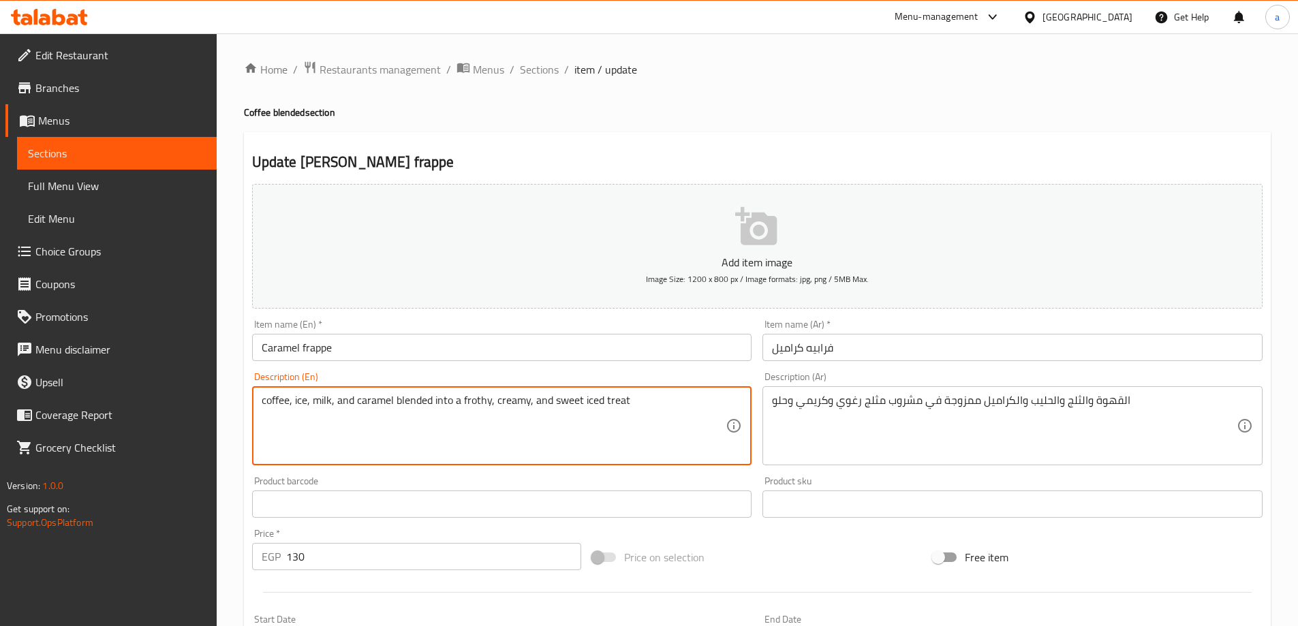
click at [687, 406] on textarea "coffee, ice, milk, and caramel blended into a frothy, creamy, and sweet iced tr…" at bounding box center [494, 426] width 465 height 65
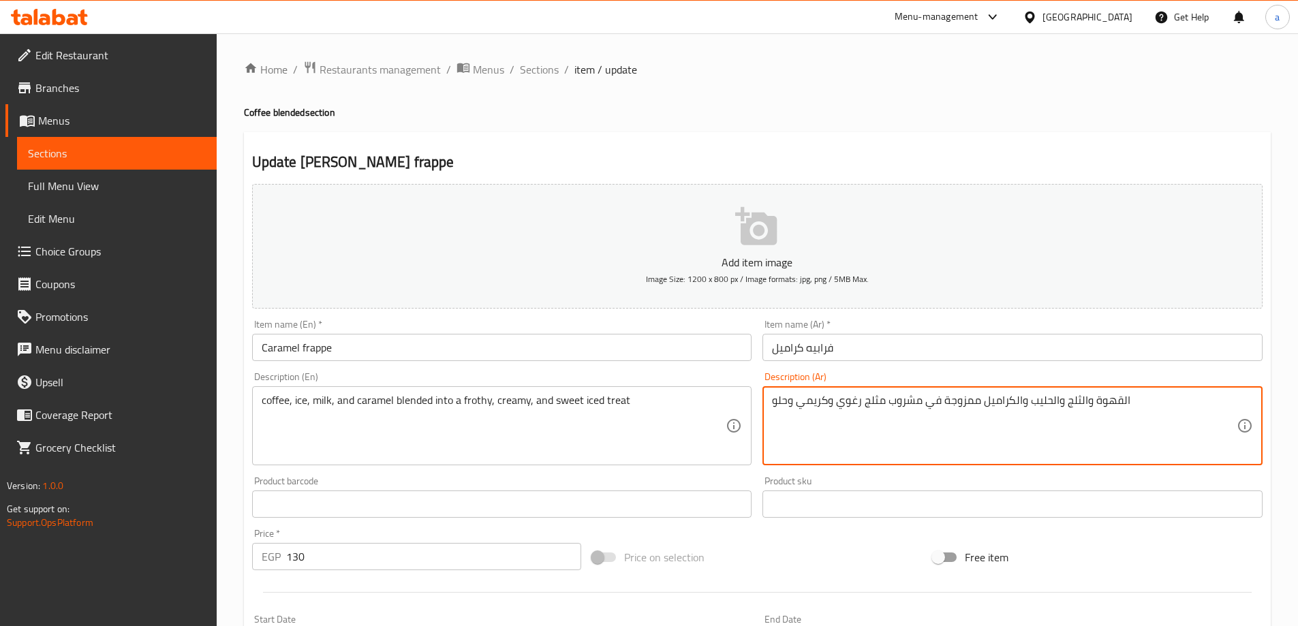
click at [868, 405] on textarea "القهوة والثلج والحليب والكراميل ممزوجة في مشروب مثلج رغوي وكريمي وحلو" at bounding box center [1004, 426] width 465 height 65
paste textarea "حلوى مثلجة رغوية وكريمية وحلوة"
type textarea "القهوة والثلج والحليب والكراميل ممزوجة في حلوى مثلجة رغوية وكريمية وحلوة"
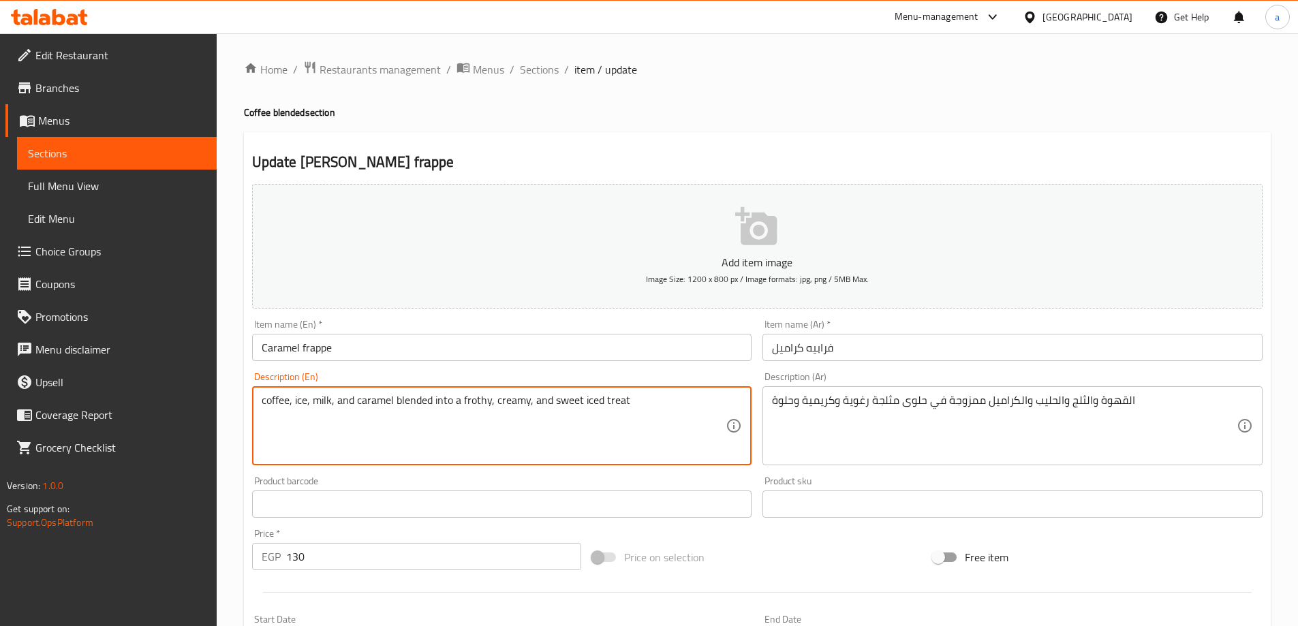
click at [473, 403] on textarea "coffee, ice, milk, and caramel blended into a frothy, creamy, and sweet iced tr…" at bounding box center [494, 426] width 465 height 65
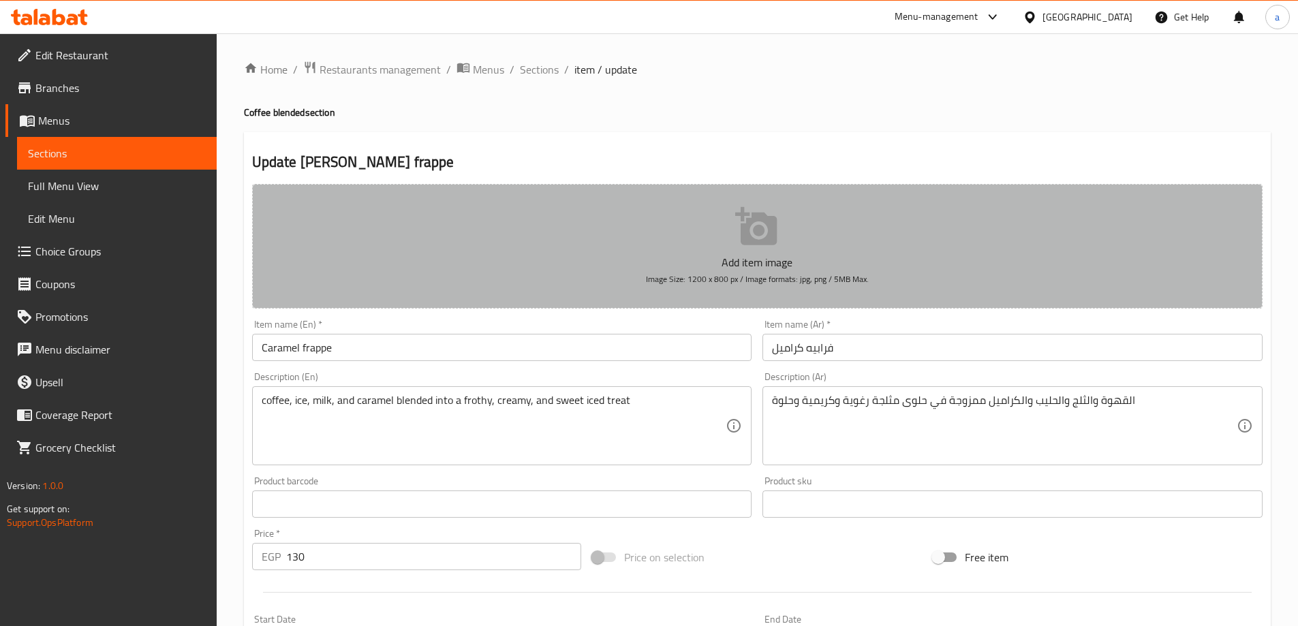
click at [839, 262] on p "Add item image" at bounding box center [757, 262] width 968 height 16
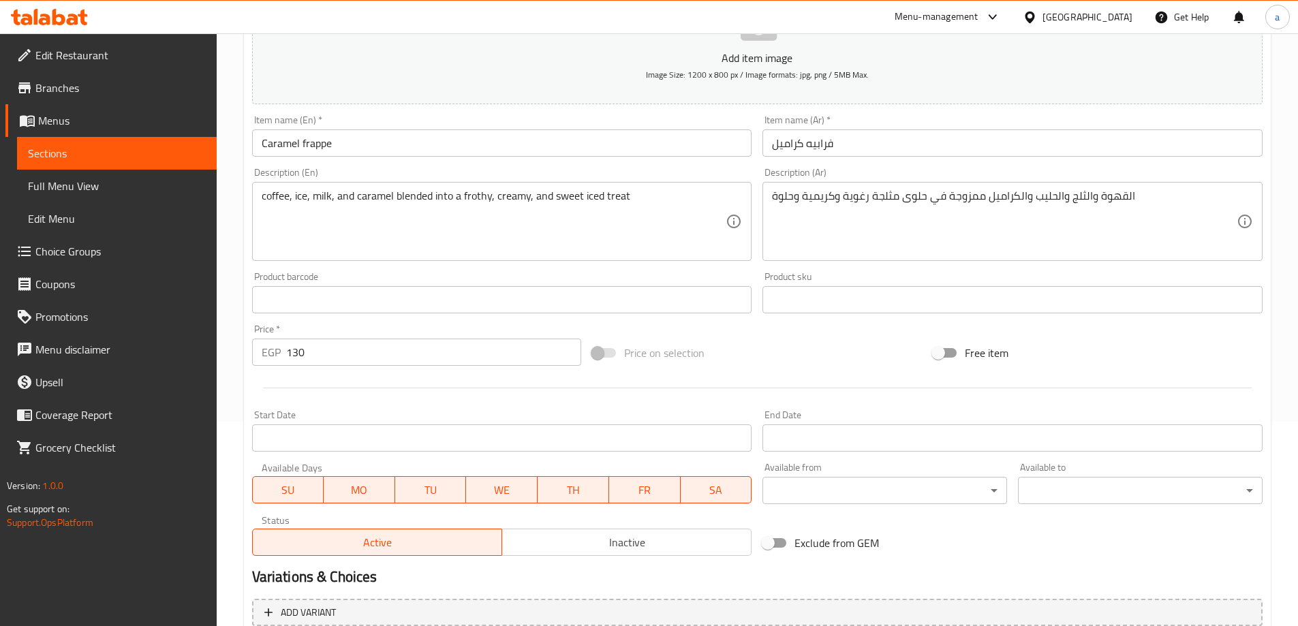
scroll to position [471, 0]
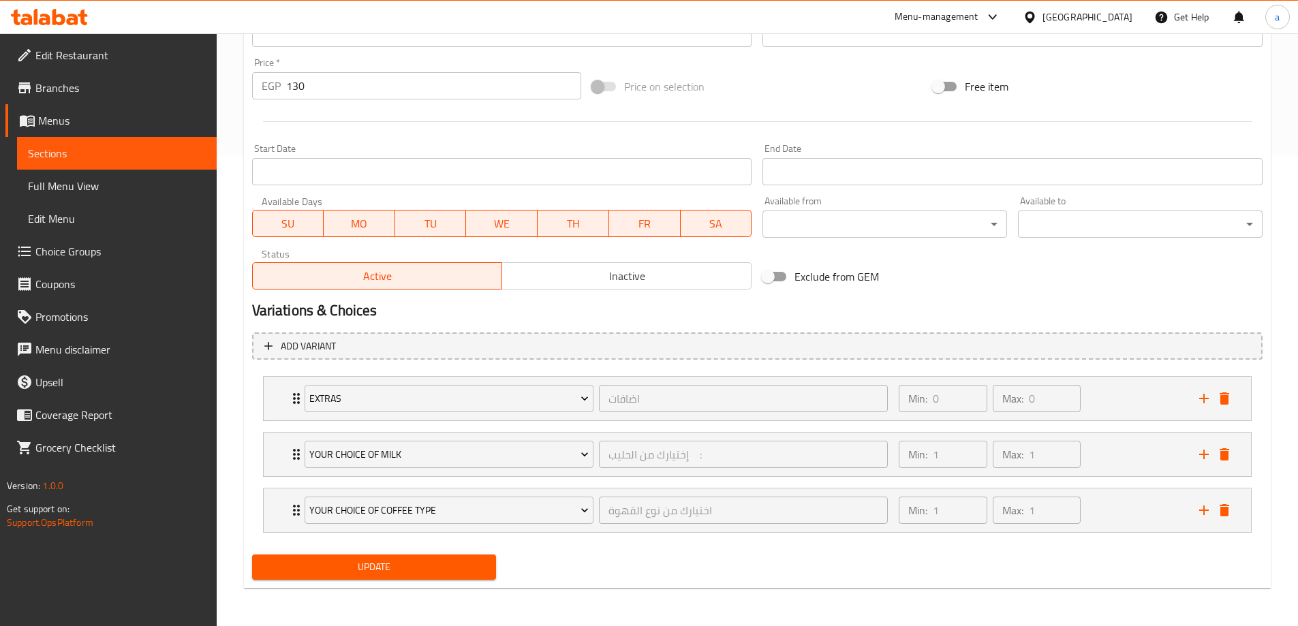
click at [413, 565] on span "Update" at bounding box center [374, 567] width 223 height 17
click at [544, 390] on span "Extras" at bounding box center [448, 398] width 279 height 17
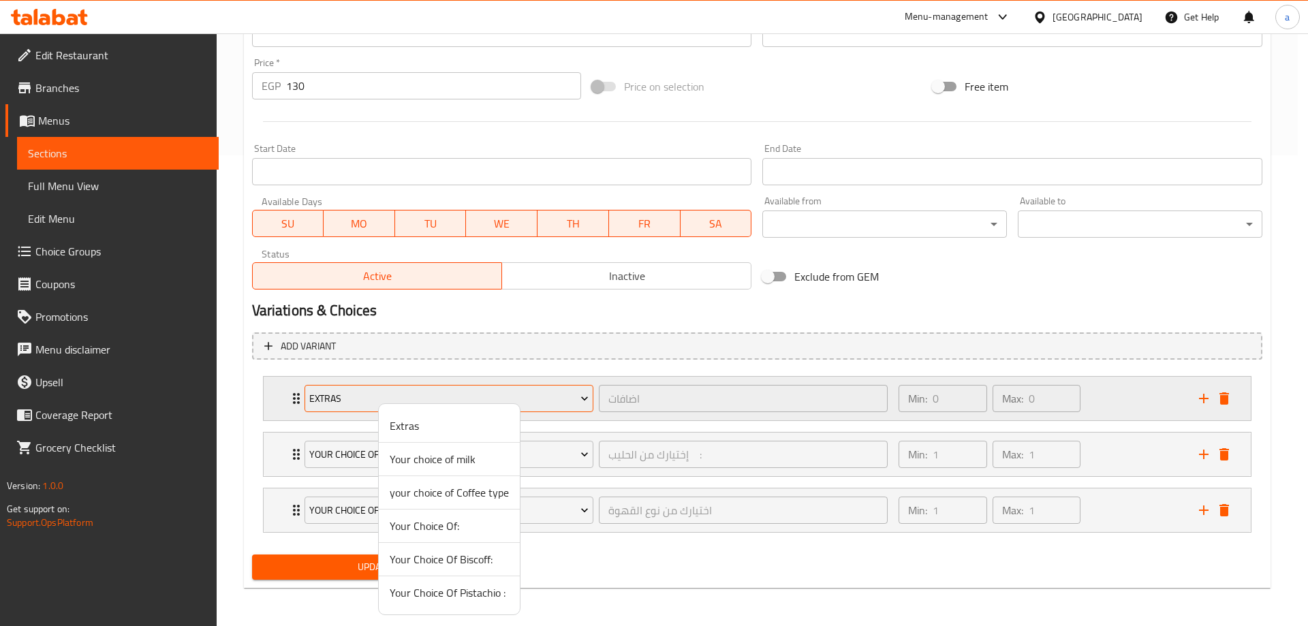
click at [544, 390] on div at bounding box center [654, 313] width 1308 height 626
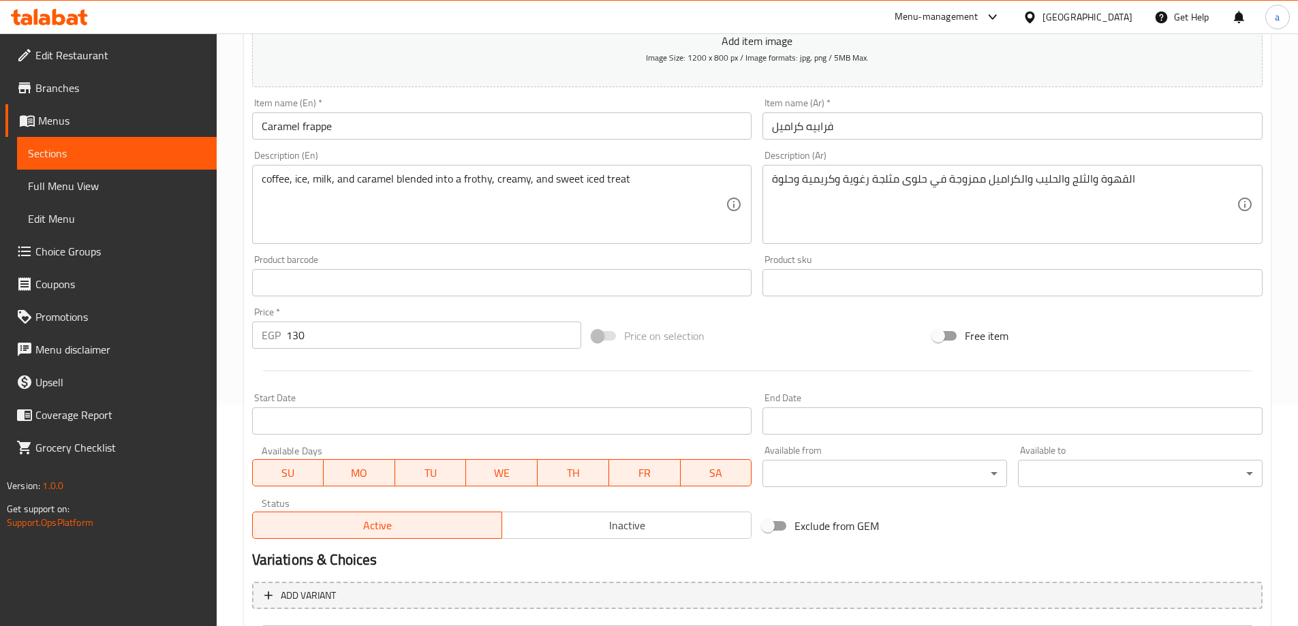
scroll to position [198, 0]
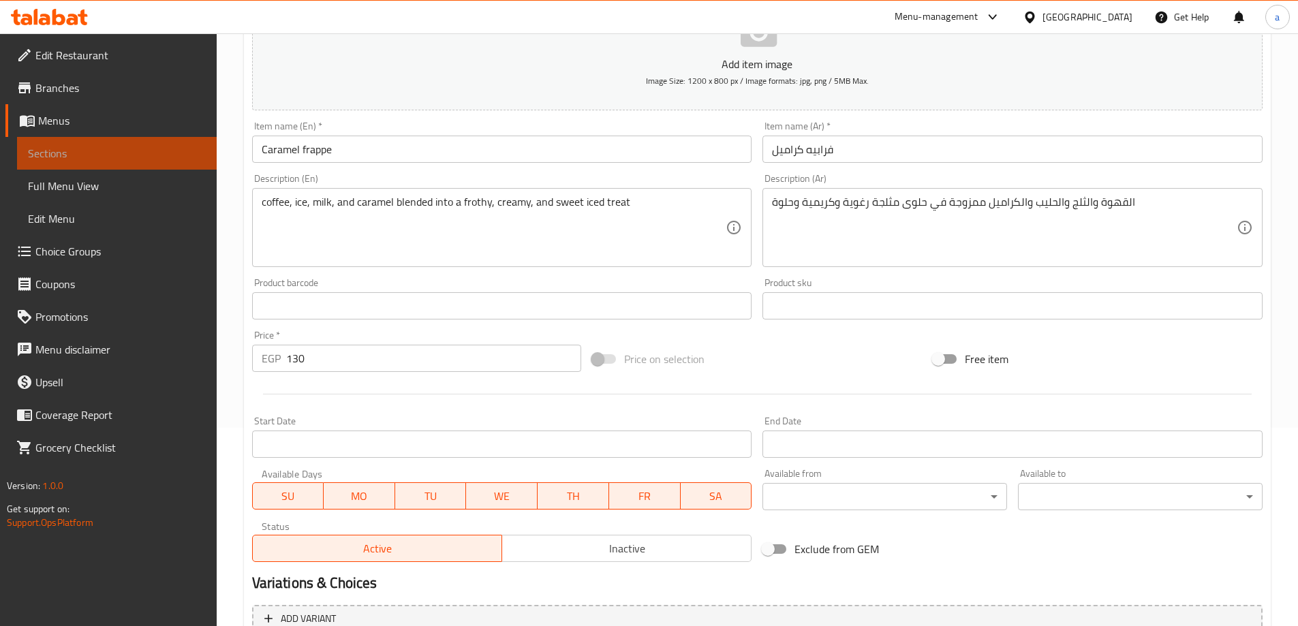
click at [125, 151] on span "Sections" at bounding box center [117, 153] width 178 height 16
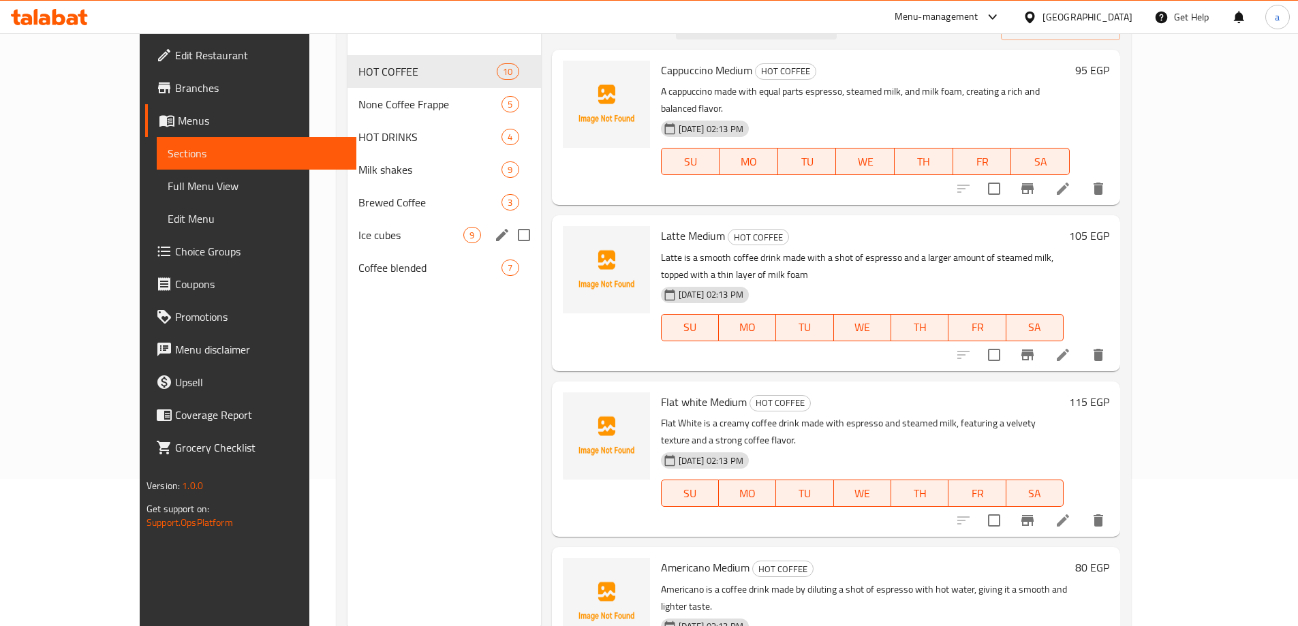
scroll to position [123, 0]
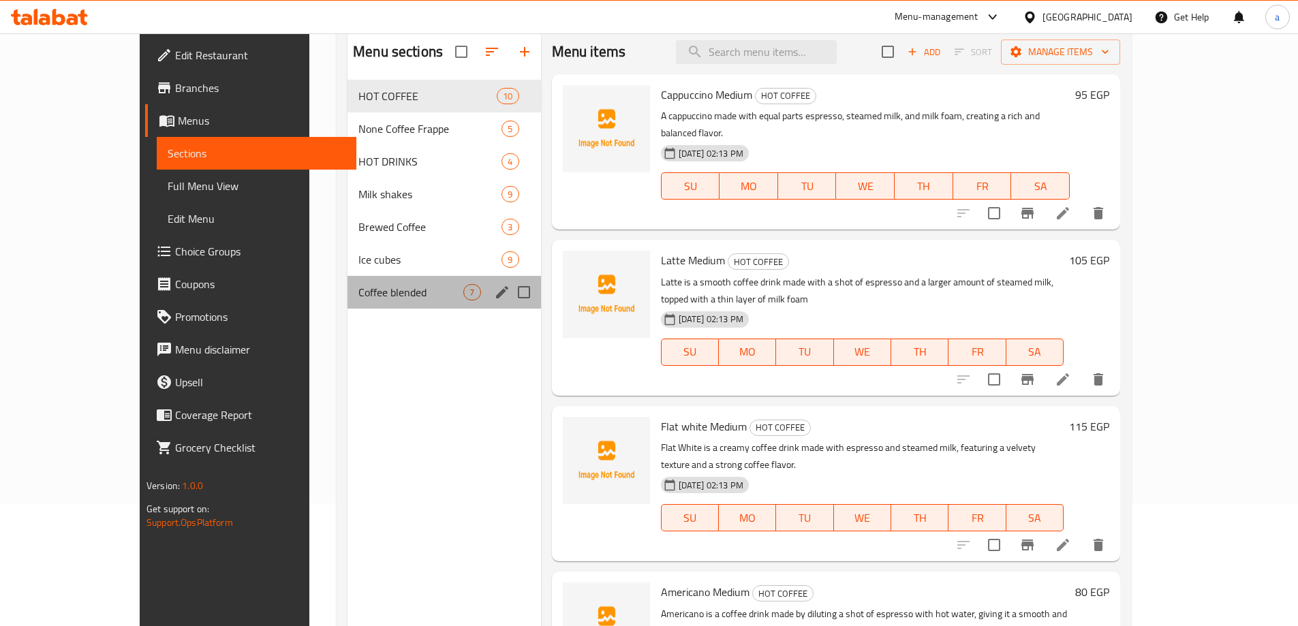
click at [348, 302] on div "Coffee blended 7" at bounding box center [444, 292] width 193 height 33
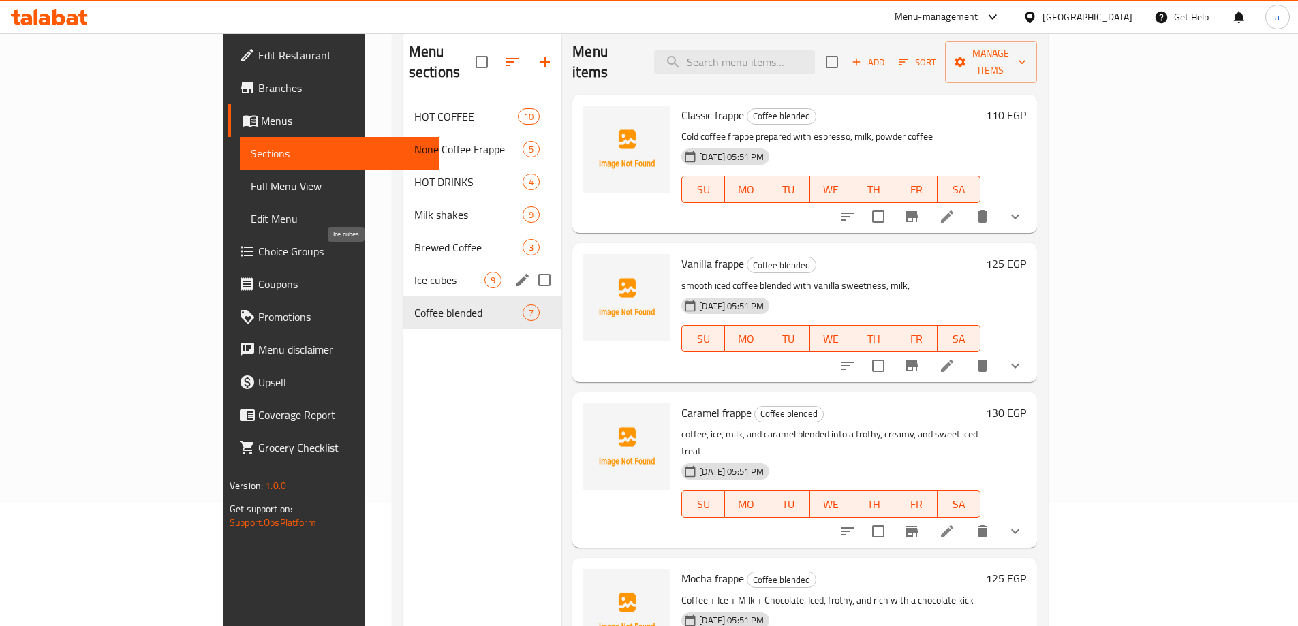
click at [414, 272] on span "Ice cubes" at bounding box center [449, 280] width 70 height 16
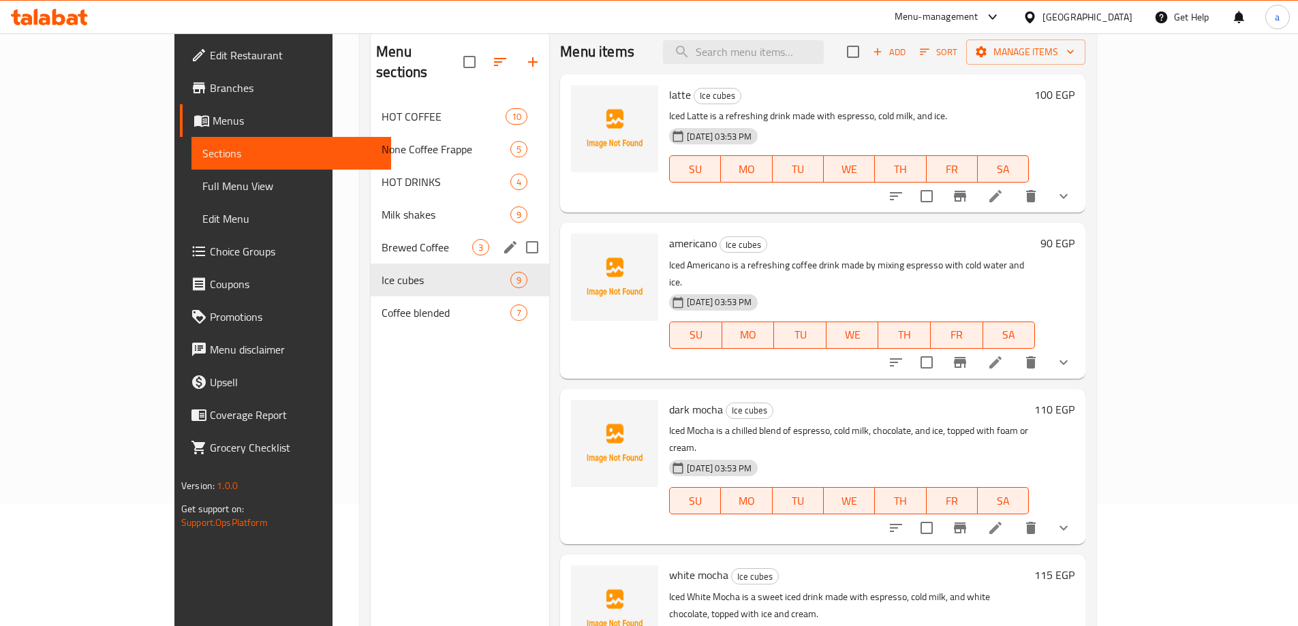
click at [371, 241] on div "Brewed Coffee 3" at bounding box center [460, 247] width 179 height 33
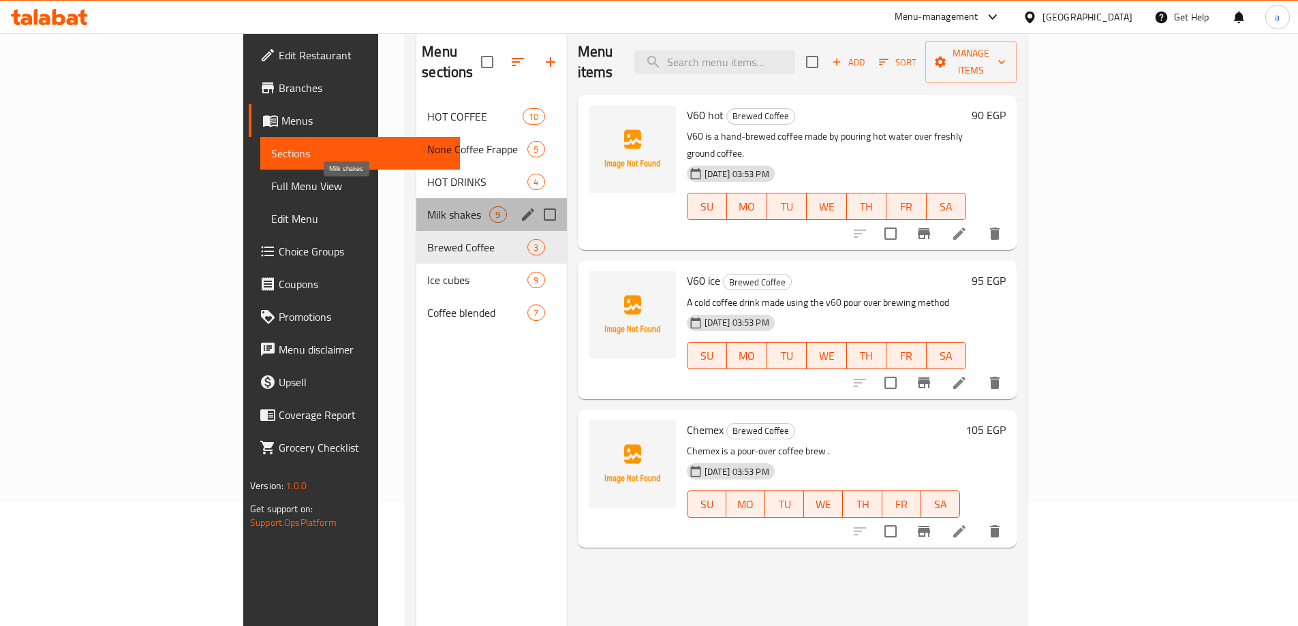
click at [427, 206] on span "Milk shakes" at bounding box center [458, 214] width 62 height 16
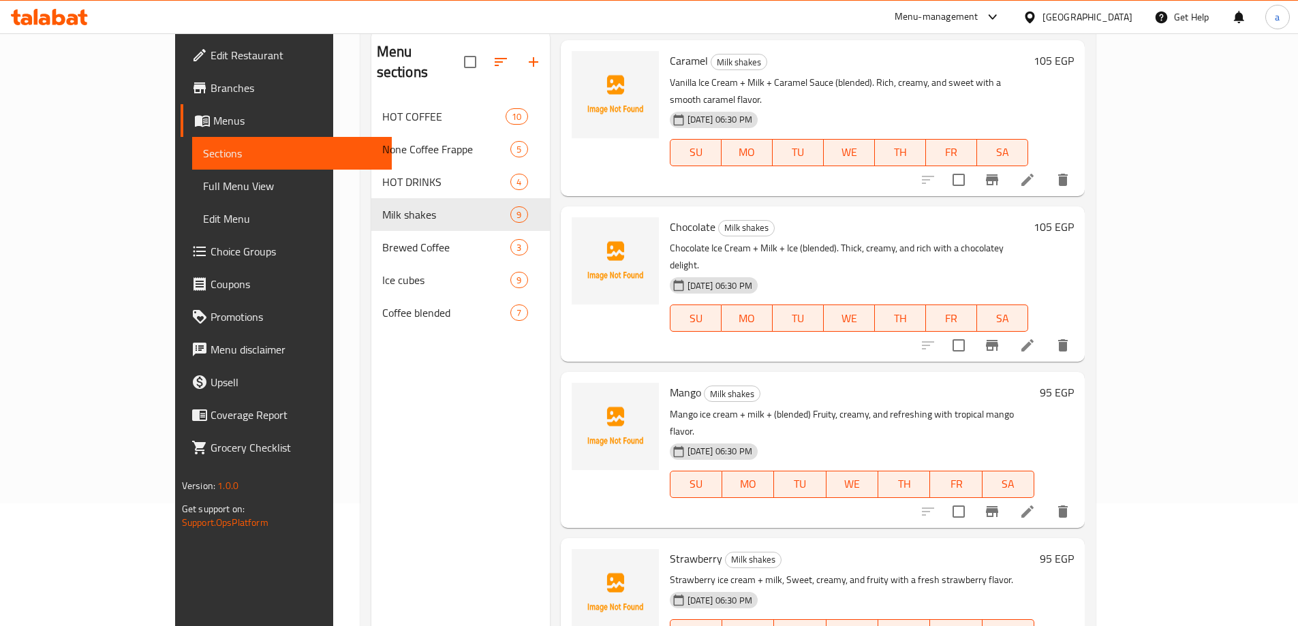
scroll to position [273, 0]
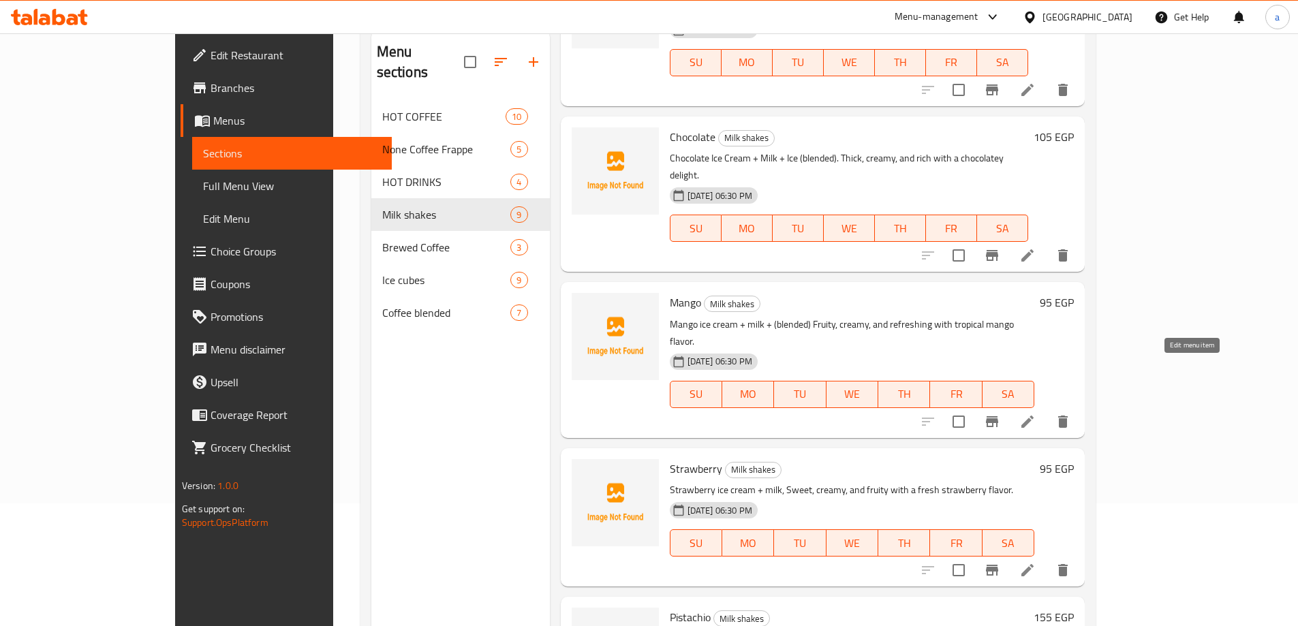
click at [1034, 416] on icon at bounding box center [1028, 422] width 12 height 12
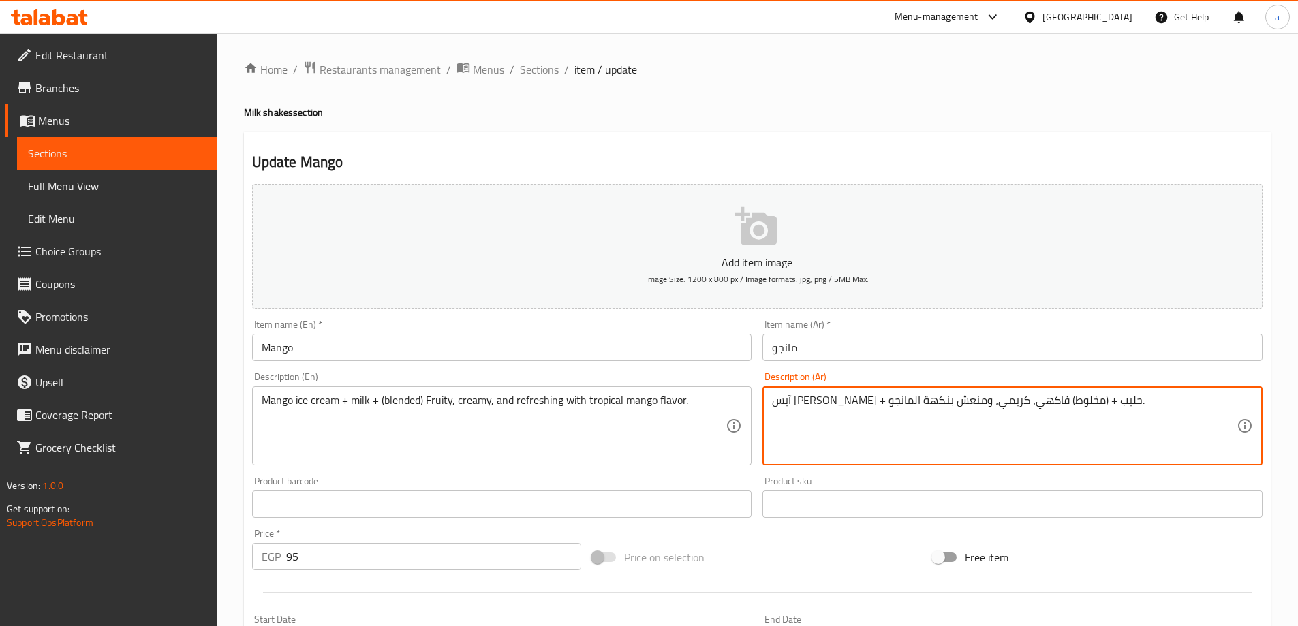
click at [921, 401] on textarea "آيس [PERSON_NAME] + حليب + (مخلوط) فاكهي، كريمي، ومنعش بنكهة المانجو." at bounding box center [1004, 426] width 465 height 65
click at [927, 403] on textarea "آيس [PERSON_NAME] + حليب + (مخلوط) فاكهي، كريمي، ومنعش بنكهة المانجو." at bounding box center [1004, 426] width 465 height 65
click at [775, 405] on textarea "آيس [PERSON_NAME] + حليب + (مخلوط) فروتي، كريمي، ومنعش بنكهة المانجو." at bounding box center [1004, 426] width 465 height 65
click at [1103, 408] on textarea "آيس [PERSON_NAME] + حليب + (مخلوط) فروتي، كريمي، ومنعش بنكهة المانجو." at bounding box center [1004, 426] width 465 height 65
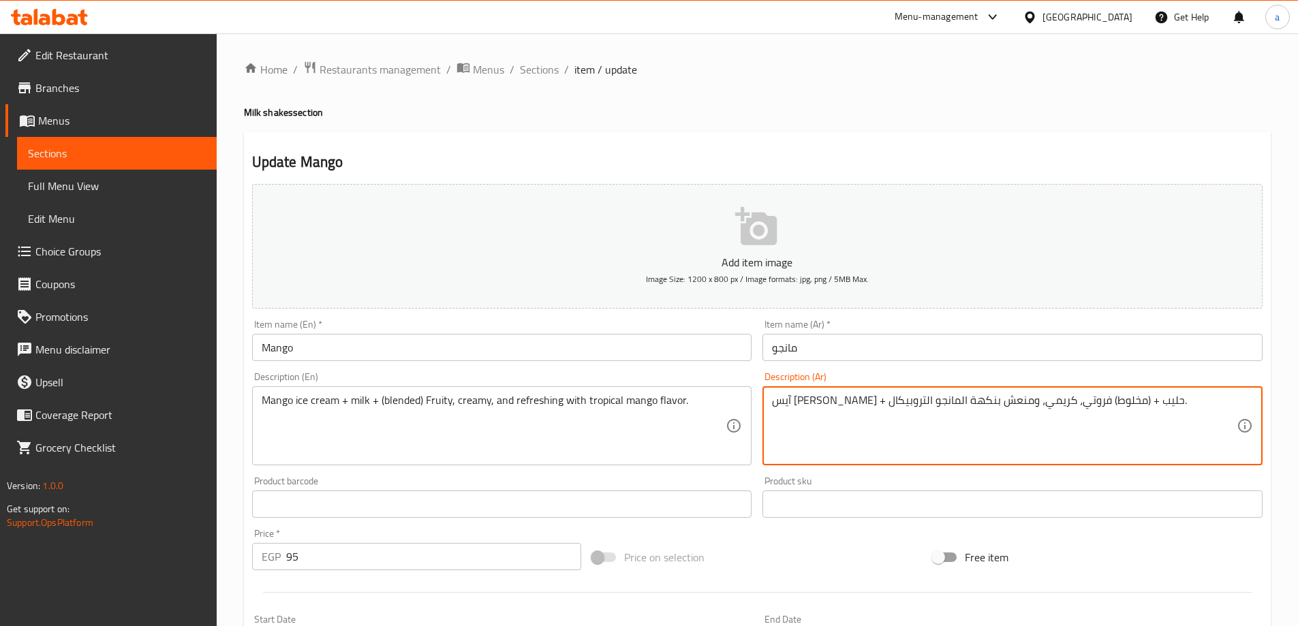
click at [899, 403] on textarea "آيس [PERSON_NAME] + حليب + (مخلوط) فروتي، كريمي، ومنعش بنكهة المانجو التروبيكال." at bounding box center [1004, 426] width 465 height 65
click at [776, 403] on textarea "آيس [PERSON_NAME] + حليب + (مخلوط) فروتي، كريمي، بنكهة المانجو التروبيكال." at bounding box center [1004, 426] width 465 height 65
click at [1131, 405] on textarea "آيس [PERSON_NAME] + حليب + (مخلوط) فروتي، كريمي، بنكهة المانجو التروبيكال." at bounding box center [1004, 426] width 465 height 65
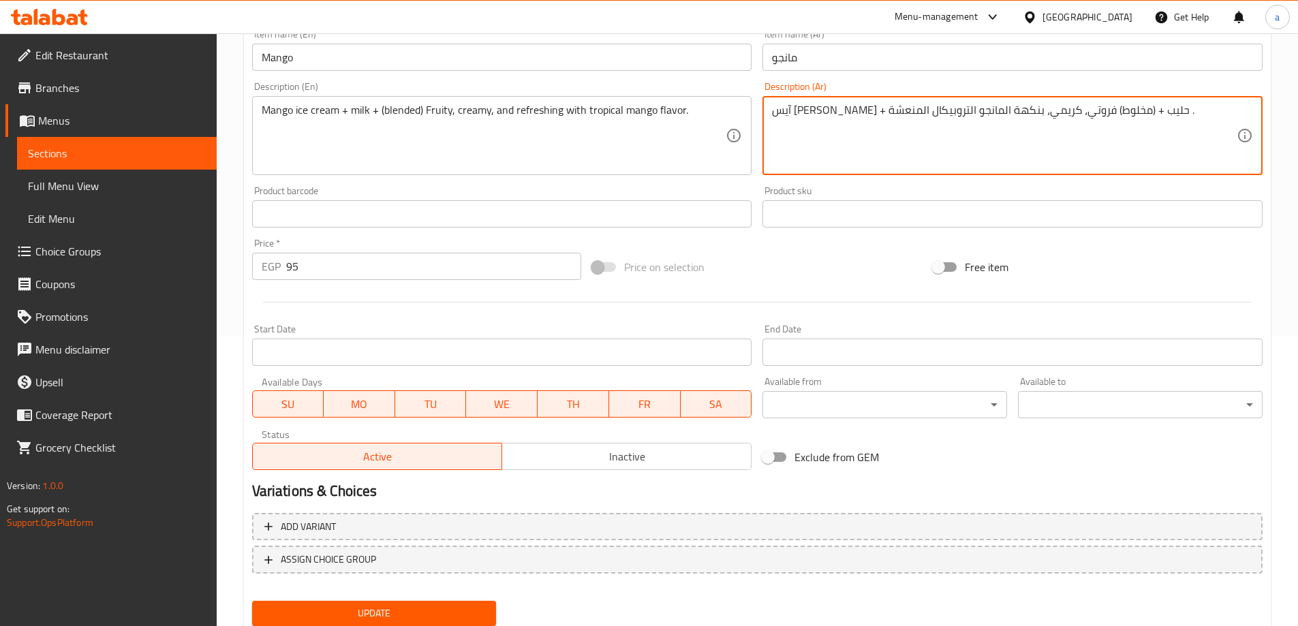
scroll to position [337, 0]
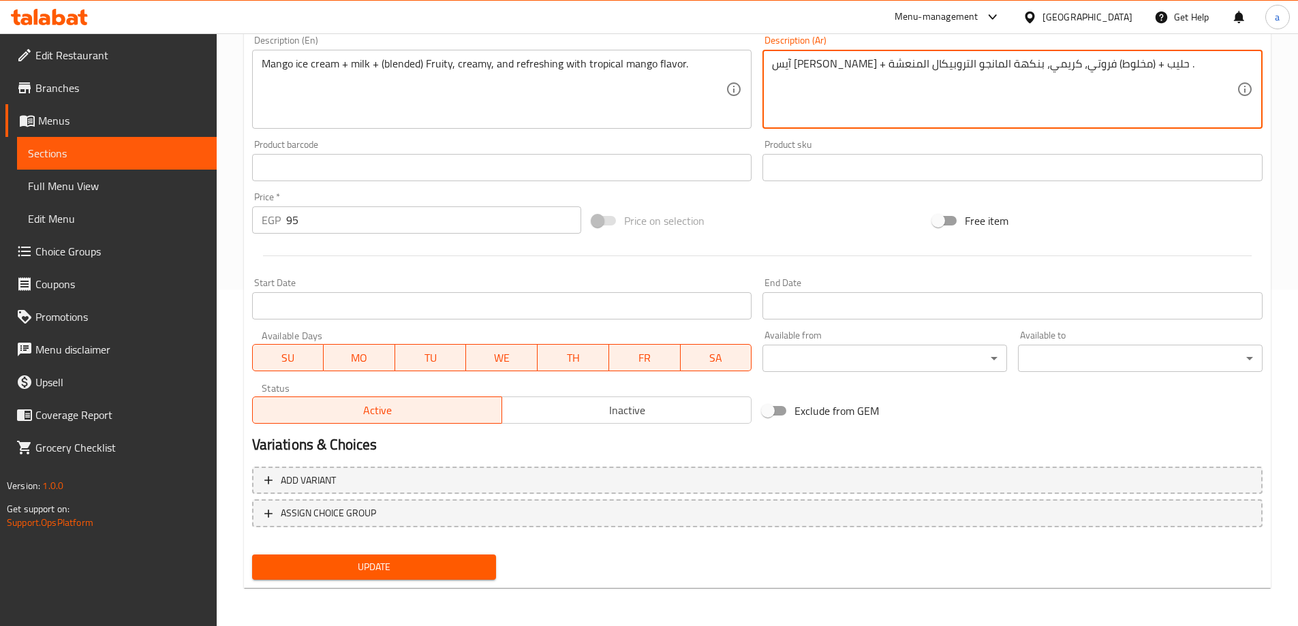
type textarea "آيس [PERSON_NAME] + حليب + (مخلوط) فروتي، كريمي، بنكهة المانجو التروبيكال المنع…"
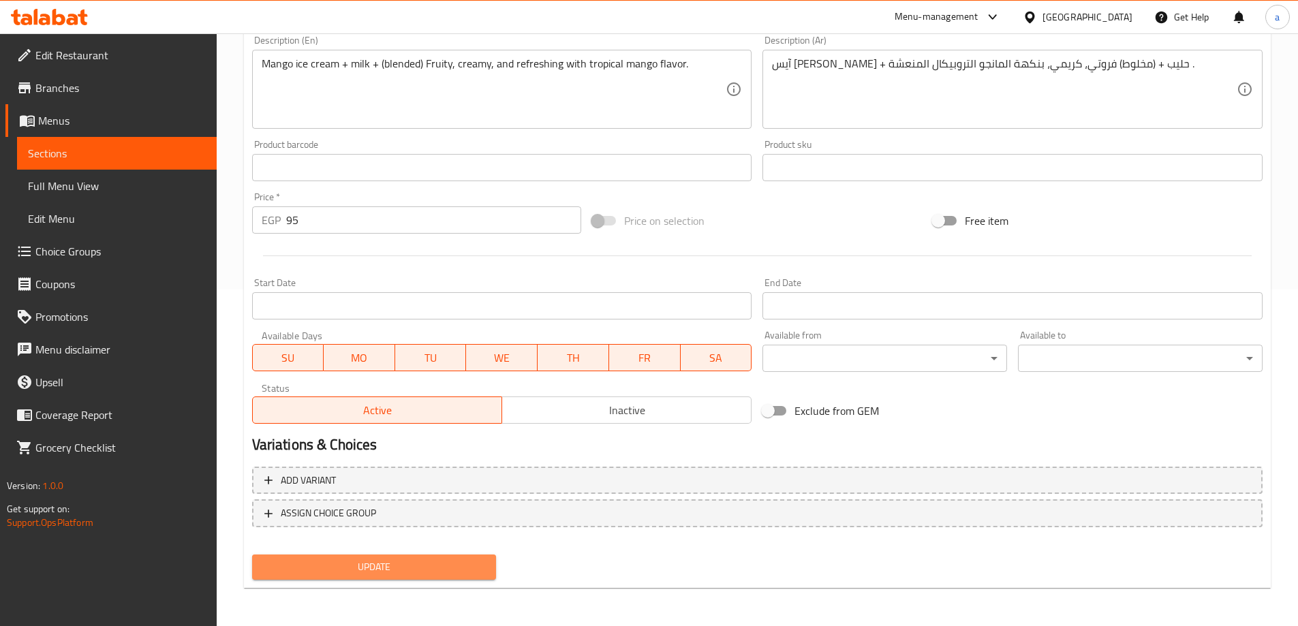
click at [384, 557] on button "Update" at bounding box center [374, 567] width 245 height 25
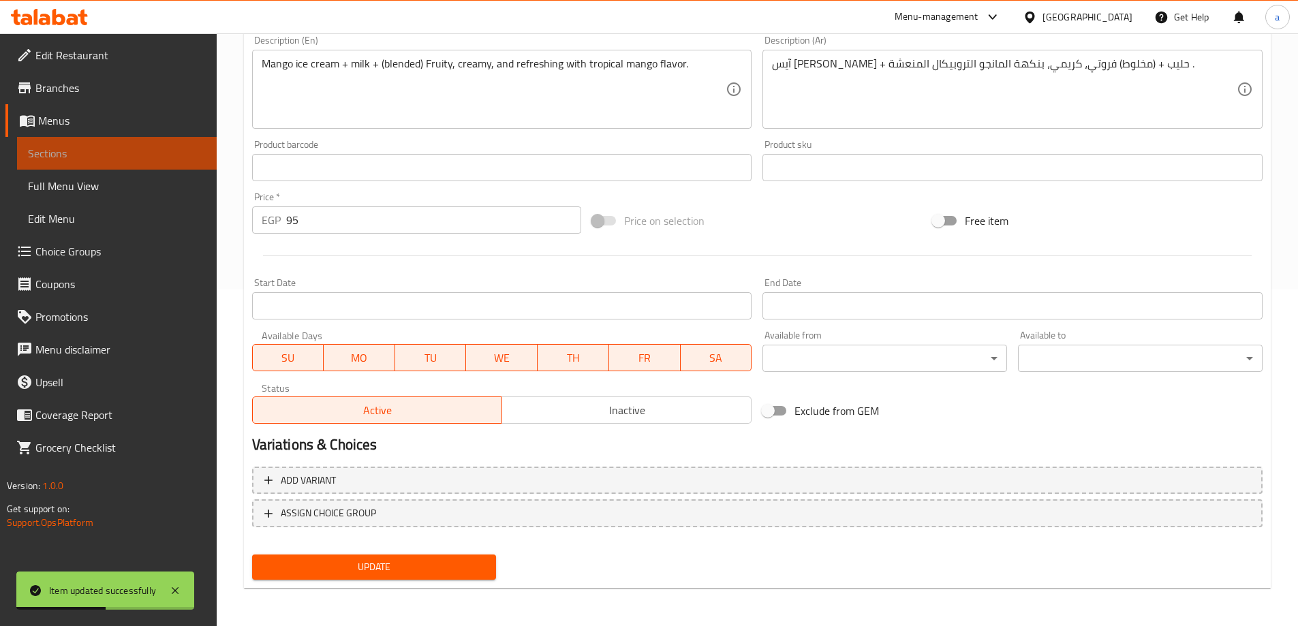
click at [129, 166] on link "Sections" at bounding box center [117, 153] width 200 height 33
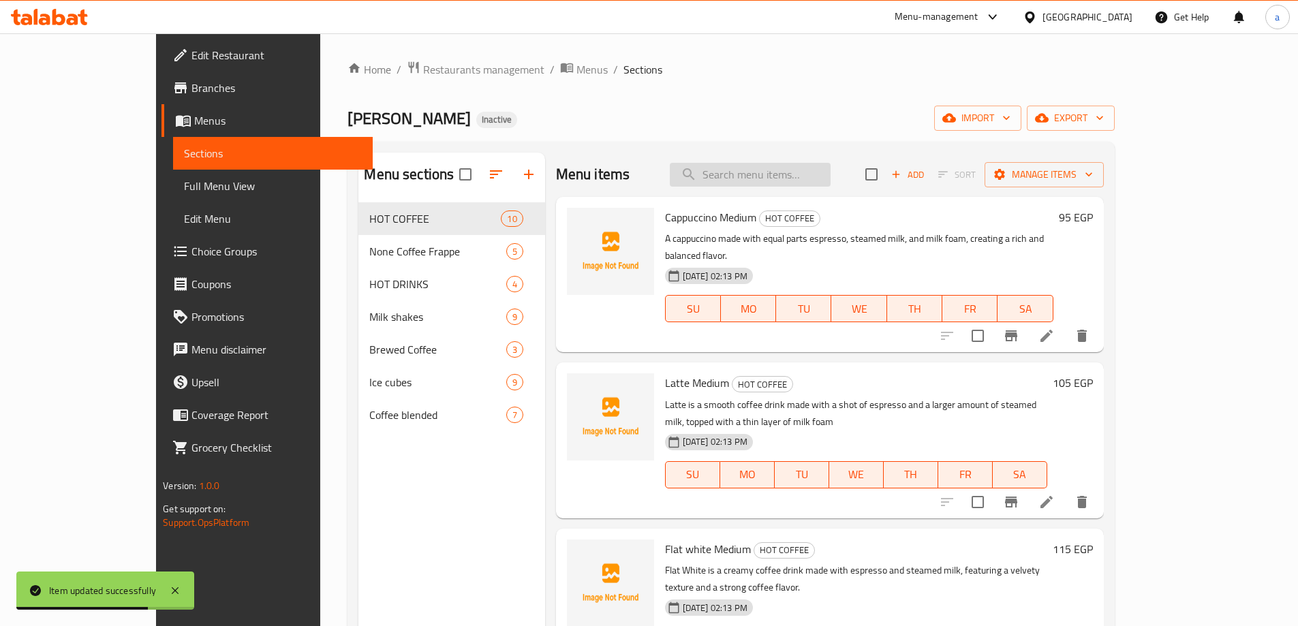
click at [775, 173] on input "search" at bounding box center [750, 175] width 161 height 24
paste input "Free lactose milk"
type input "Free lactose milk"
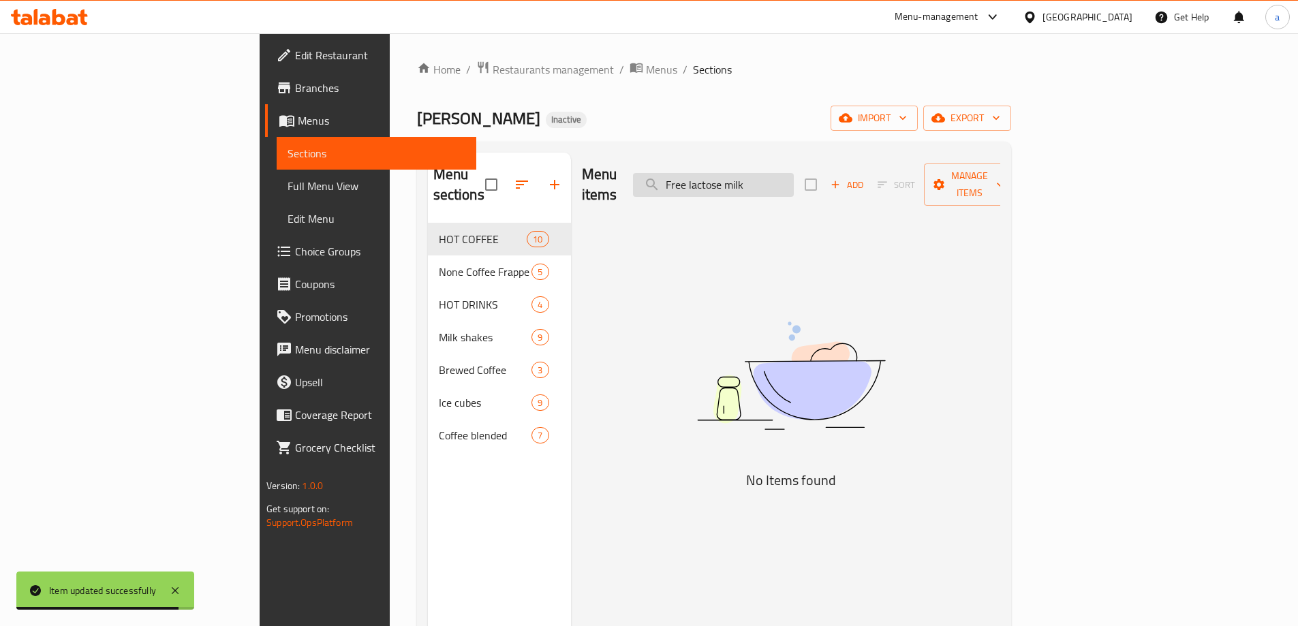
click at [794, 179] on input "Free lactose milk" at bounding box center [713, 185] width 161 height 24
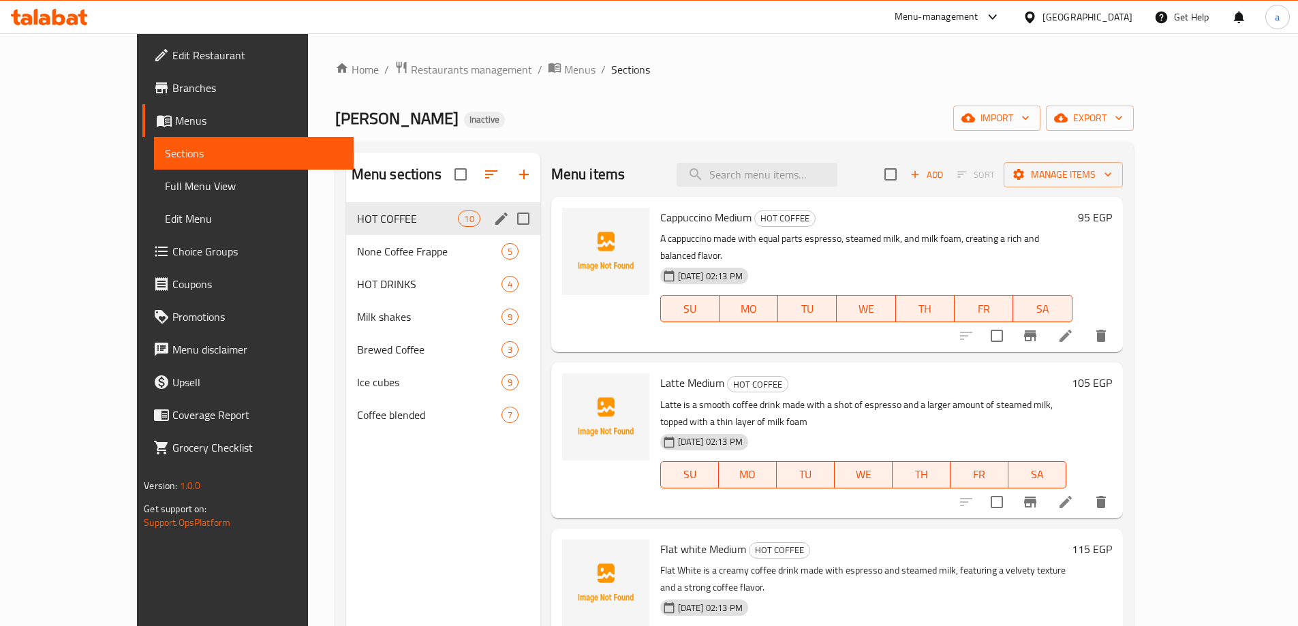
click at [384, 230] on div "HOT COFFEE 10" at bounding box center [443, 218] width 194 height 33
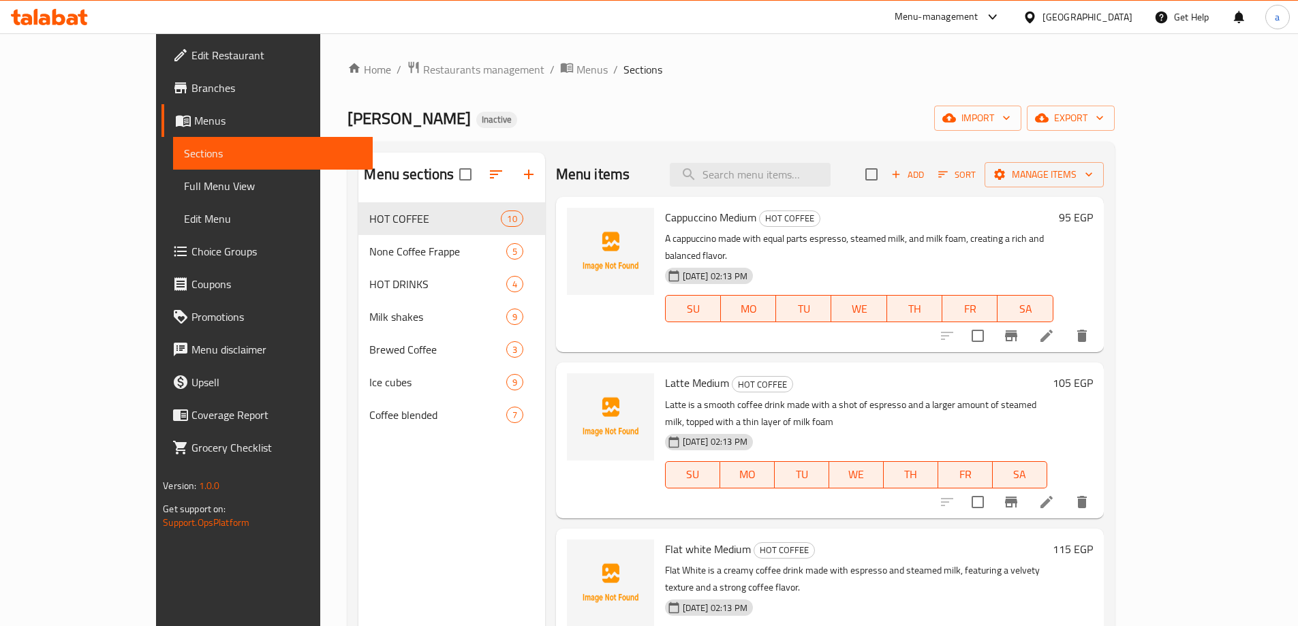
click at [914, 226] on h6 "Cappuccino Medium HOT COFFEE" at bounding box center [859, 217] width 388 height 19
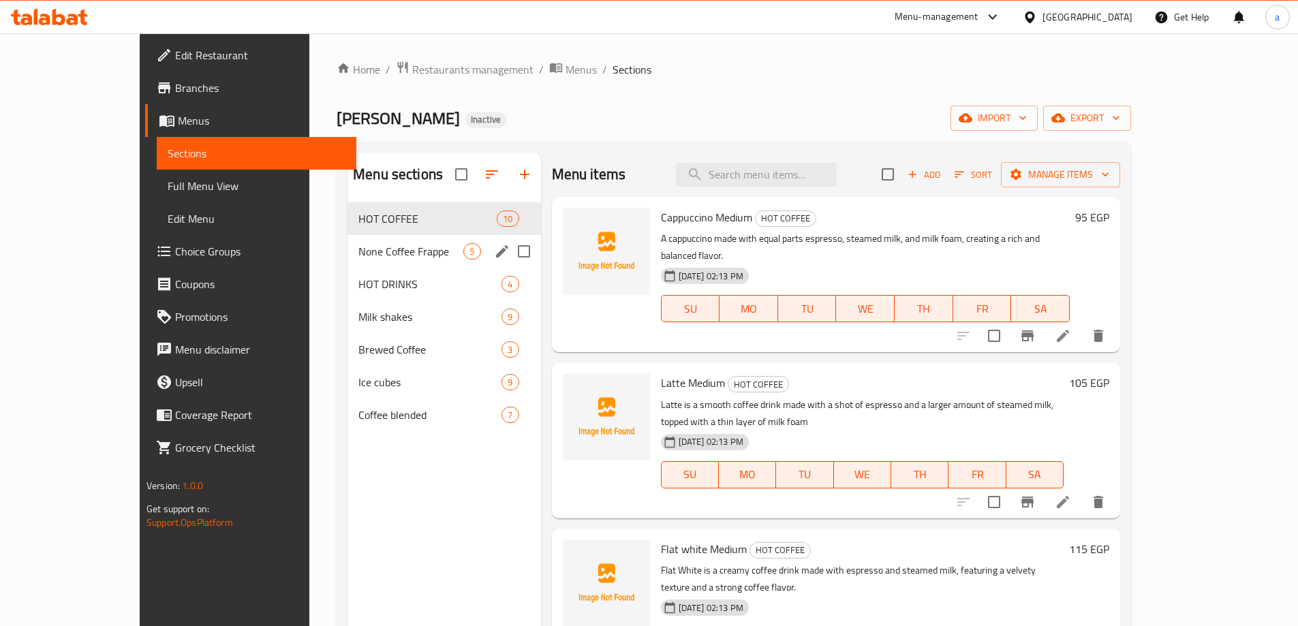
click at [358, 254] on span "None Coffee Frappe" at bounding box center [410, 251] width 105 height 16
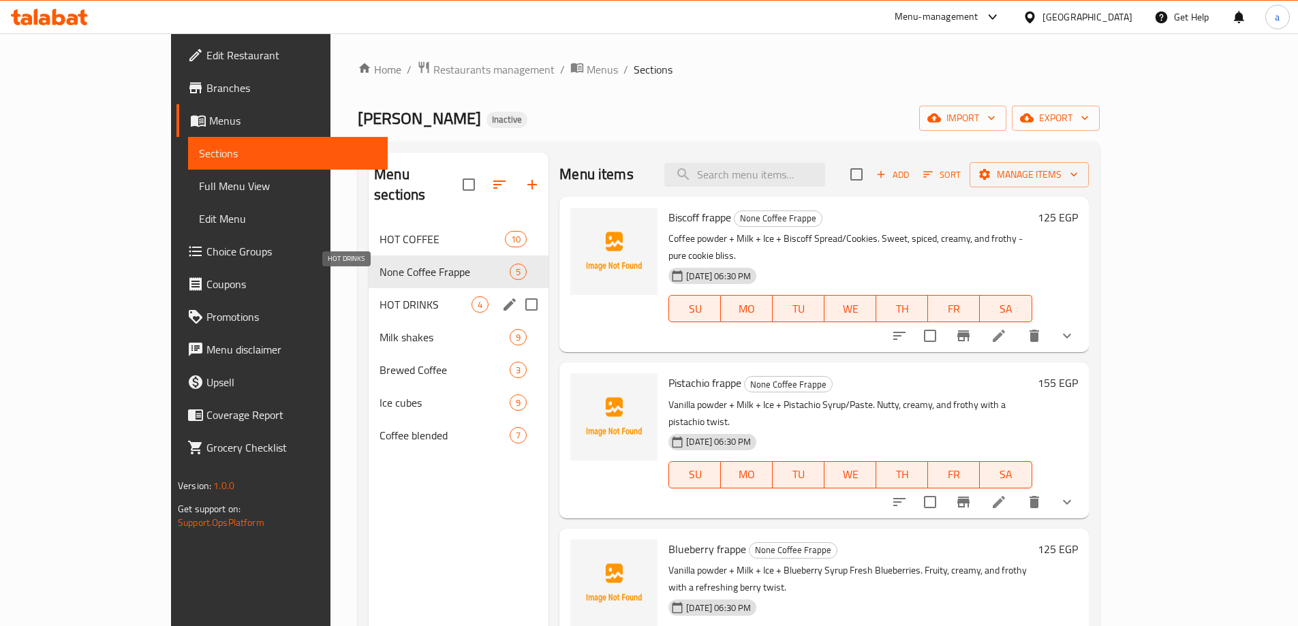
click at [384, 296] on span "HOT DRINKS" at bounding box center [426, 304] width 92 height 16
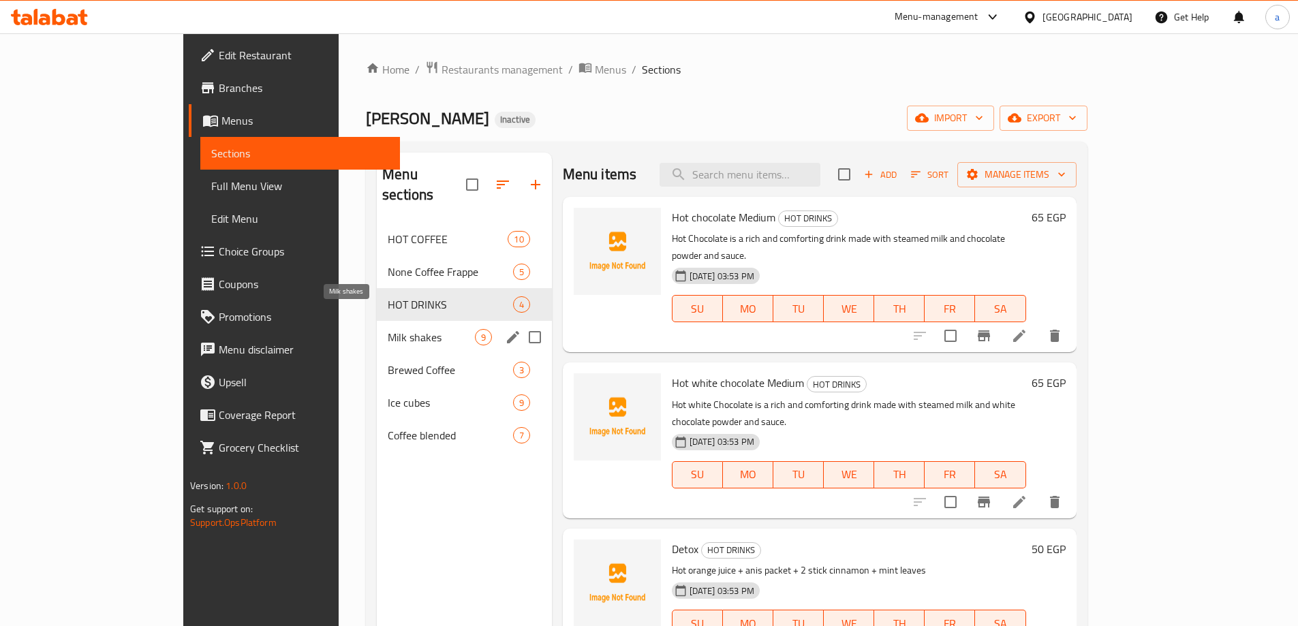
click at [388, 329] on span "Milk shakes" at bounding box center [431, 337] width 87 height 16
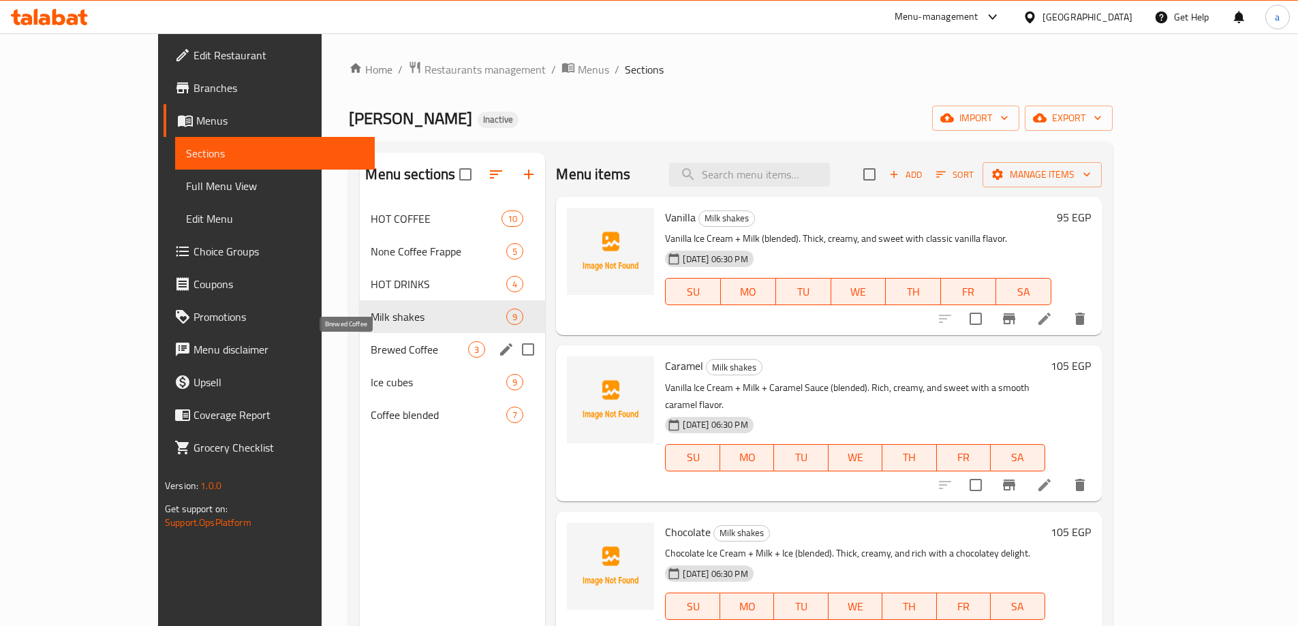
click at [371, 356] on span "Brewed Coffee" at bounding box center [419, 349] width 97 height 16
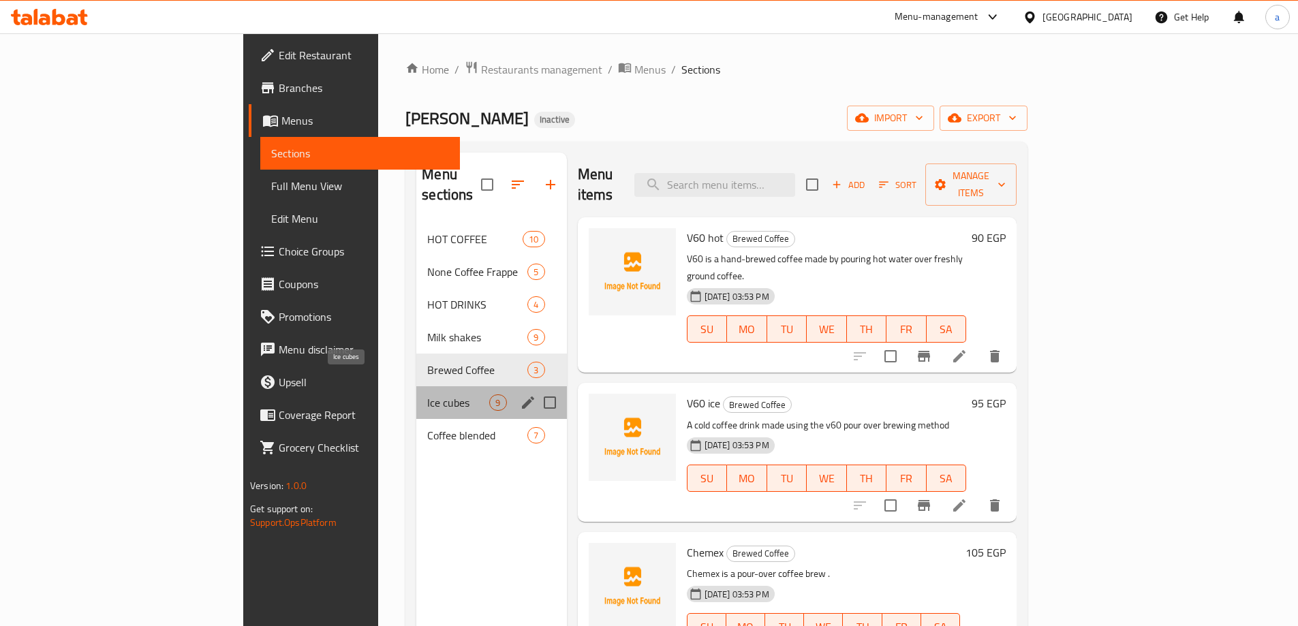
click at [427, 395] on span "Ice cubes" at bounding box center [458, 403] width 62 height 16
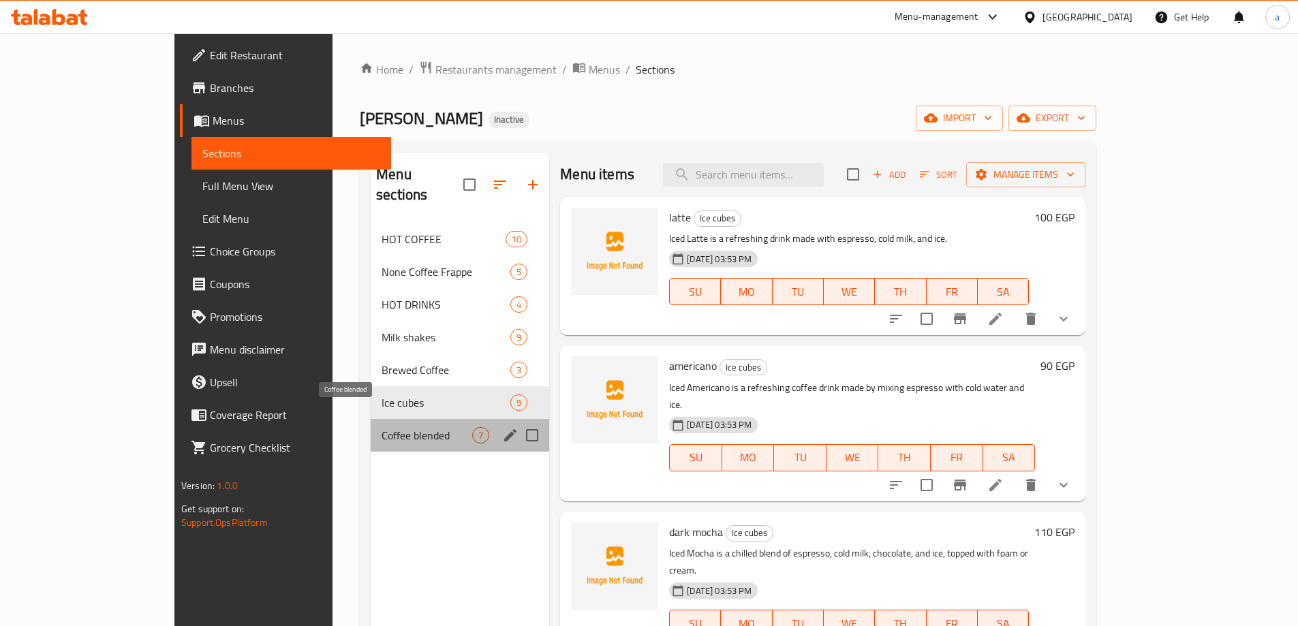
click at [382, 427] on span "Coffee blended" at bounding box center [427, 435] width 91 height 16
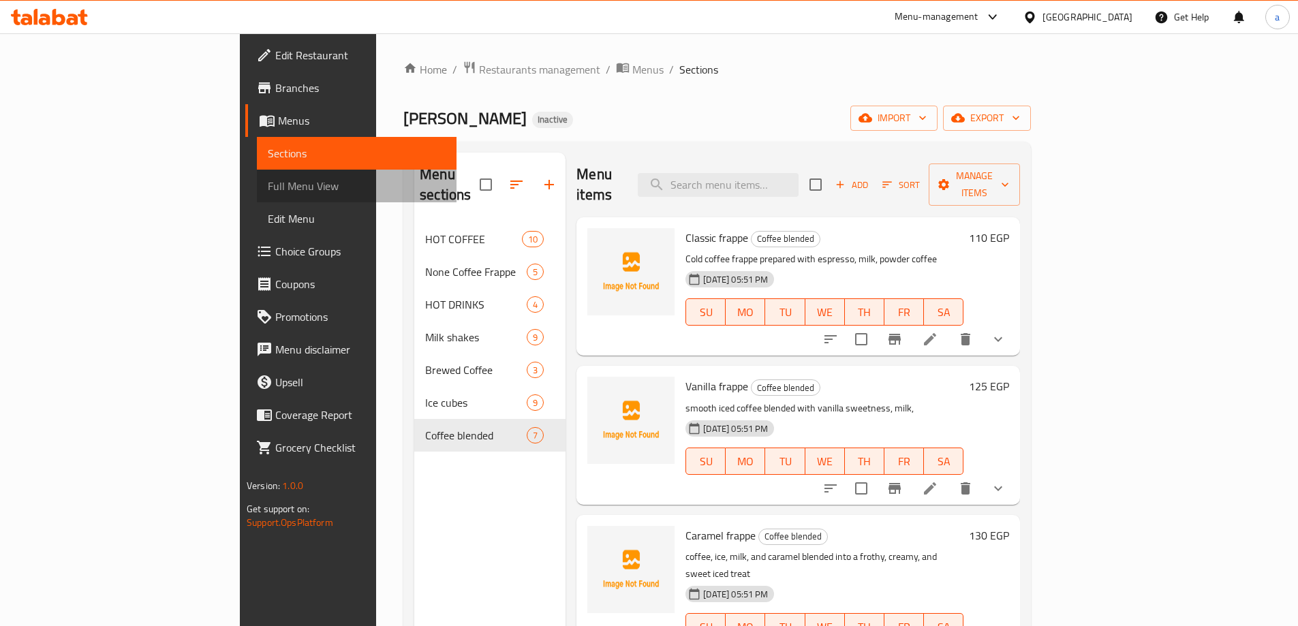
click at [268, 185] on span "Full Menu View" at bounding box center [357, 186] width 178 height 16
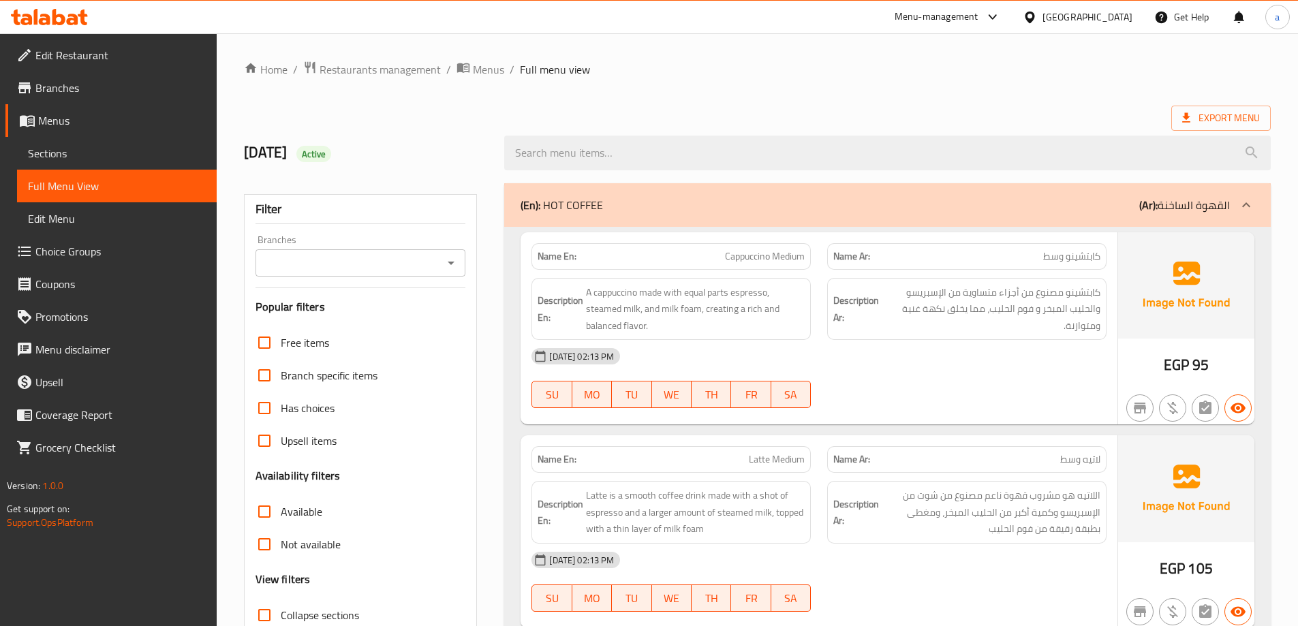
click at [858, 259] on strong "Name Ar:" at bounding box center [851, 256] width 37 height 14
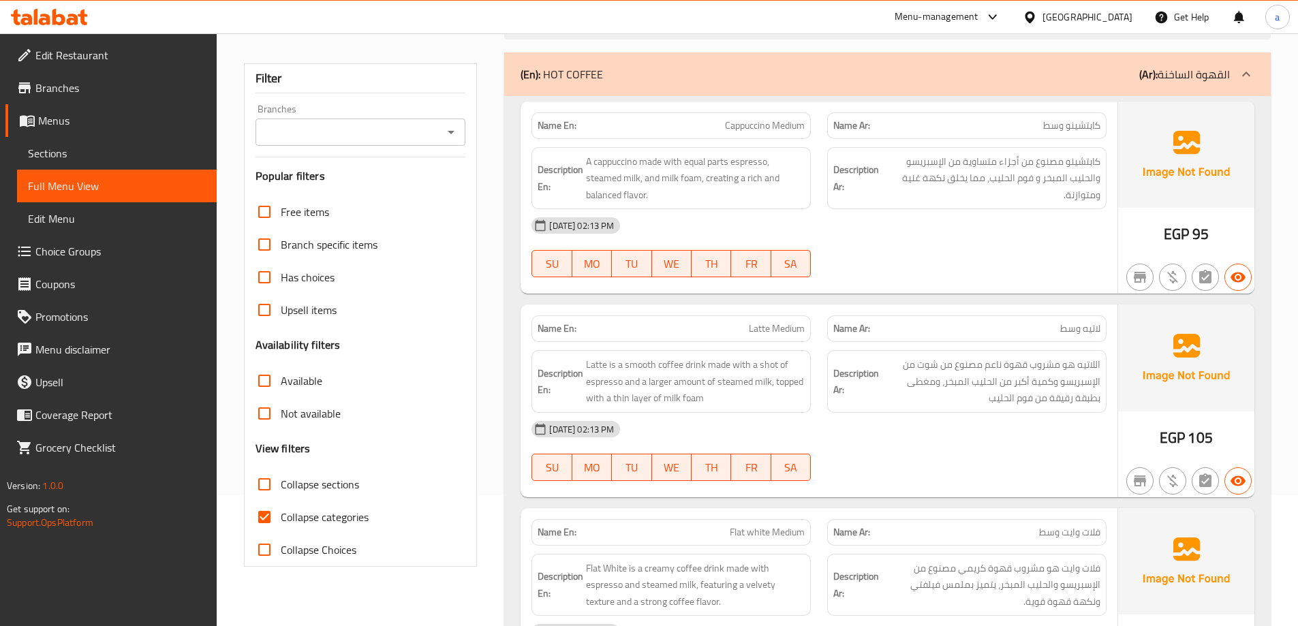
scroll to position [273, 0]
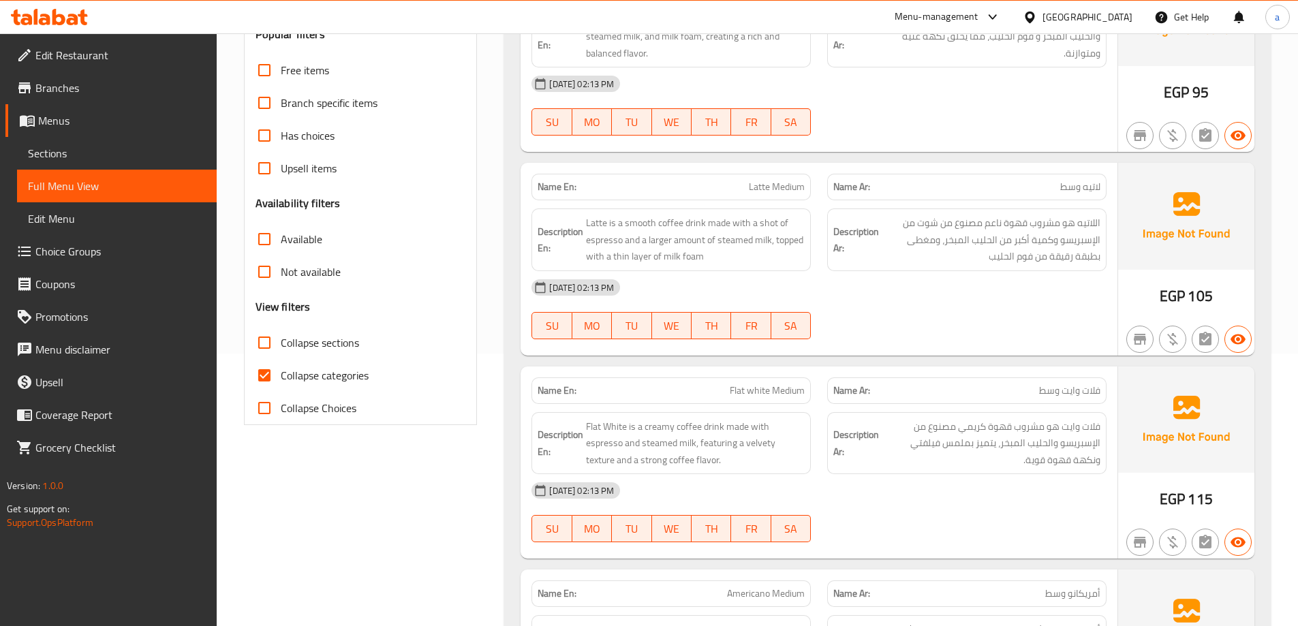
click at [262, 371] on input "Collapse categories" at bounding box center [264, 375] width 33 height 33
checkbox input "false"
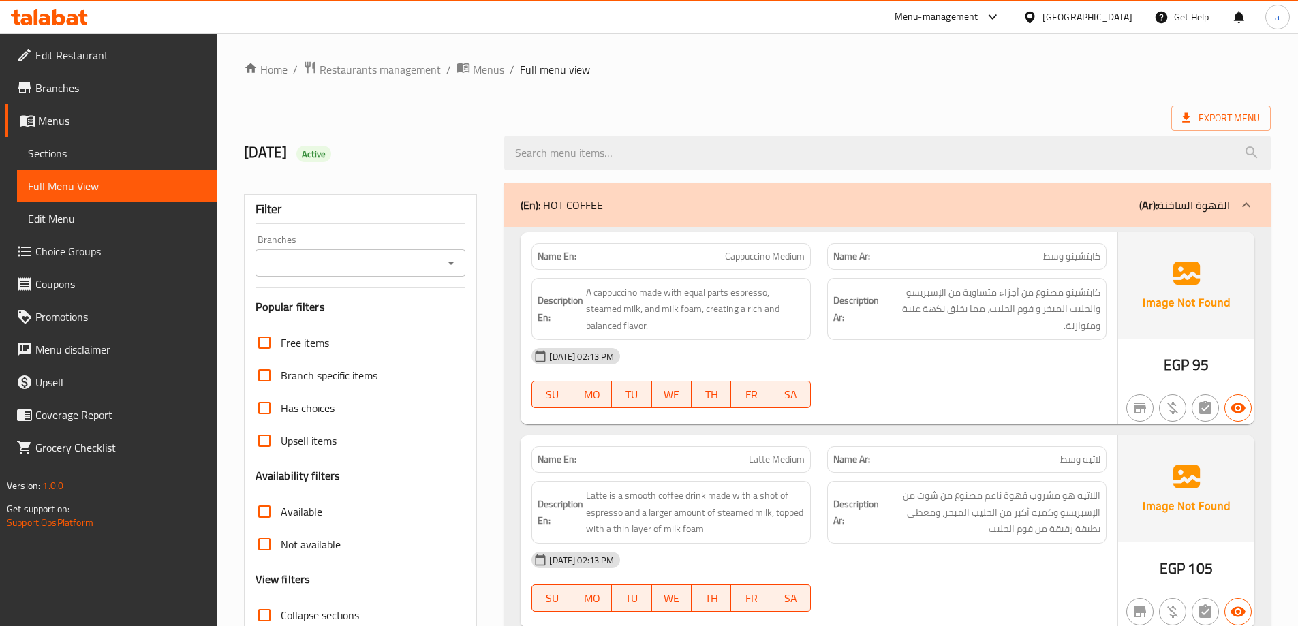
click at [767, 127] on div at bounding box center [887, 152] width 783 height 51
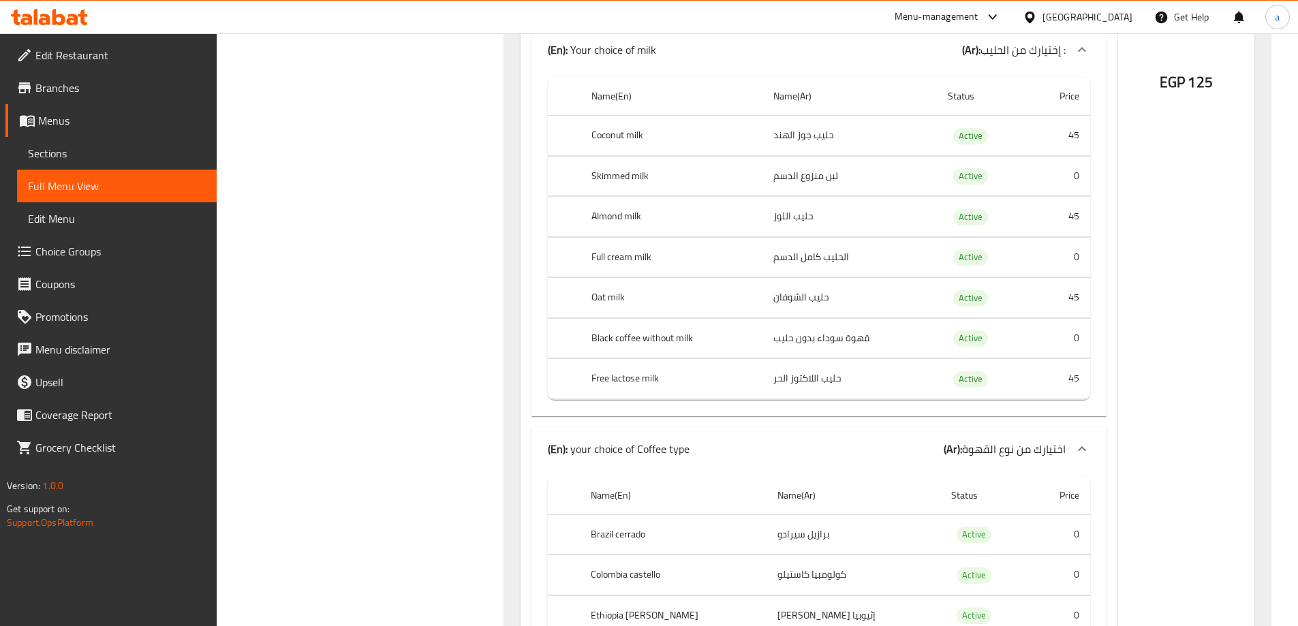
scroll to position [3463, 0]
click at [106, 247] on span "Choice Groups" at bounding box center [120, 251] width 170 height 16
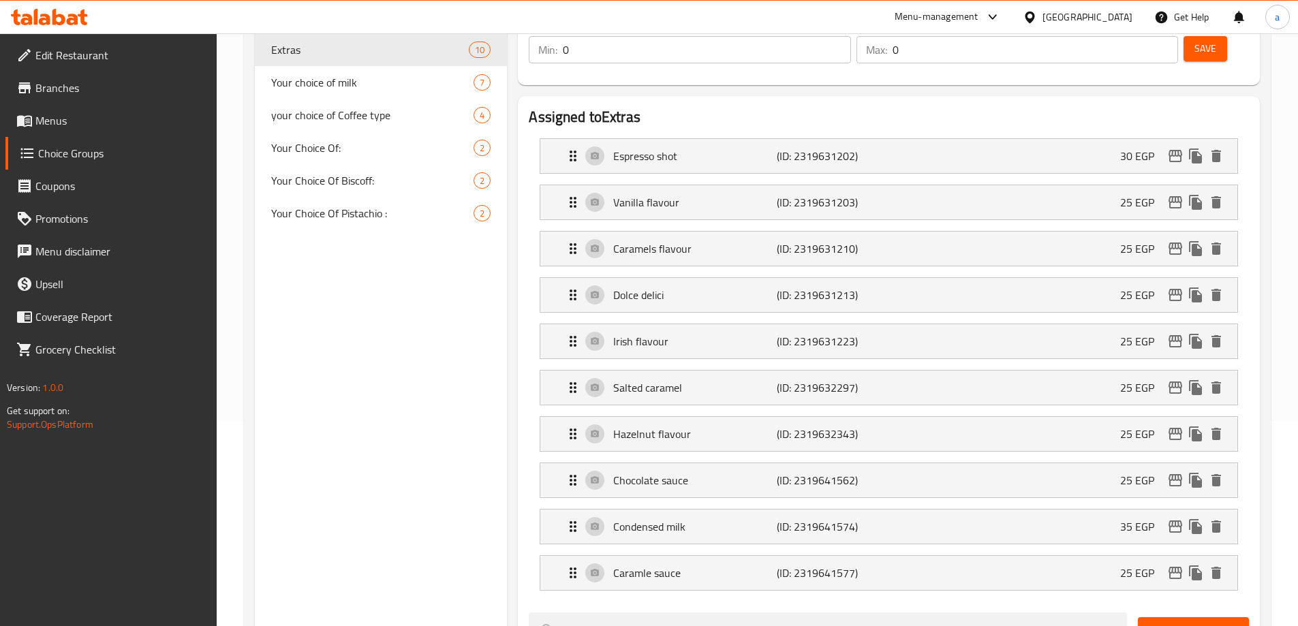
scroll to position [204, 0]
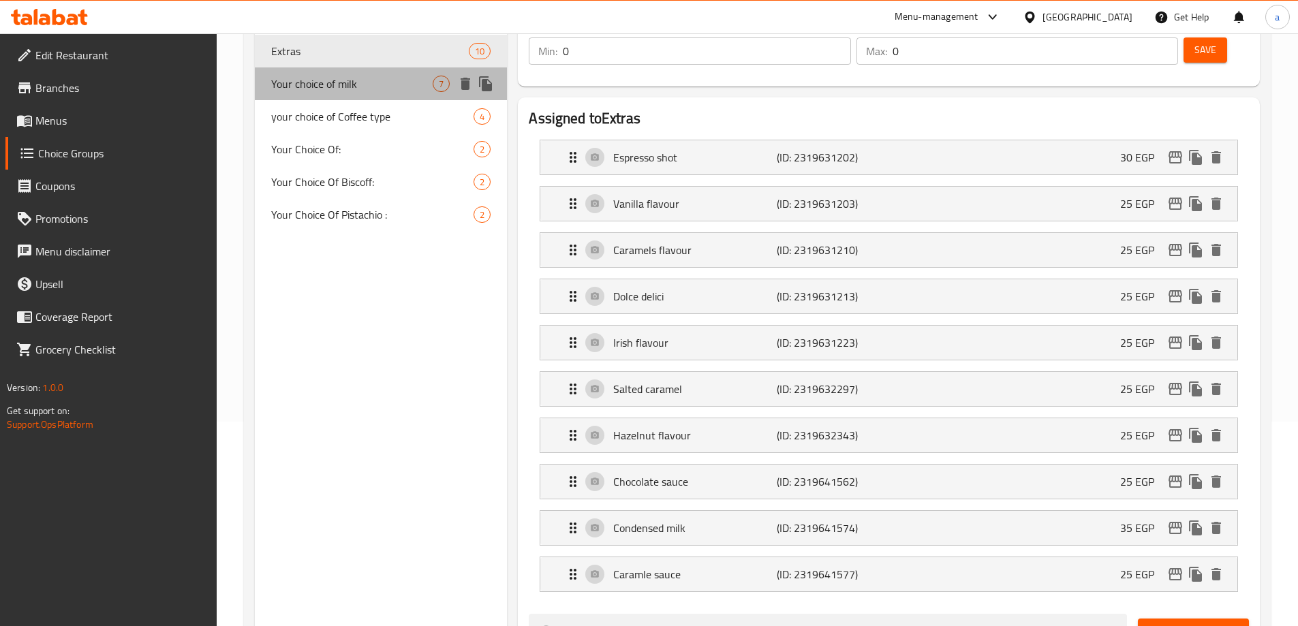
click at [356, 89] on span "Your choice of milk" at bounding box center [352, 84] width 162 height 16
type input "Your choice of milk"
type input "إختيارك من الحليب :"
type input "1"
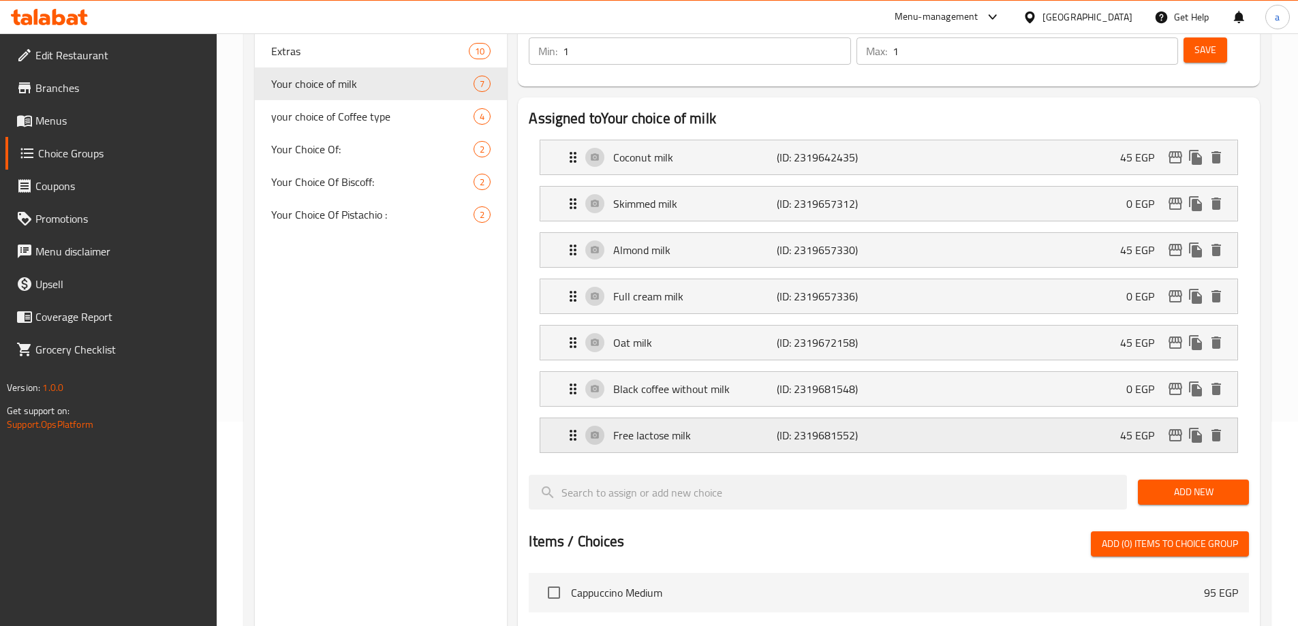
click at [998, 418] on div "Free lactose milk (ID: 2319681552) 45 EGP" at bounding box center [893, 435] width 656 height 34
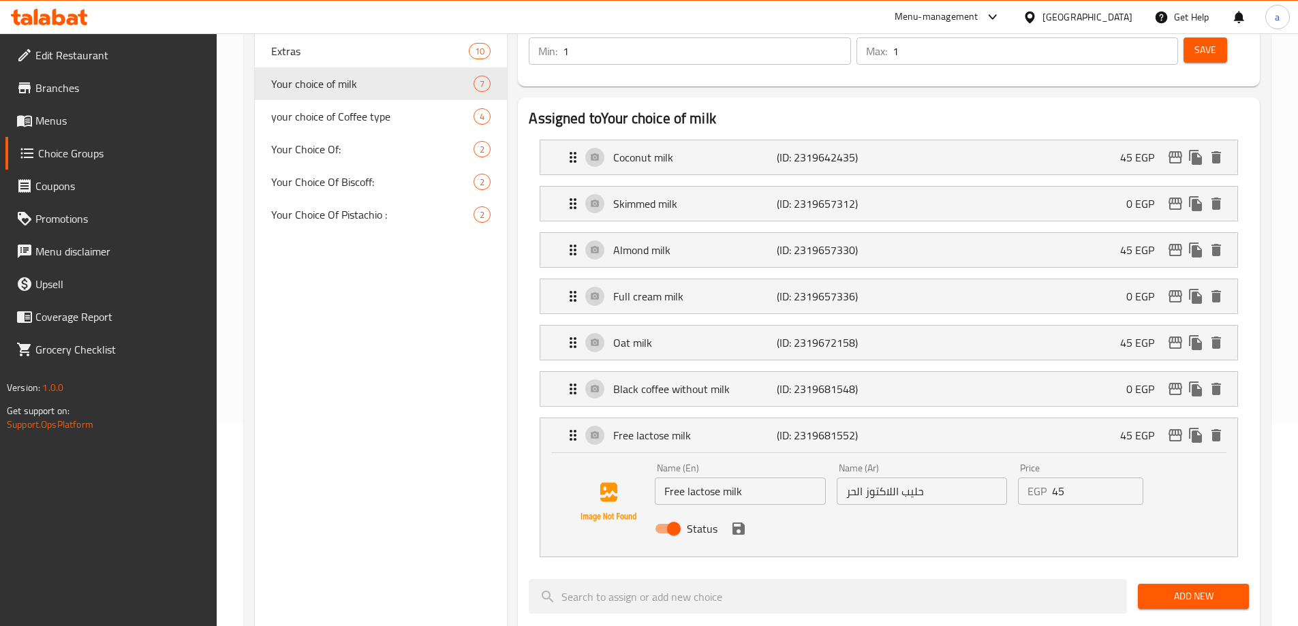
click at [904, 478] on input "حليب اللاكتوز الحر" at bounding box center [922, 491] width 170 height 27
paste input "ل[PERSON_NAME] من اللاكتوز"
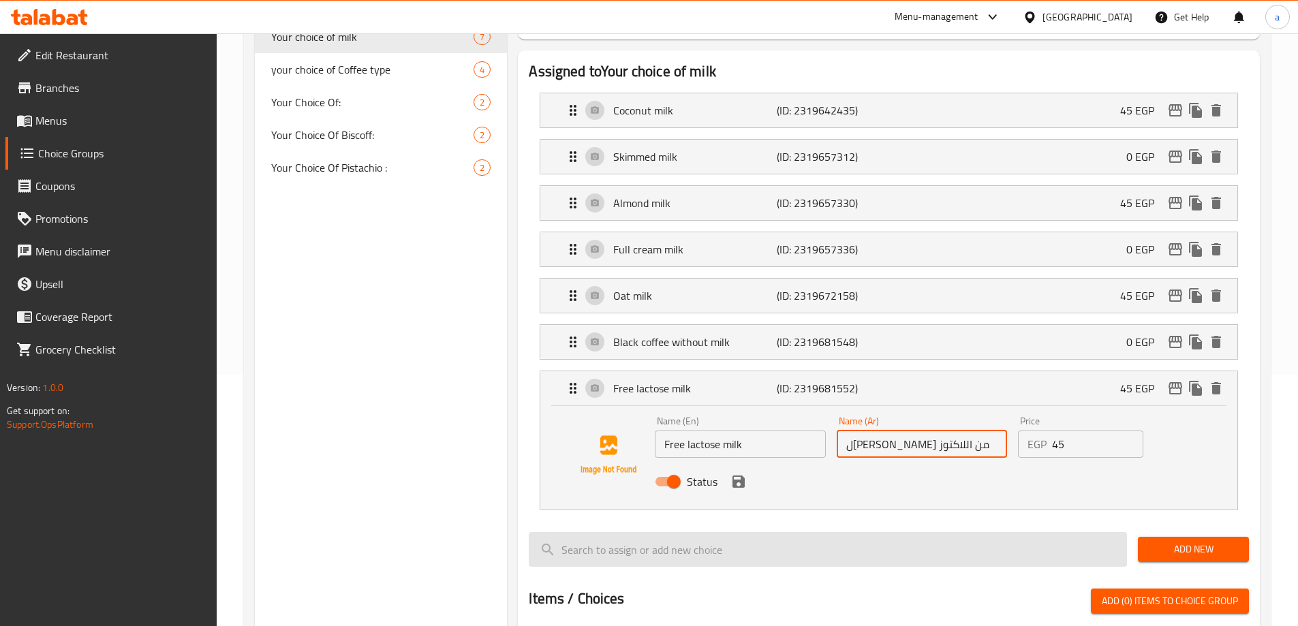
scroll to position [273, 0]
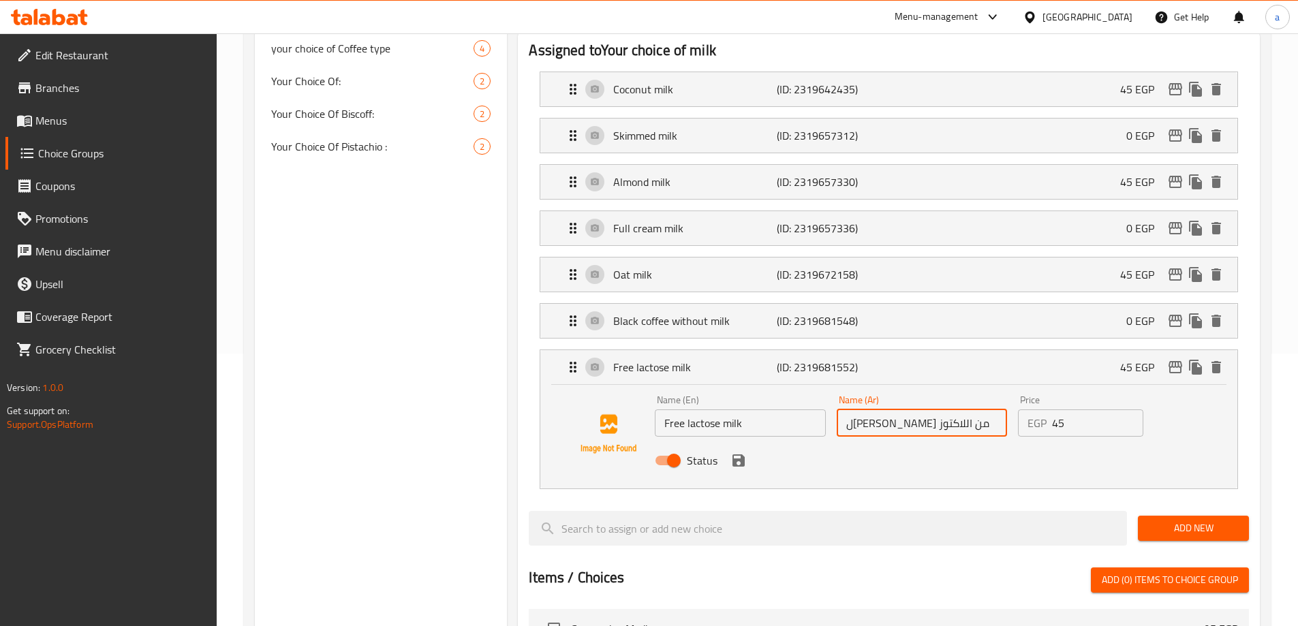
type input "ل[PERSON_NAME] من اللاكتوز"
click at [740, 450] on button "save" at bounding box center [739, 460] width 20 height 20
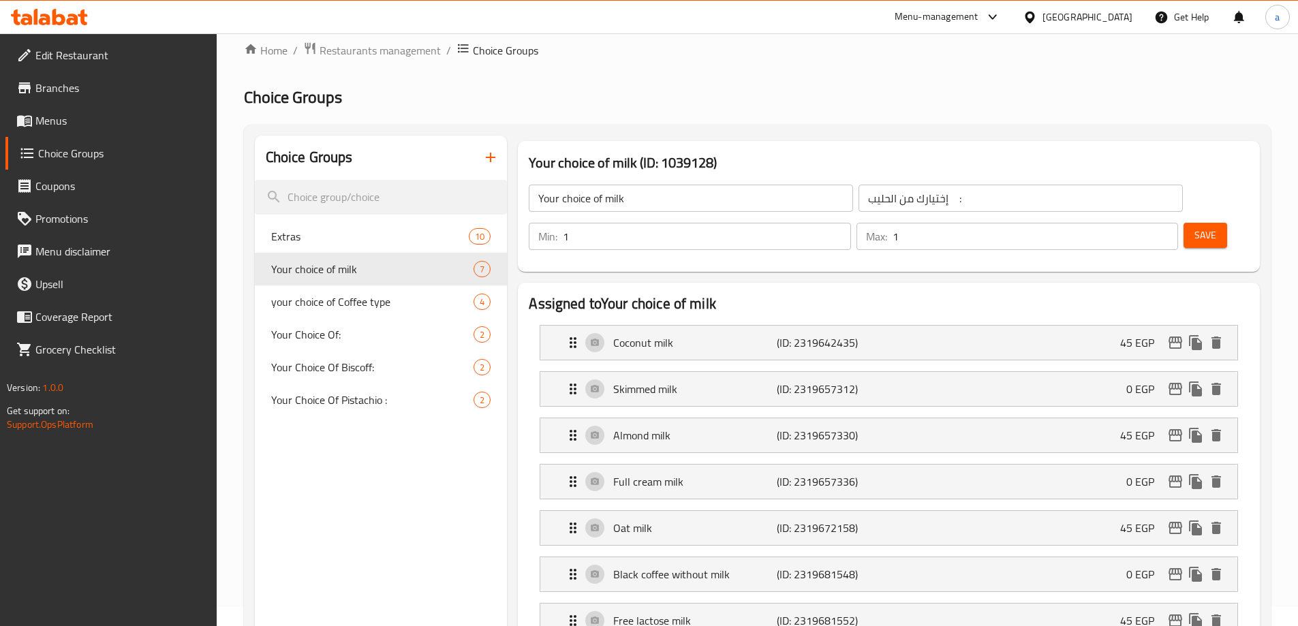
scroll to position [0, 0]
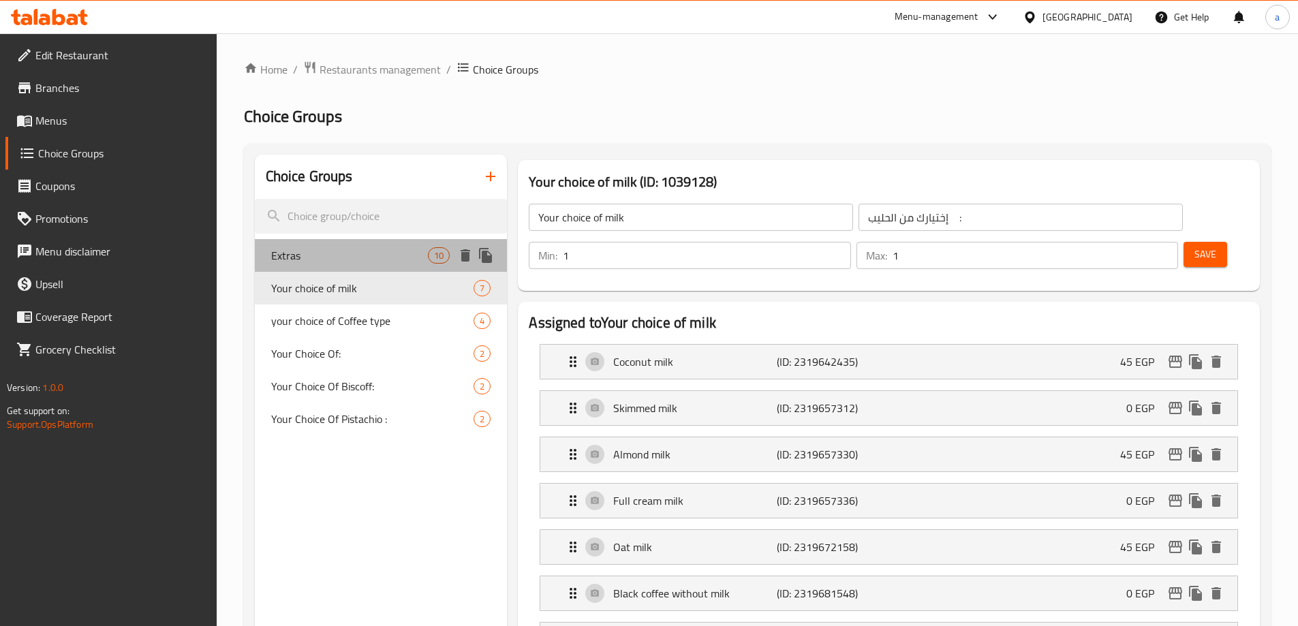
click at [348, 260] on span "Extras" at bounding box center [349, 255] width 157 height 16
type input "Extras"
type input "اضافات"
type input "0"
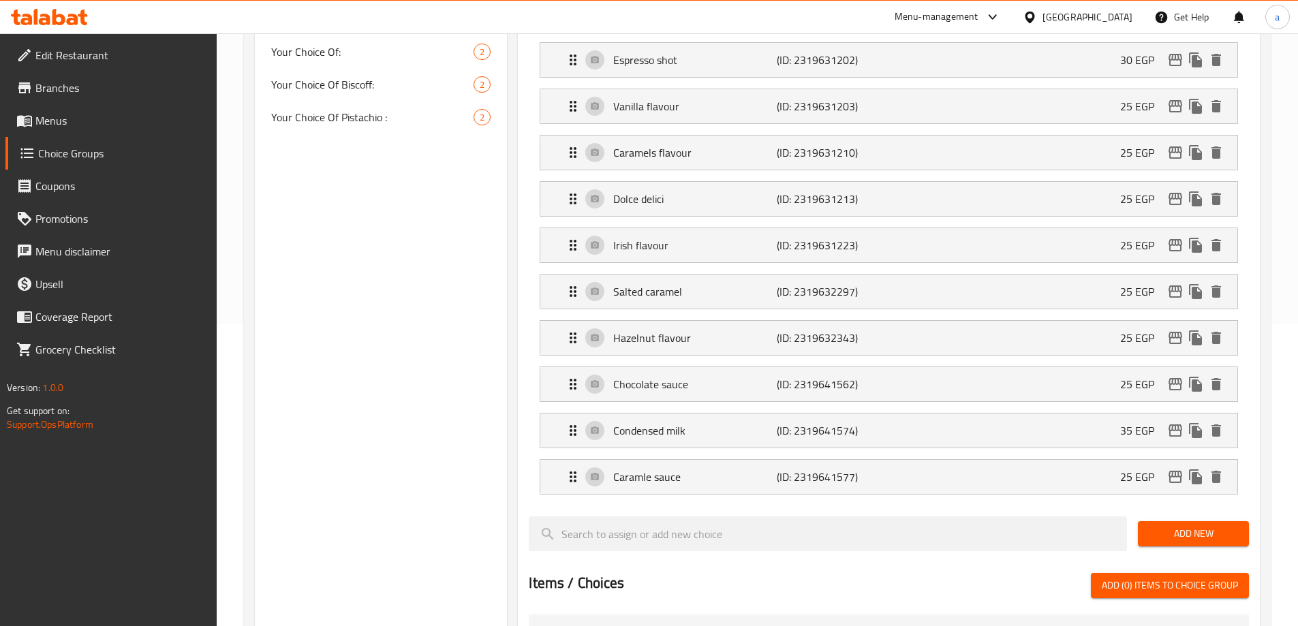
scroll to position [341, 0]
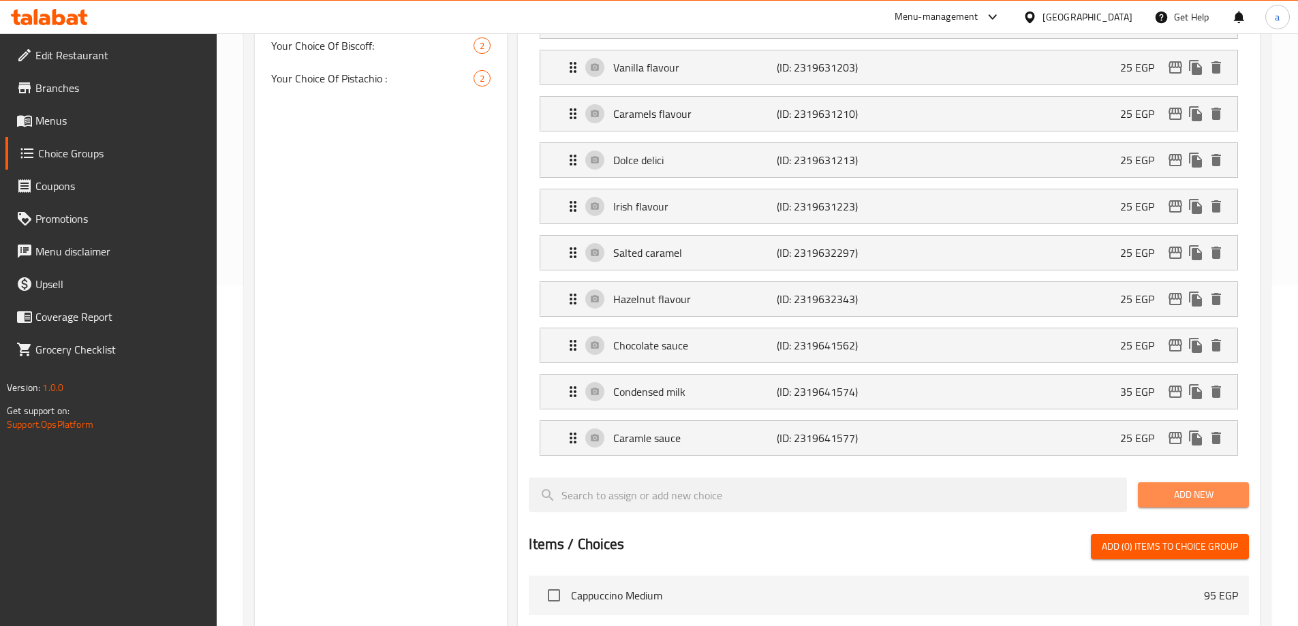
click at [1184, 487] on span "Add New" at bounding box center [1193, 495] width 89 height 17
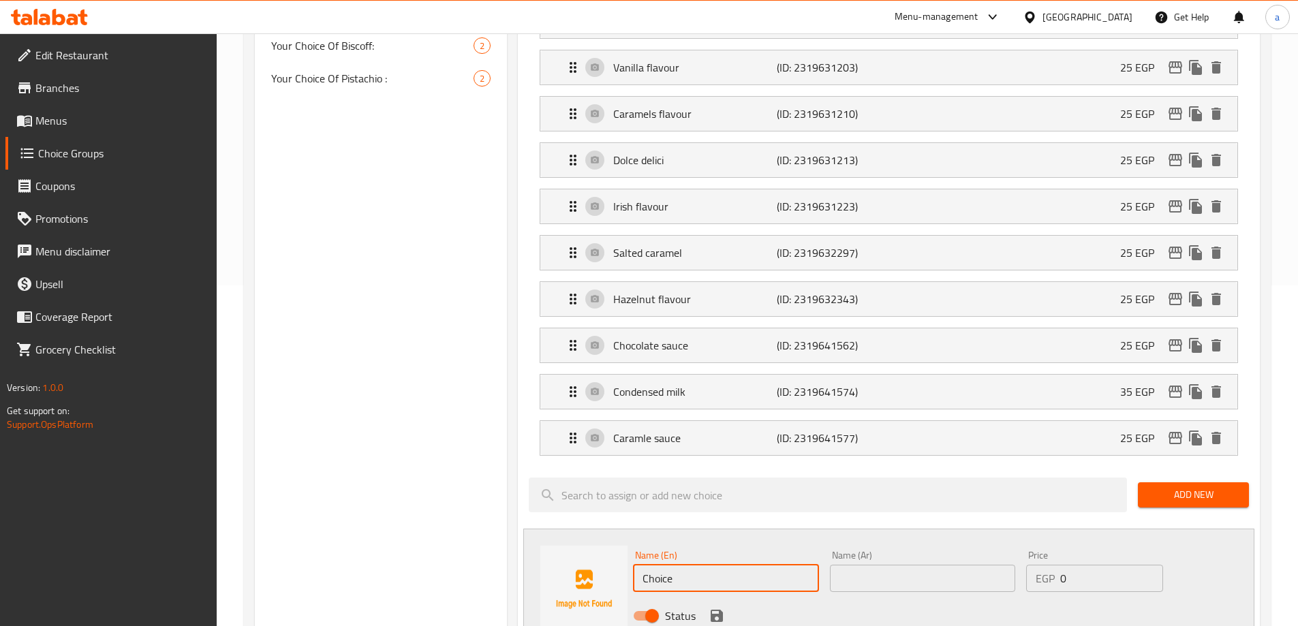
click at [693, 565] on input "Choice" at bounding box center [725, 578] width 185 height 27
click at [684, 565] on input "Choice" at bounding box center [725, 578] width 185 height 27
paste input "whipped cream"
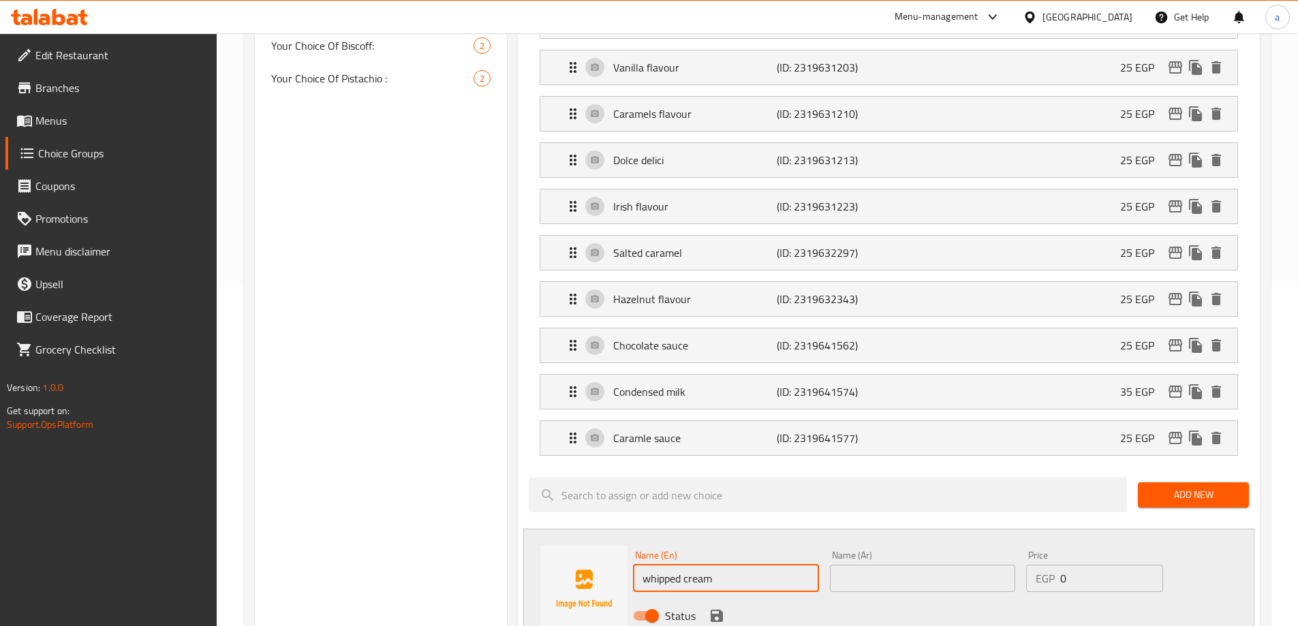
type input "whipped cream"
click at [868, 565] on input "text" at bounding box center [922, 578] width 185 height 27
paste input "كريمة مخفوقة"
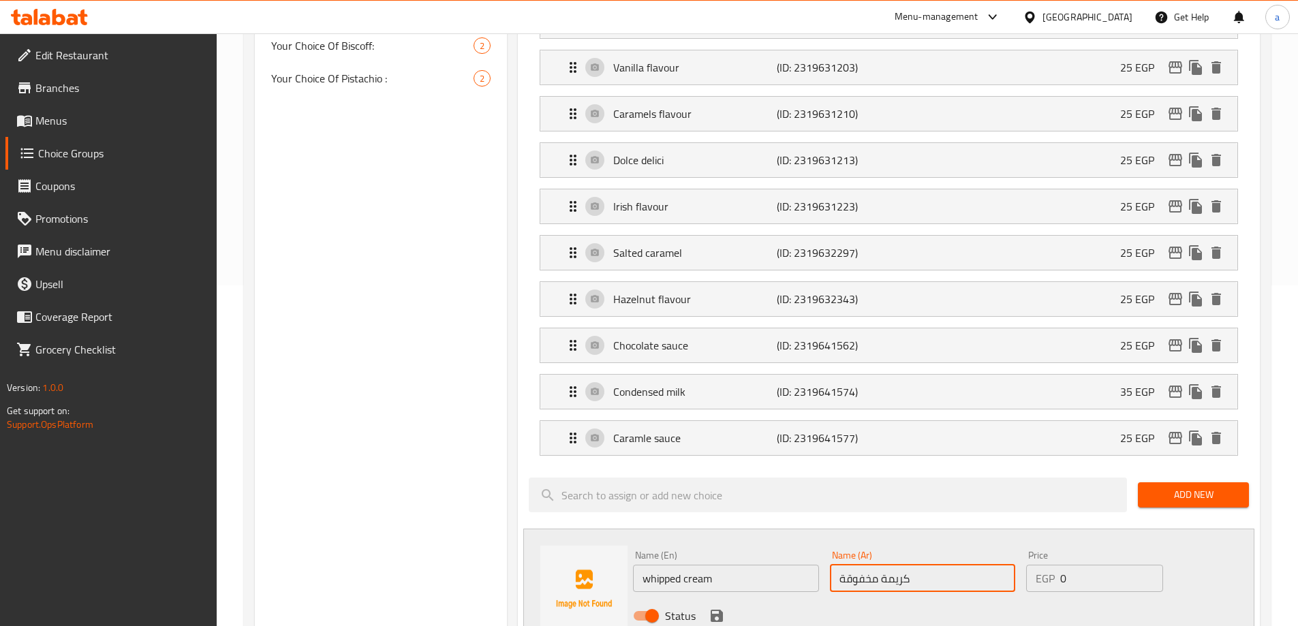
type input "كريمة مخفوقة"
click at [325, 337] on div "Choice Groups Extras 10 Your choice of milk 7 your choice of Coffee type 4 Your…" at bounding box center [381, 502] width 253 height 1376
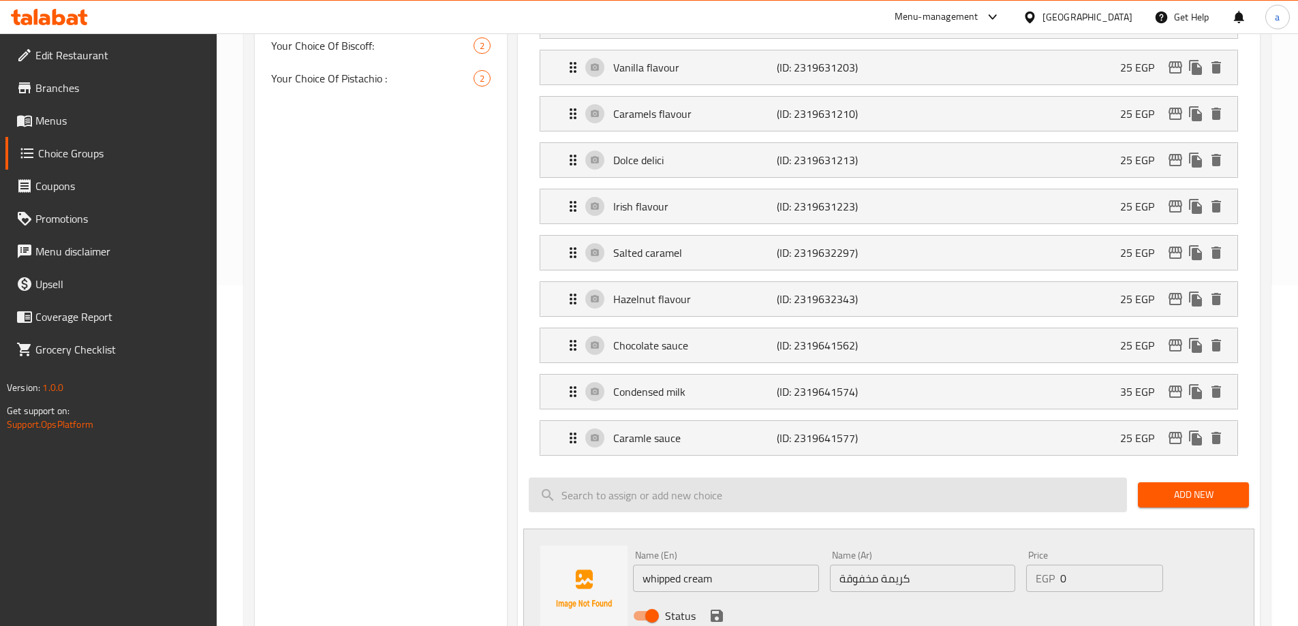
scroll to position [409, 0]
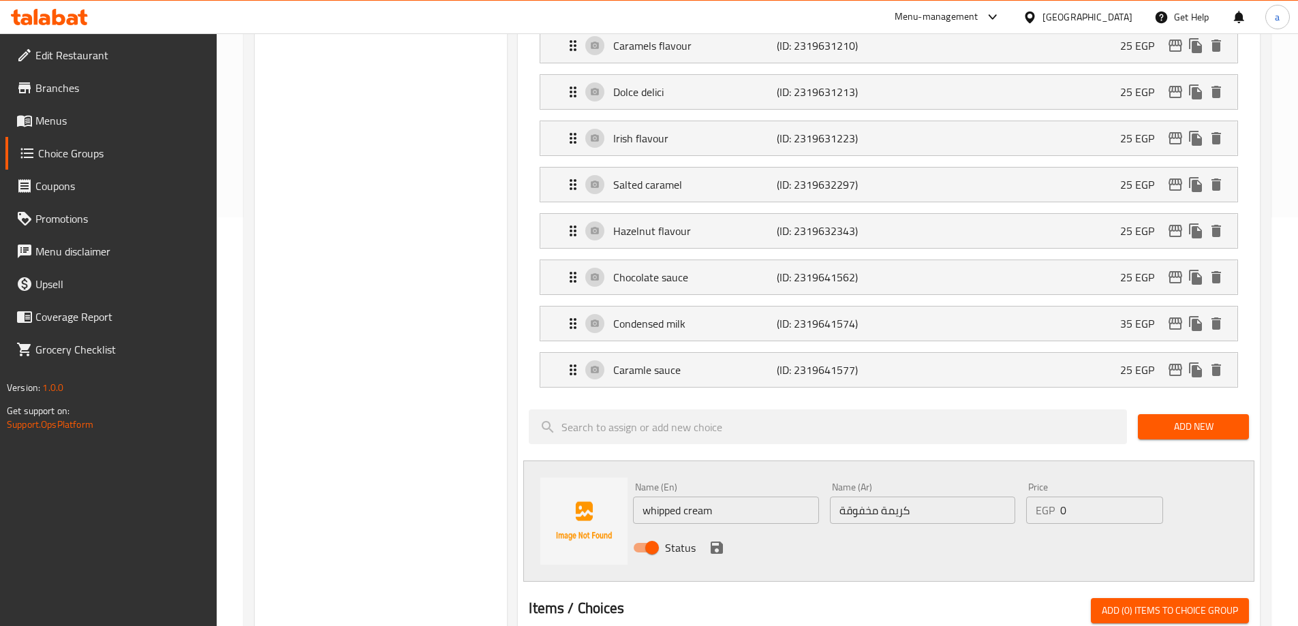
click at [1076, 497] on input "0" at bounding box center [1111, 510] width 102 height 27
drag, startPoint x: 1054, startPoint y: 476, endPoint x: 1047, endPoint y: 476, distance: 7.5
click at [1047, 497] on div "EGP 0 Price" at bounding box center [1094, 510] width 136 height 27
type input "25"
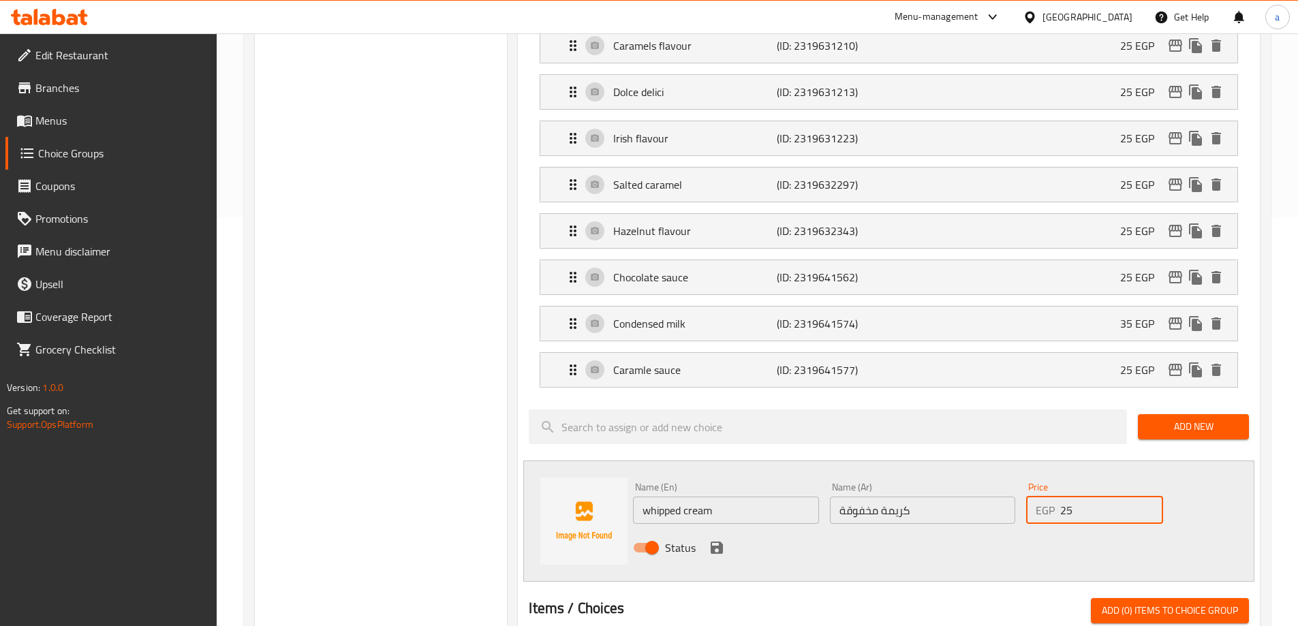
click at [707, 530] on div "Status" at bounding box center [923, 548] width 590 height 37
click at [719, 542] on icon "save" at bounding box center [717, 548] width 12 height 12
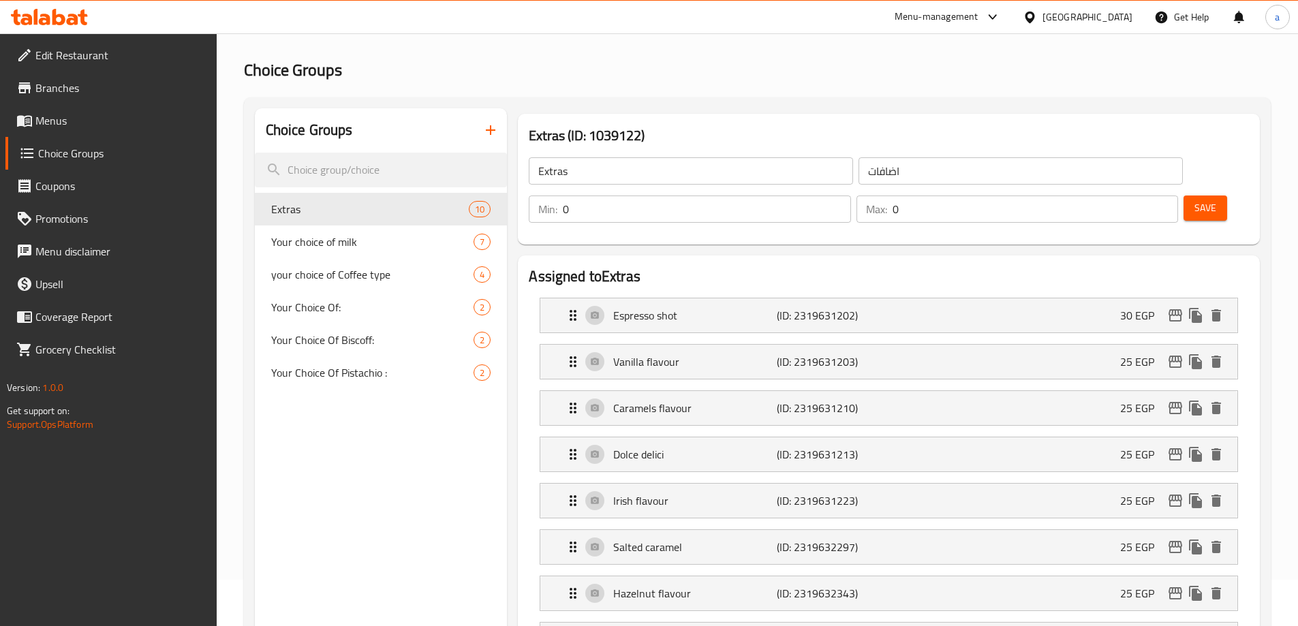
scroll to position [68, 0]
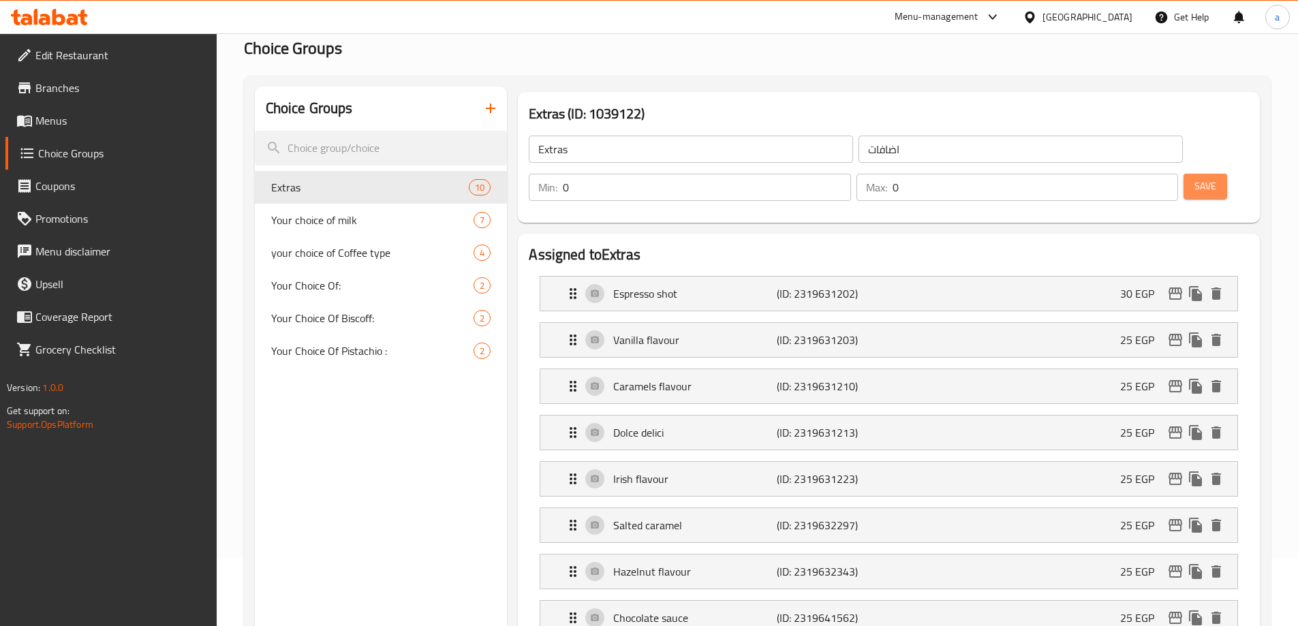
click at [1195, 178] on span "Save" at bounding box center [1206, 186] width 22 height 17
click at [91, 123] on span "Menus" at bounding box center [120, 120] width 170 height 16
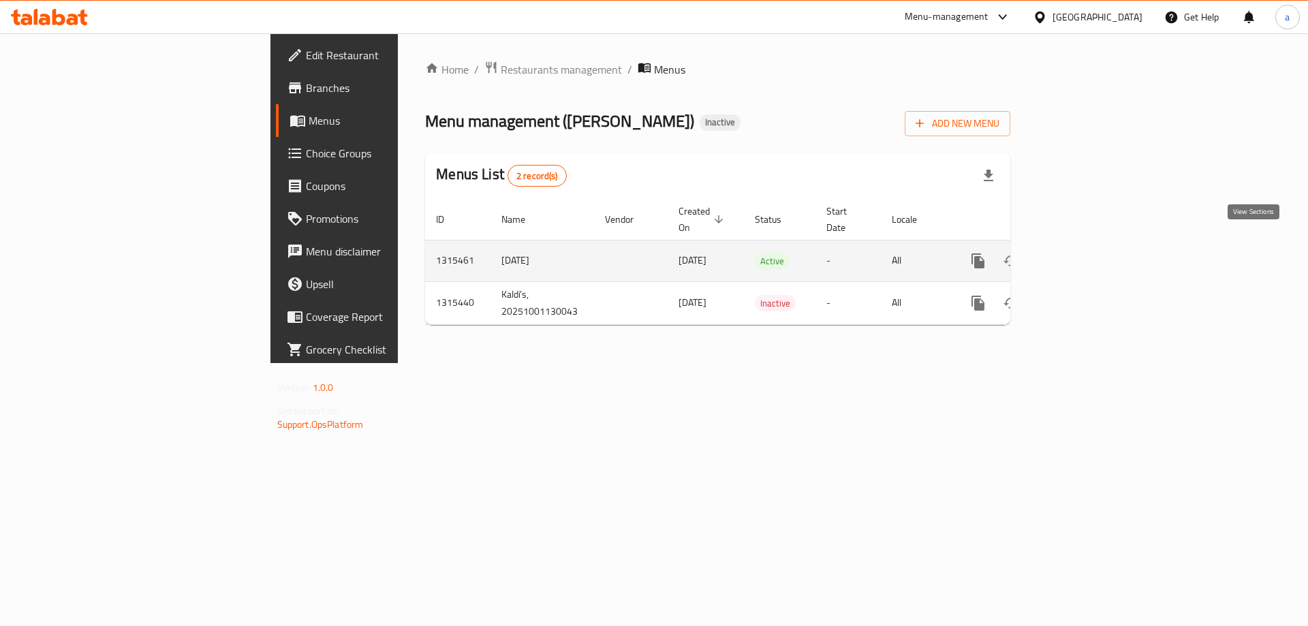
click at [1083, 255] on icon "enhanced table" at bounding box center [1077, 261] width 12 height 12
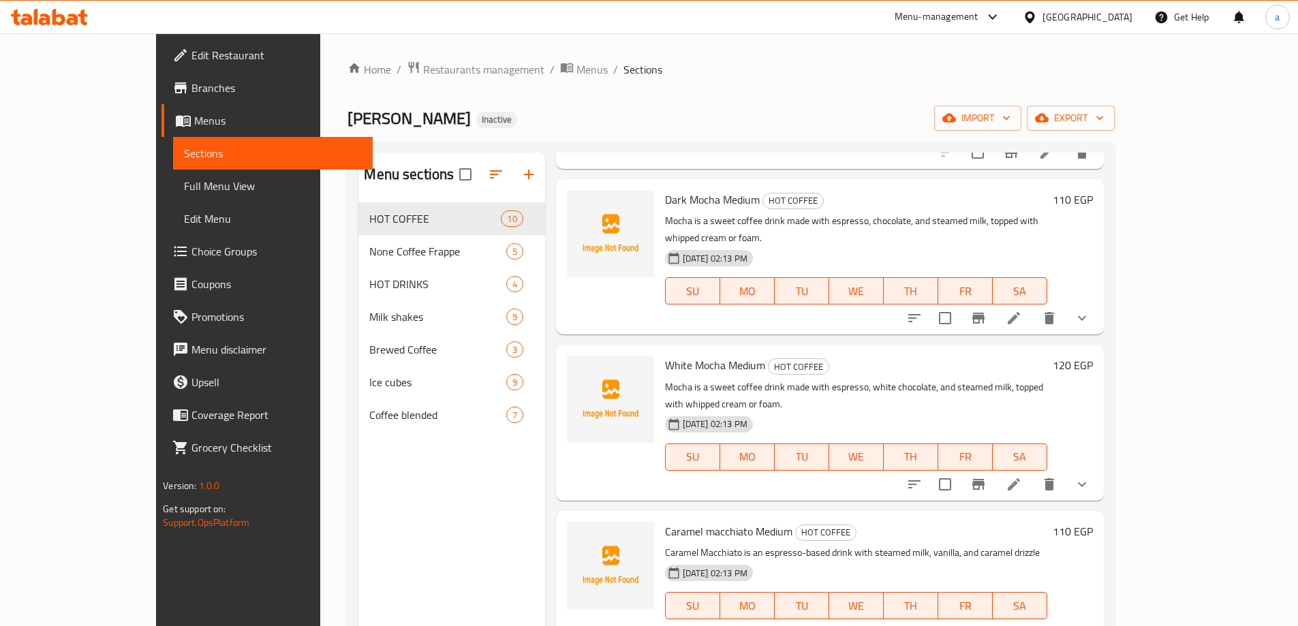
scroll to position [545, 0]
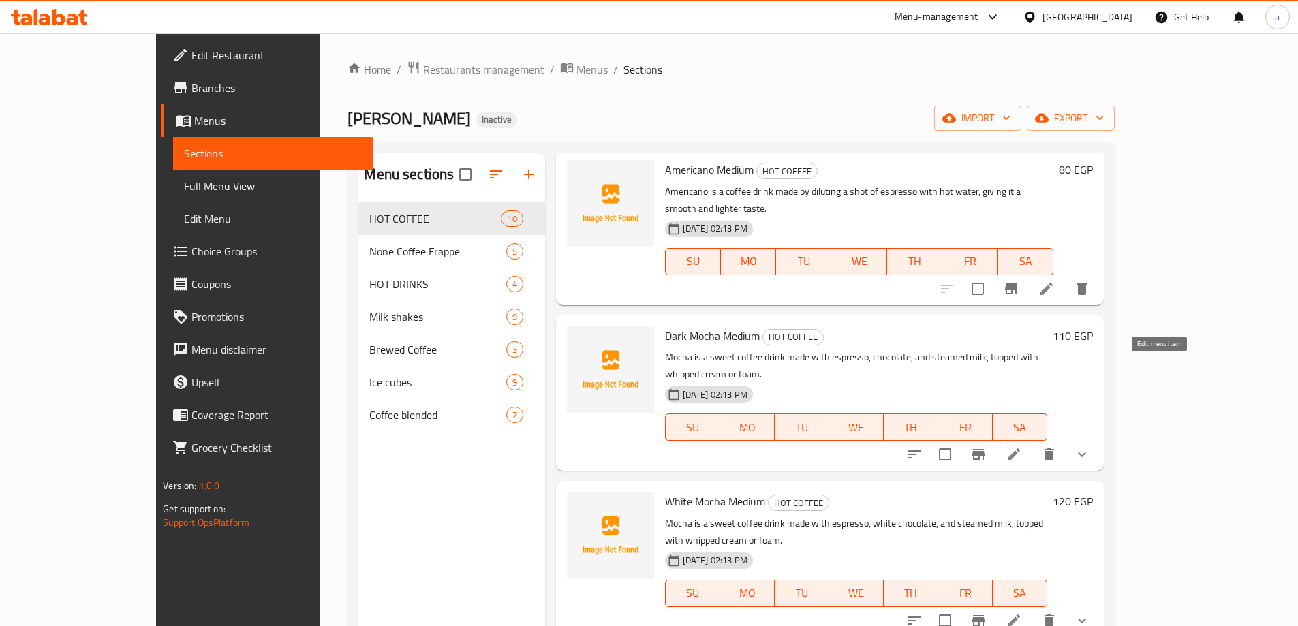
click at [1020, 448] on icon at bounding box center [1014, 454] width 12 height 12
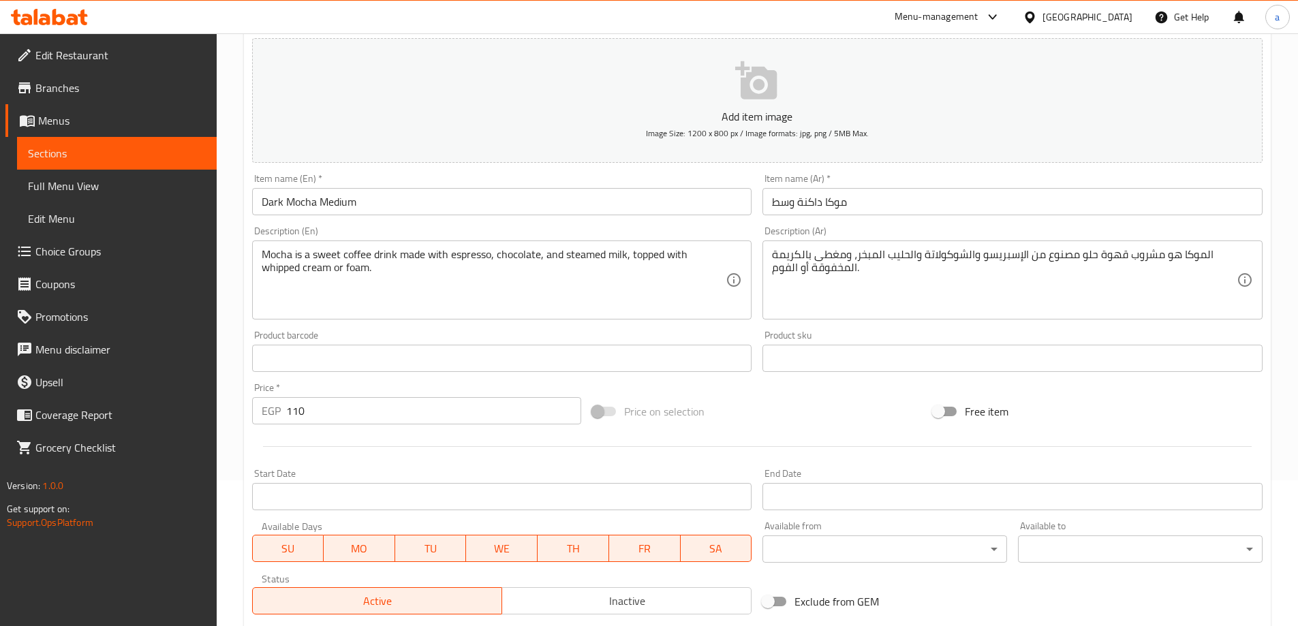
scroll to position [359, 0]
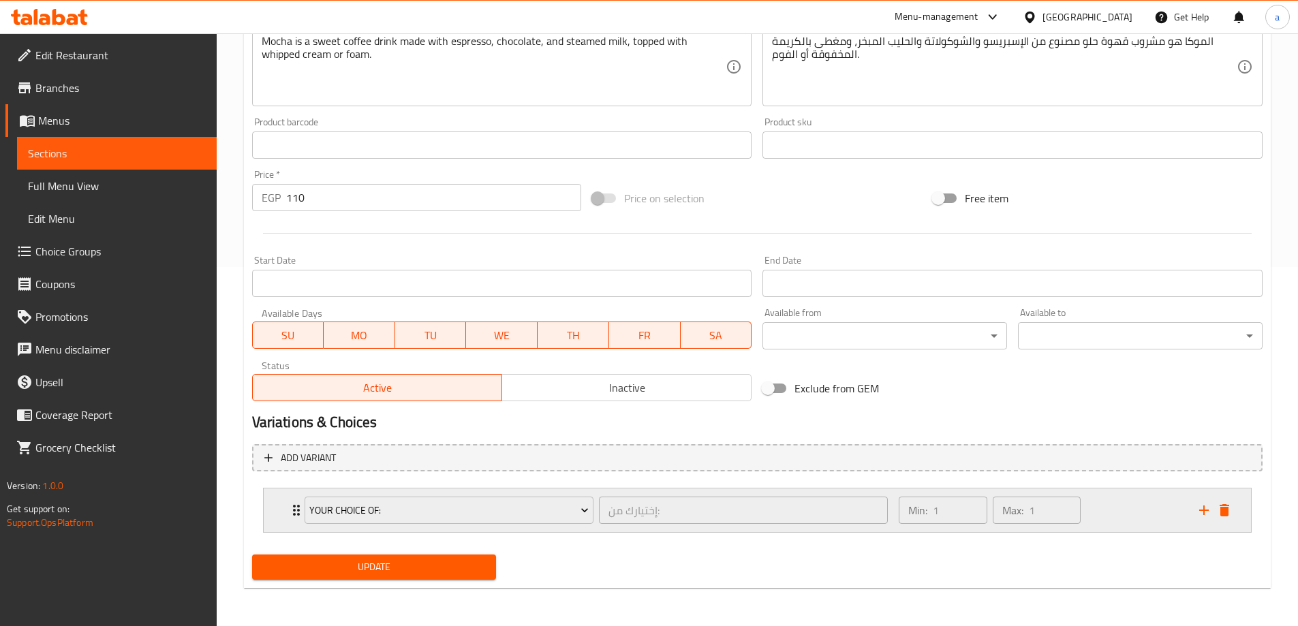
click at [1117, 501] on div "Min: 1 ​ Max: 1 ​" at bounding box center [1041, 511] width 300 height 44
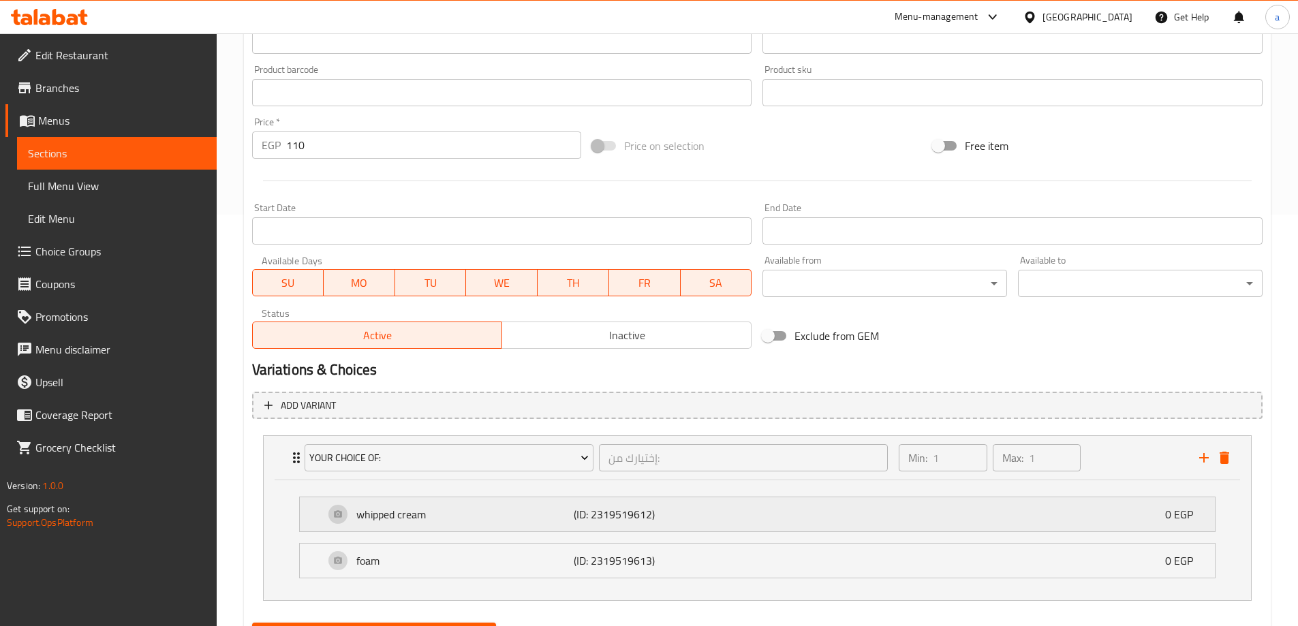
scroll to position [480, 0]
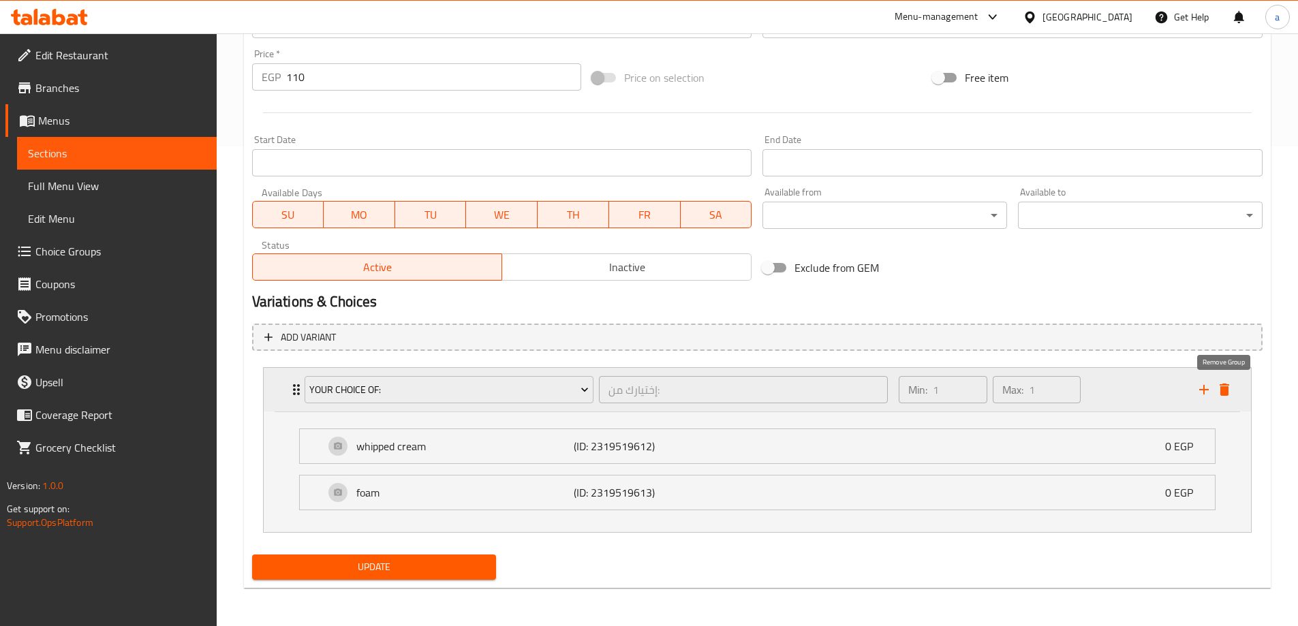
click at [1225, 388] on icon "delete" at bounding box center [1225, 390] width 10 height 12
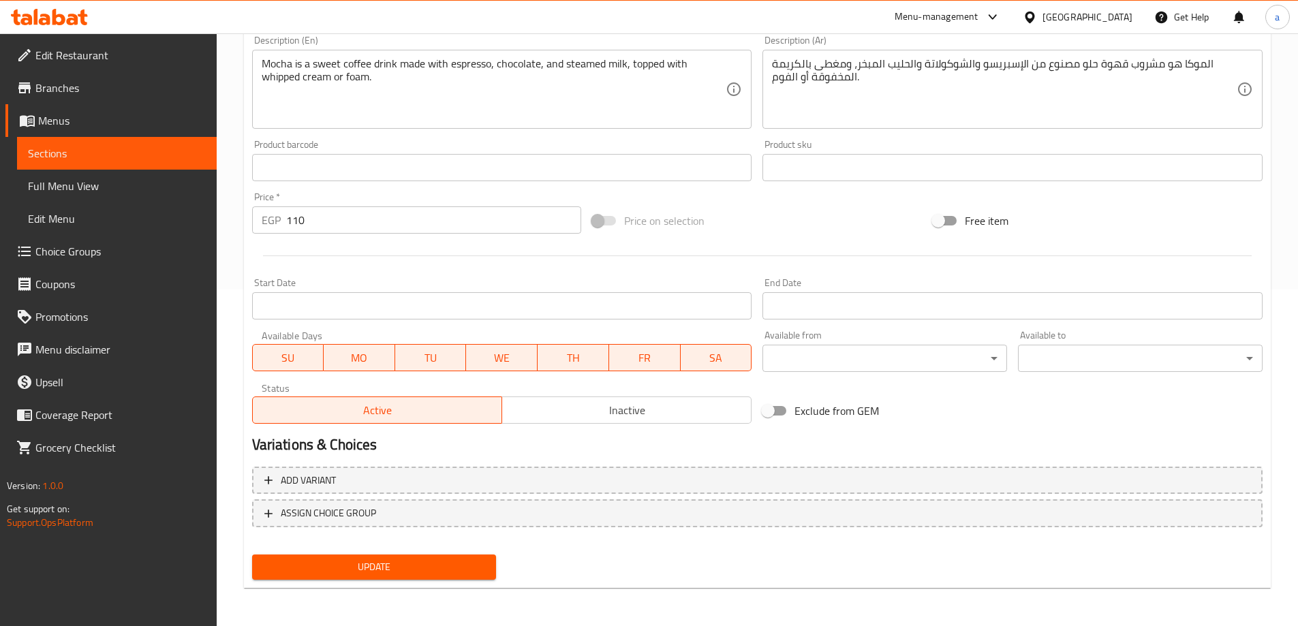
scroll to position [337, 0]
click at [127, 156] on span "Sections" at bounding box center [117, 153] width 178 height 16
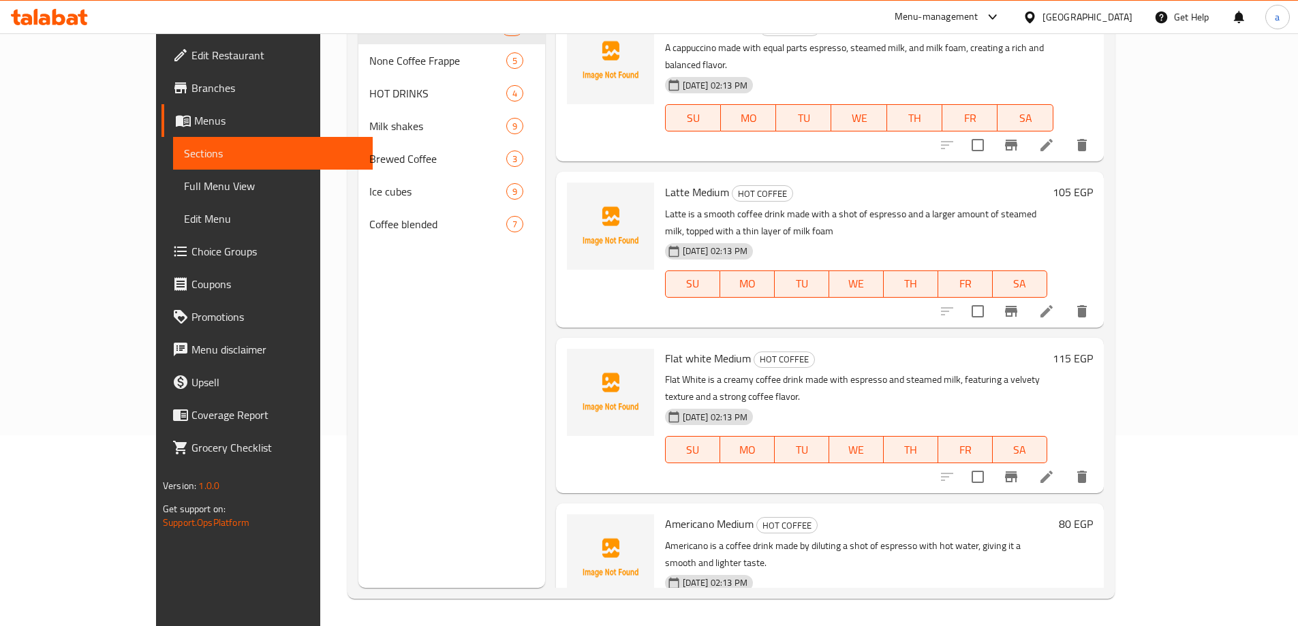
scroll to position [191, 0]
click at [191, 244] on span "Choice Groups" at bounding box center [276, 251] width 170 height 16
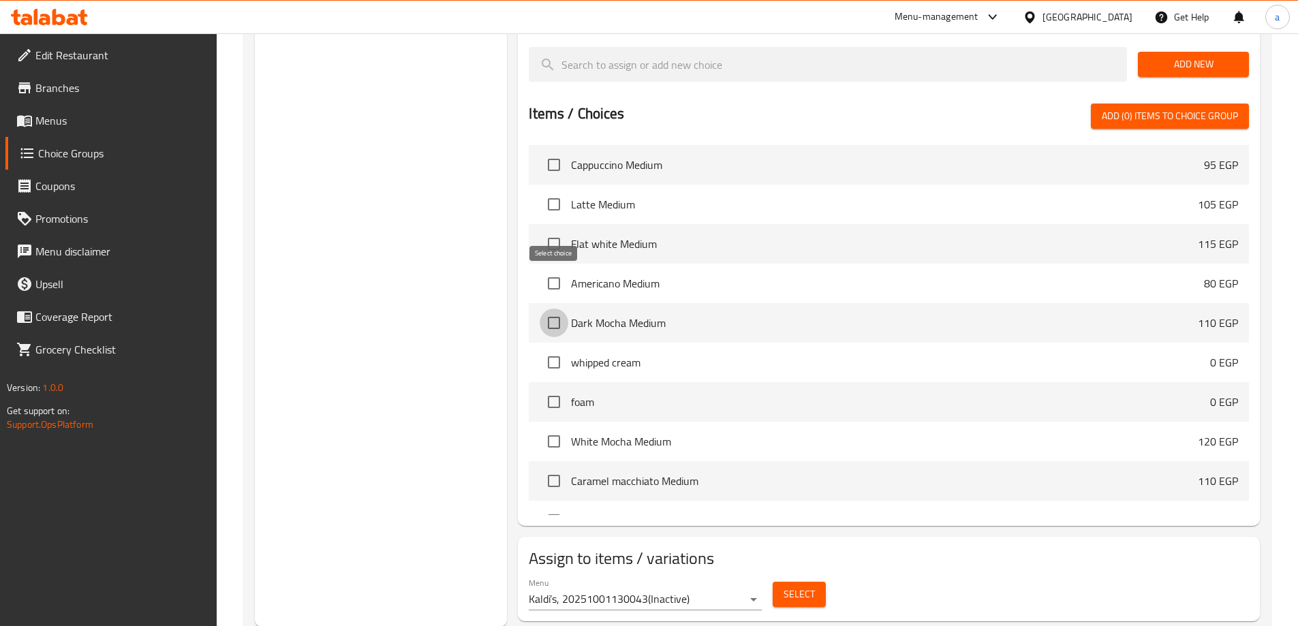
click at [559, 309] on input "checkbox" at bounding box center [554, 323] width 29 height 29
checkbox input "true"
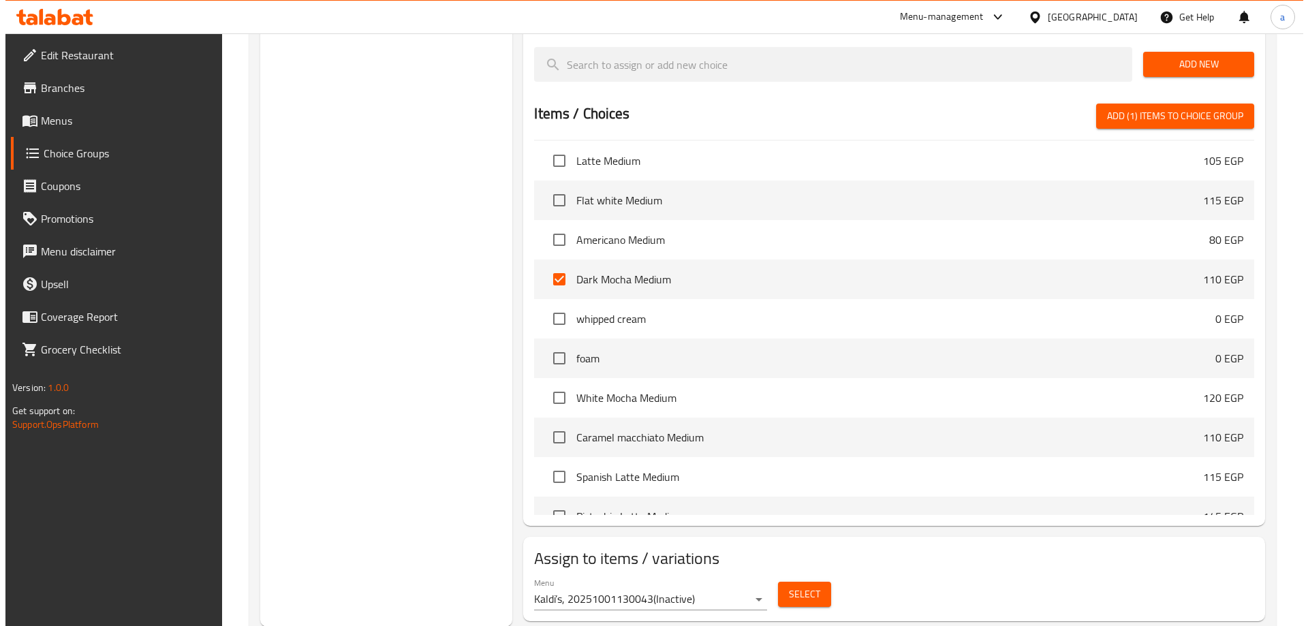
scroll to position [68, 0]
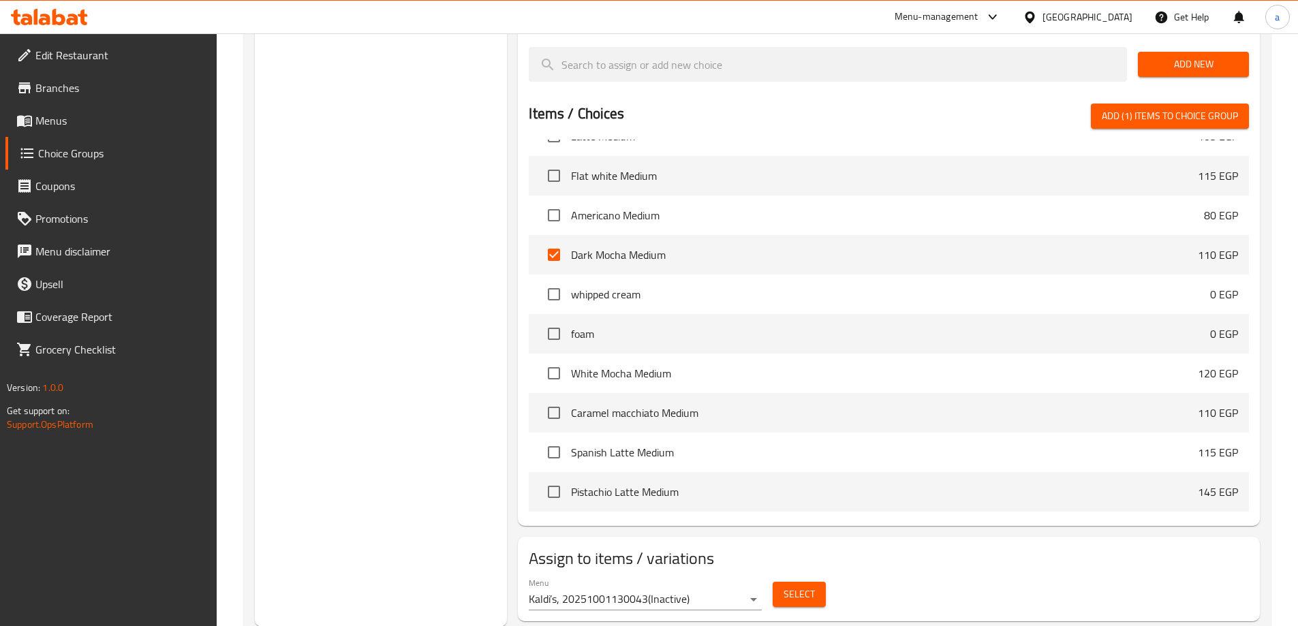
click at [800, 586] on span "Select" at bounding box center [799, 594] width 31 height 17
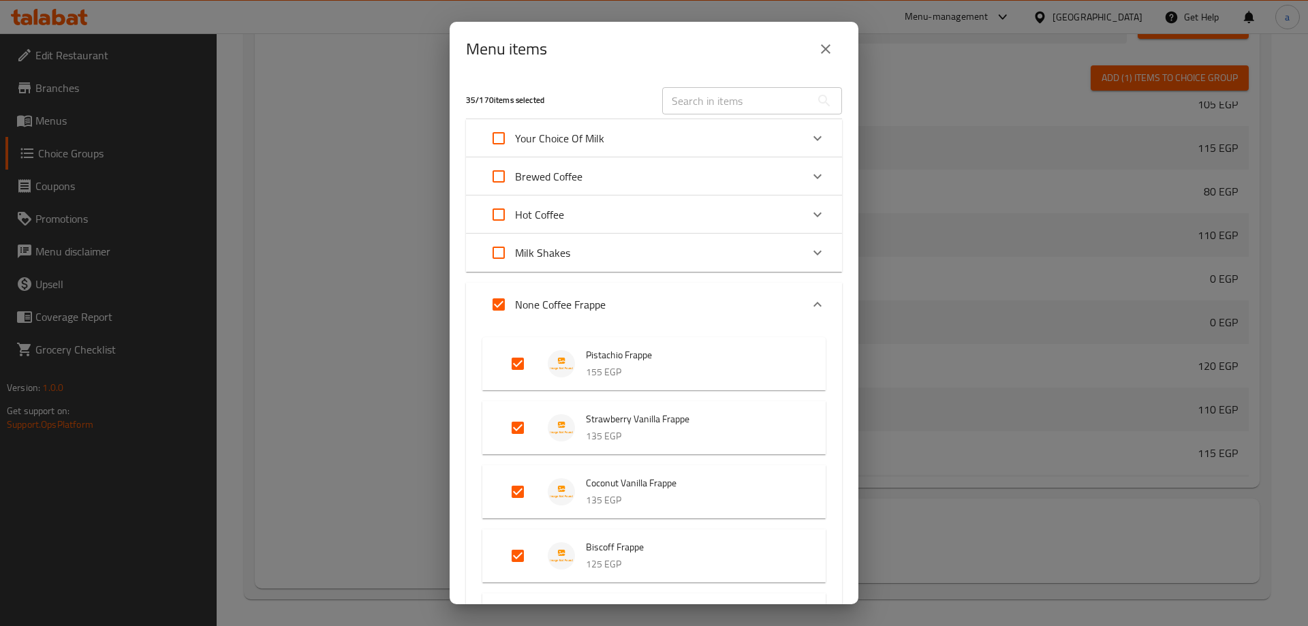
click at [368, 288] on div "Menu items 35 / 170 items selected ​ Your Choice Of Milk Coconut Milk 45 EGP Al…" at bounding box center [654, 313] width 1308 height 626
click at [814, 213] on icon "Expand" at bounding box center [818, 214] width 16 height 16
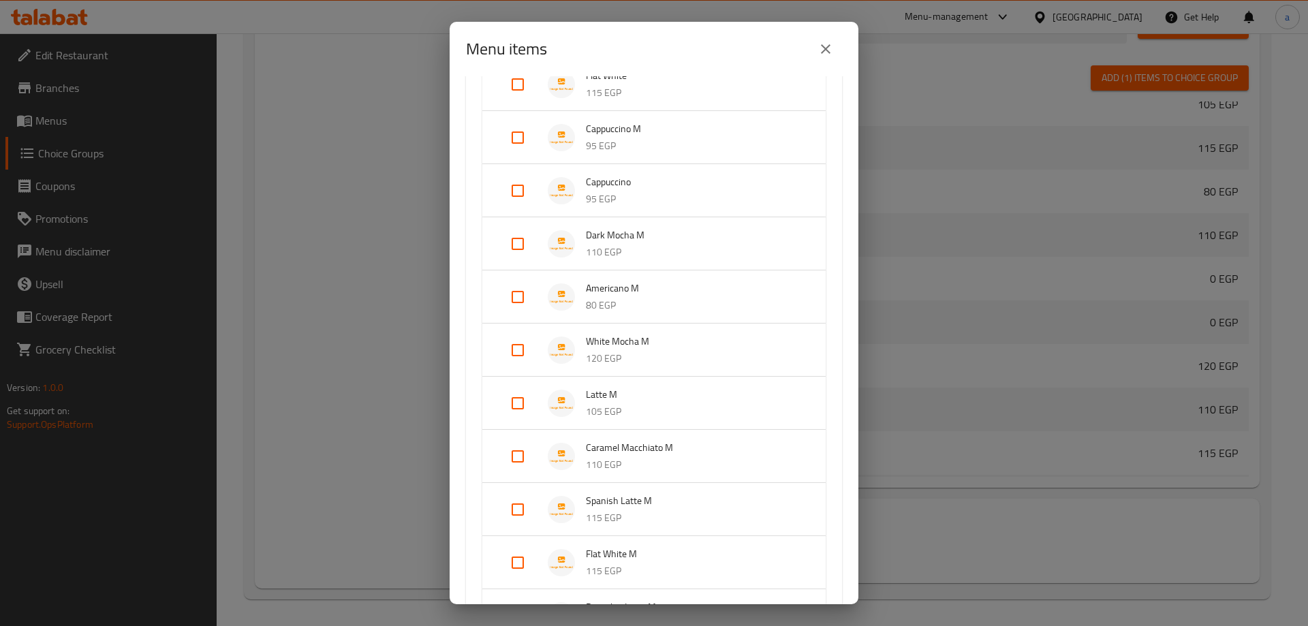
scroll to position [204, 0]
click at [522, 251] on input "Expand" at bounding box center [518, 242] width 33 height 33
checkbox input "true"
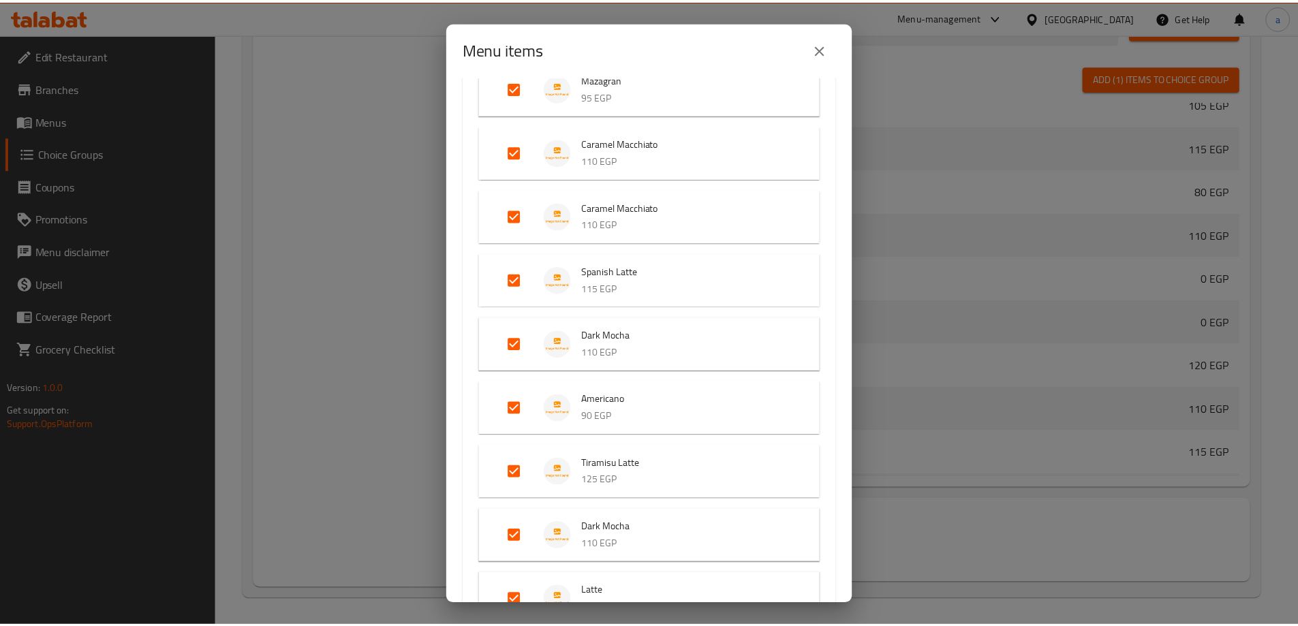
scroll to position [3088, 0]
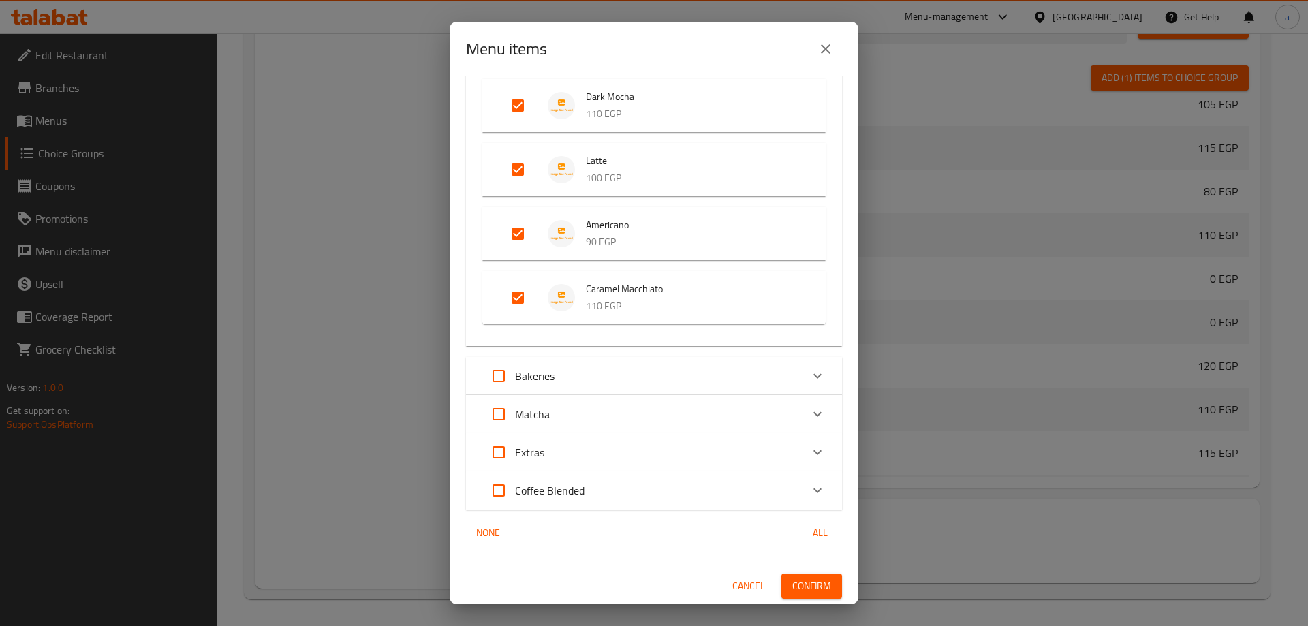
click at [799, 589] on span "Confirm" at bounding box center [812, 586] width 39 height 17
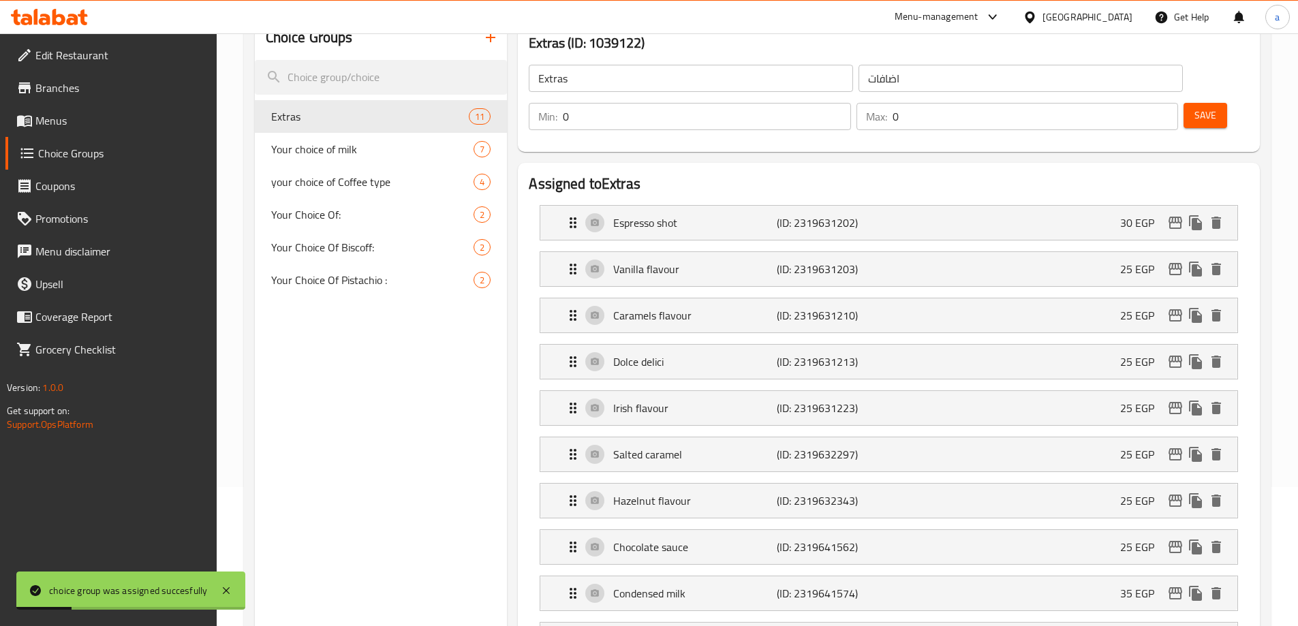
scroll to position [136, 0]
click at [388, 157] on span "Your choice of milk" at bounding box center [352, 152] width 162 height 16
type input "Your choice of milk"
type input "إختيارك من الحليب :"
type input "1"
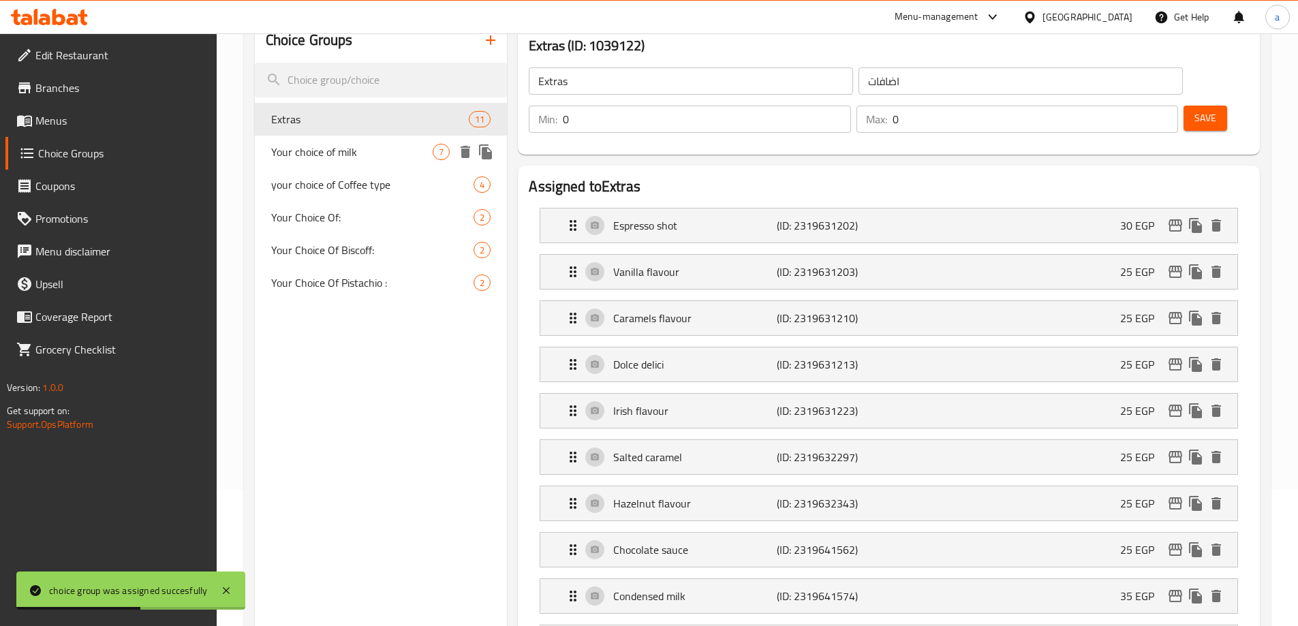
type input "1"
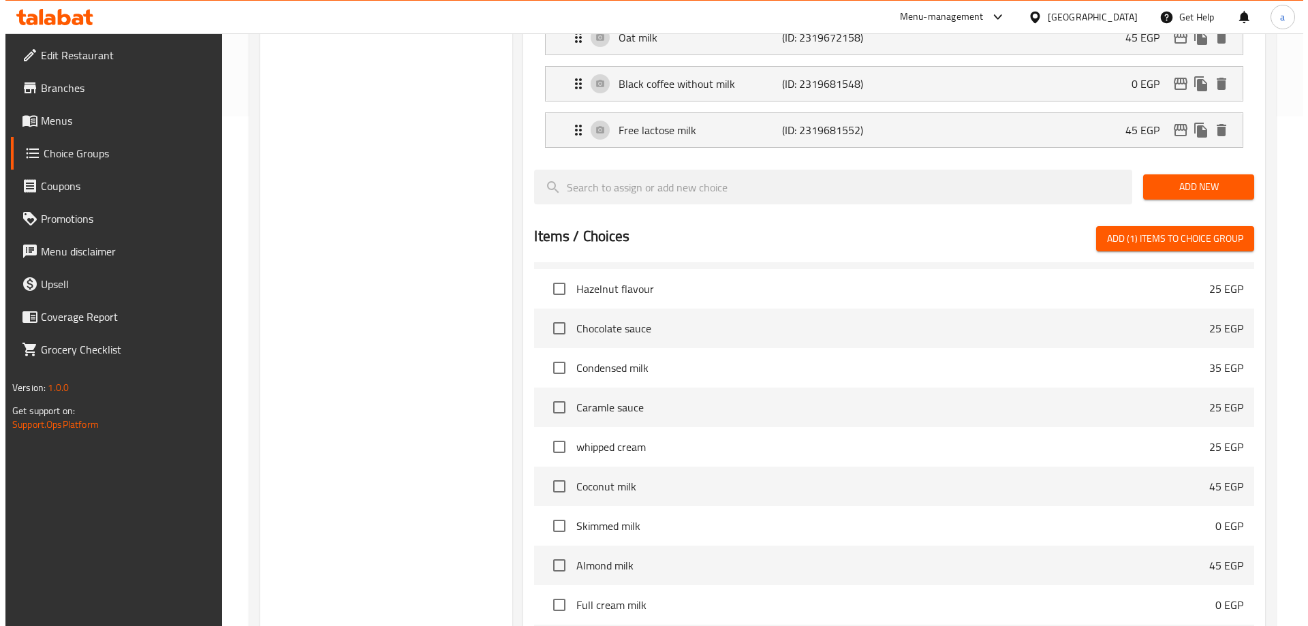
scroll to position [633, 0]
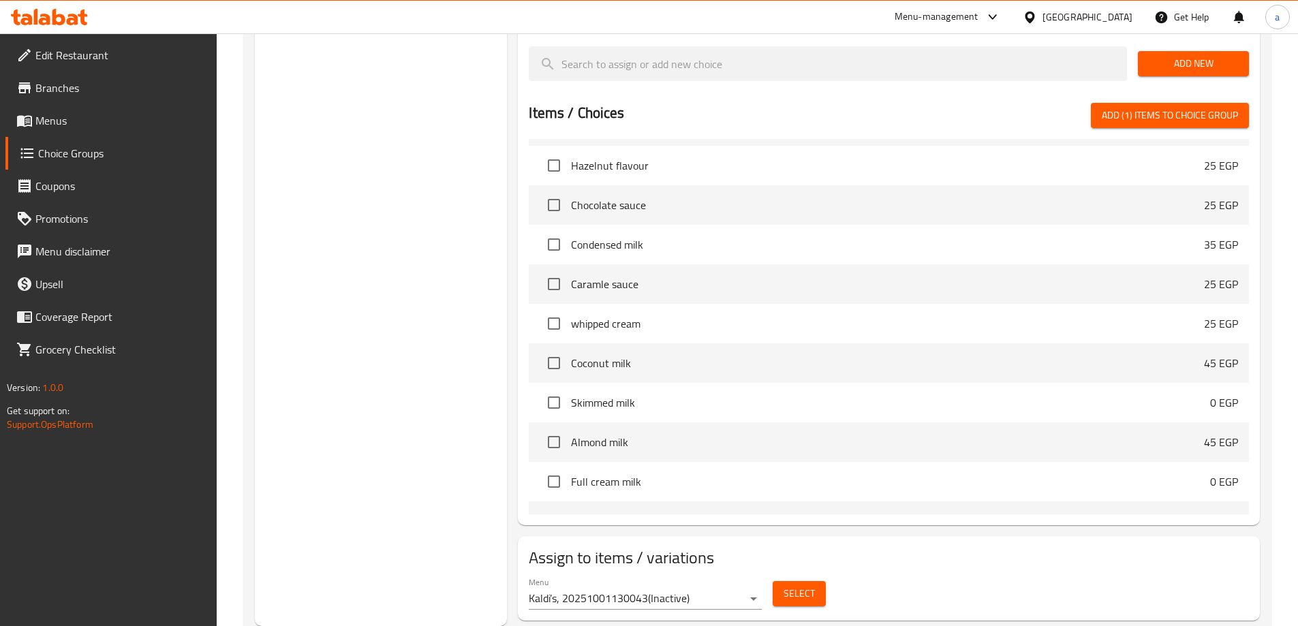
click at [790, 585] on span "Select" at bounding box center [799, 593] width 31 height 17
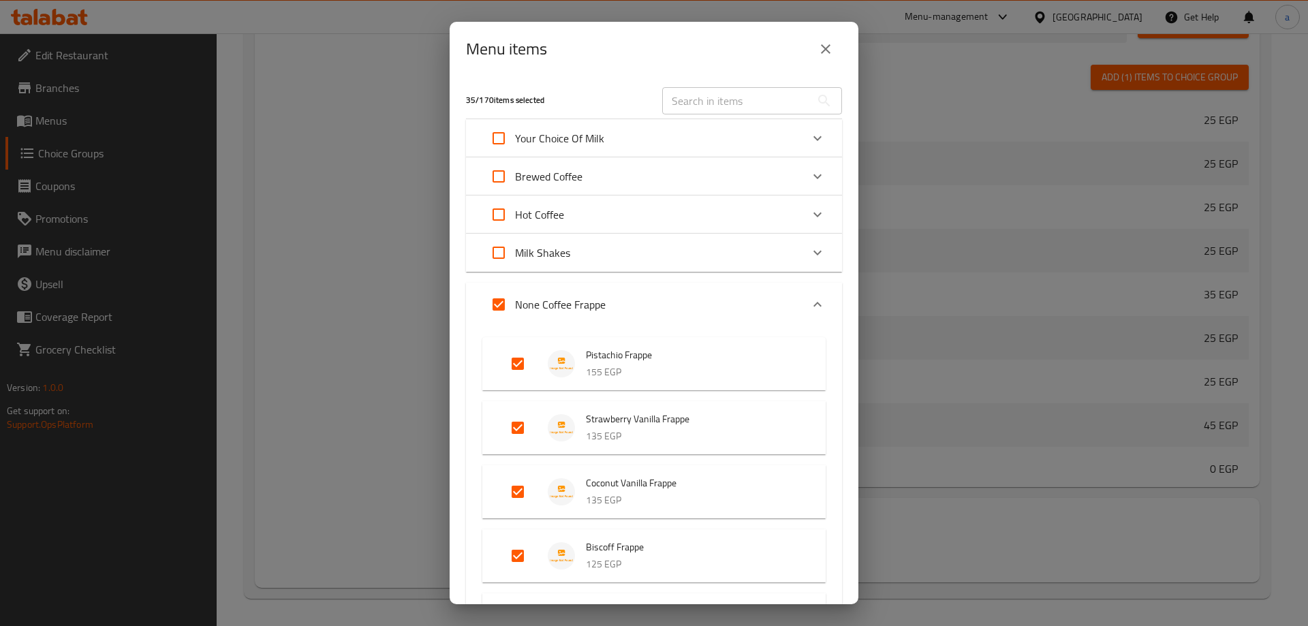
click at [787, 208] on div "Hot Coffee" at bounding box center [641, 214] width 319 height 33
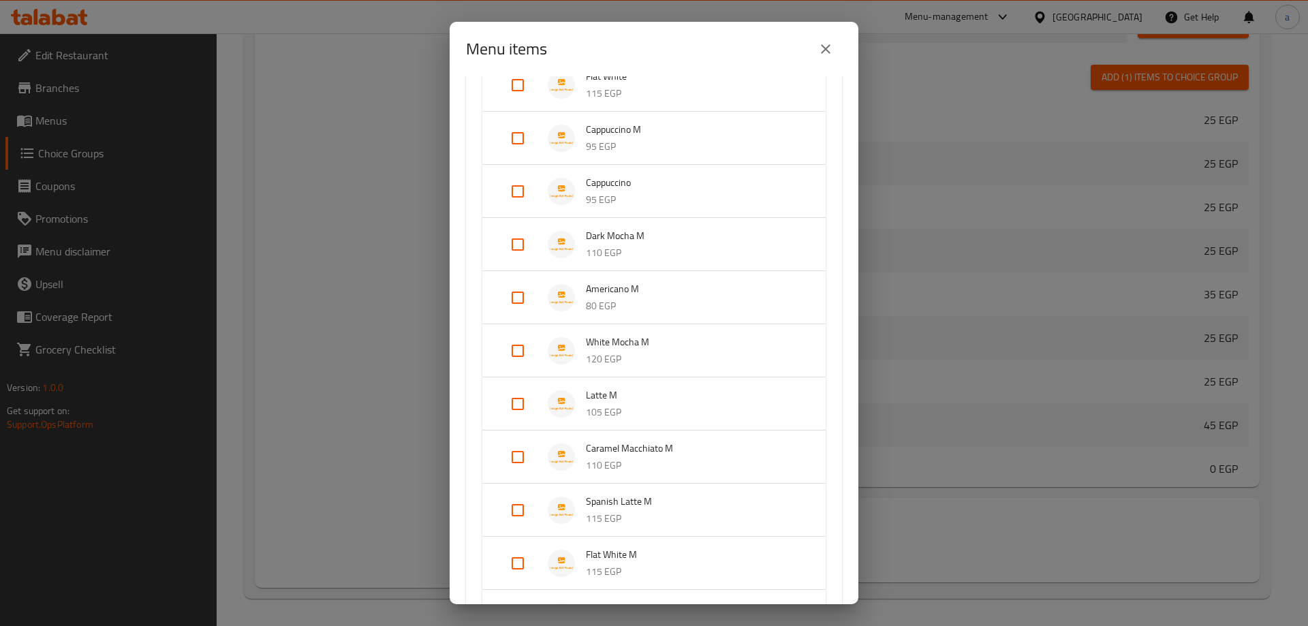
scroll to position [204, 0]
click at [524, 248] on input "Expand" at bounding box center [518, 242] width 33 height 33
checkbox input "true"
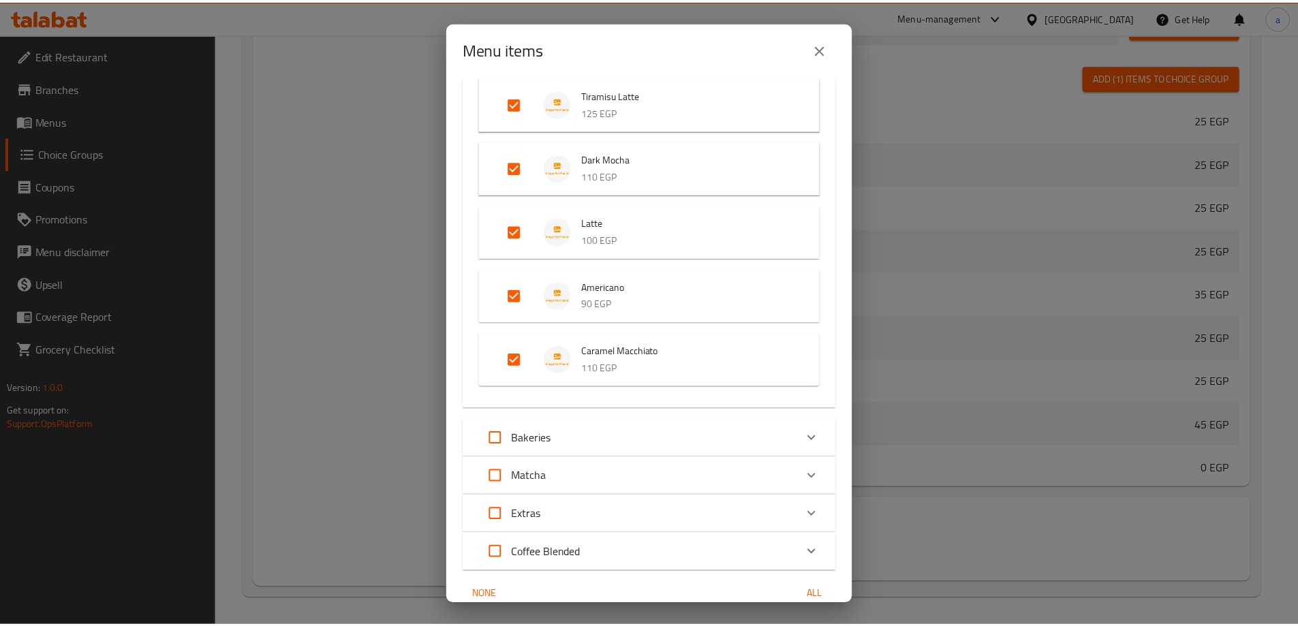
scroll to position [3088, 0]
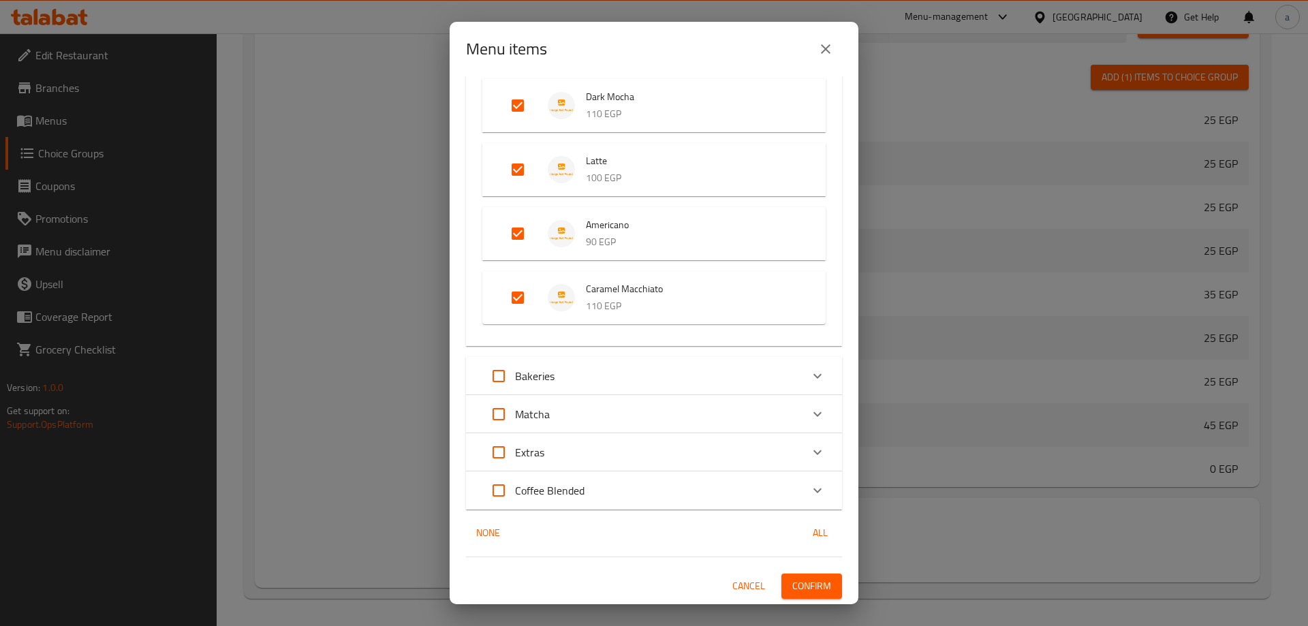
click at [796, 586] on span "Confirm" at bounding box center [812, 586] width 39 height 17
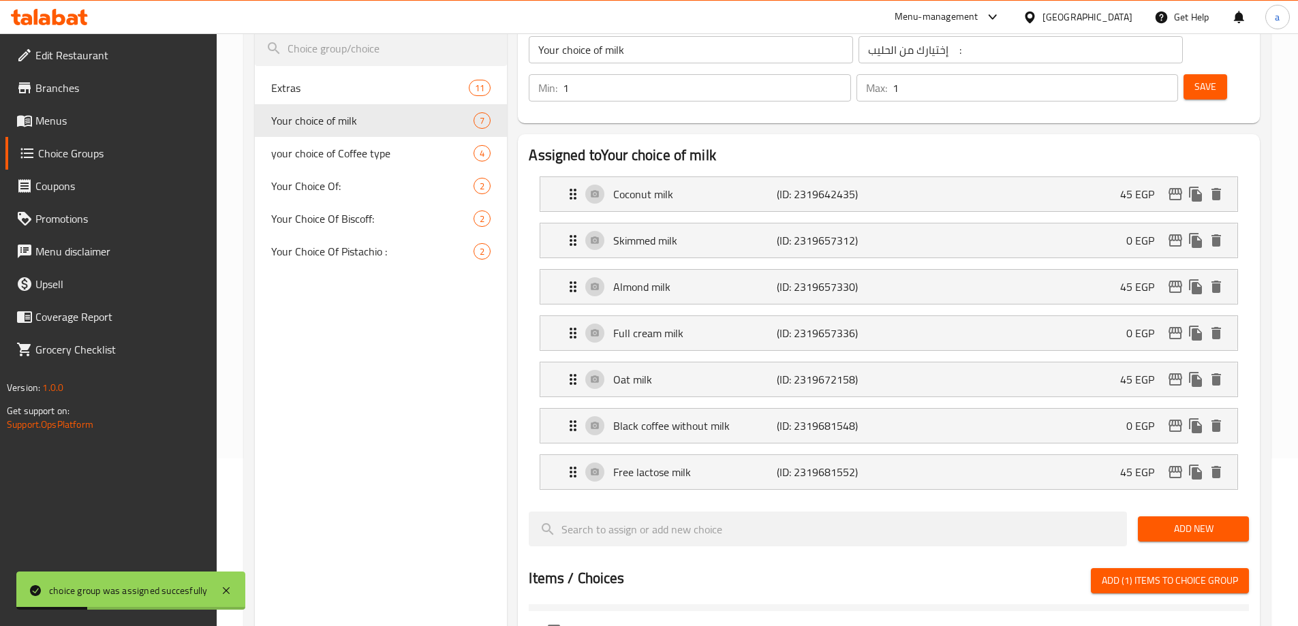
scroll to position [156, 0]
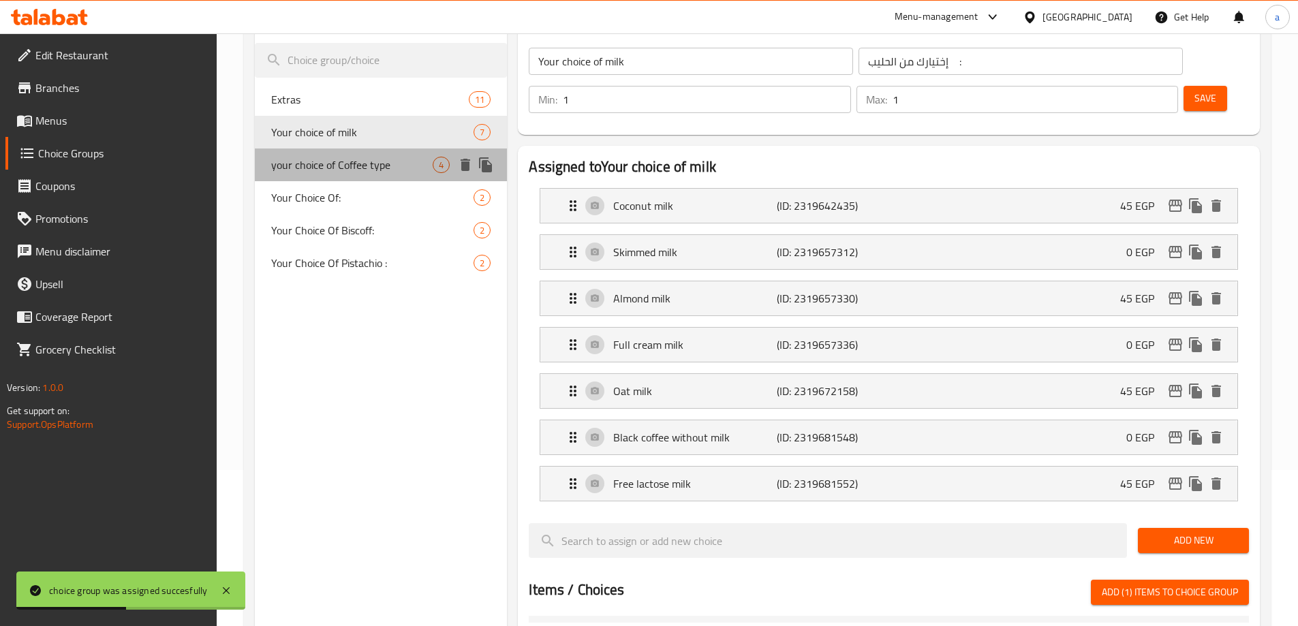
click at [368, 168] on span "your choice of Coffee type" at bounding box center [352, 165] width 162 height 16
type input "your choice of Coffee type"
type input "اختيارك من نوع القهوة"
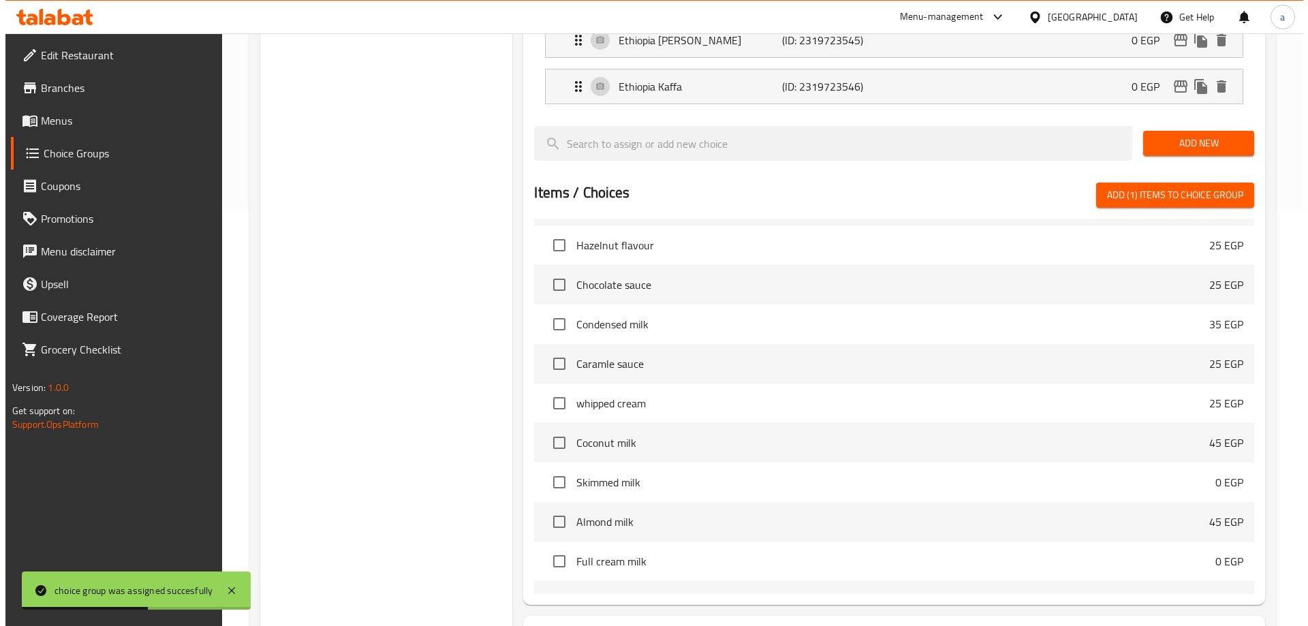
scroll to position [494, 0]
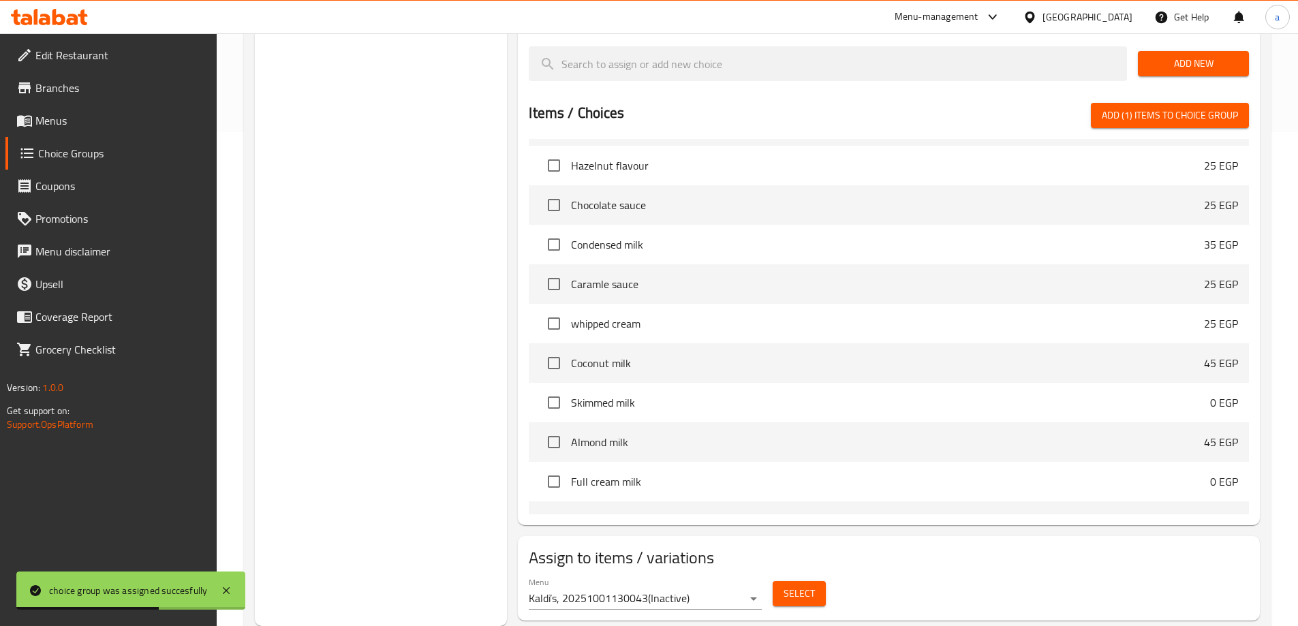
click at [791, 576] on div "Select" at bounding box center [799, 594] width 64 height 36
click at [788, 585] on span "Select" at bounding box center [799, 593] width 31 height 17
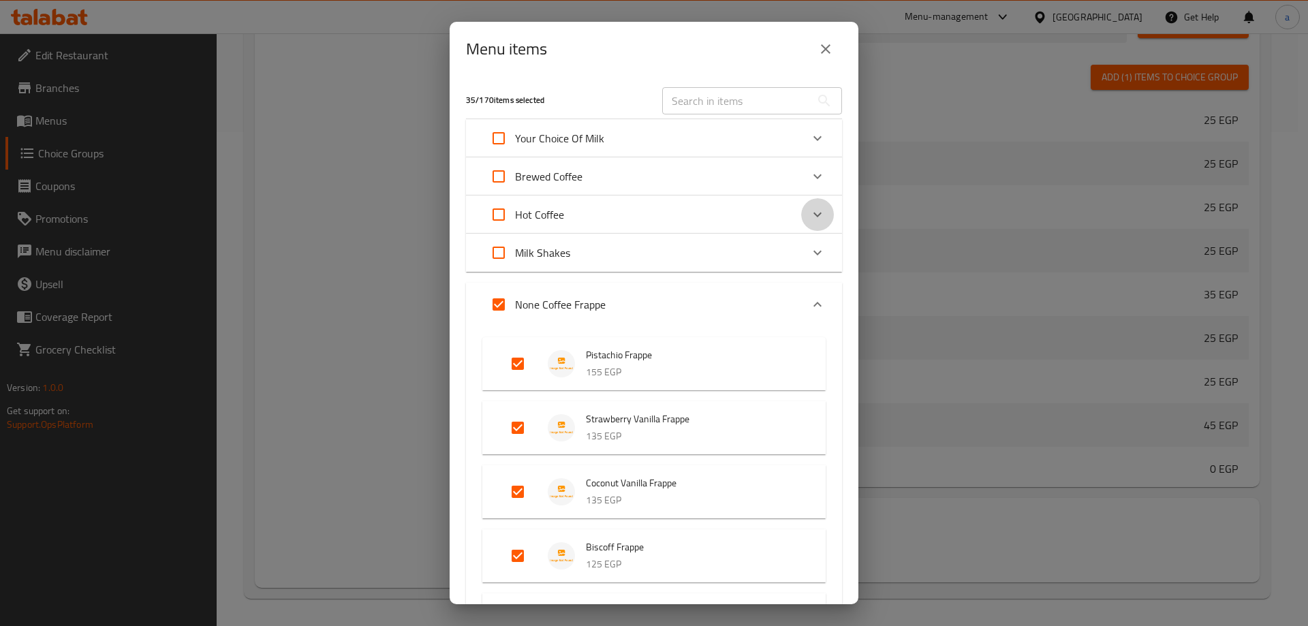
click at [801, 217] on div "Expand" at bounding box center [817, 214] width 33 height 33
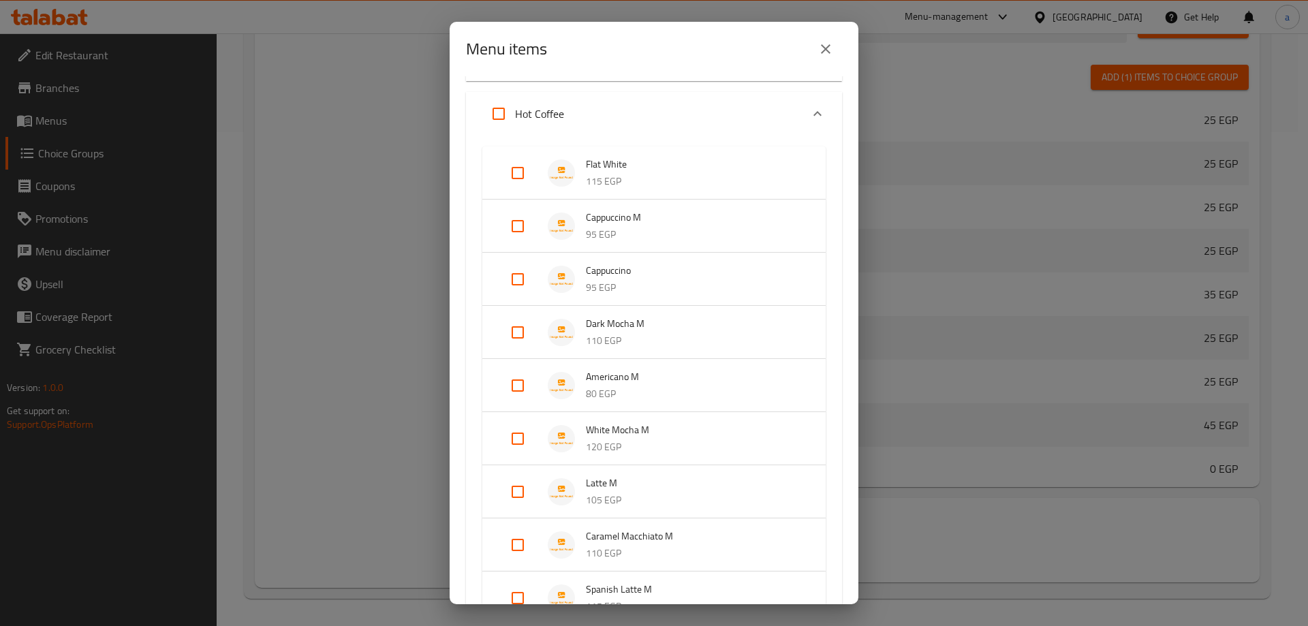
scroll to position [136, 0]
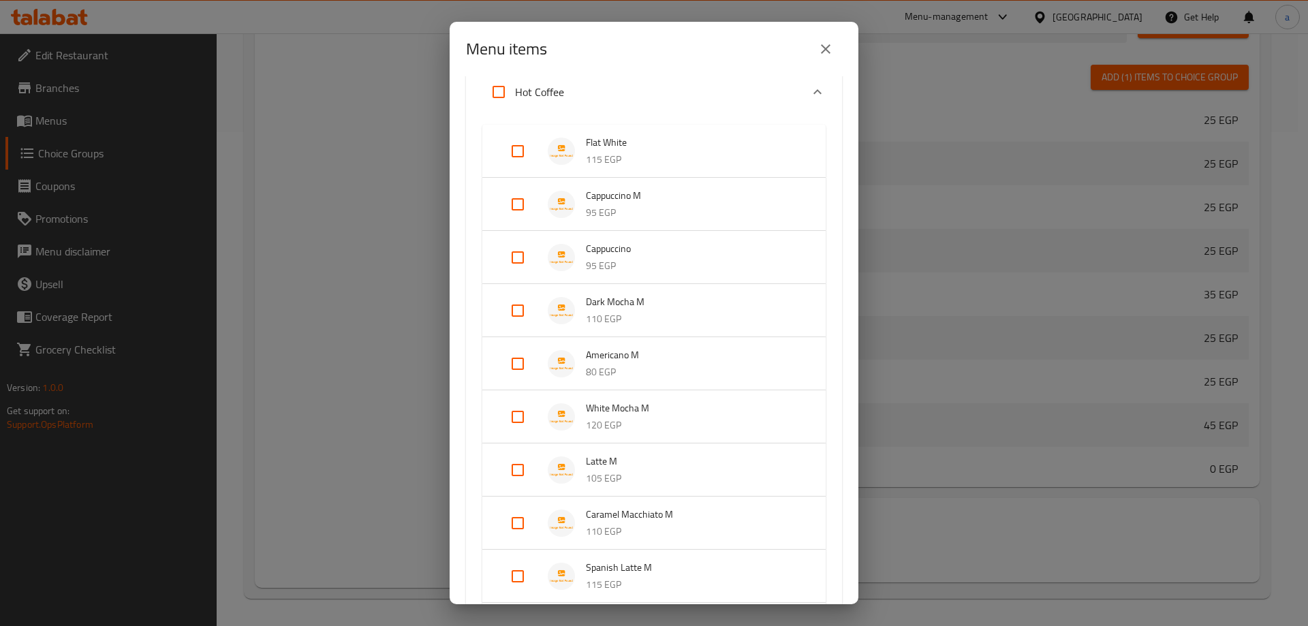
click at [506, 319] on input "Expand" at bounding box center [518, 310] width 33 height 33
checkbox input "true"
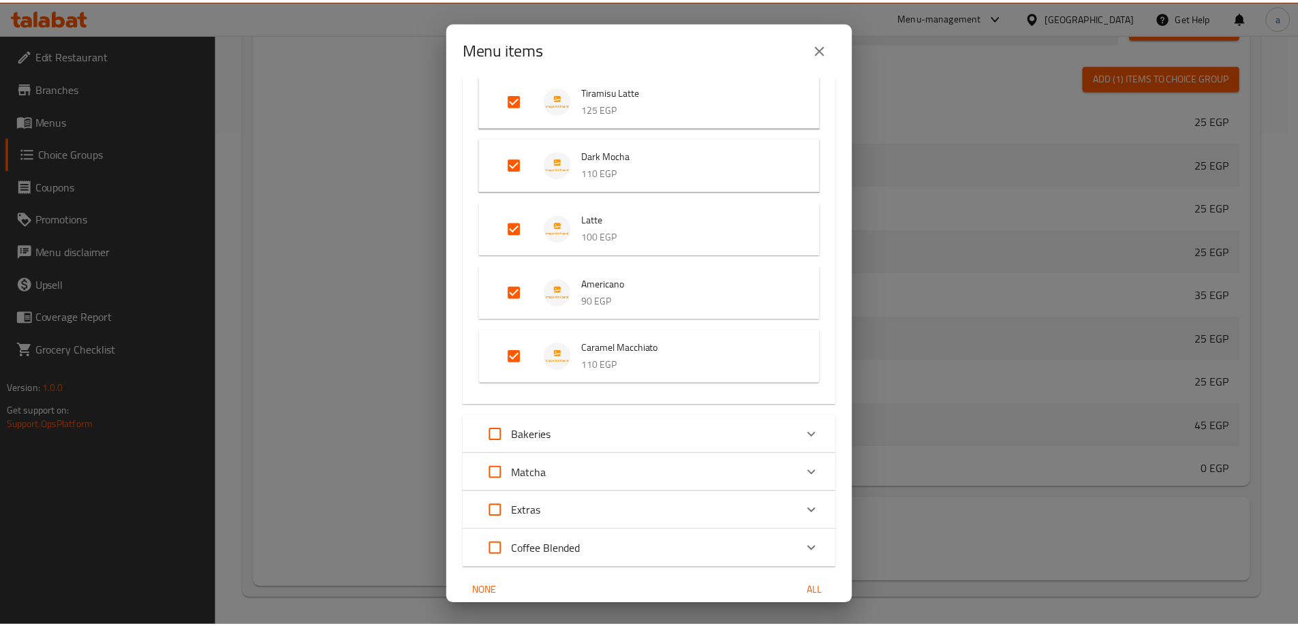
scroll to position [3088, 0]
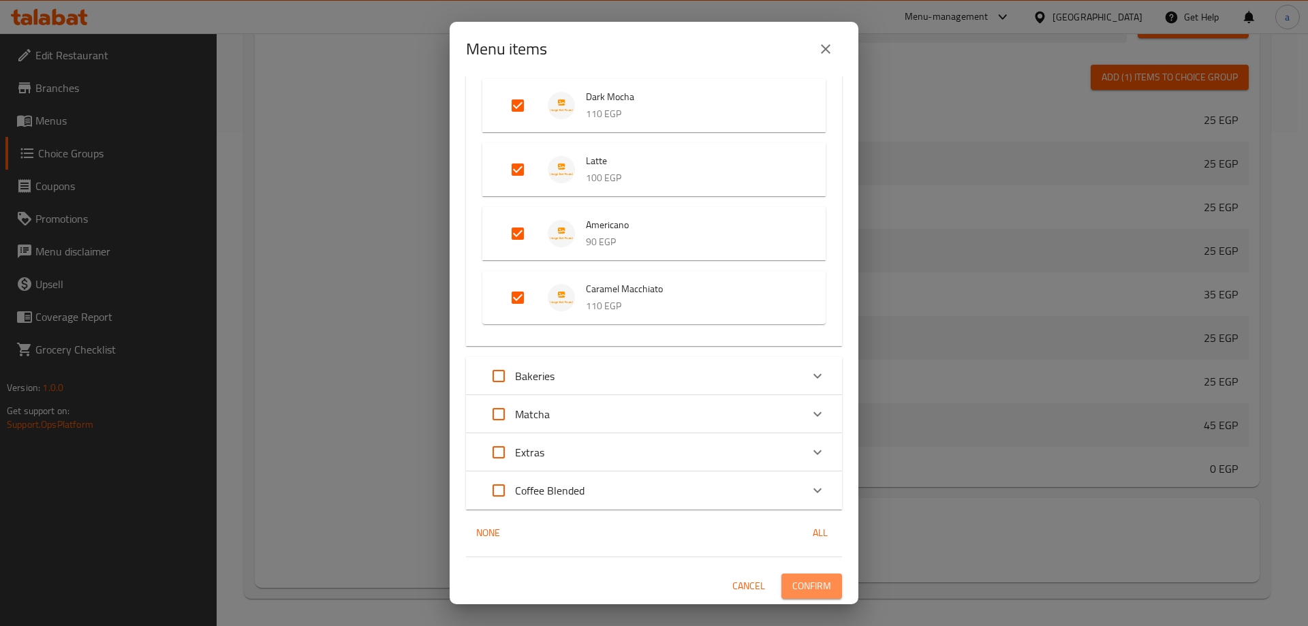
click at [793, 577] on button "Confirm" at bounding box center [812, 586] width 61 height 25
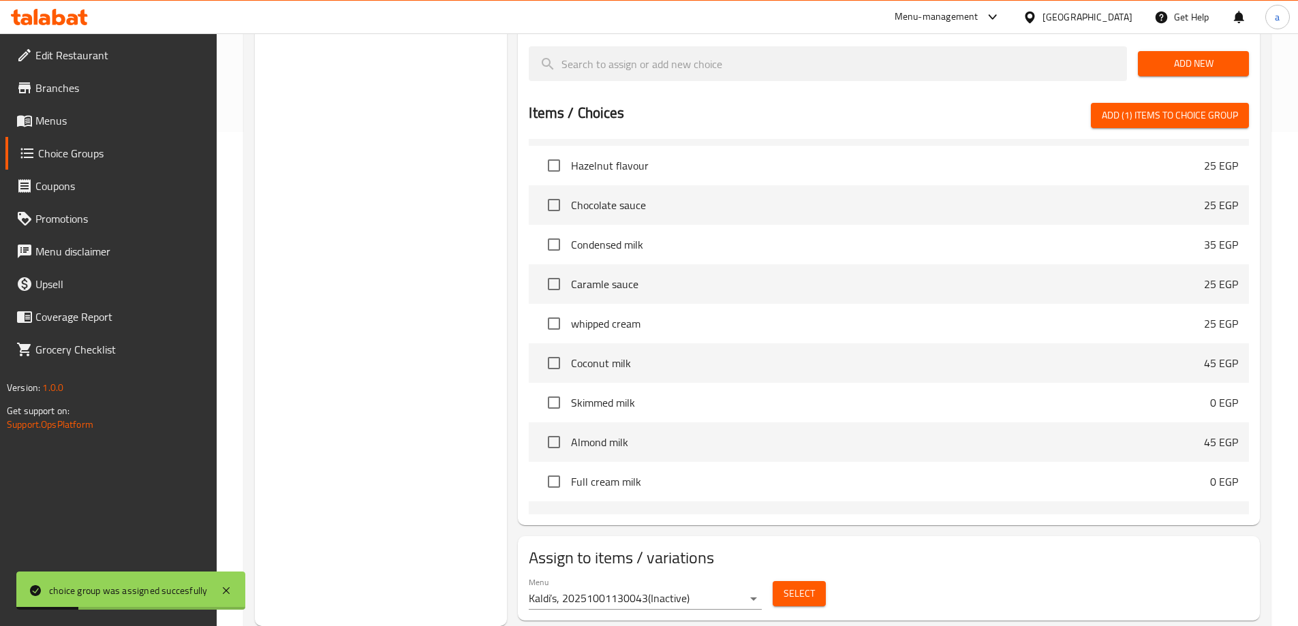
click at [86, 117] on span "Menus" at bounding box center [120, 120] width 170 height 16
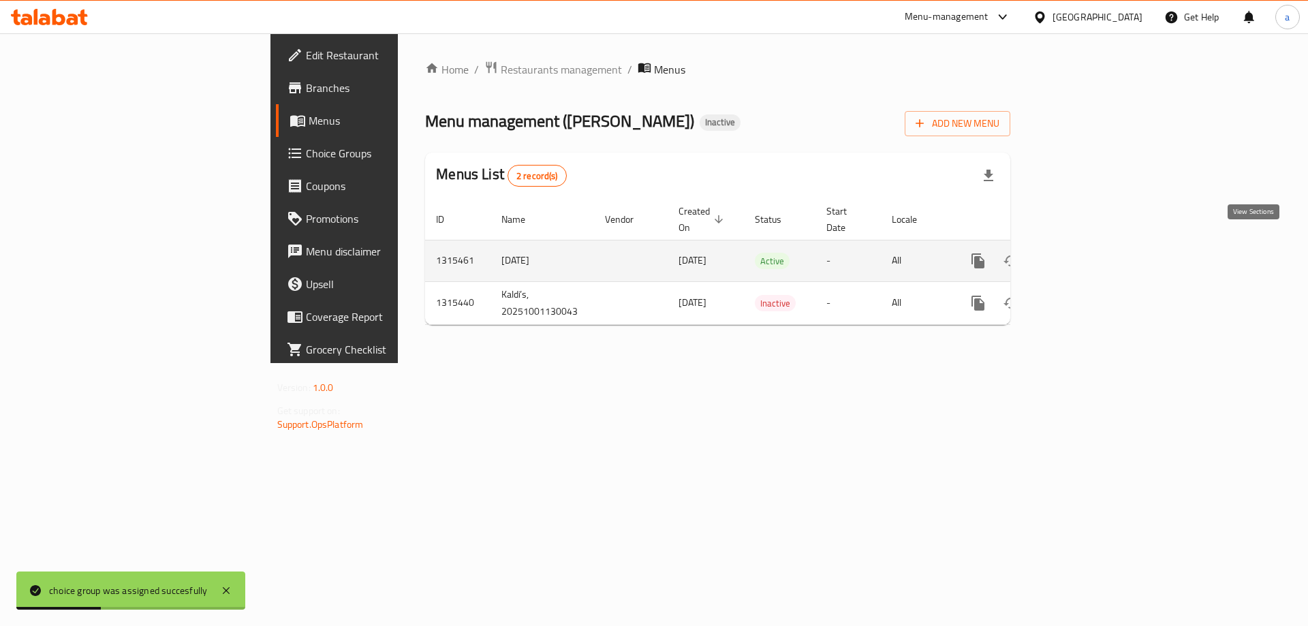
click at [1085, 253] on icon "enhanced table" at bounding box center [1077, 261] width 16 height 16
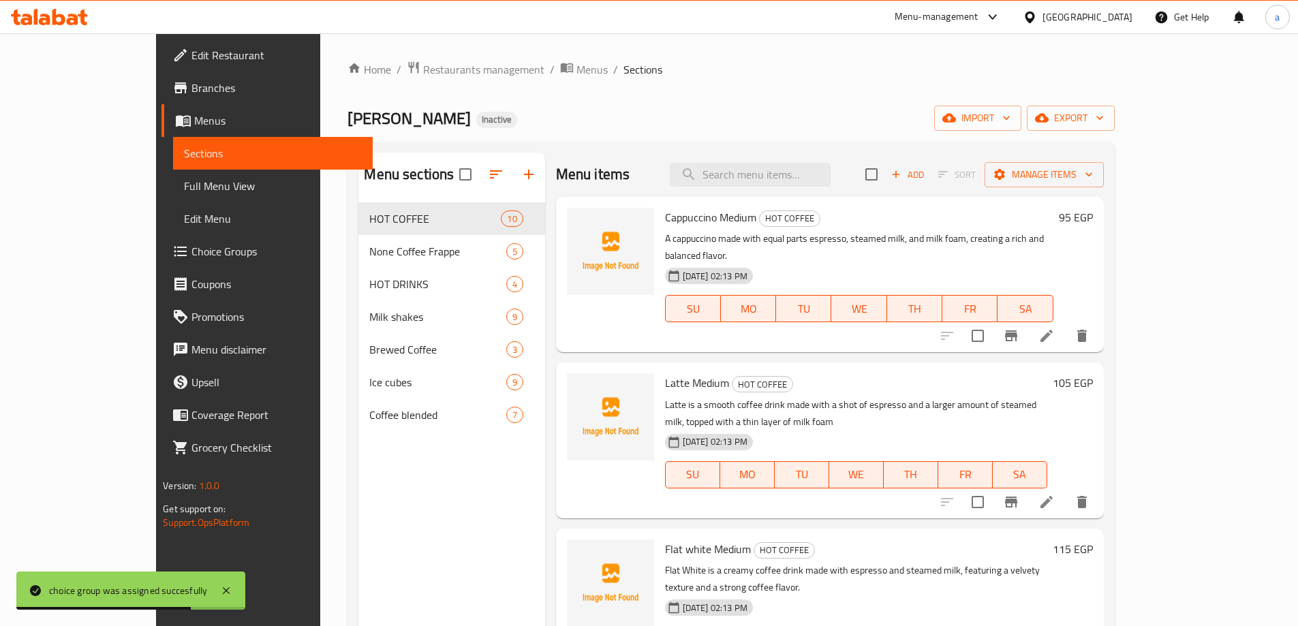
click at [173, 198] on link "Full Menu View" at bounding box center [273, 186] width 200 height 33
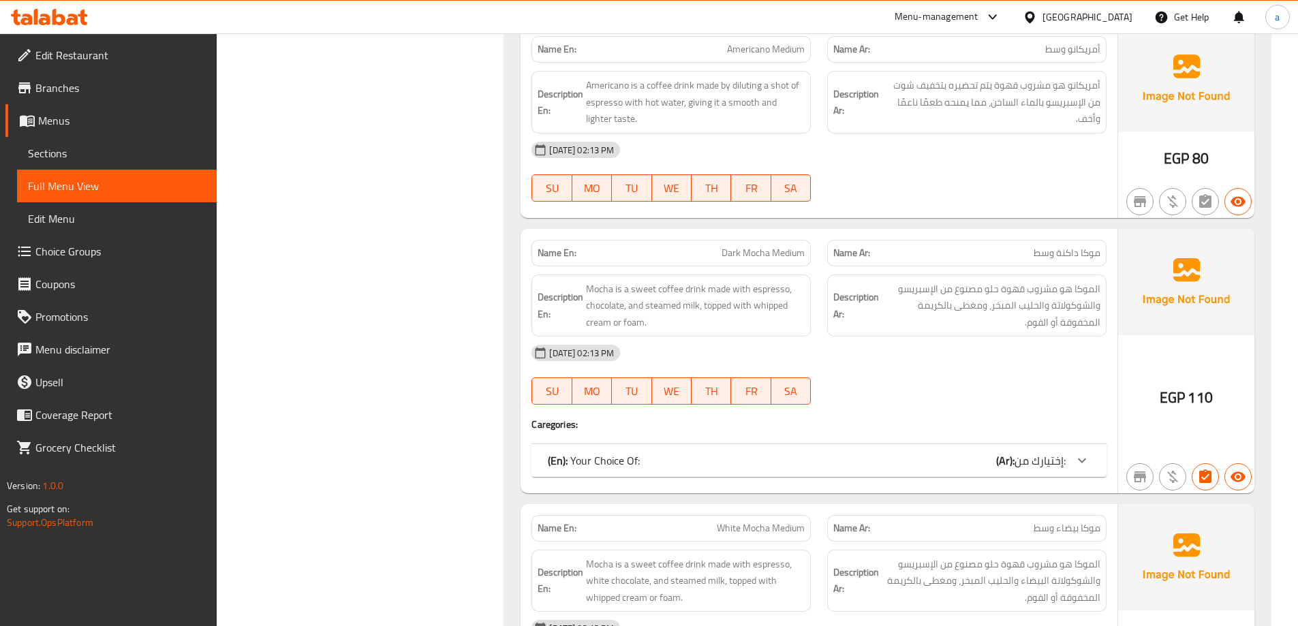
scroll to position [818, 0]
click at [1087, 459] on icon at bounding box center [1082, 460] width 16 height 16
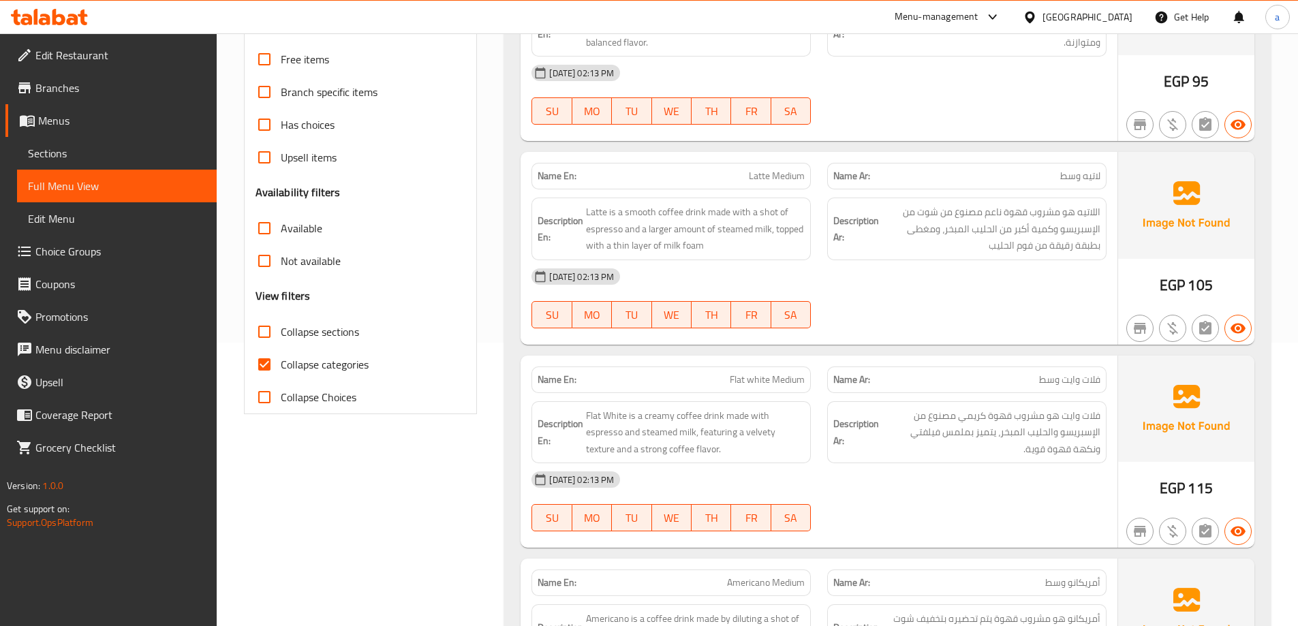
scroll to position [68, 0]
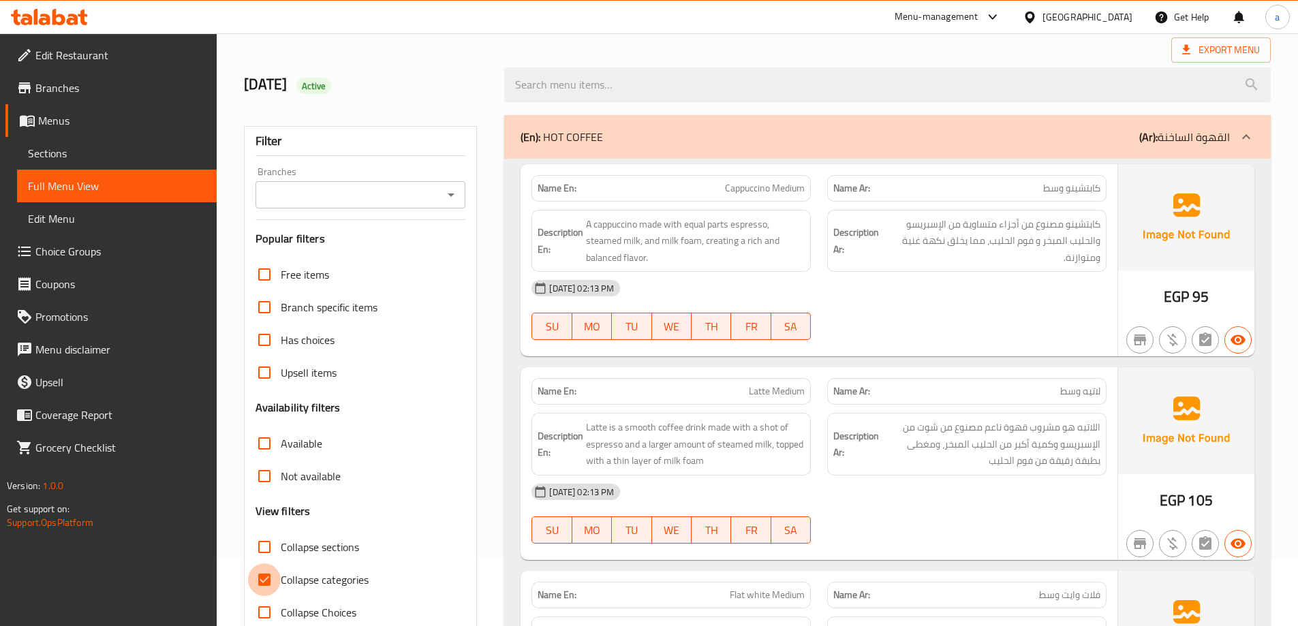
click at [269, 581] on input "Collapse categories" at bounding box center [264, 580] width 33 height 33
checkbox input "false"
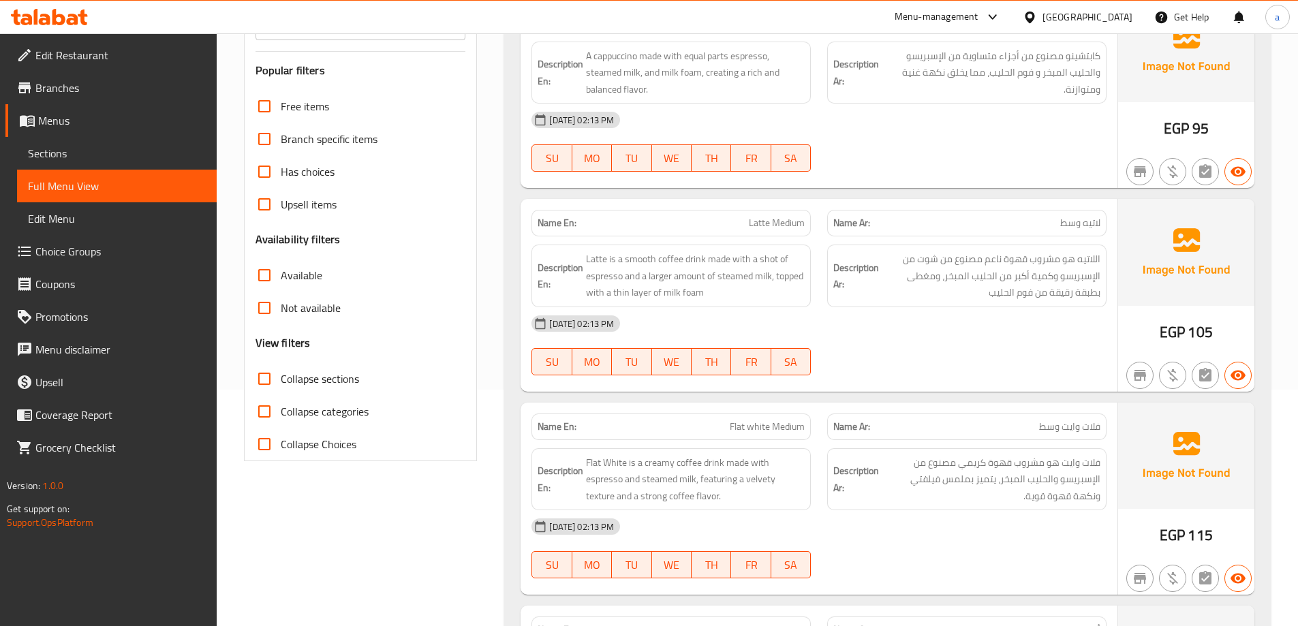
scroll to position [194, 0]
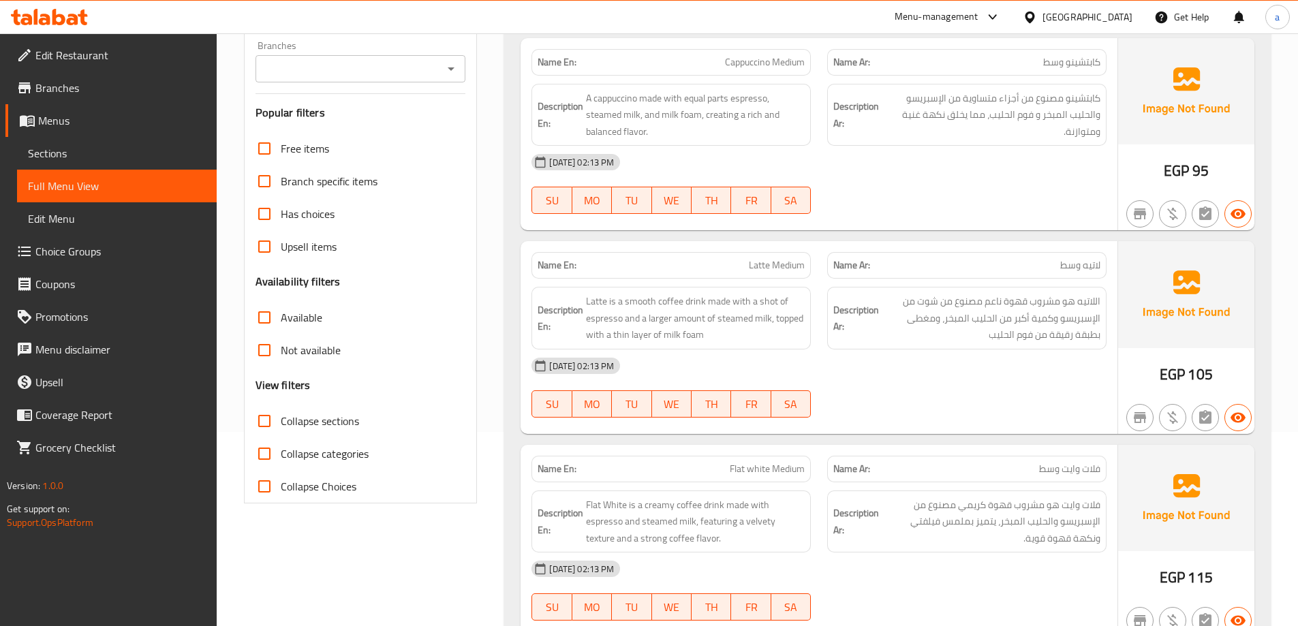
click at [89, 253] on span "Choice Groups" at bounding box center [120, 251] width 170 height 16
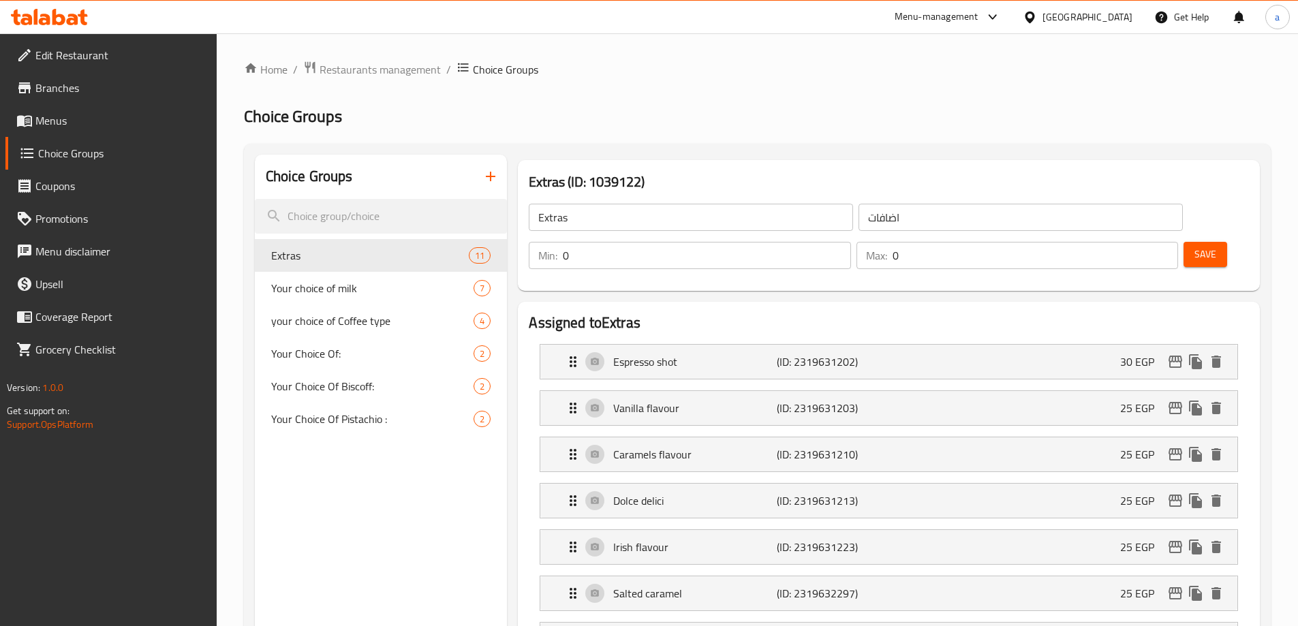
click at [50, 129] on span "Menus" at bounding box center [120, 120] width 170 height 16
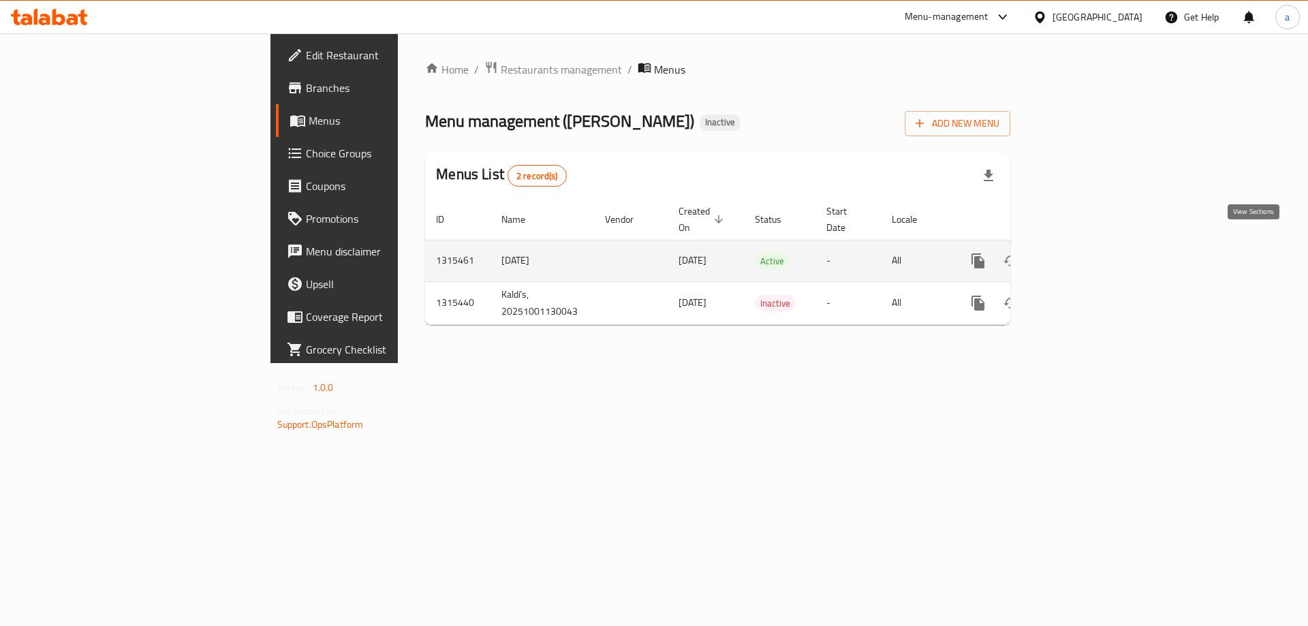
click at [1085, 253] on icon "enhanced table" at bounding box center [1077, 261] width 16 height 16
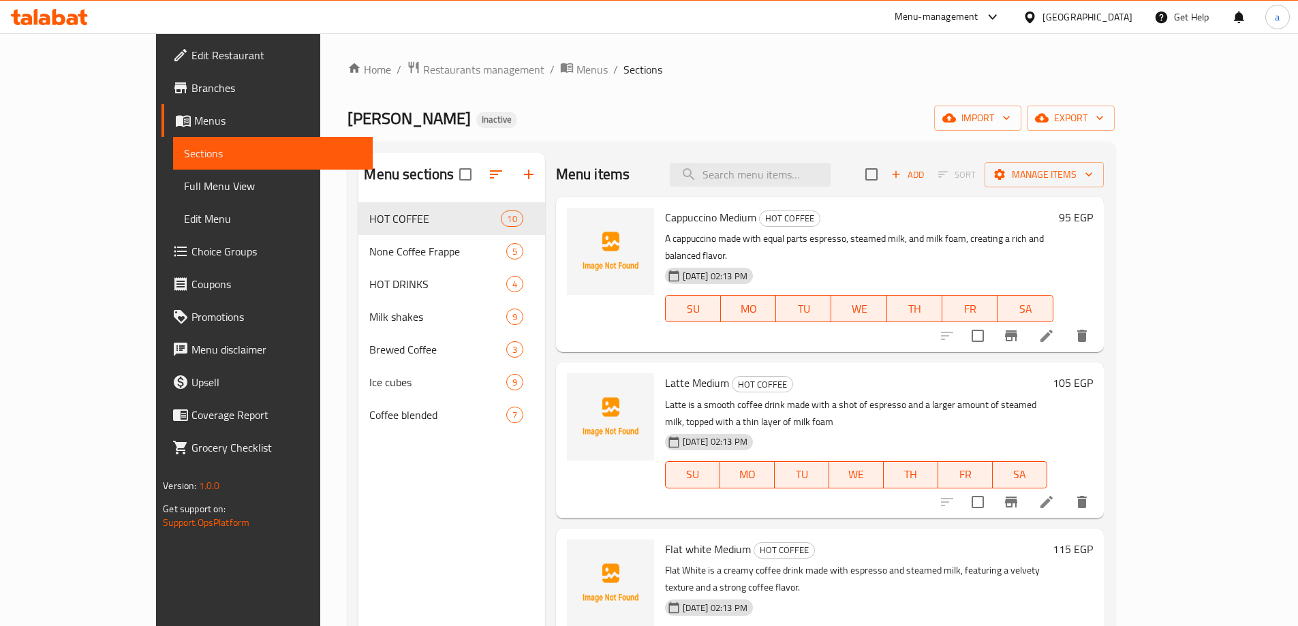
click at [184, 182] on span "Full Menu View" at bounding box center [273, 186] width 178 height 16
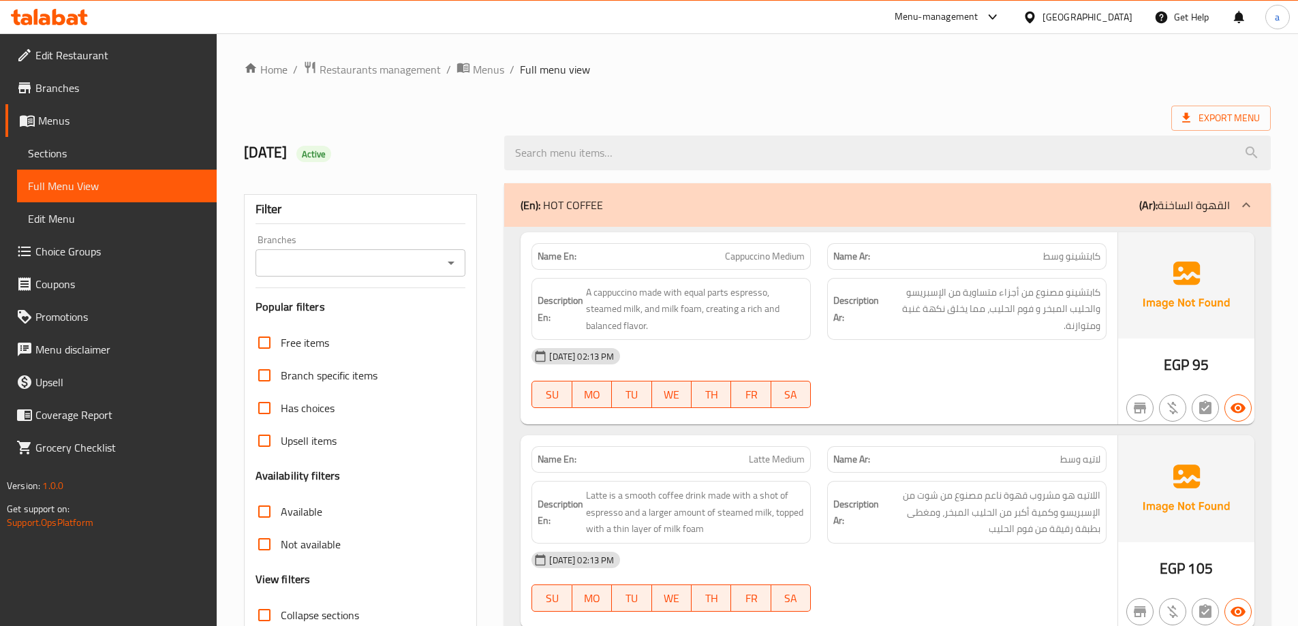
scroll to position [269, 0]
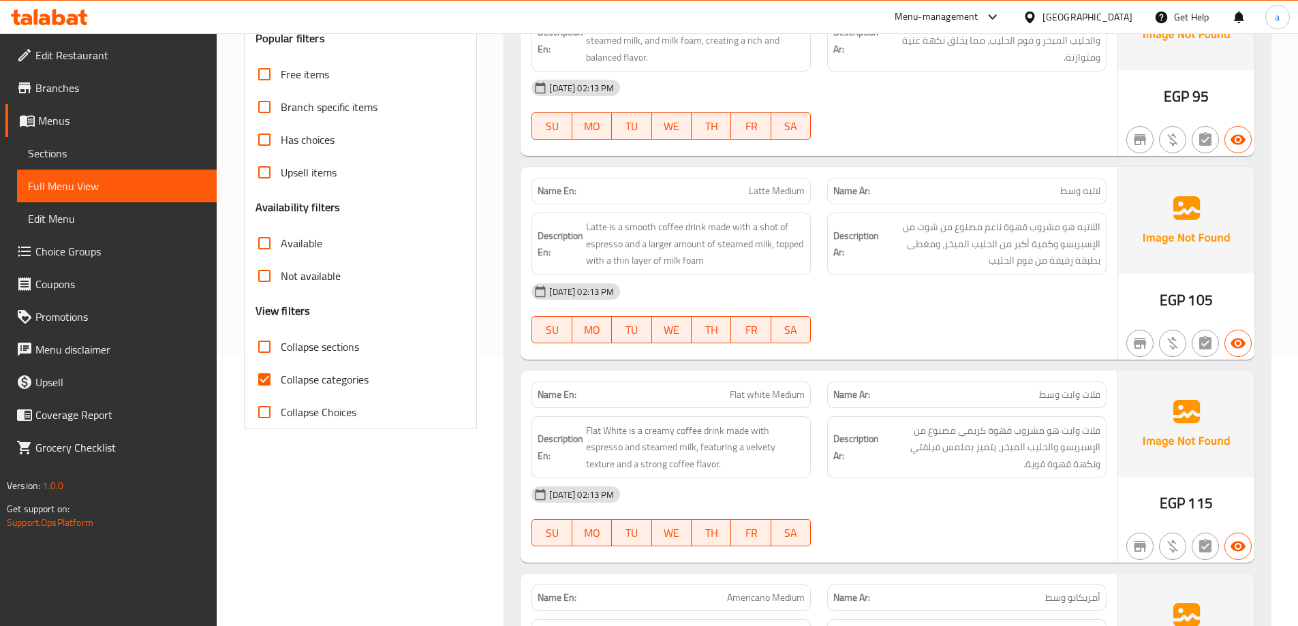
click at [265, 363] on input "Collapse categories" at bounding box center [264, 379] width 33 height 33
checkbox input "false"
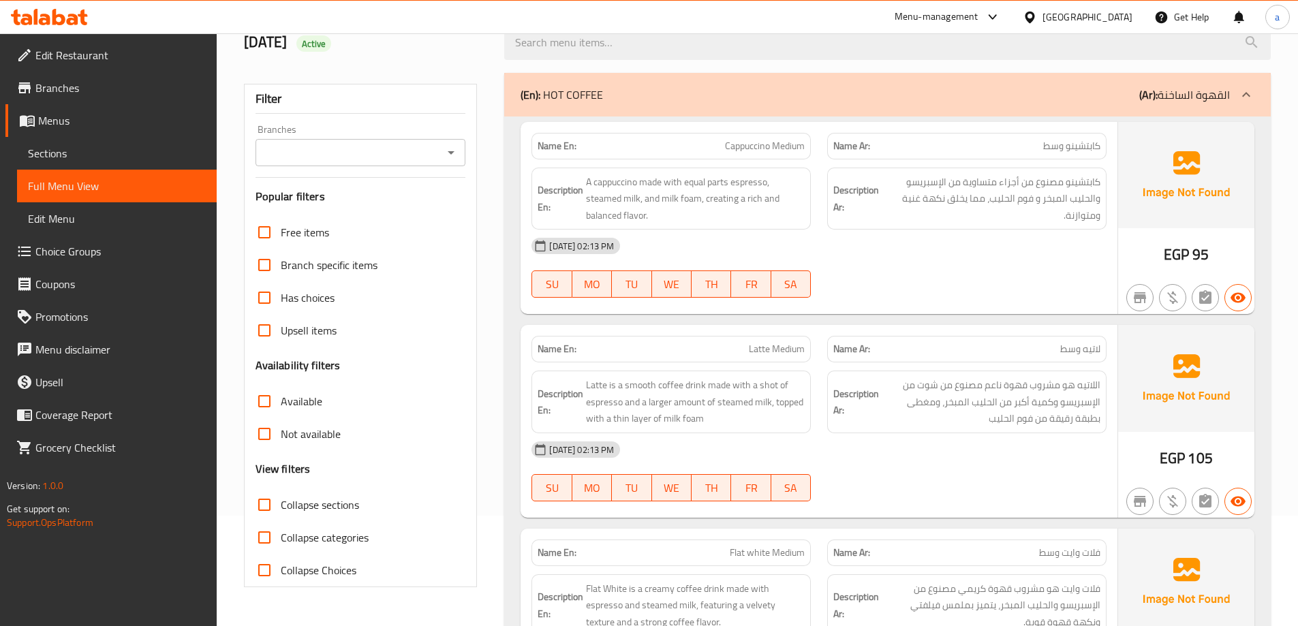
scroll to position [68, 0]
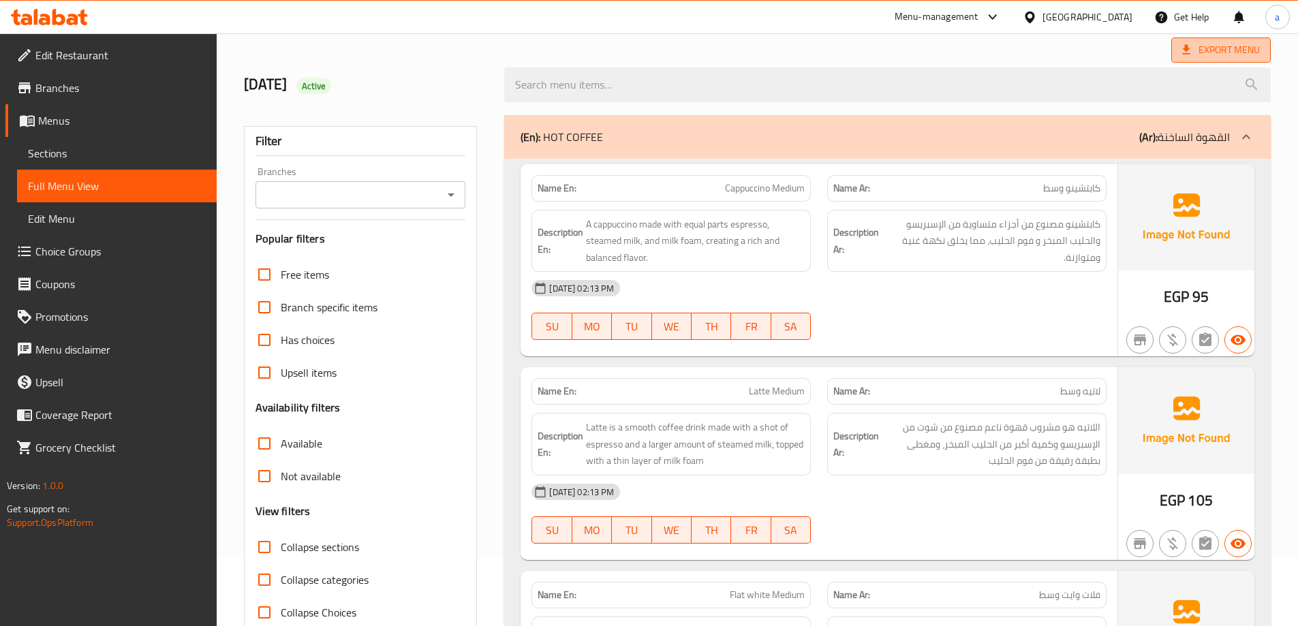
click at [1229, 57] on span "Export Menu" at bounding box center [1221, 50] width 78 height 17
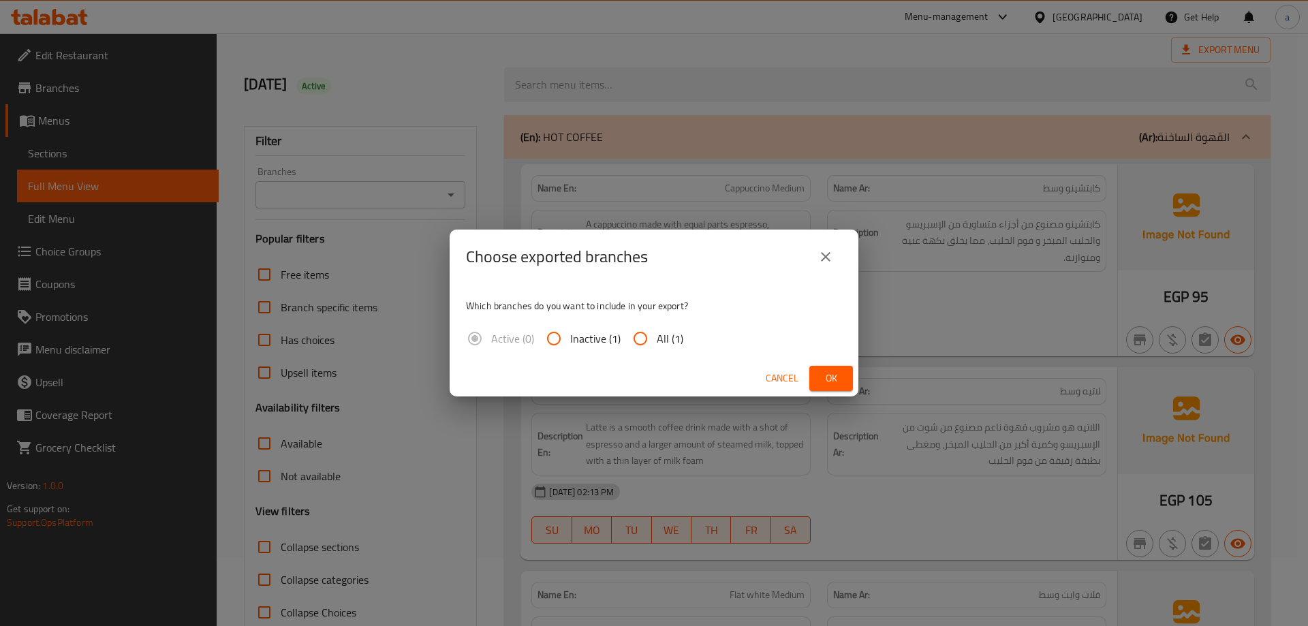
click at [658, 343] on span "All (1)" at bounding box center [670, 339] width 27 height 16
click at [657, 343] on input "All (1)" at bounding box center [640, 338] width 33 height 33
radio input "true"
click at [817, 373] on button "Ok" at bounding box center [832, 378] width 44 height 25
